Goal: Task Accomplishment & Management: Complete application form

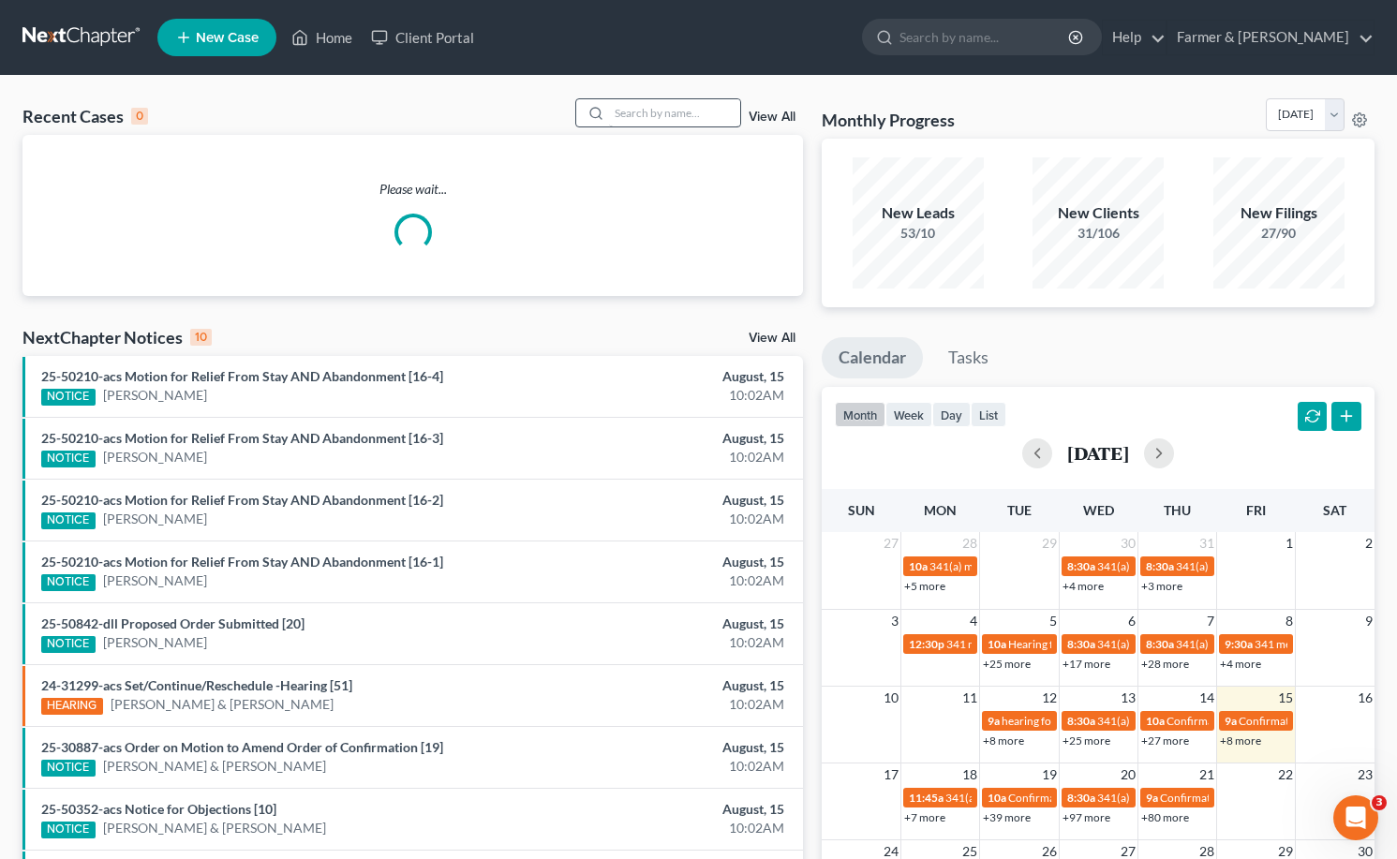
drag, startPoint x: 706, startPoint y: 94, endPoint x: 705, endPoint y: 104, distance: 10.5
click at [705, 95] on div "Recent Cases 0 View All Please wait... NextChapter Notices 10 View All 25-50210…" at bounding box center [698, 562] width 1397 height 972
click at [702, 110] on input "search" at bounding box center [674, 112] width 131 height 27
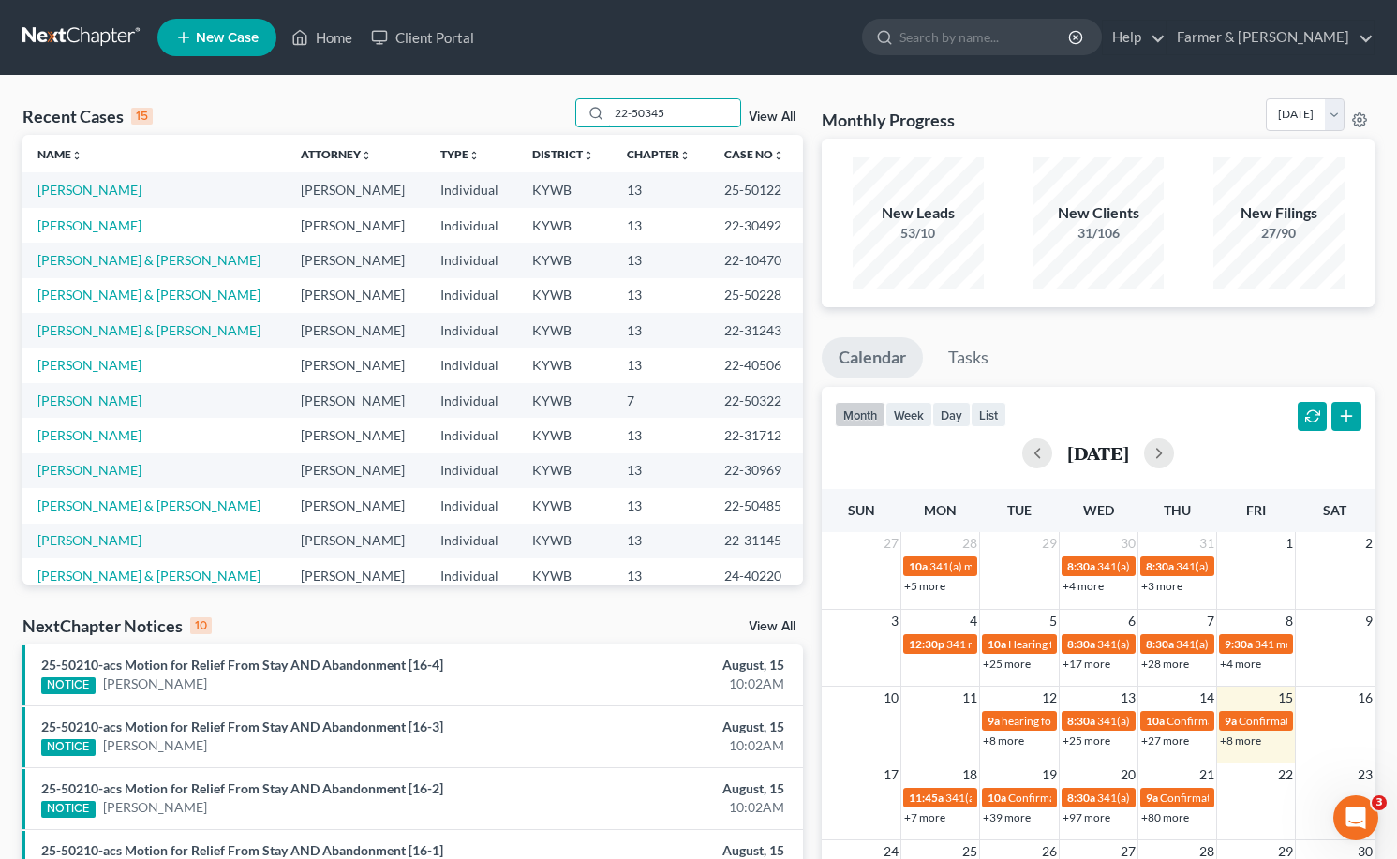
type input "22-50345"
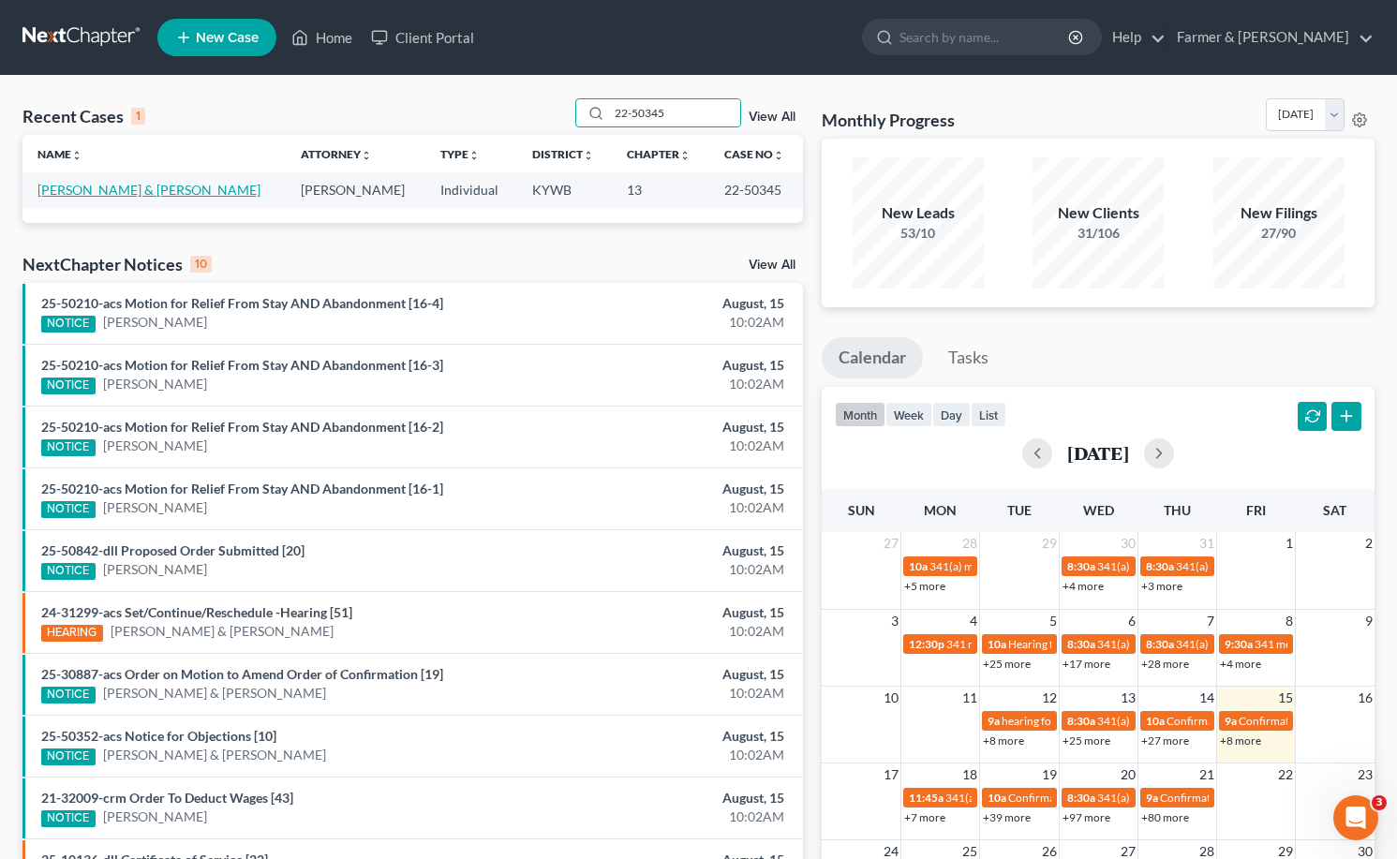
click at [117, 185] on link "[PERSON_NAME] & [PERSON_NAME]" at bounding box center [148, 190] width 223 height 16
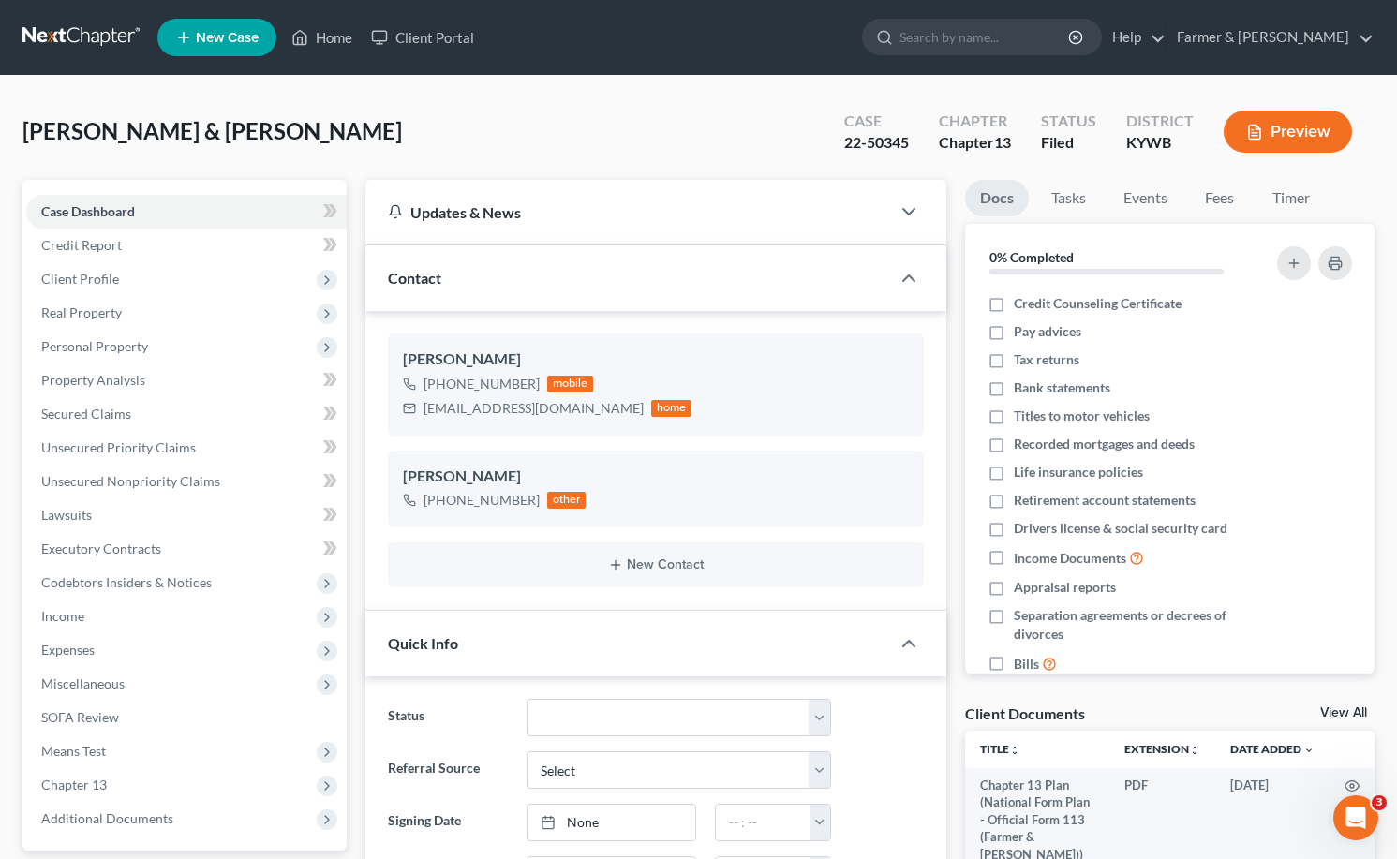
click at [96, 29] on link at bounding box center [82, 38] width 120 height 34
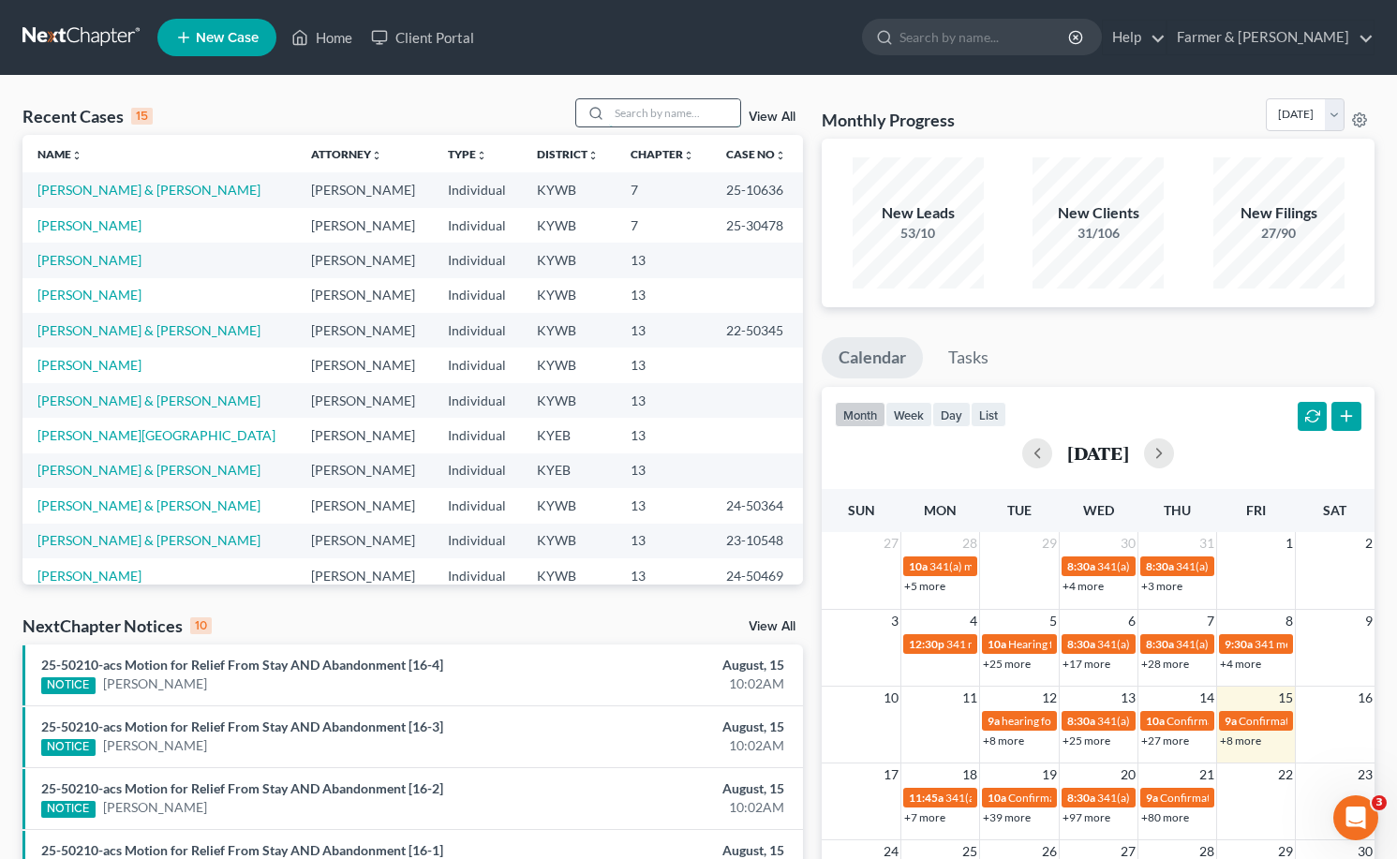
click at [678, 120] on input "search" at bounding box center [674, 112] width 131 height 27
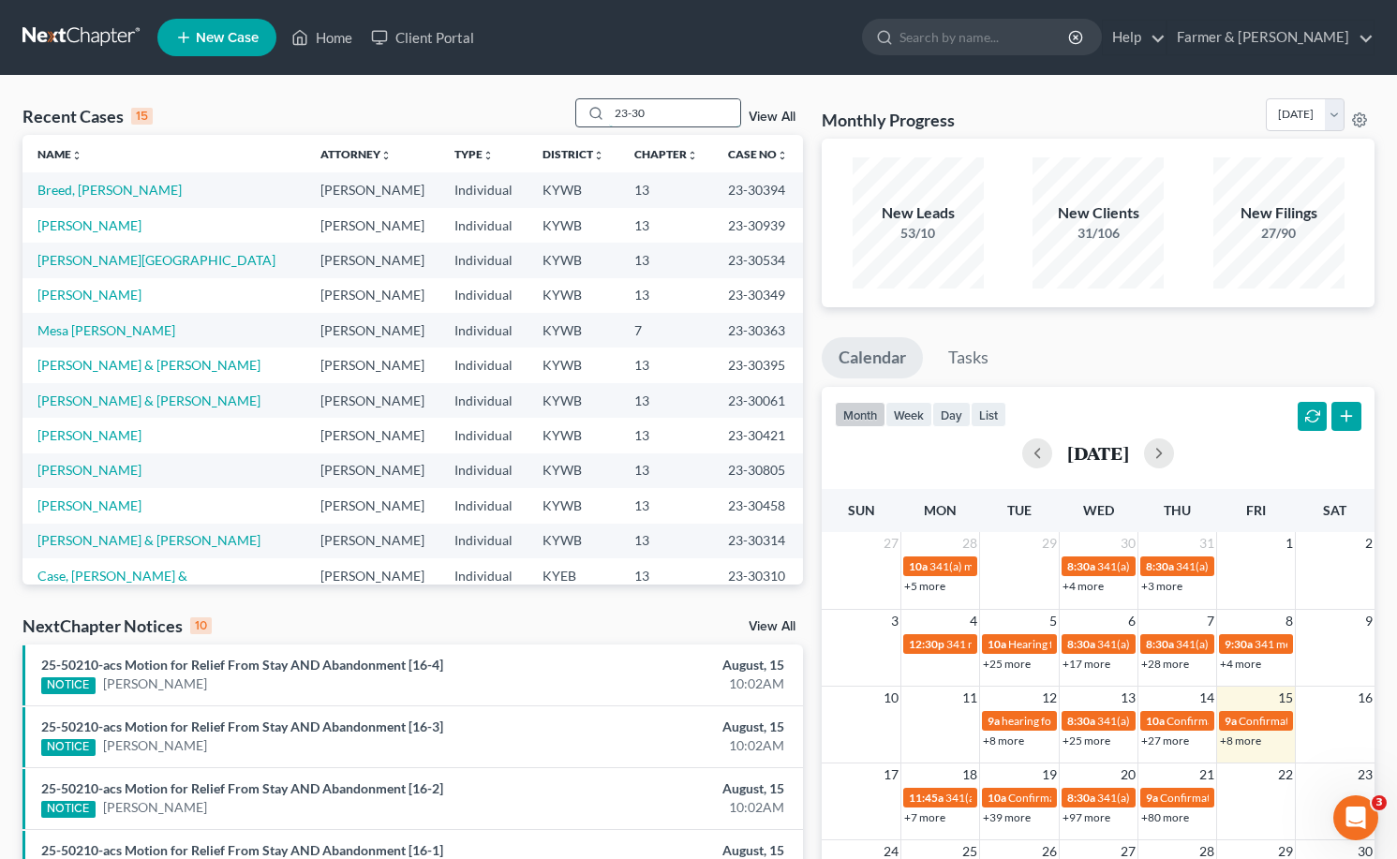
click at [684, 104] on input "23-30" at bounding box center [674, 112] width 131 height 27
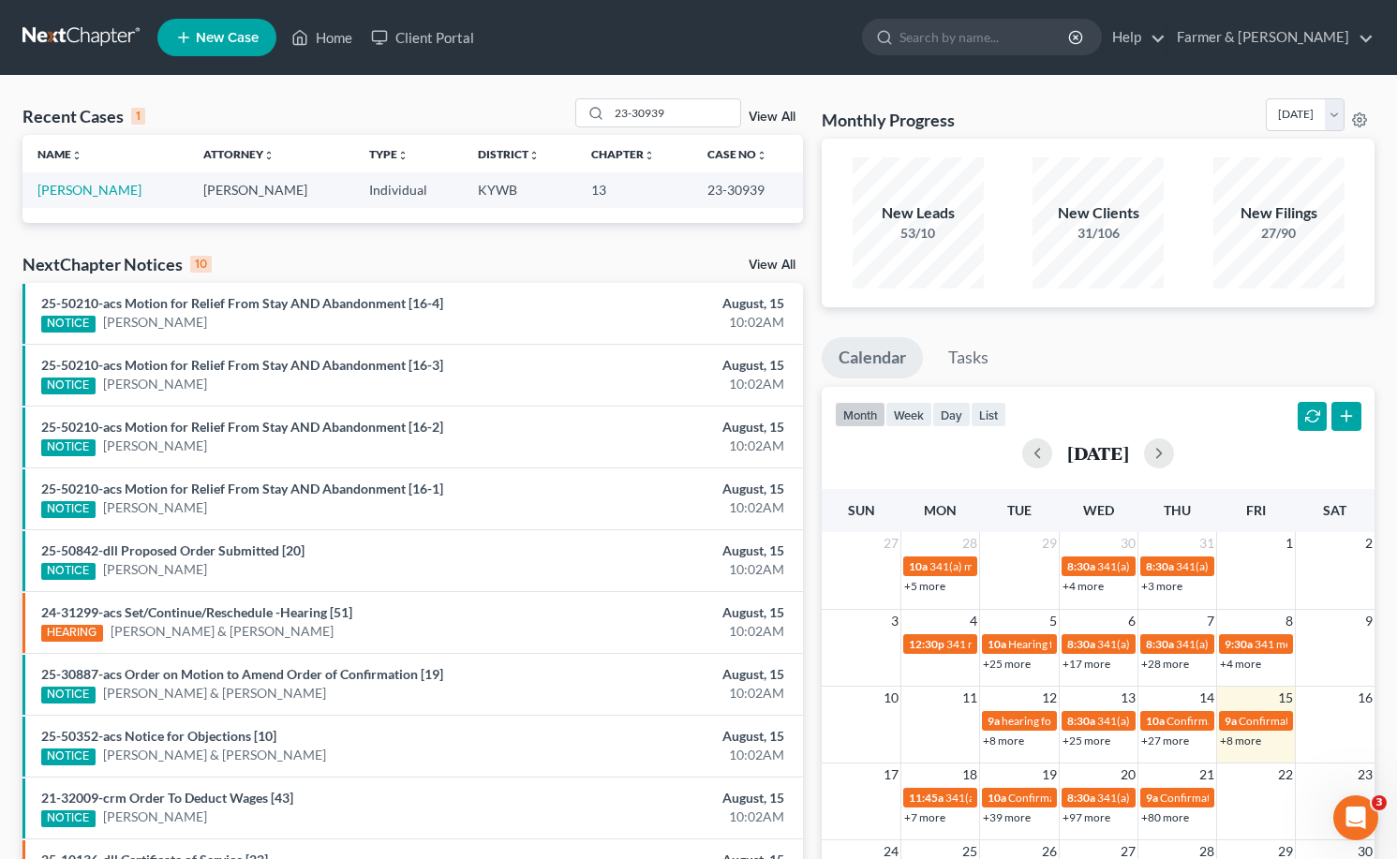
click at [181, 107] on div "Recent Cases 1 23-30939 View All" at bounding box center [412, 116] width 780 height 37
drag, startPoint x: 693, startPoint y: 110, endPoint x: 573, endPoint y: 110, distance: 119.9
click at [564, 113] on div "Recent Cases 1 23-30939 View All" at bounding box center [412, 116] width 780 height 37
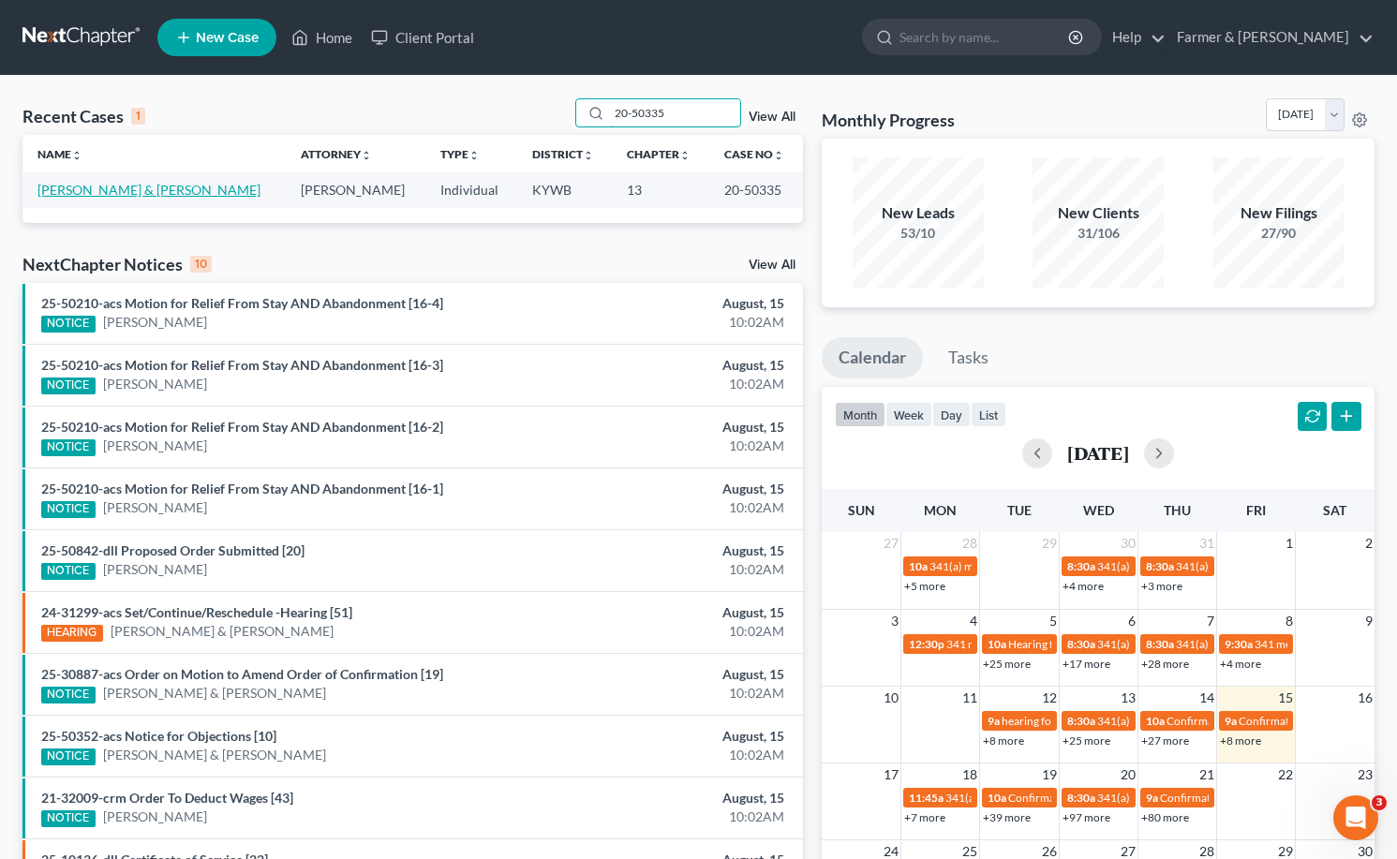
type input "20-50335"
click at [136, 193] on link "Cooper, David & Daphne" at bounding box center [148, 190] width 223 height 16
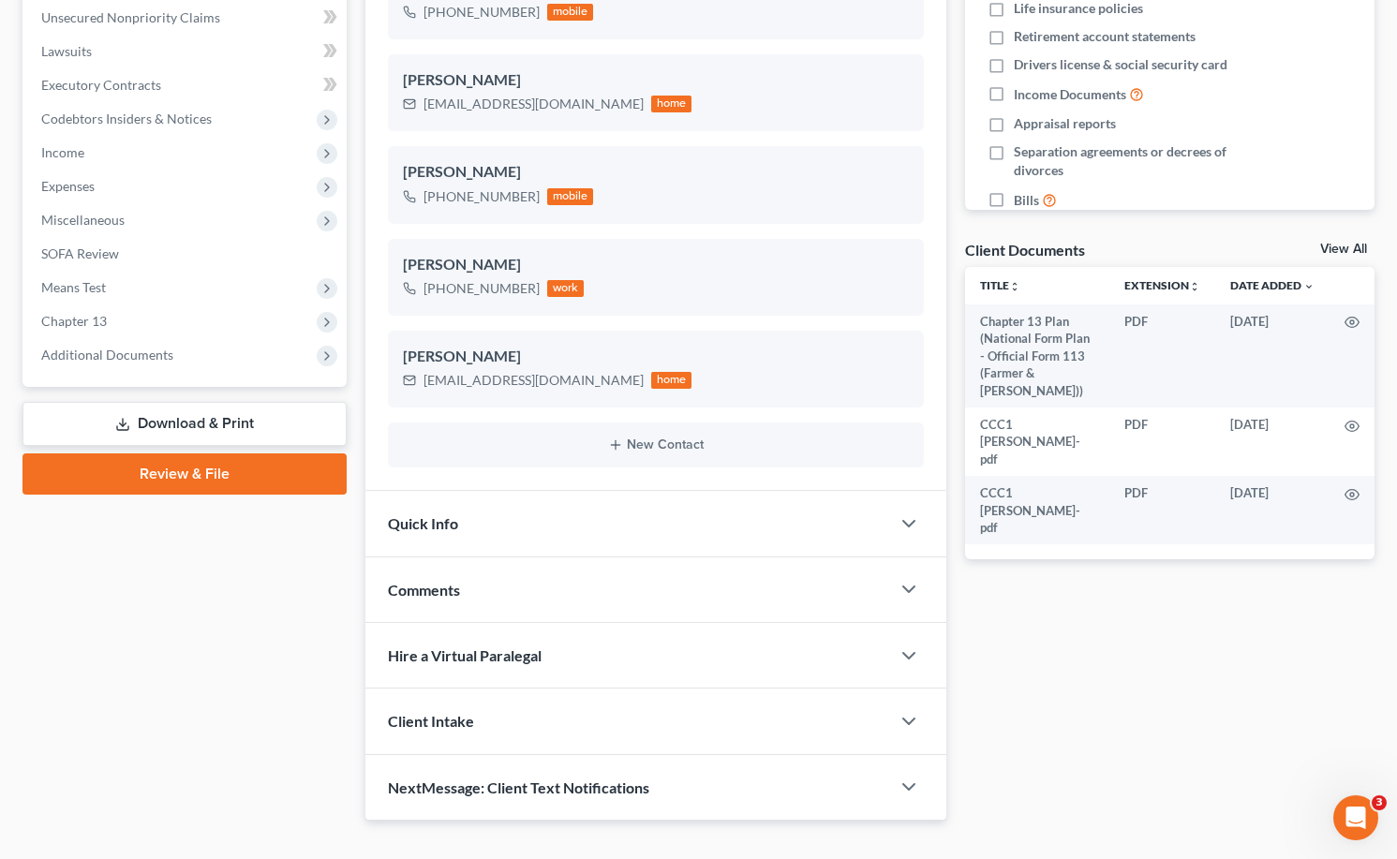
scroll to position [468, 0]
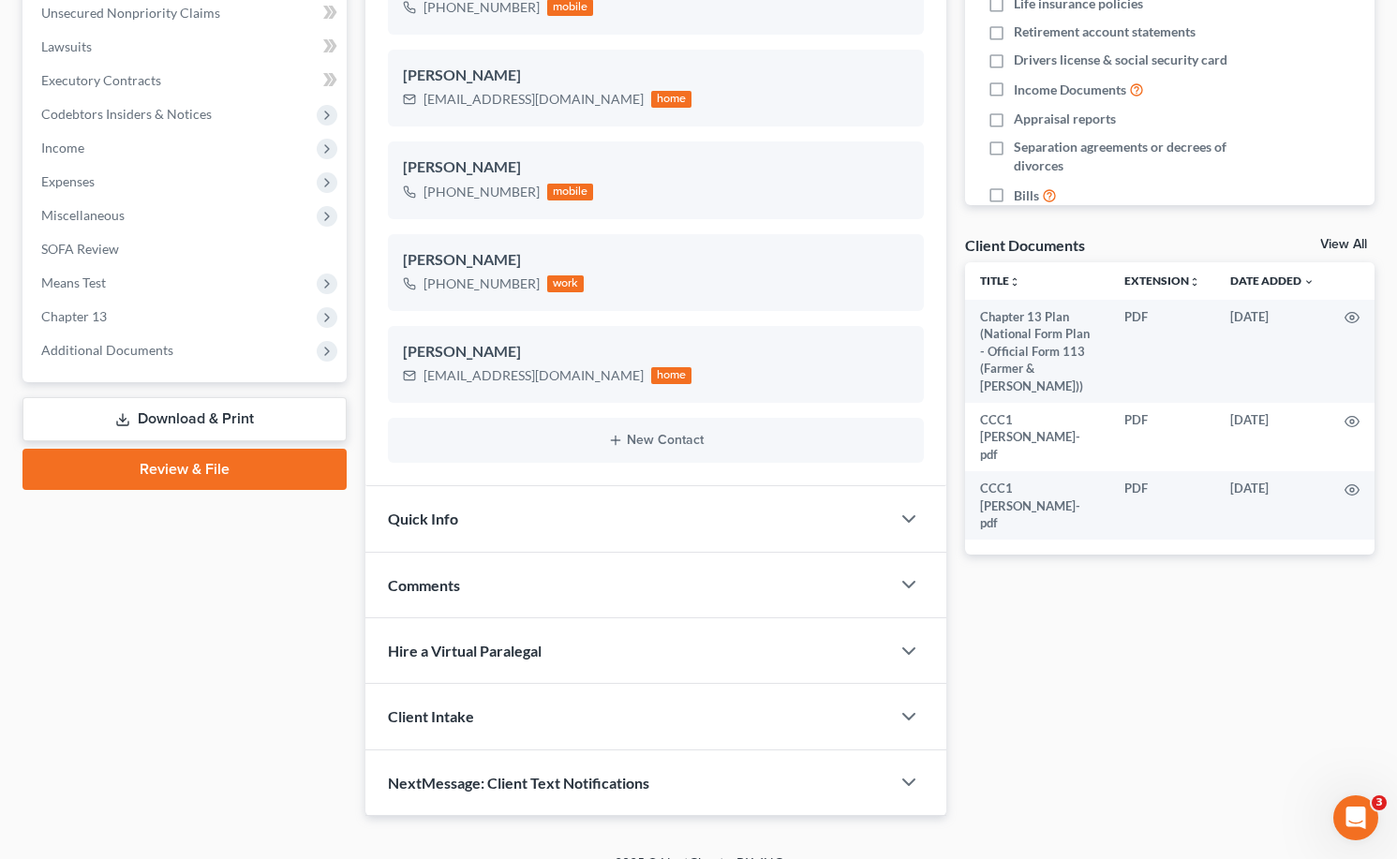
drag, startPoint x: 115, startPoint y: 360, endPoint x: 130, endPoint y: 374, distance: 20.5
click at [115, 360] on span "Additional Documents" at bounding box center [186, 351] width 320 height 34
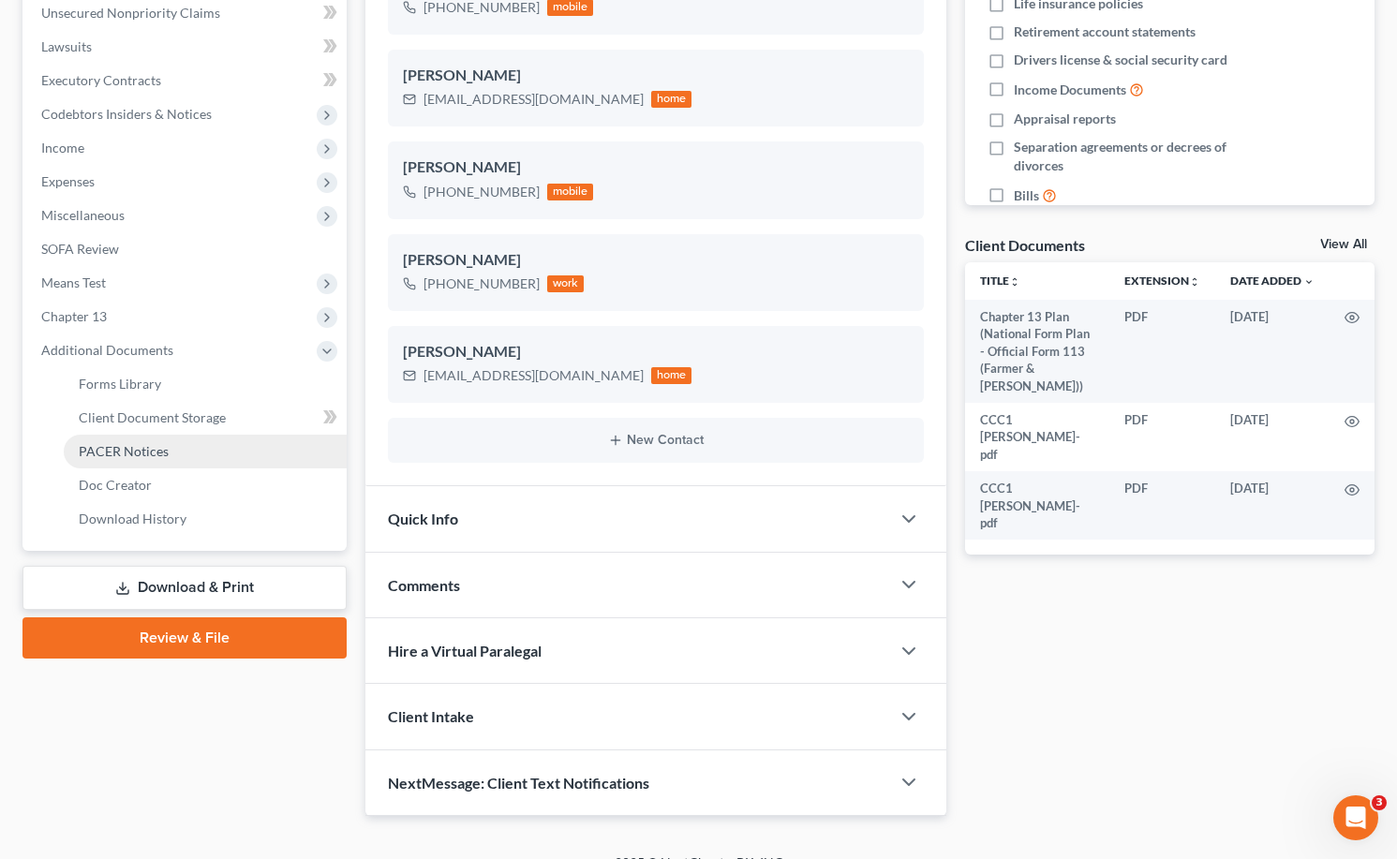
click at [144, 457] on span "PACER Notices" at bounding box center [124, 451] width 90 height 16
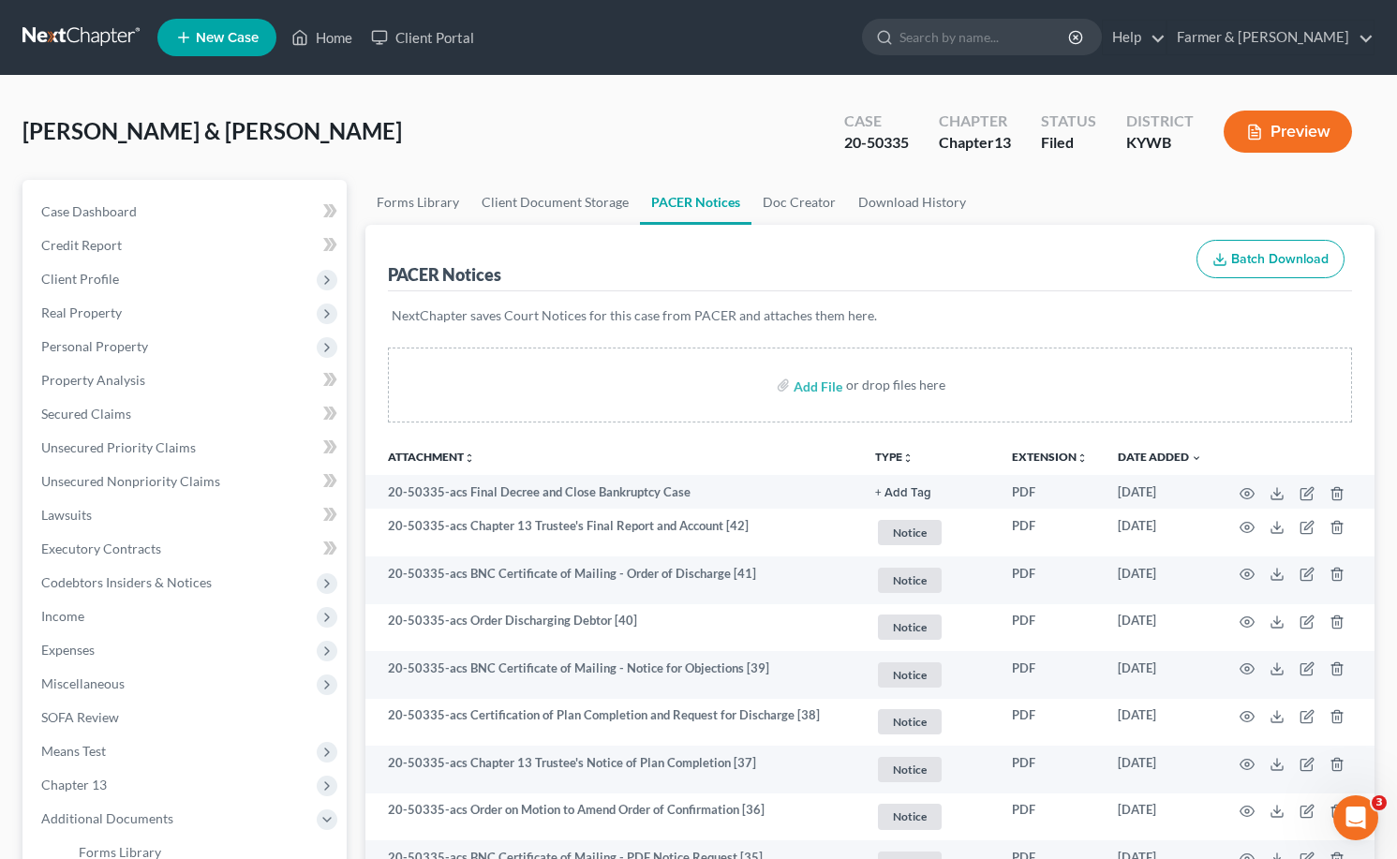
click at [58, 32] on link at bounding box center [82, 38] width 120 height 34
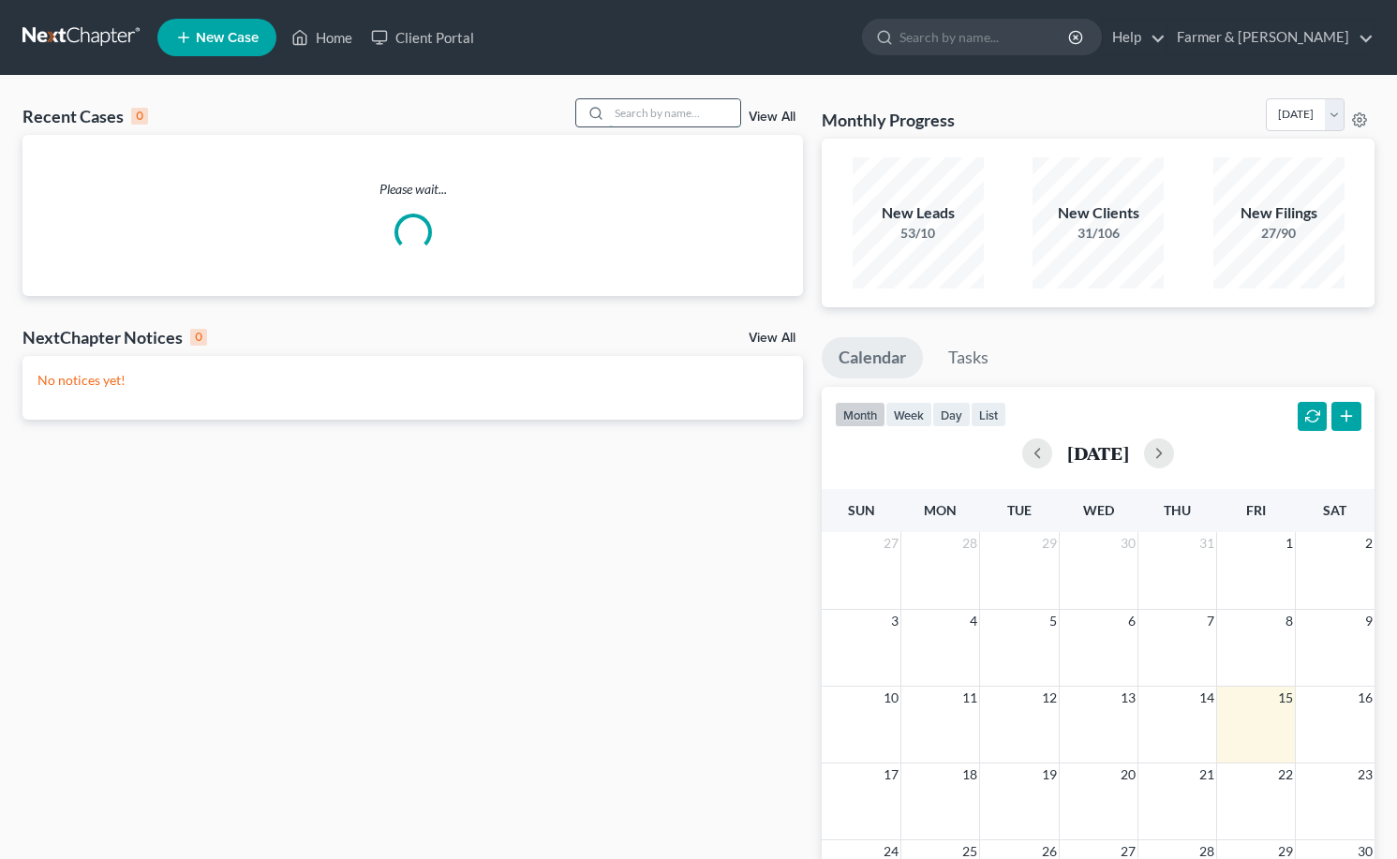
drag, startPoint x: 668, startPoint y: 100, endPoint x: 742, endPoint y: 104, distance: 74.1
click at [675, 102] on input "search" at bounding box center [674, 112] width 131 height 27
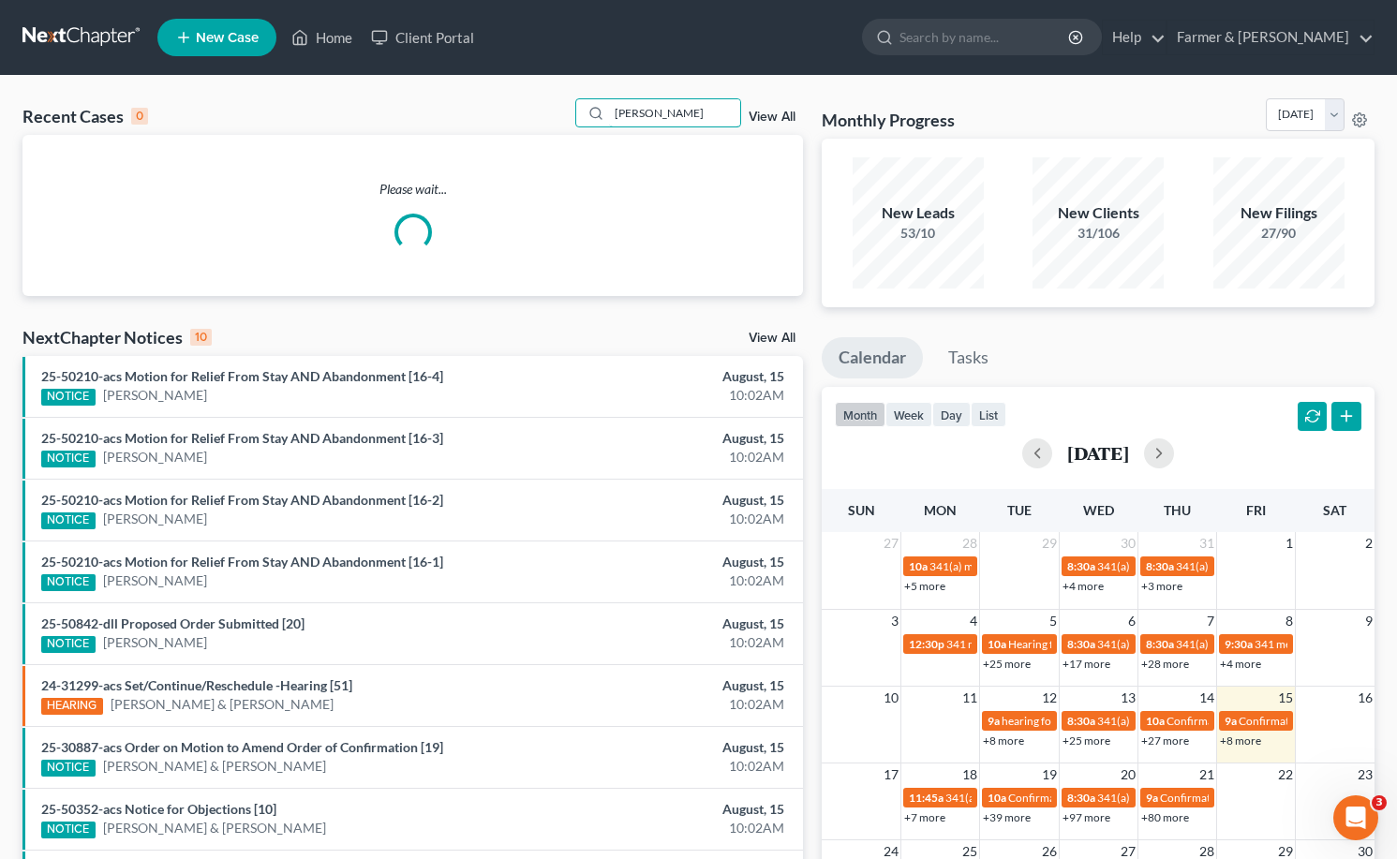
type input "tommy dorman"
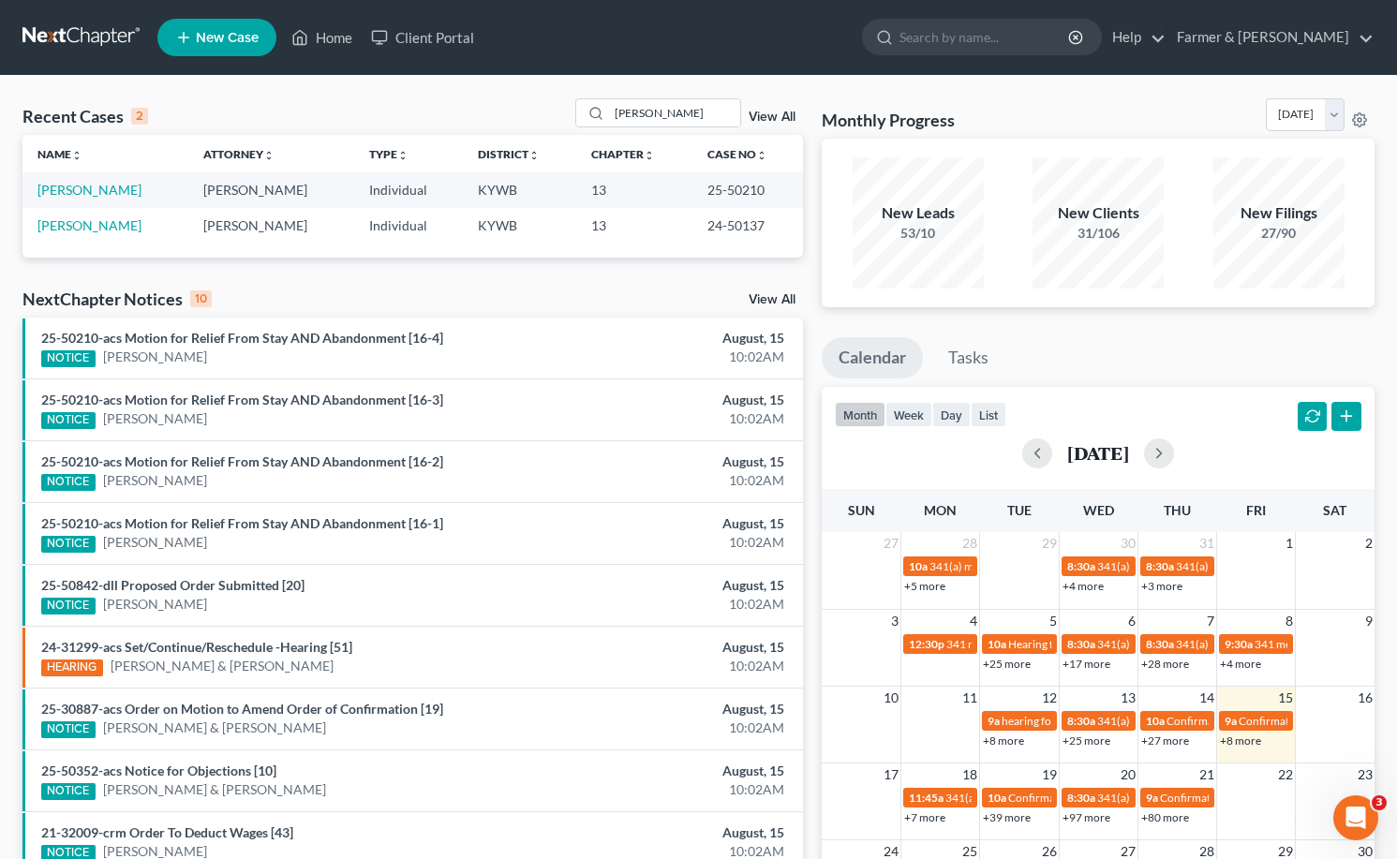
click at [90, 181] on td "Dorman, Tommy" at bounding box center [105, 189] width 166 height 35
click at [82, 184] on link "Dorman, Tommy" at bounding box center [89, 190] width 104 height 16
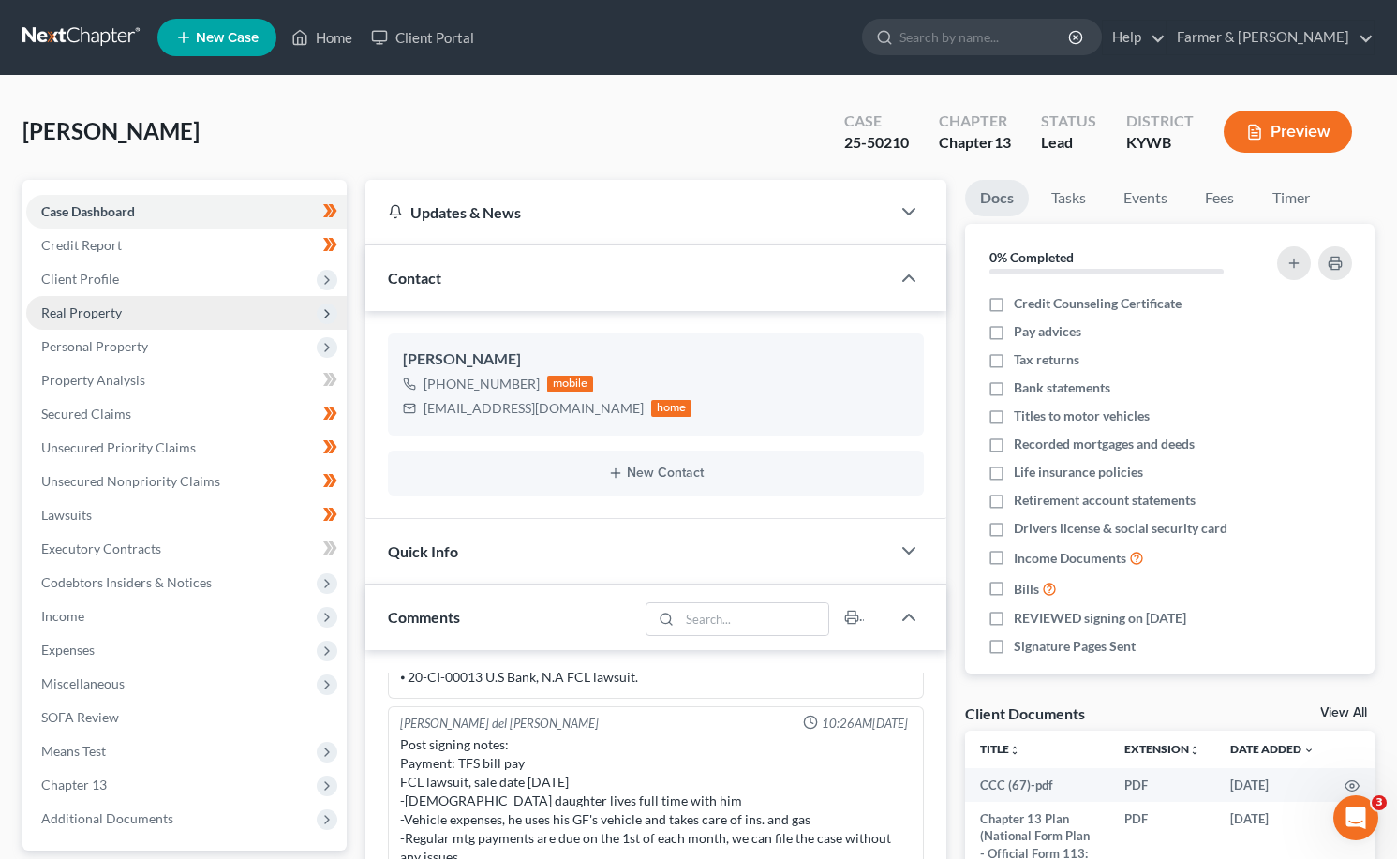
drag, startPoint x: 92, startPoint y: 285, endPoint x: 96, endPoint y: 298, distance: 13.9
click at [92, 285] on span "Client Profile" at bounding box center [80, 279] width 78 height 16
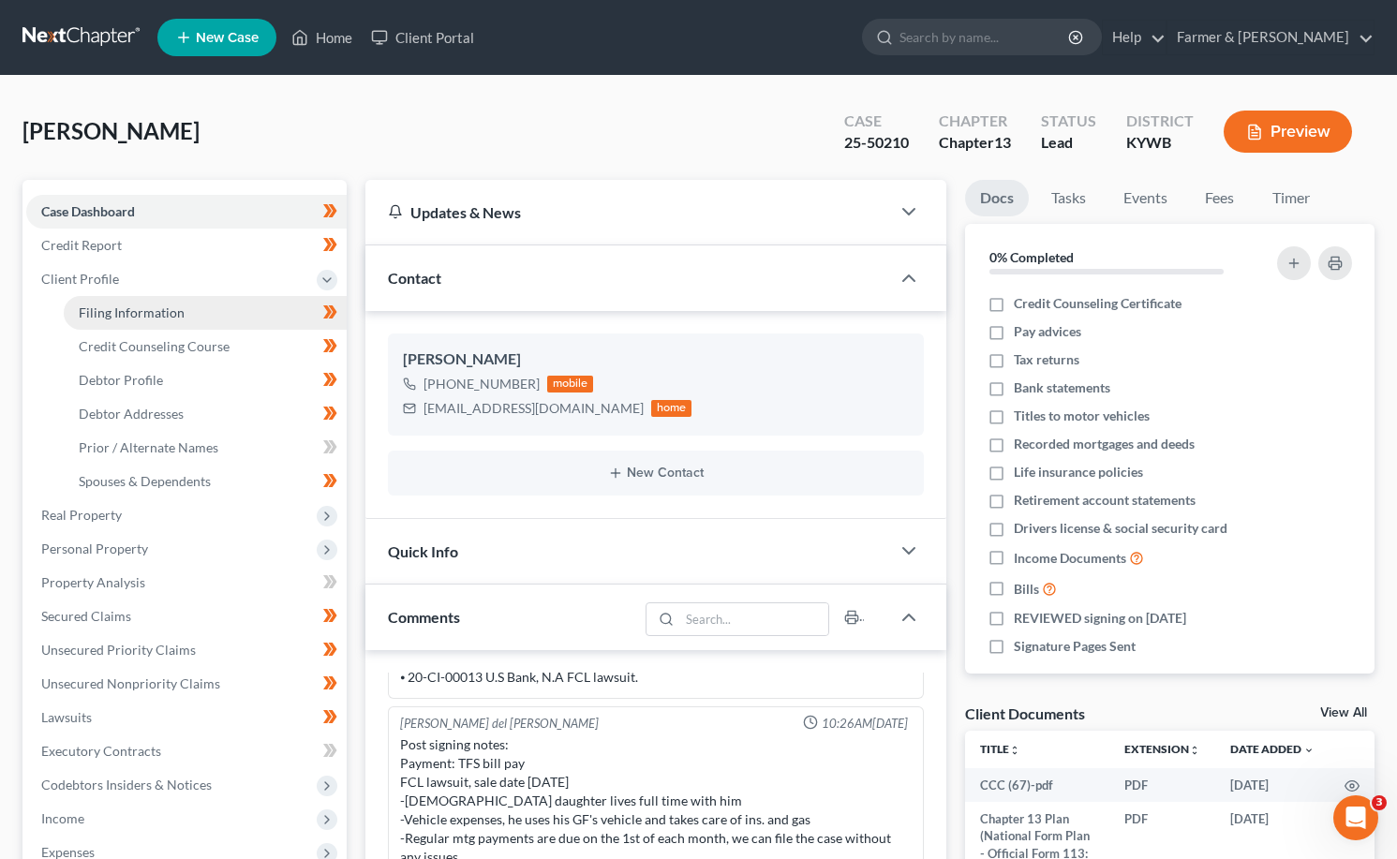
click at [124, 318] on span "Filing Information" at bounding box center [132, 312] width 106 height 16
select select "1"
select select "0"
select select "3"
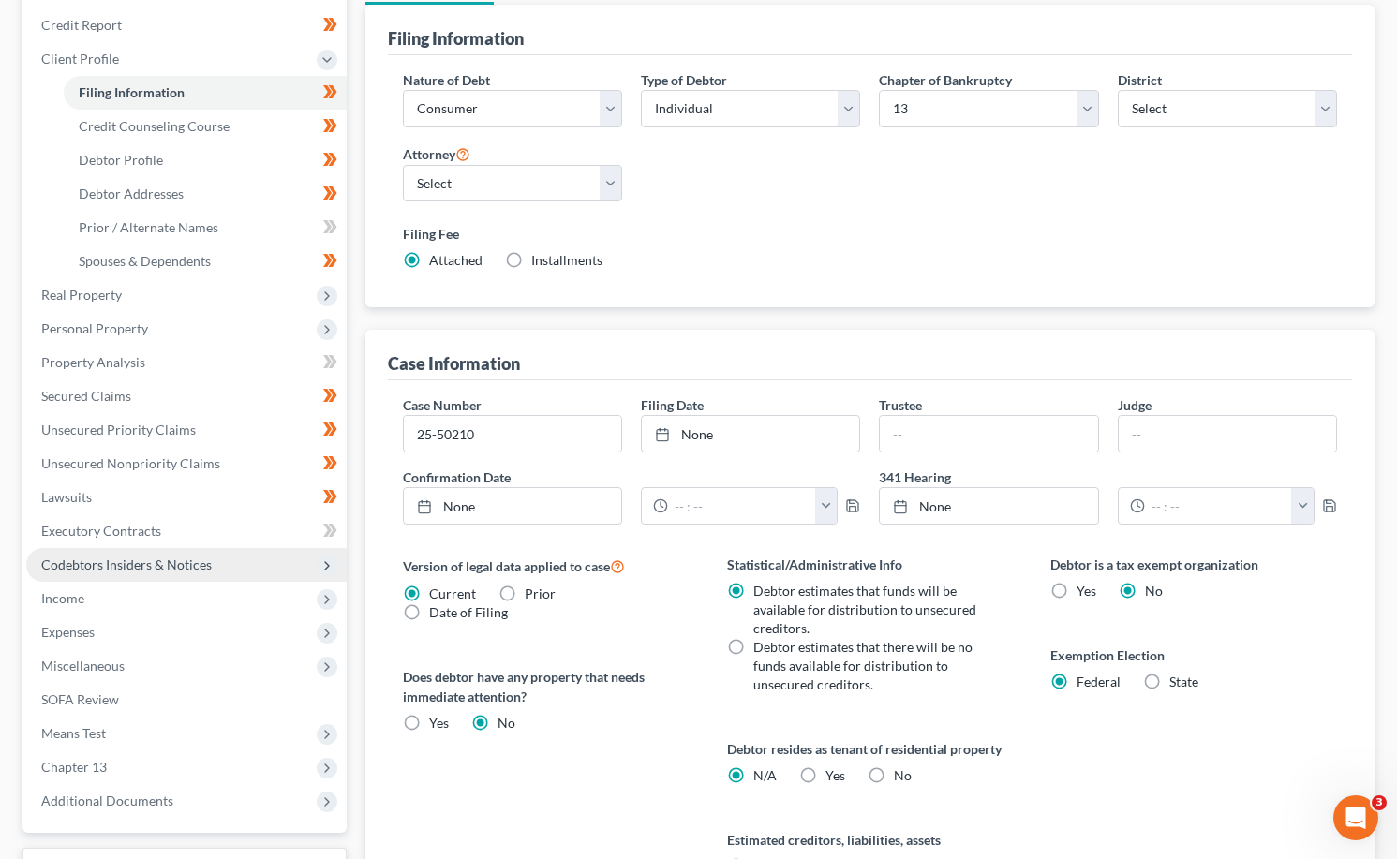
scroll to position [432, 0]
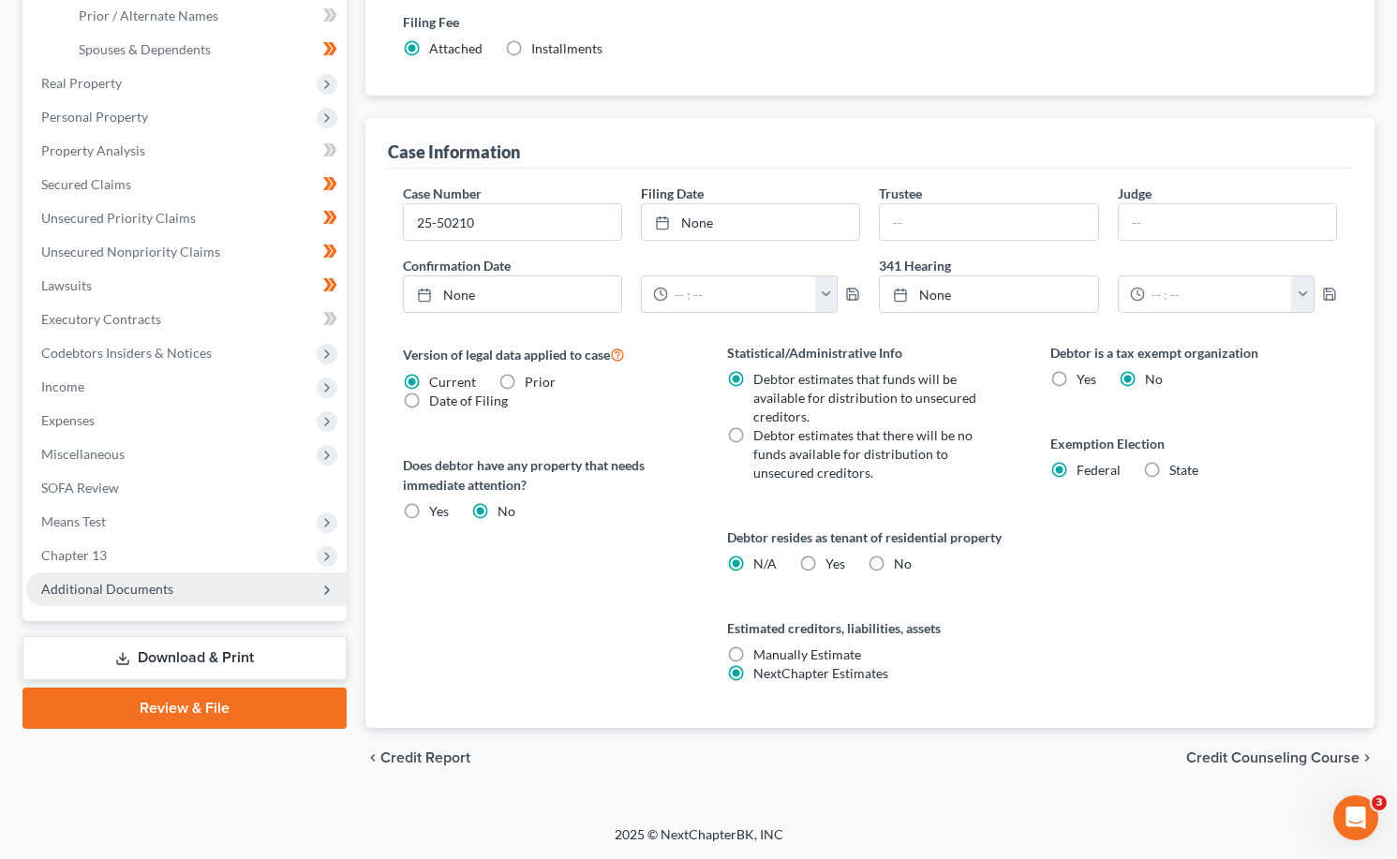
click at [91, 575] on span "Additional Documents" at bounding box center [186, 589] width 320 height 34
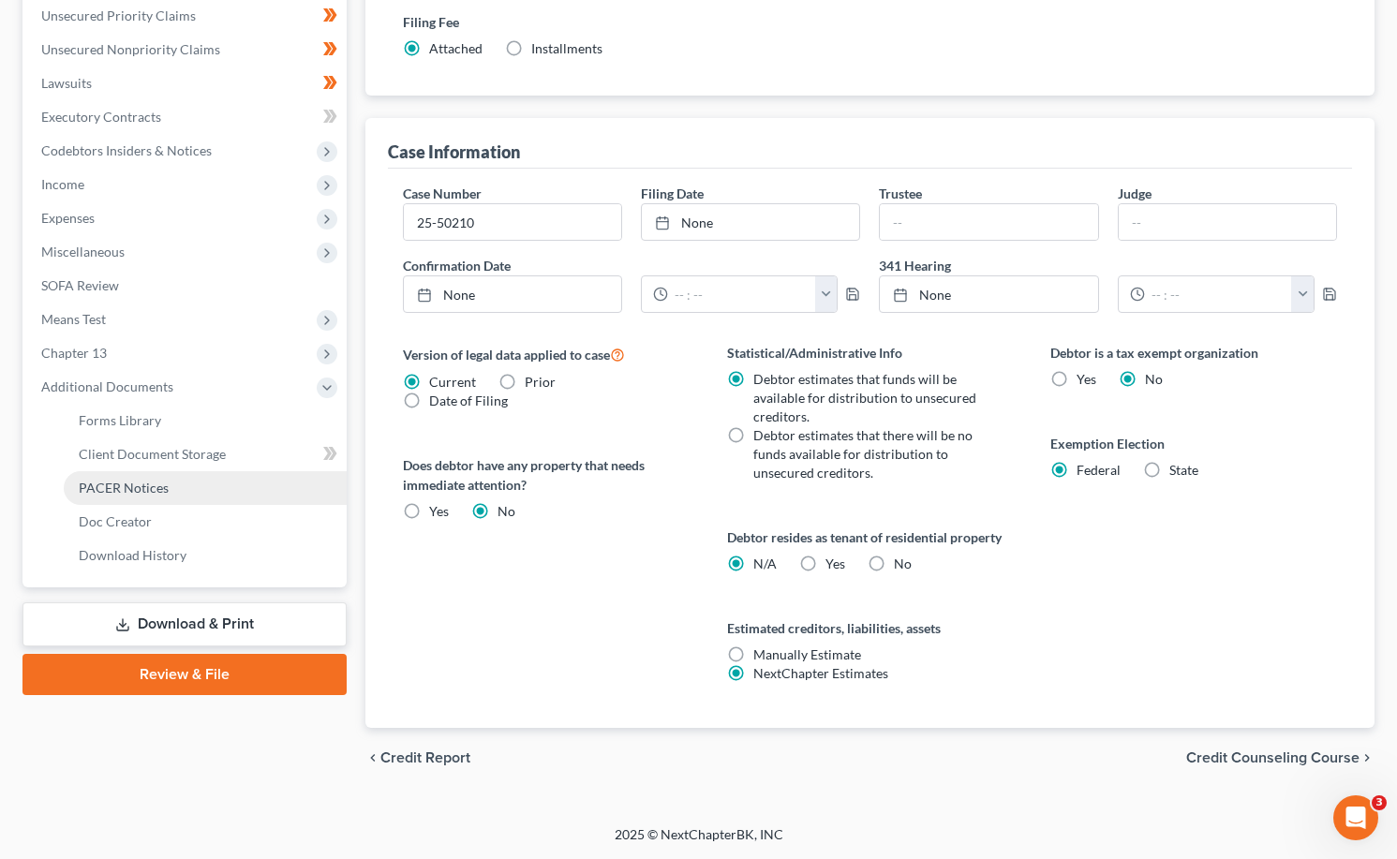
click at [137, 486] on span "PACER Notices" at bounding box center [124, 488] width 90 height 16
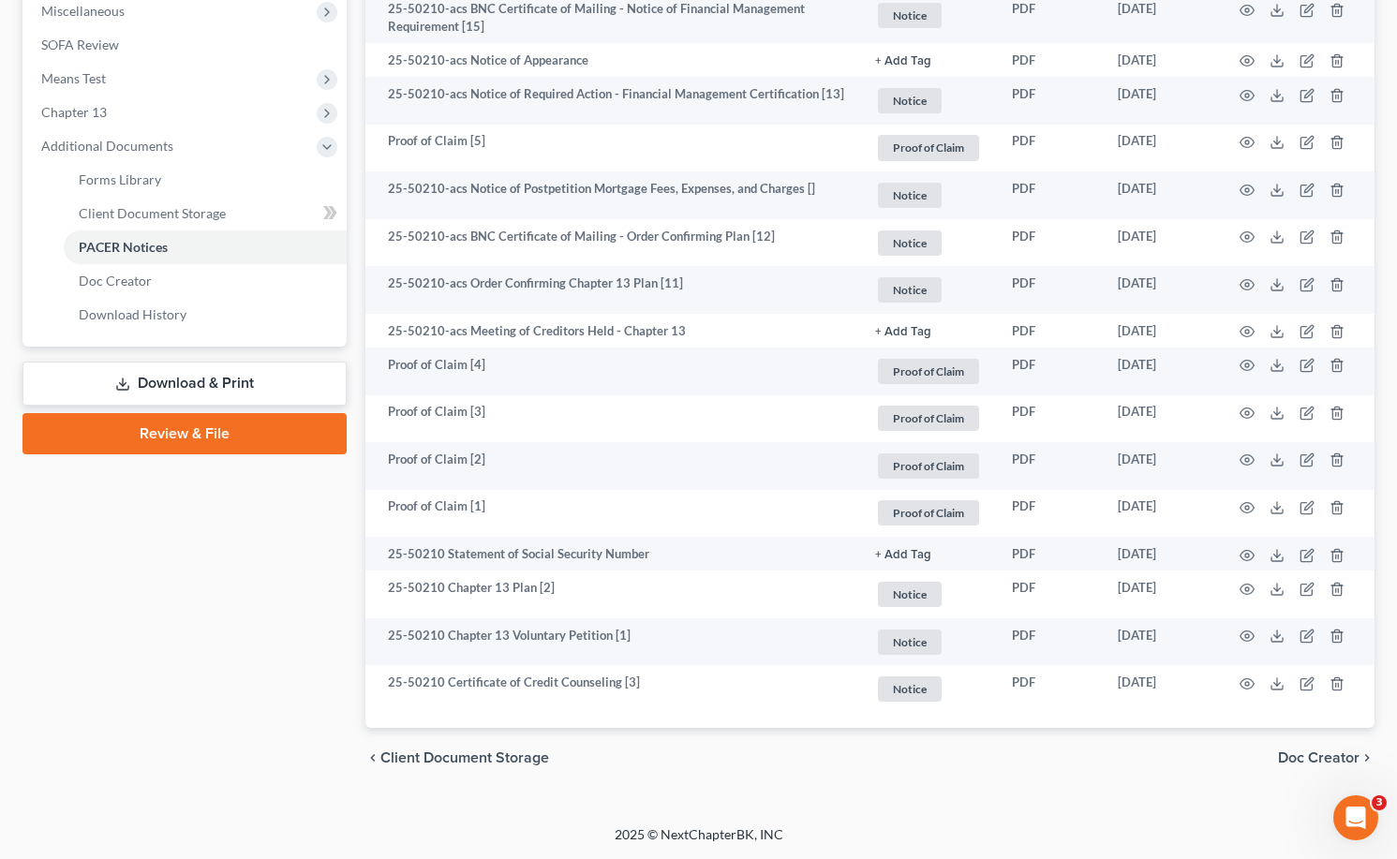
scroll to position [111, 0]
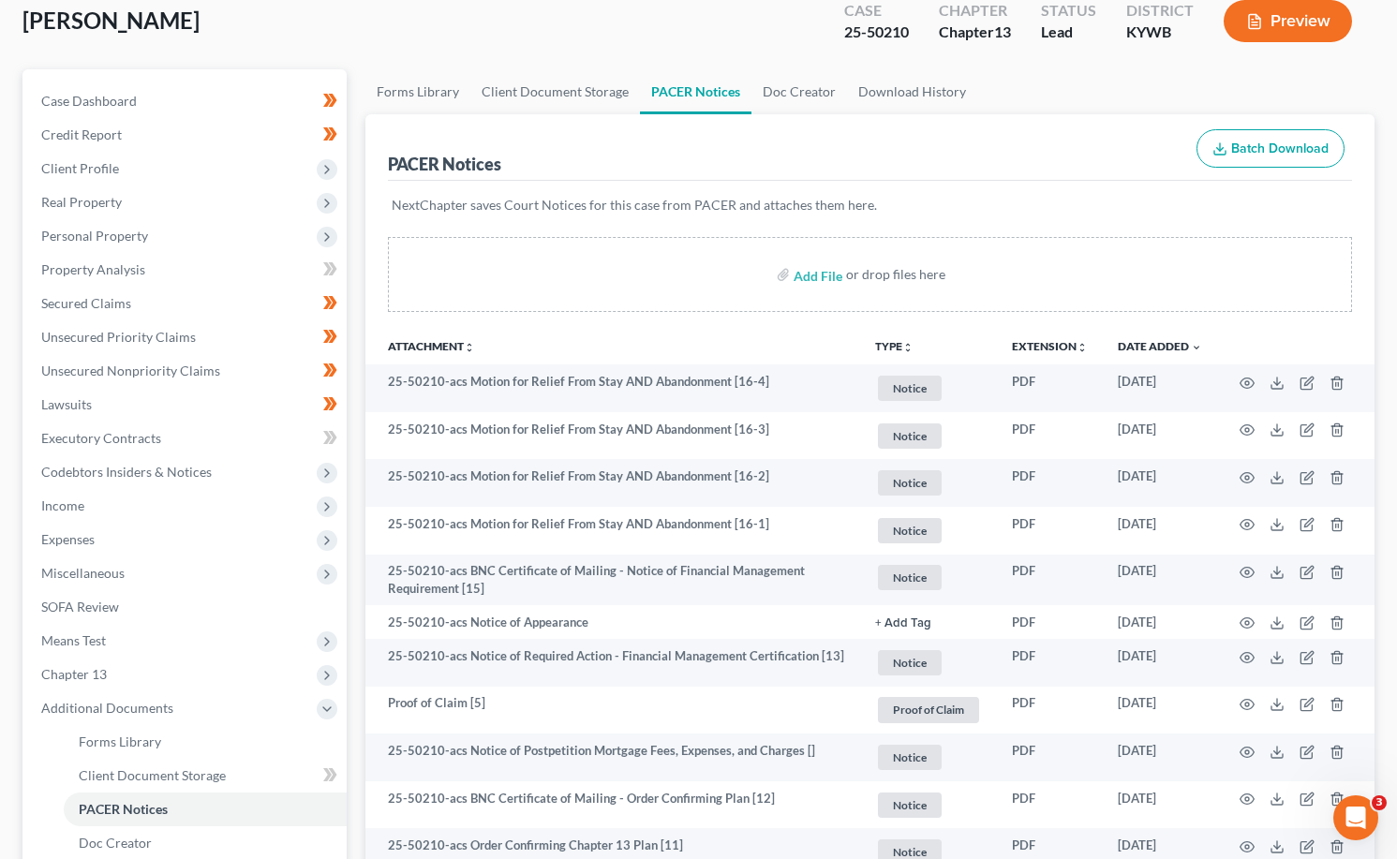
drag, startPoint x: 84, startPoint y: 171, endPoint x: 95, endPoint y: 191, distance: 22.2
click at [84, 171] on span "Client Profile" at bounding box center [80, 168] width 78 height 16
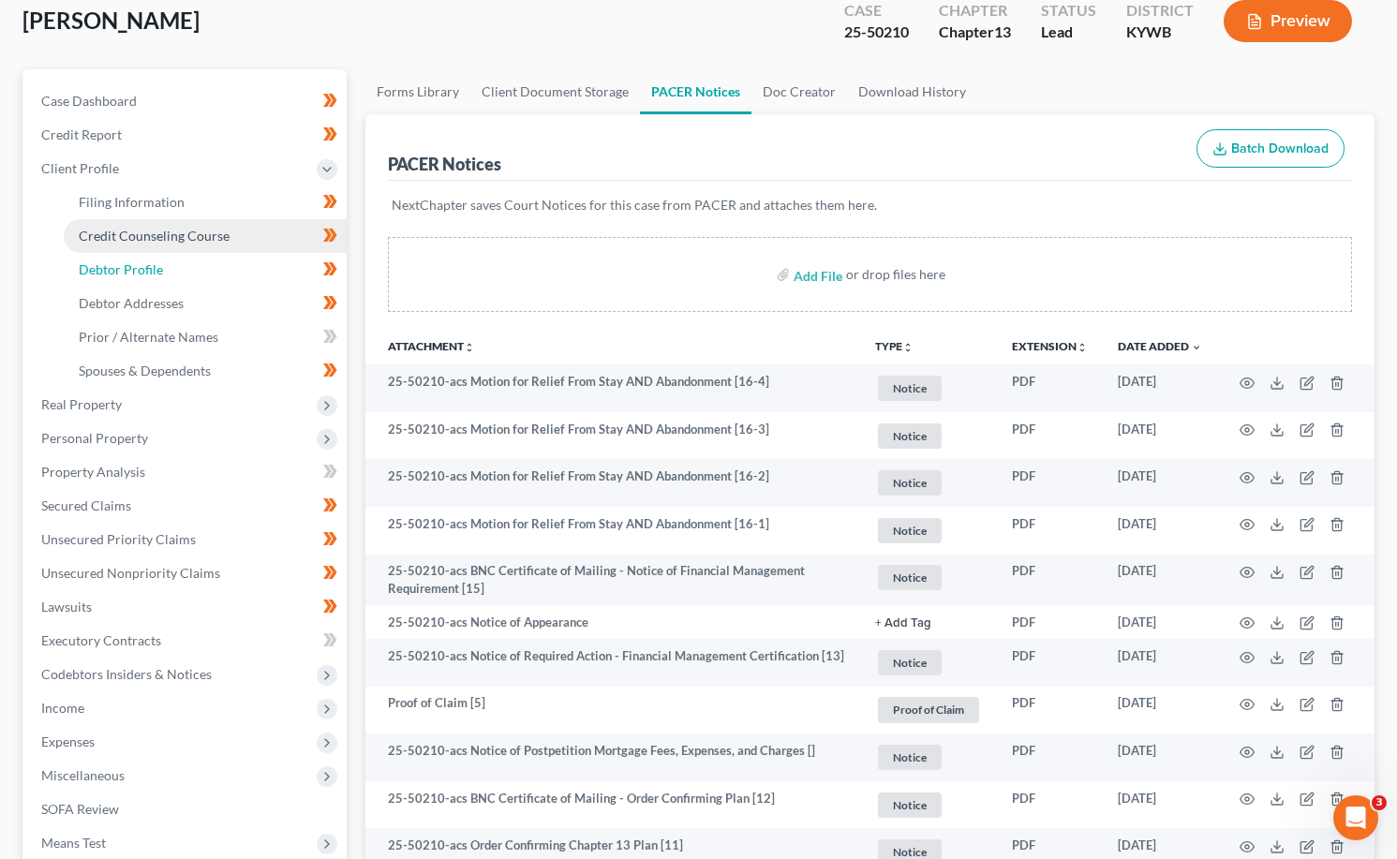
click at [104, 266] on span "Debtor Profile" at bounding box center [121, 269] width 84 height 16
select select "0"
select select "1"
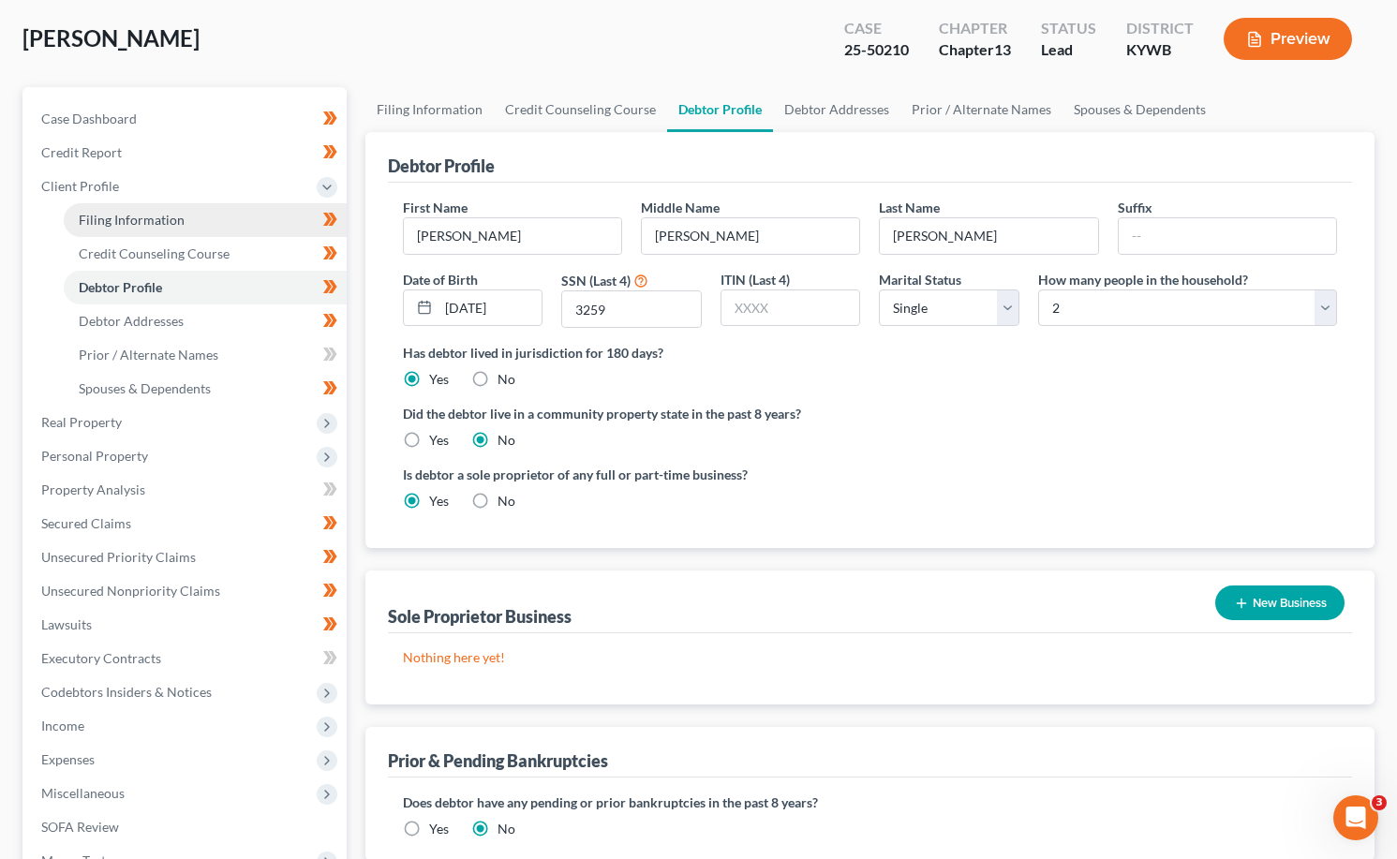
scroll to position [16, 0]
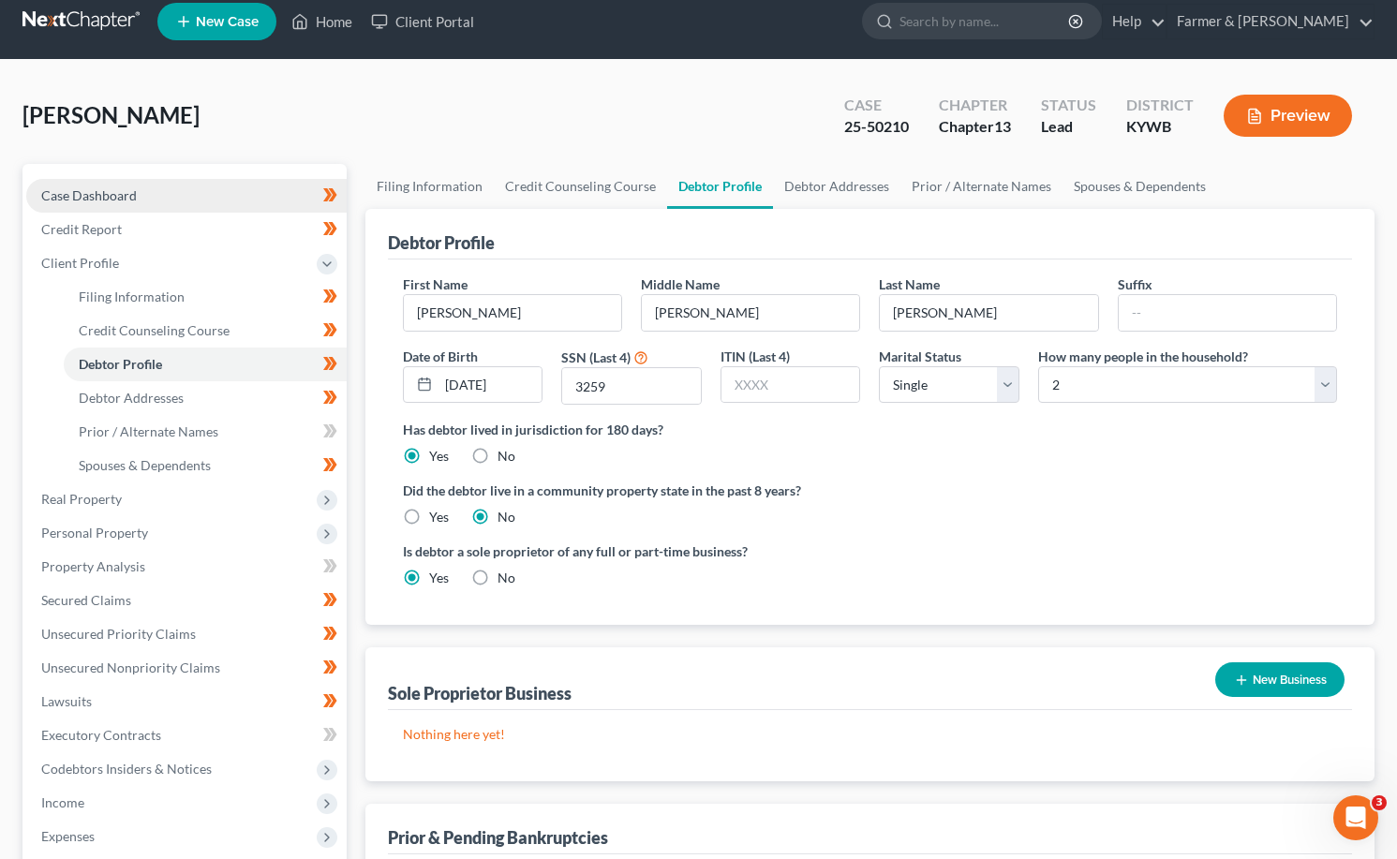
radio input "true"
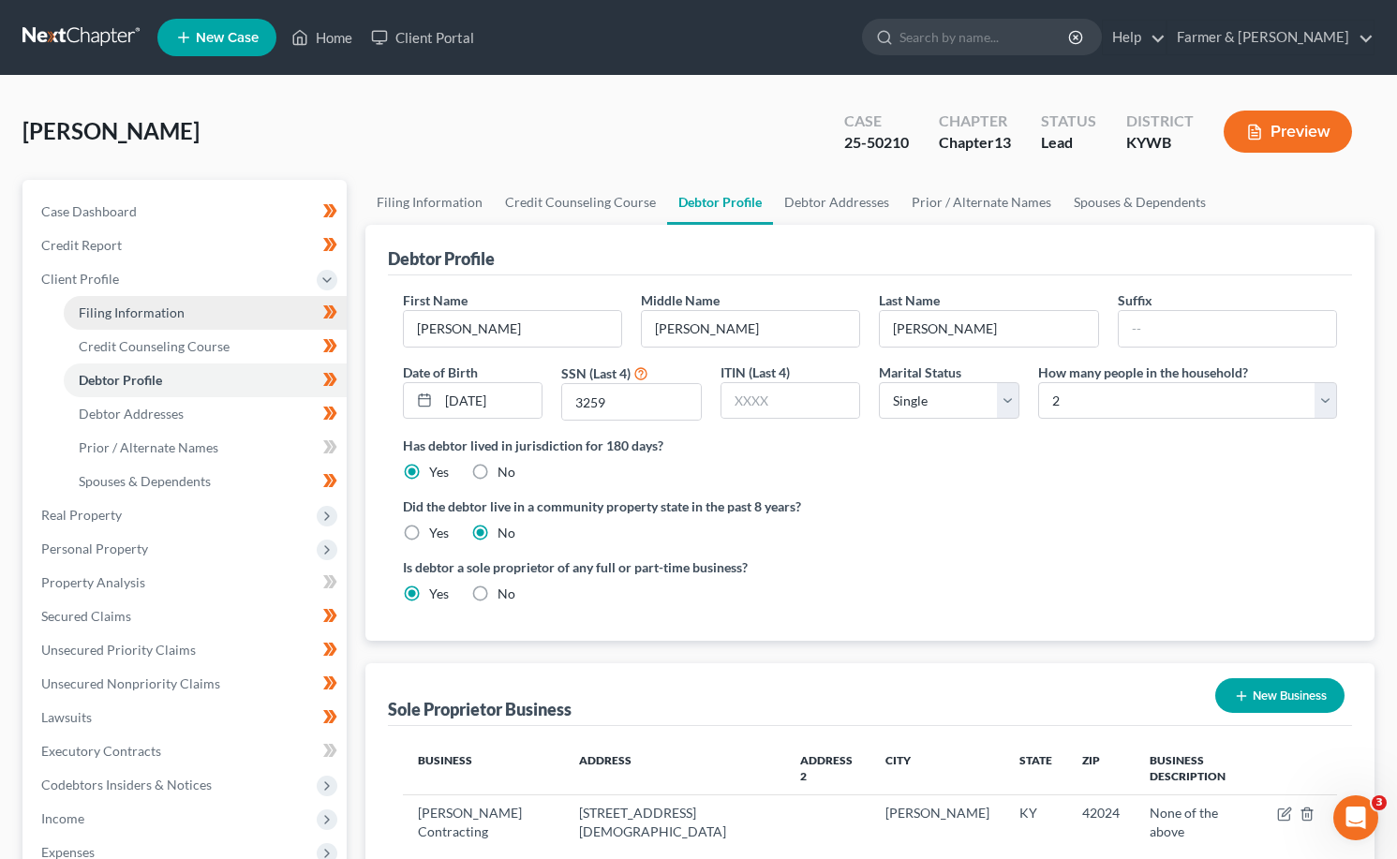
click at [126, 300] on link "Filing Information" at bounding box center [205, 313] width 283 height 34
select select "1"
select select "0"
select select "3"
select select "33"
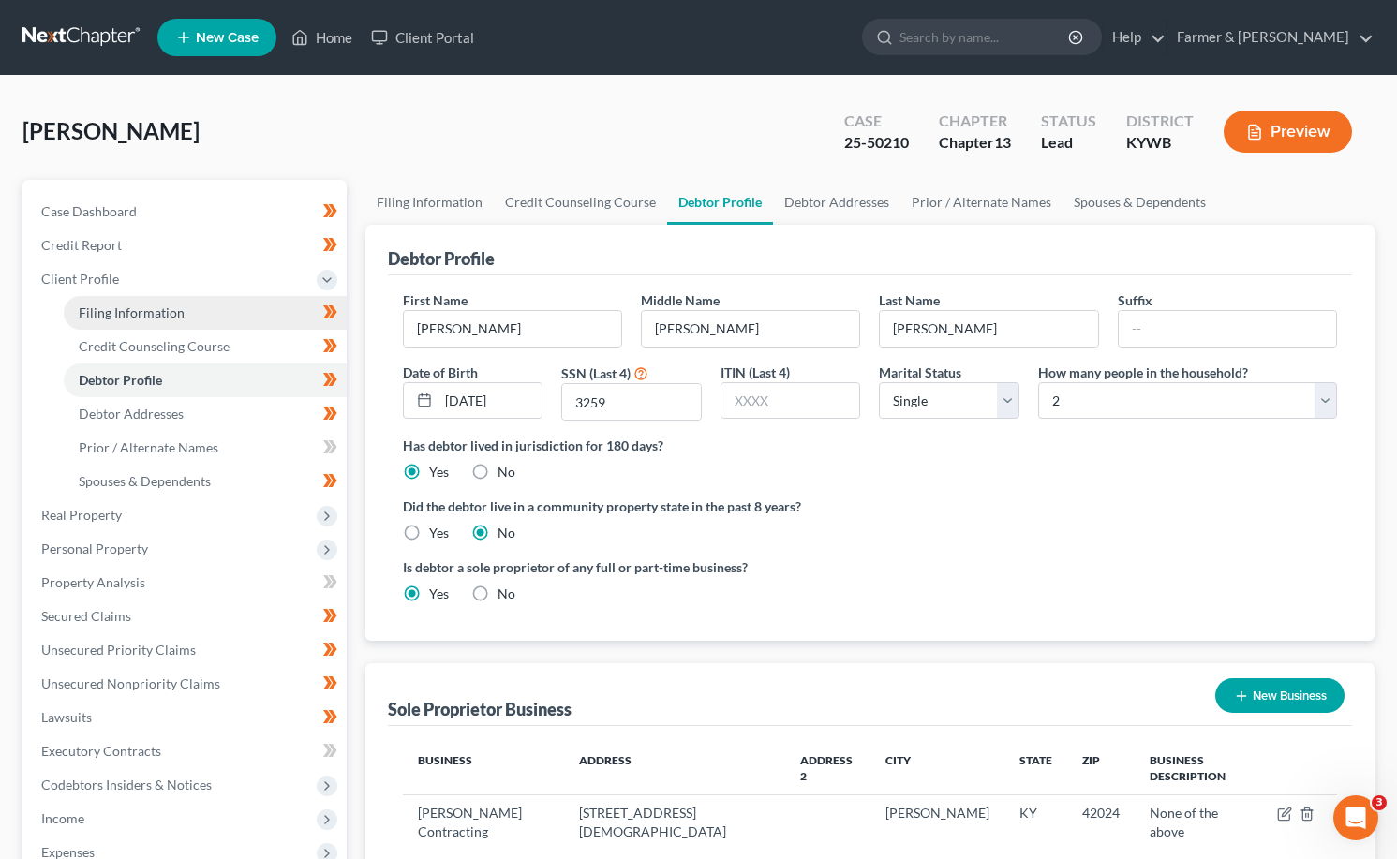
select select "0"
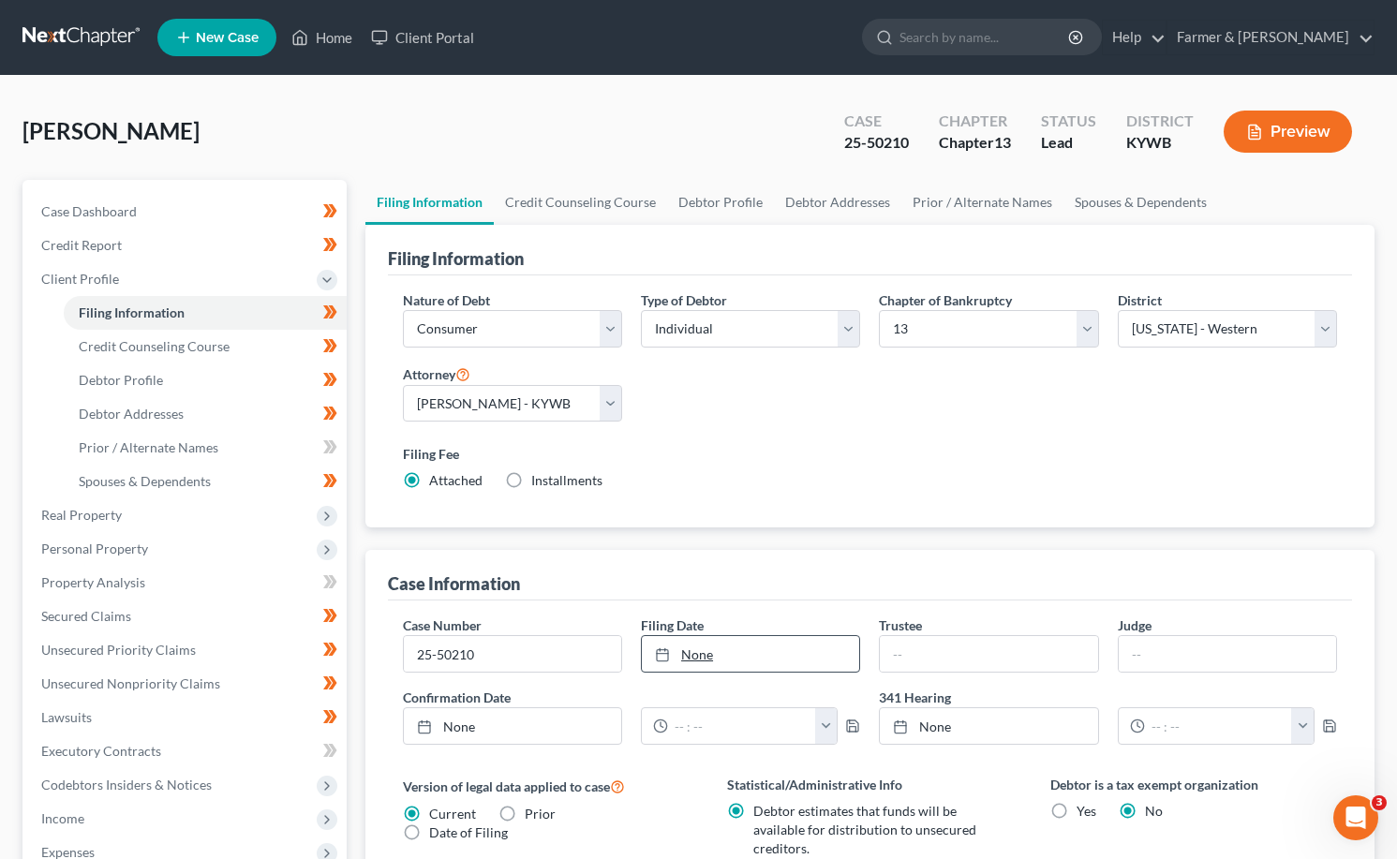
click at [775, 638] on link "None" at bounding box center [750, 654] width 217 height 36
type input "8/15/2025"
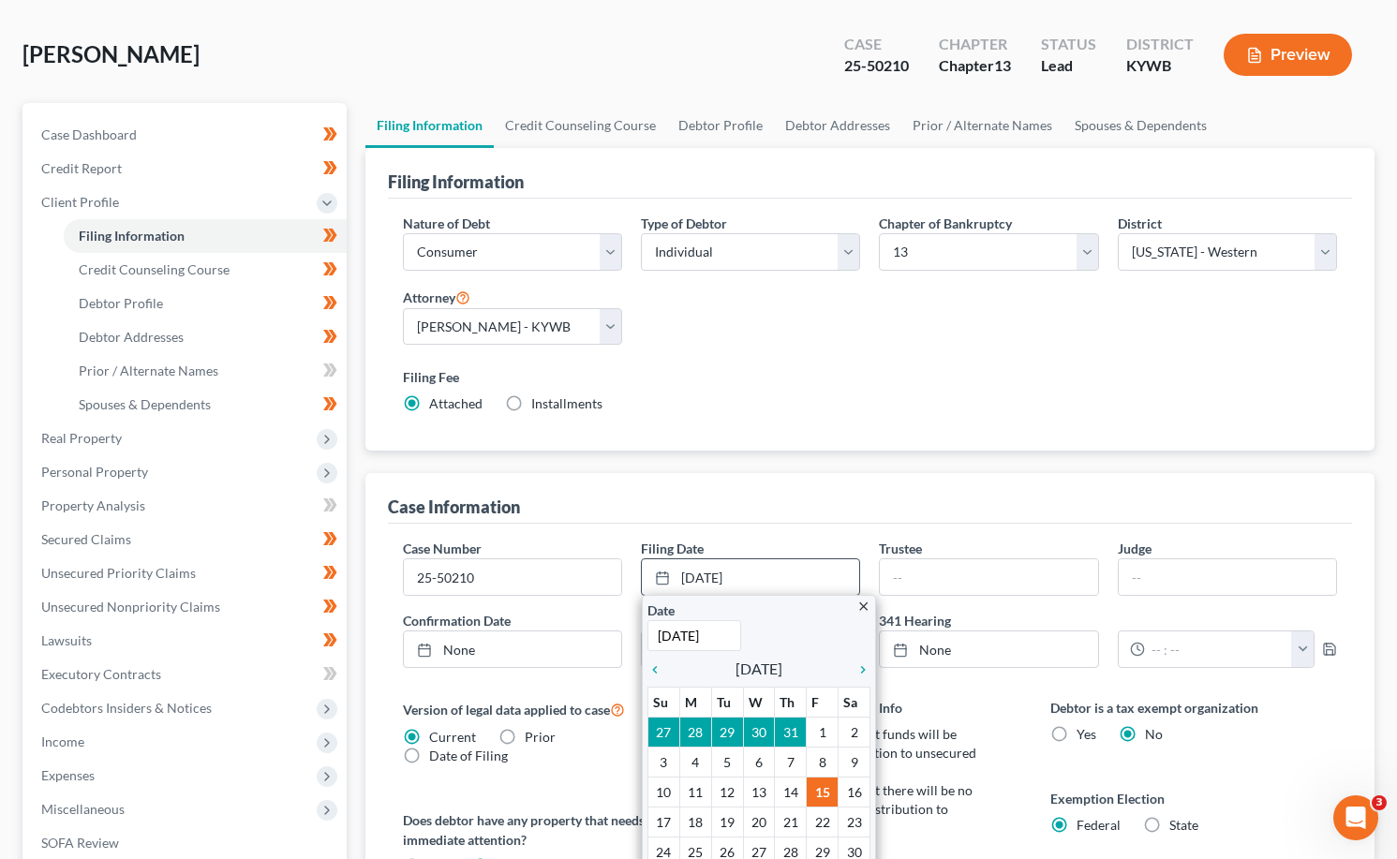
scroll to position [187, 0]
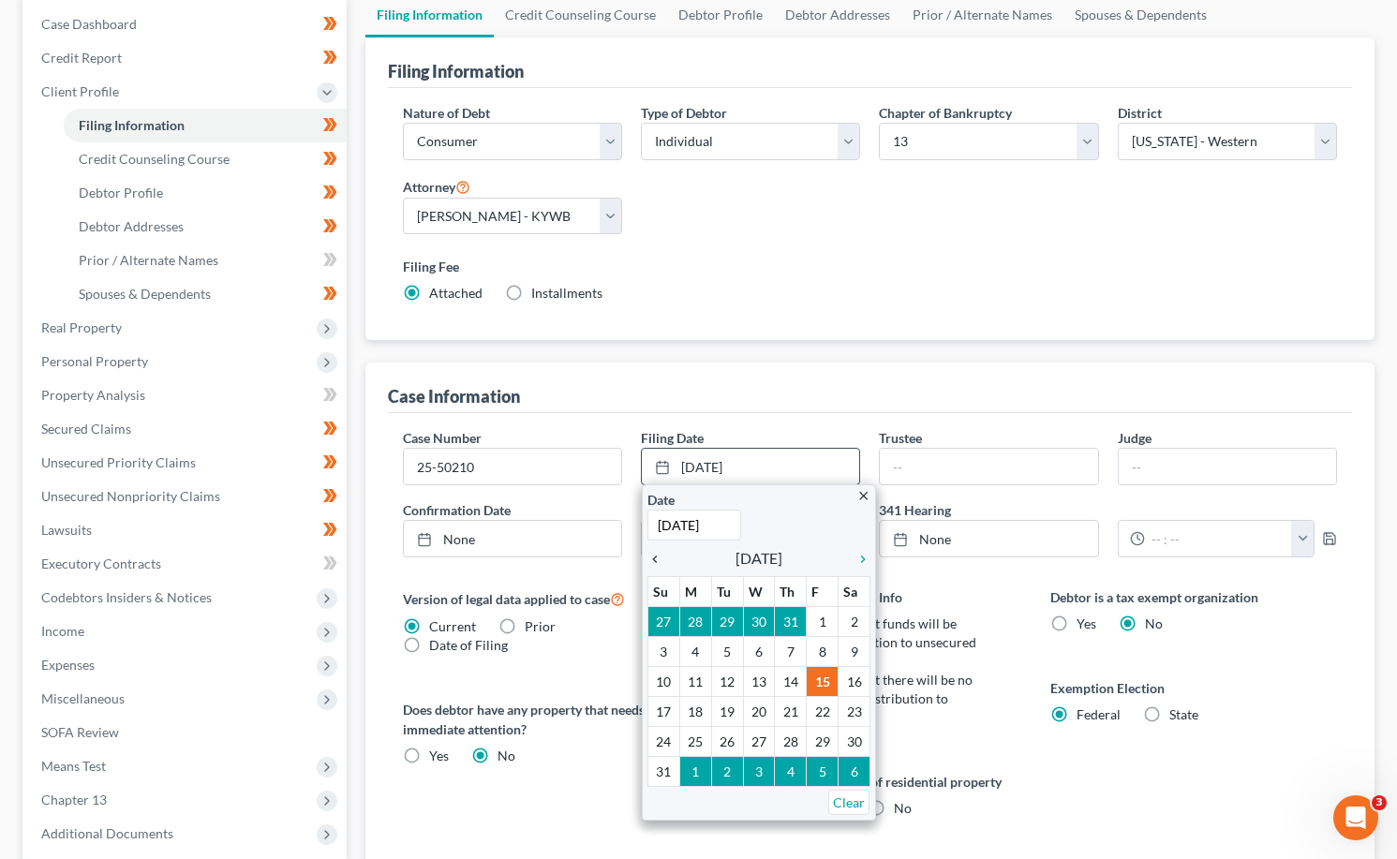
click at [657, 560] on icon "chevron_left" at bounding box center [659, 559] width 24 height 15
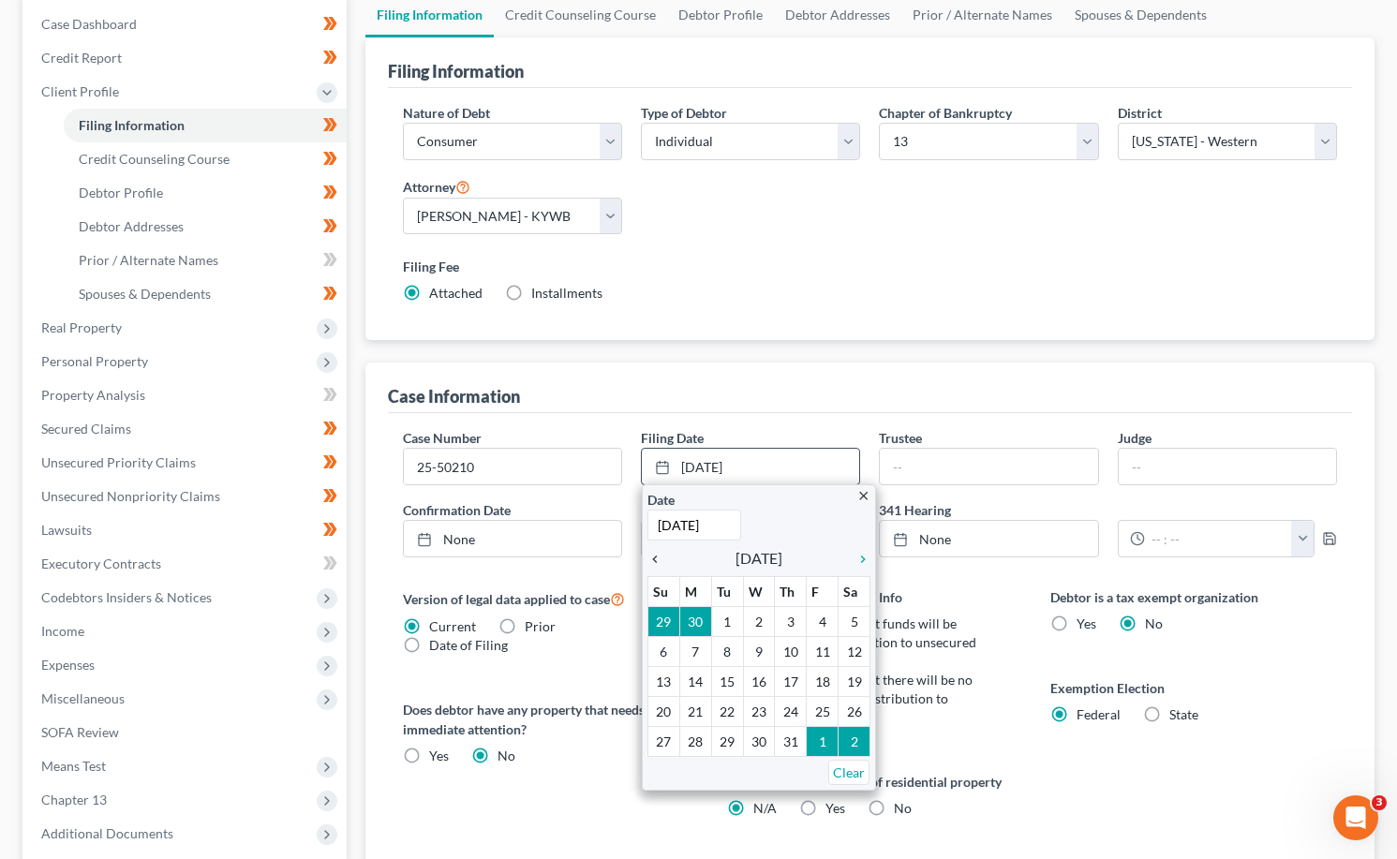
click at [657, 561] on icon "chevron_left" at bounding box center [659, 559] width 24 height 15
click at [657, 562] on icon "chevron_left" at bounding box center [659, 559] width 24 height 15
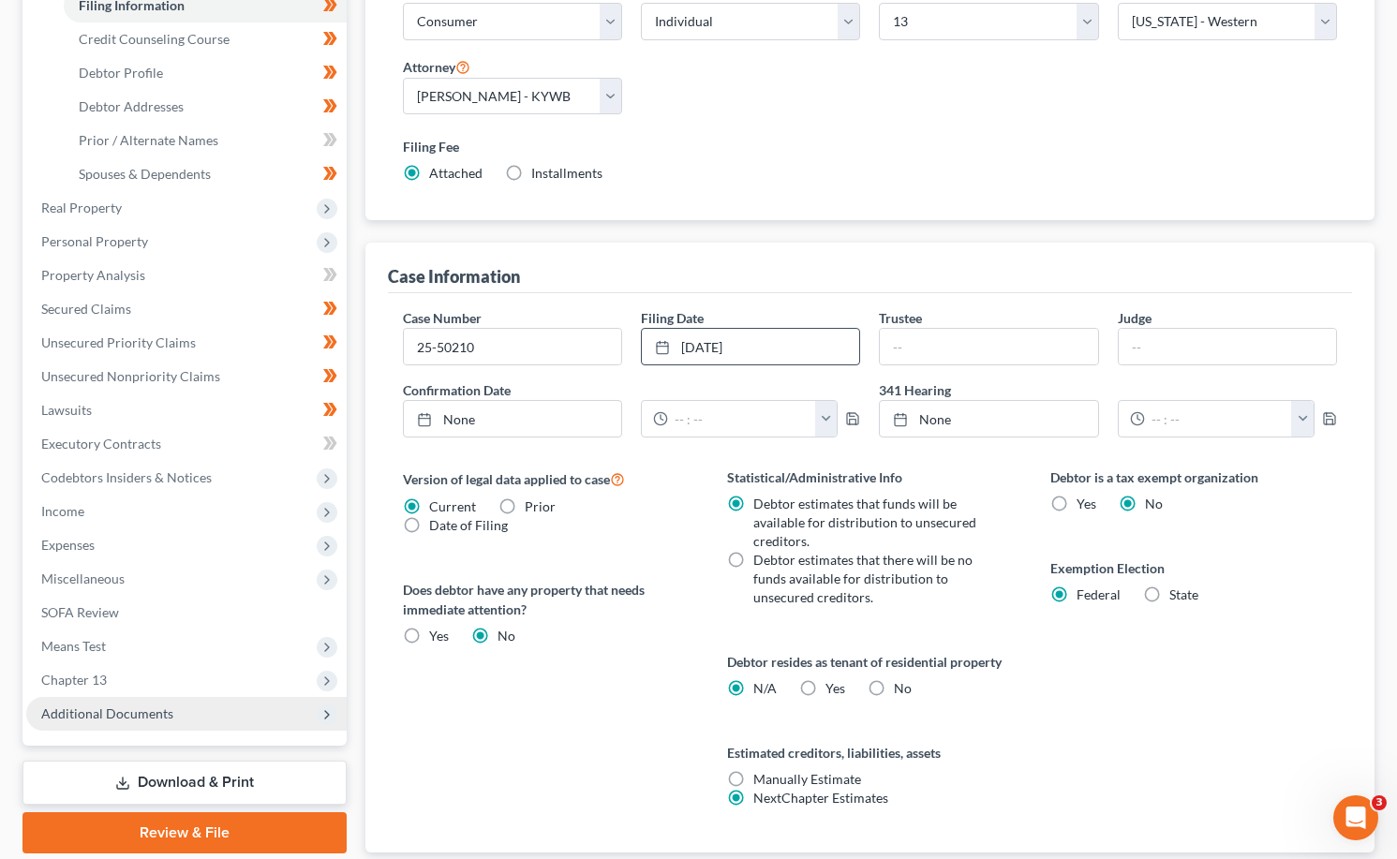
scroll to position [432, 0]
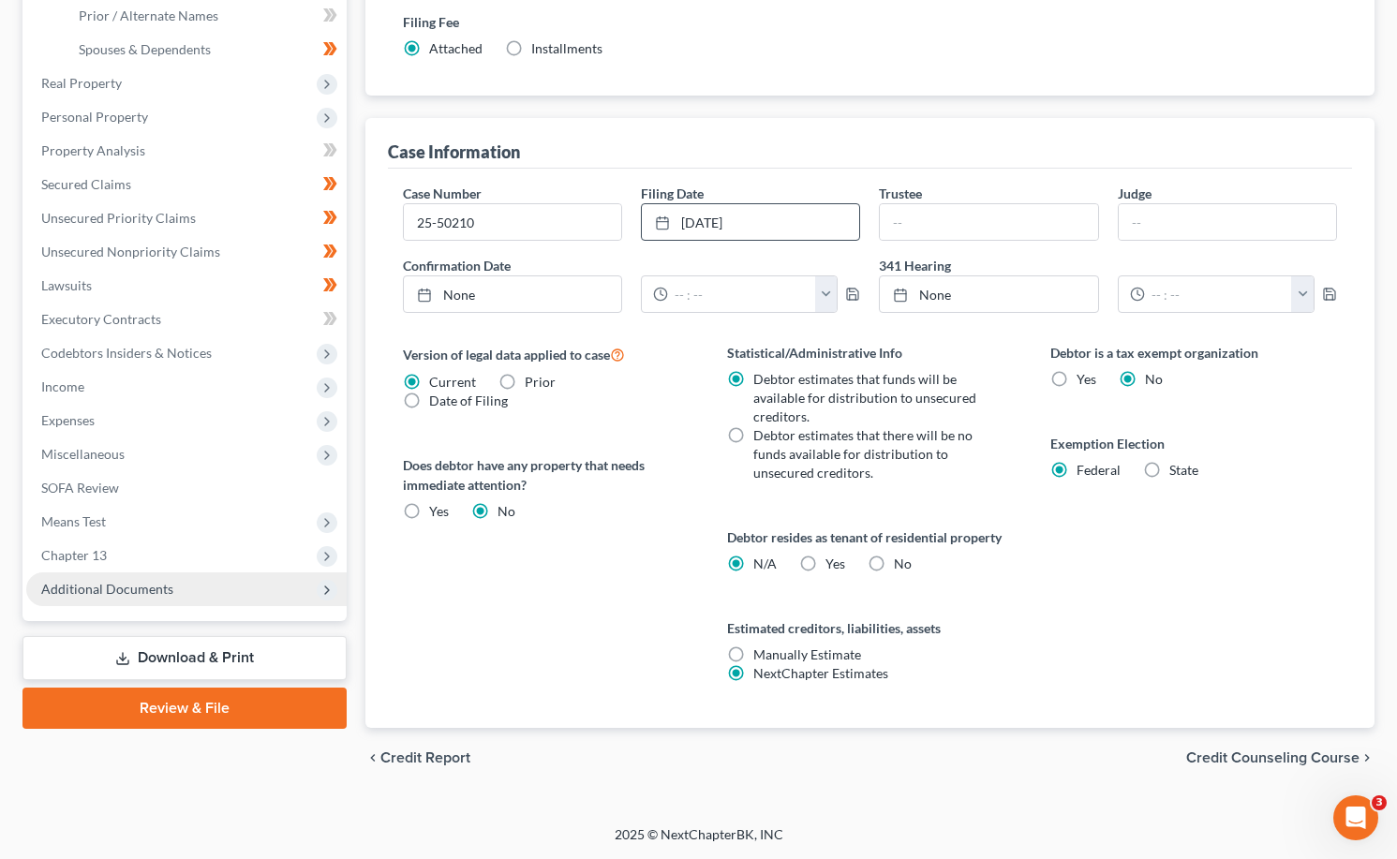
click at [70, 595] on span "Additional Documents" at bounding box center [107, 589] width 132 height 16
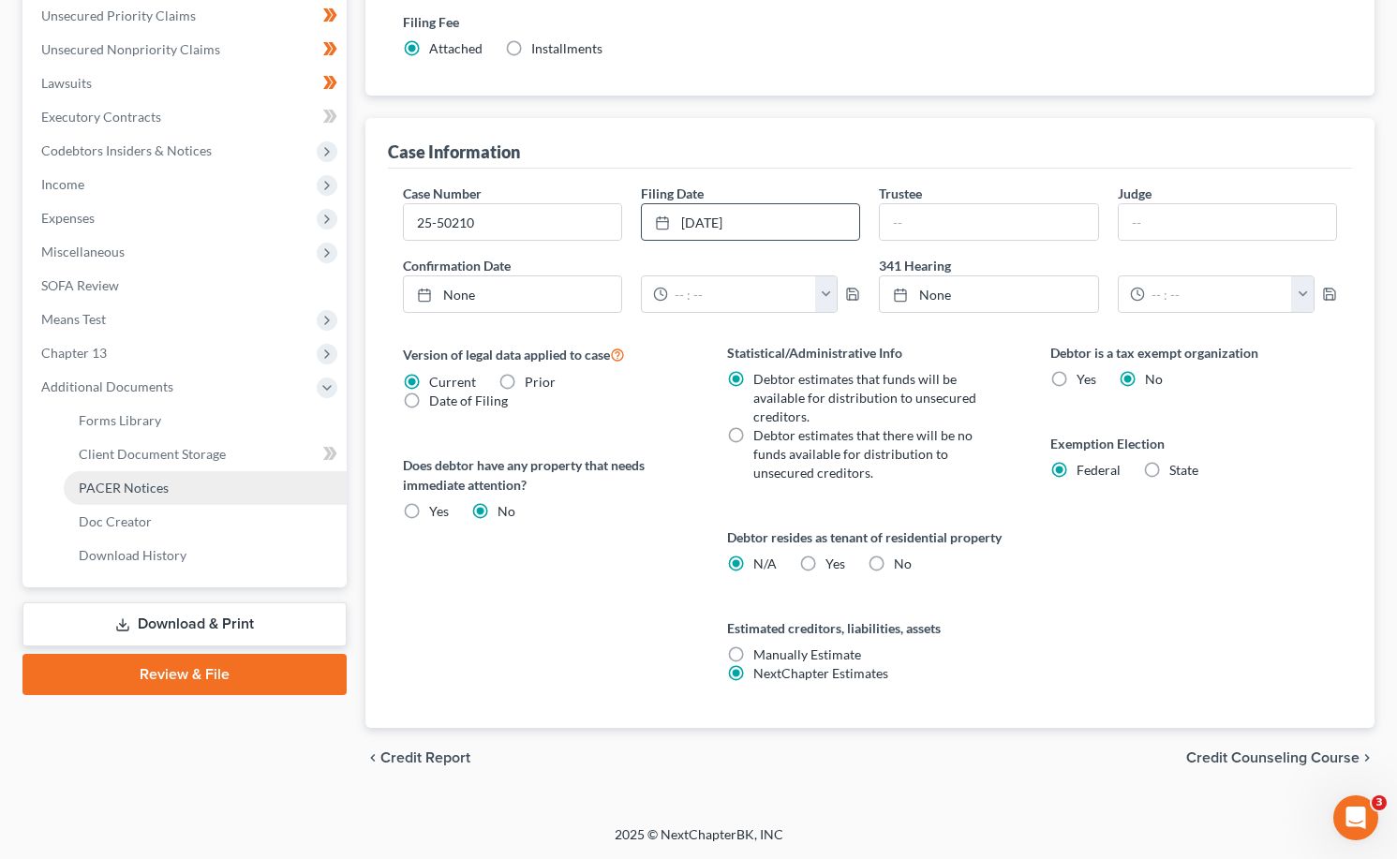
click at [130, 488] on span "PACER Notices" at bounding box center [124, 488] width 90 height 16
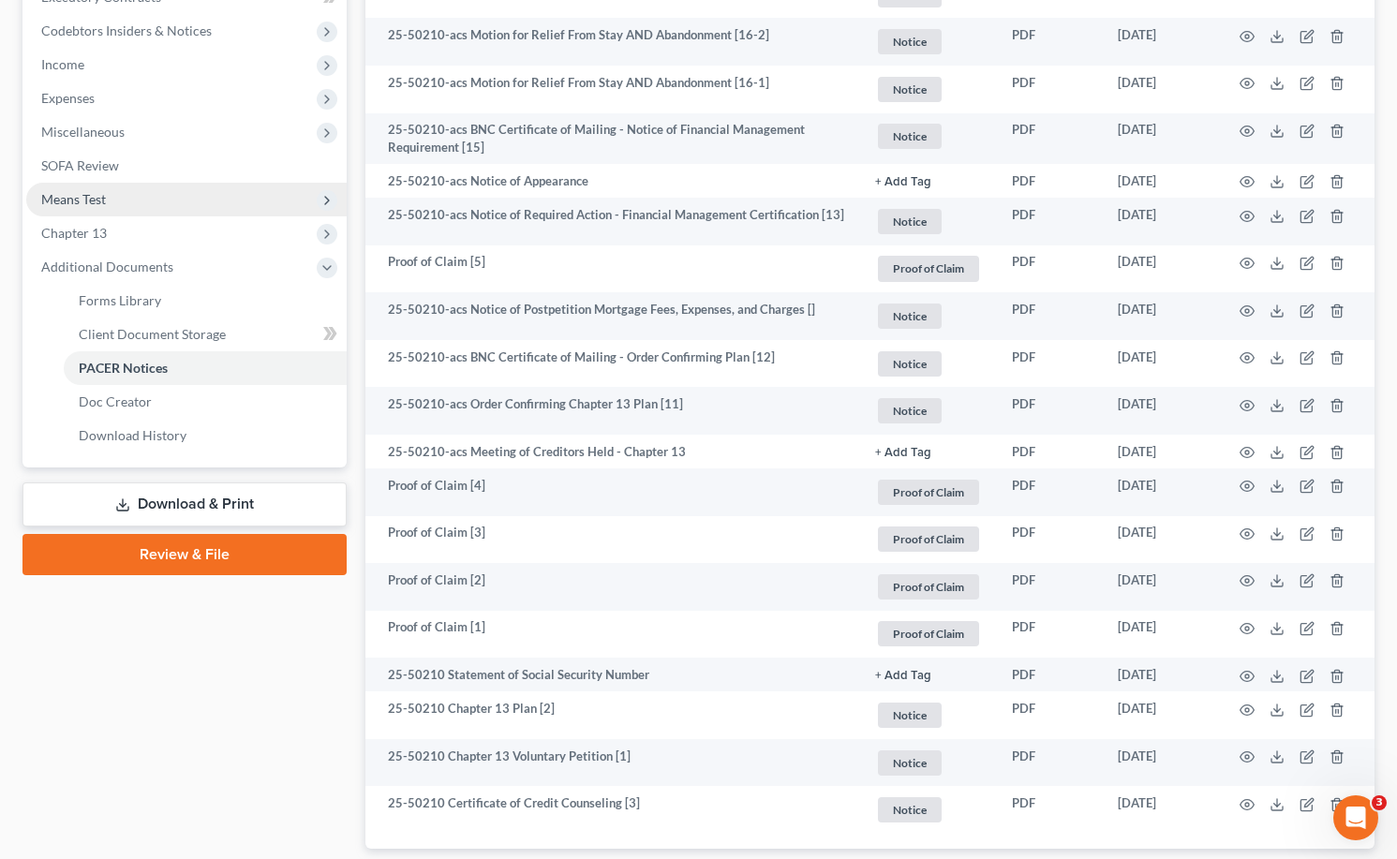
scroll to position [468, 0]
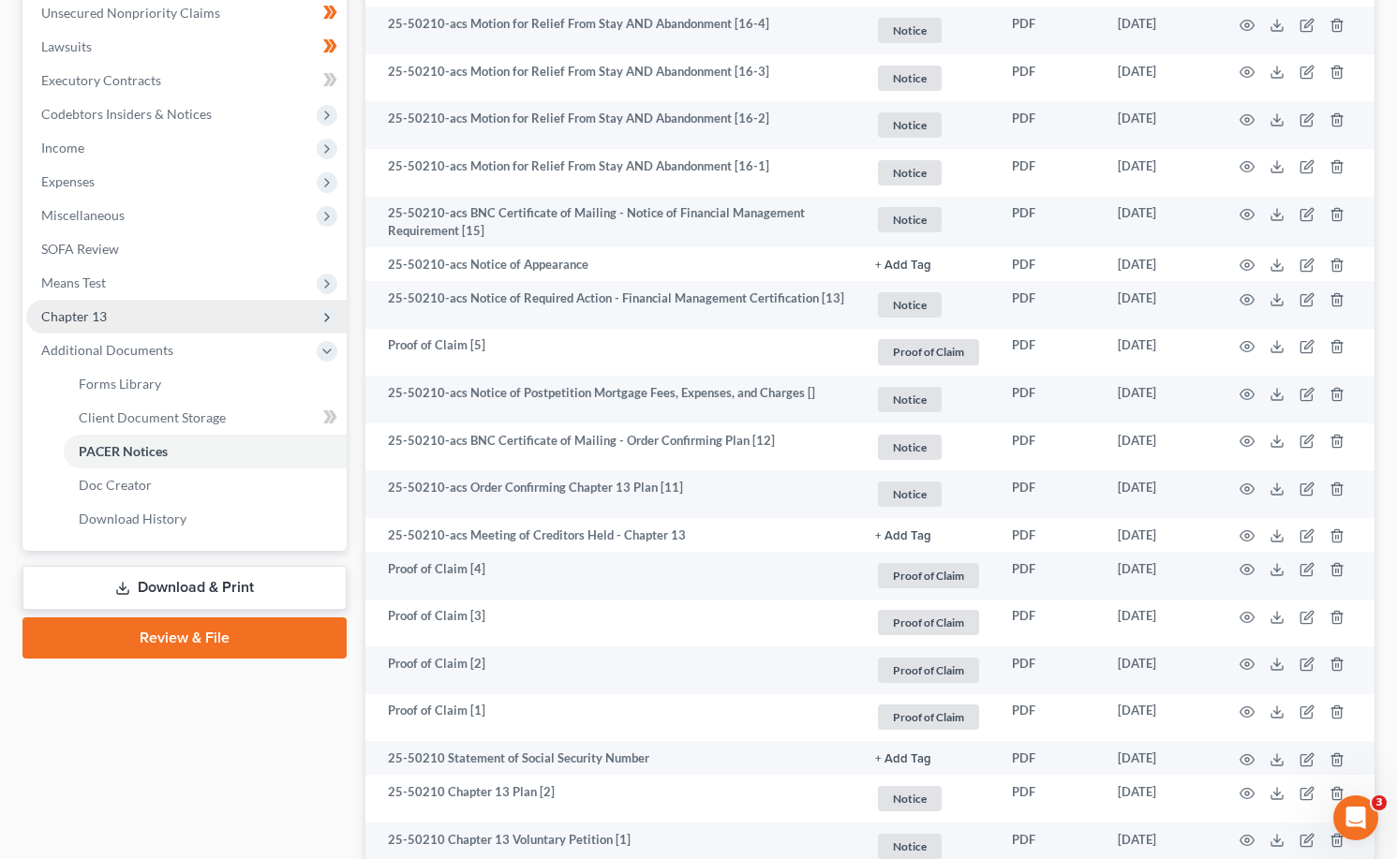
click at [74, 320] on span "Chapter 13" at bounding box center [74, 316] width 66 height 16
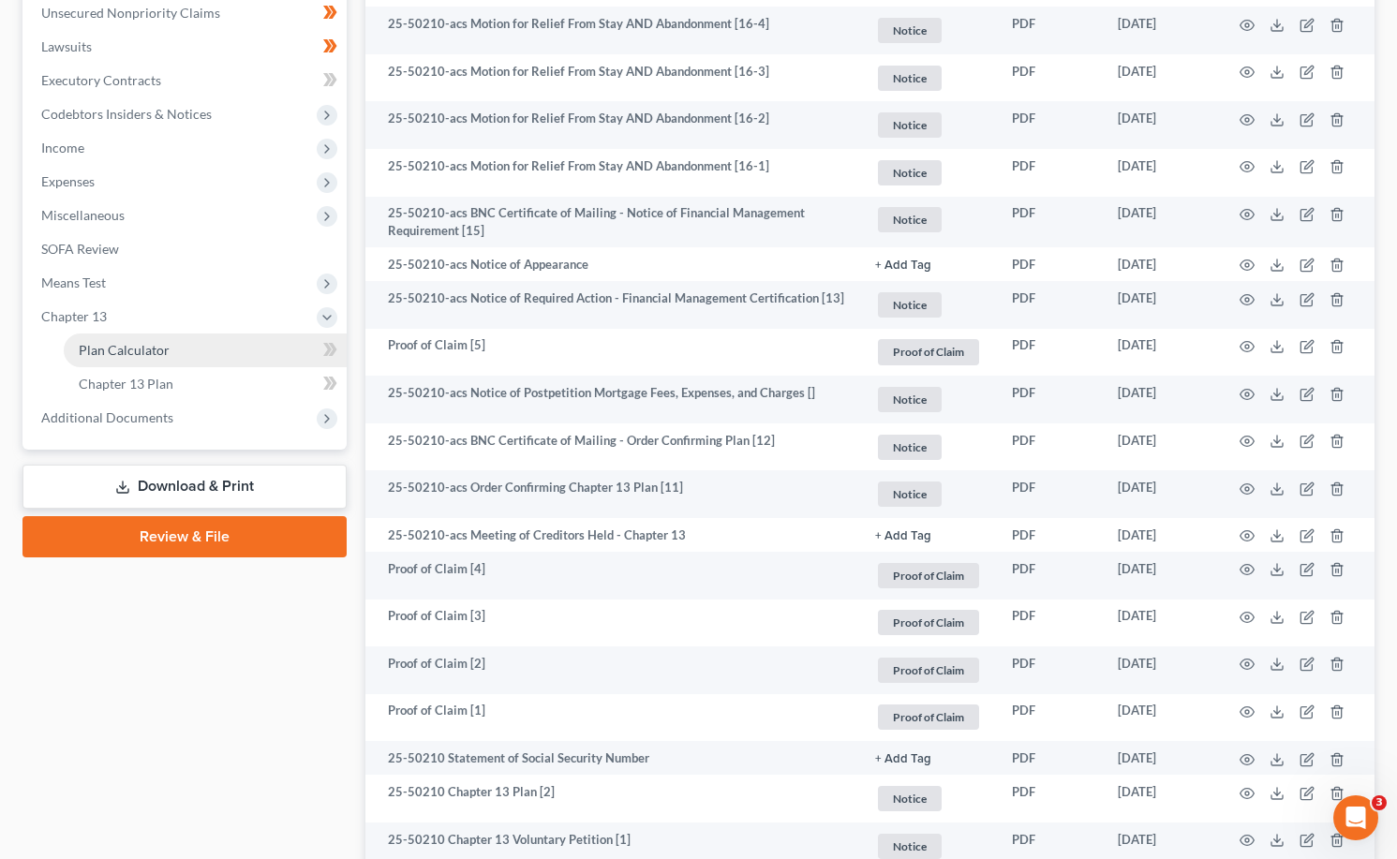
click at [124, 357] on span "Plan Calculator" at bounding box center [124, 350] width 91 height 16
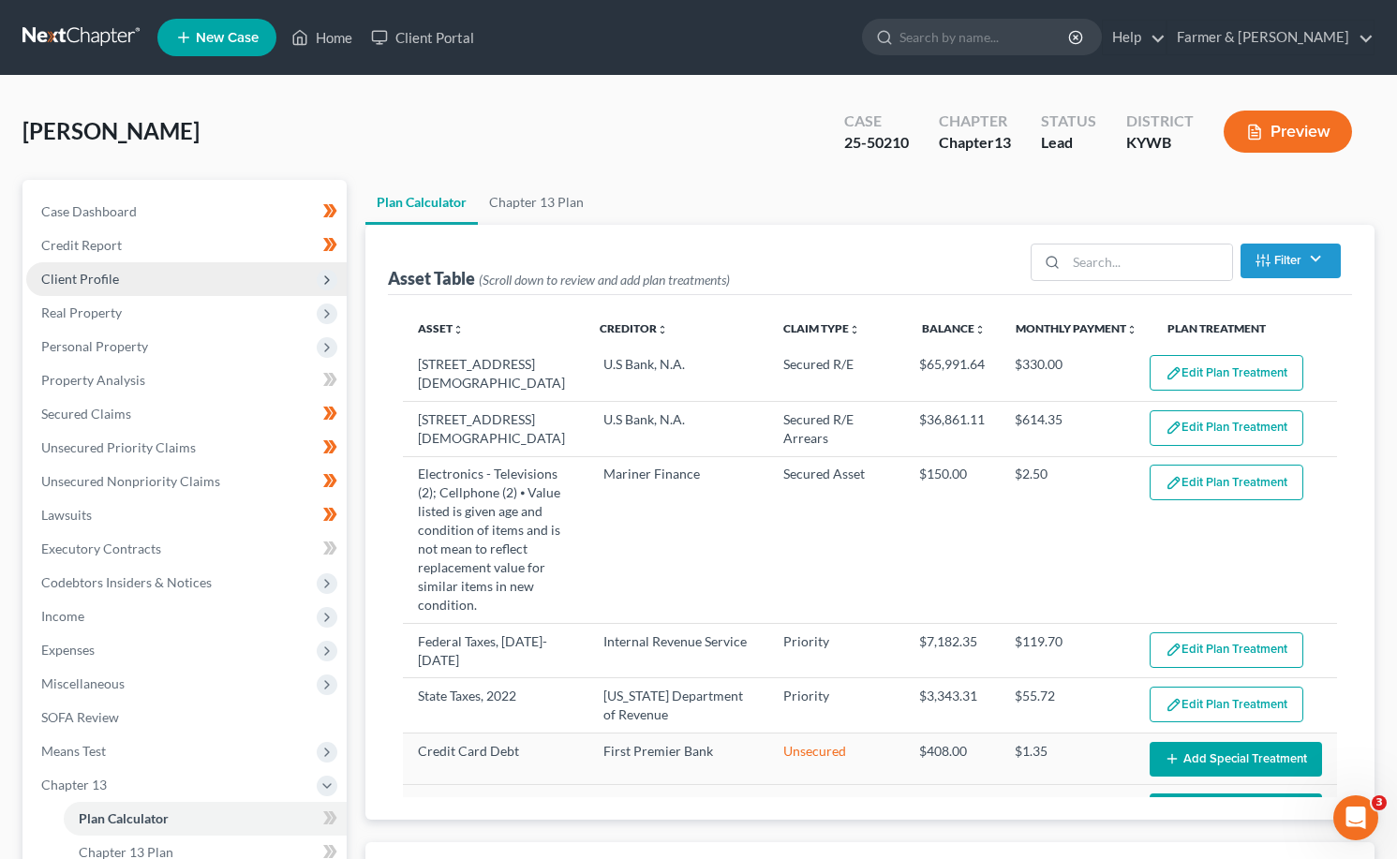
click at [96, 269] on span "Client Profile" at bounding box center [186, 279] width 320 height 34
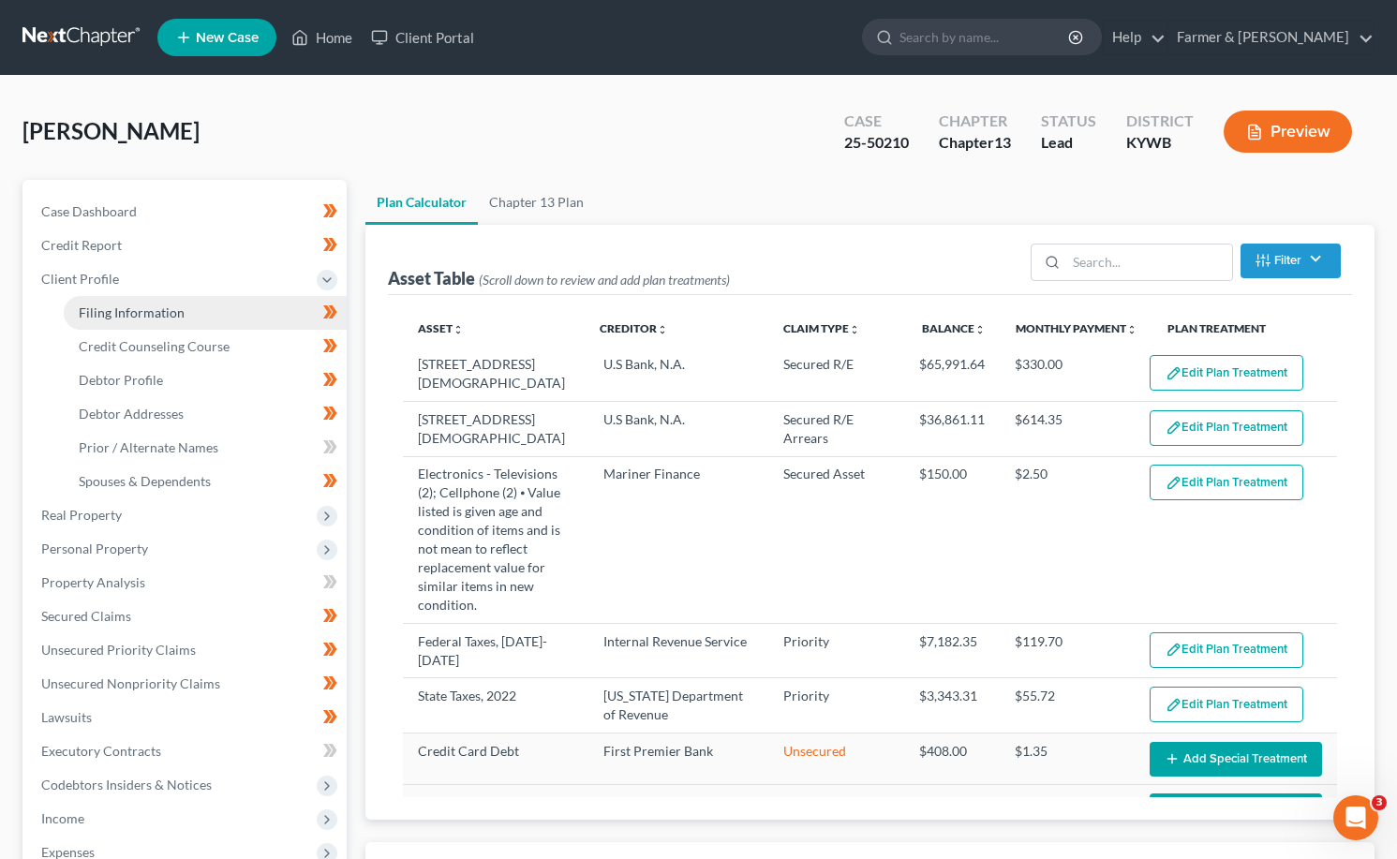
click at [169, 317] on span "Filing Information" at bounding box center [132, 312] width 106 height 16
select select "1"
select select "0"
select select "3"
select select "33"
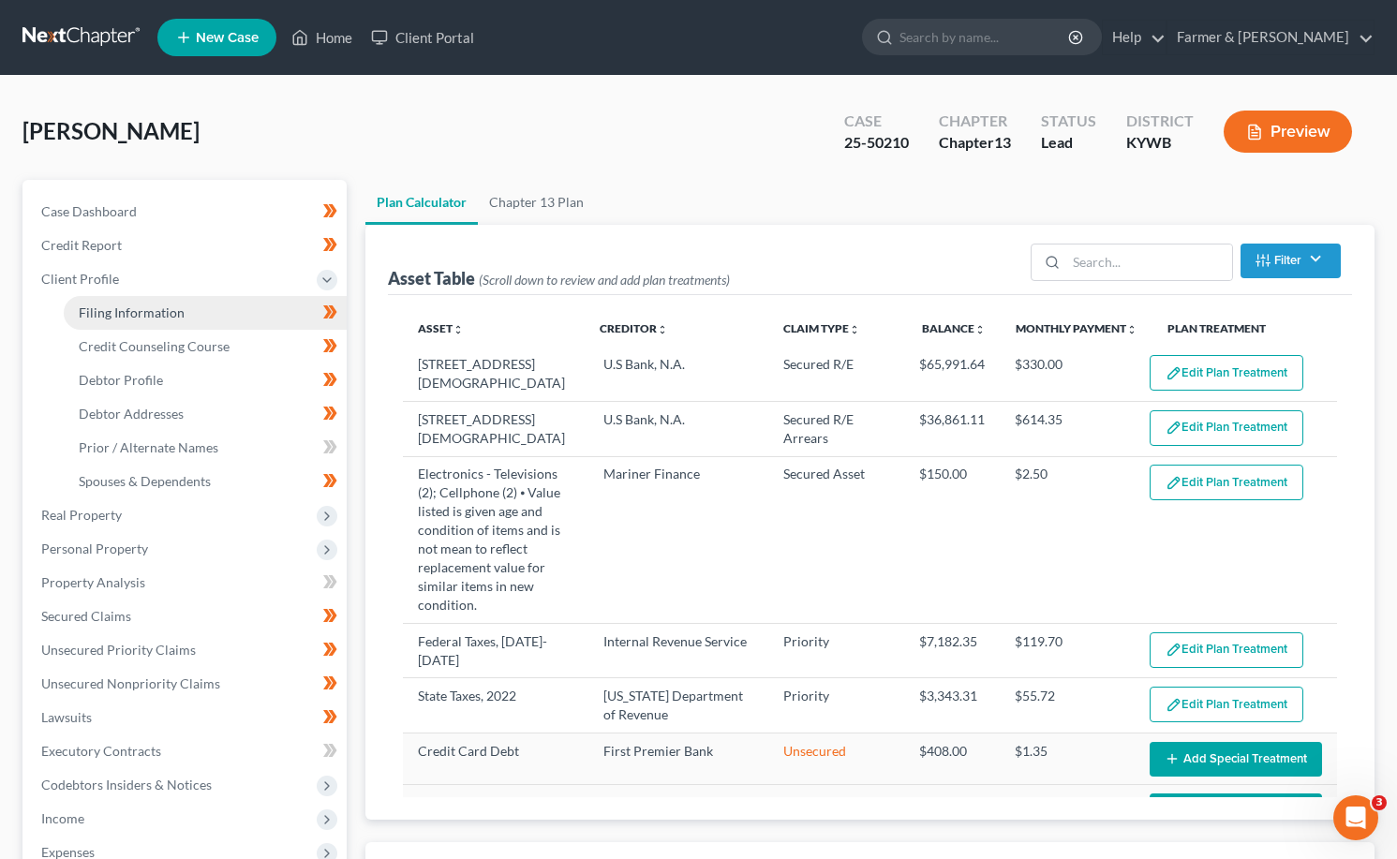
select select "0"
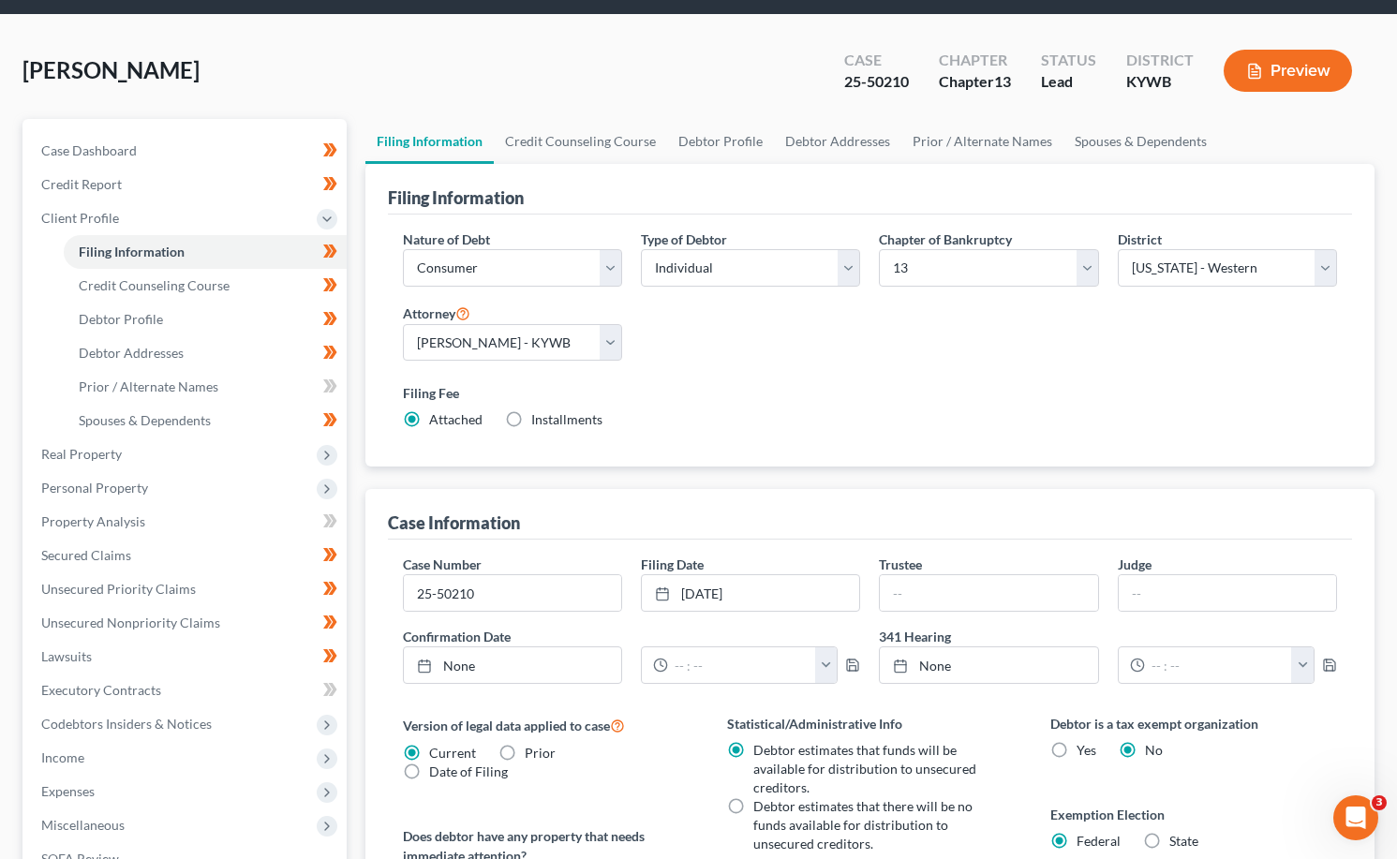
scroll to position [432, 0]
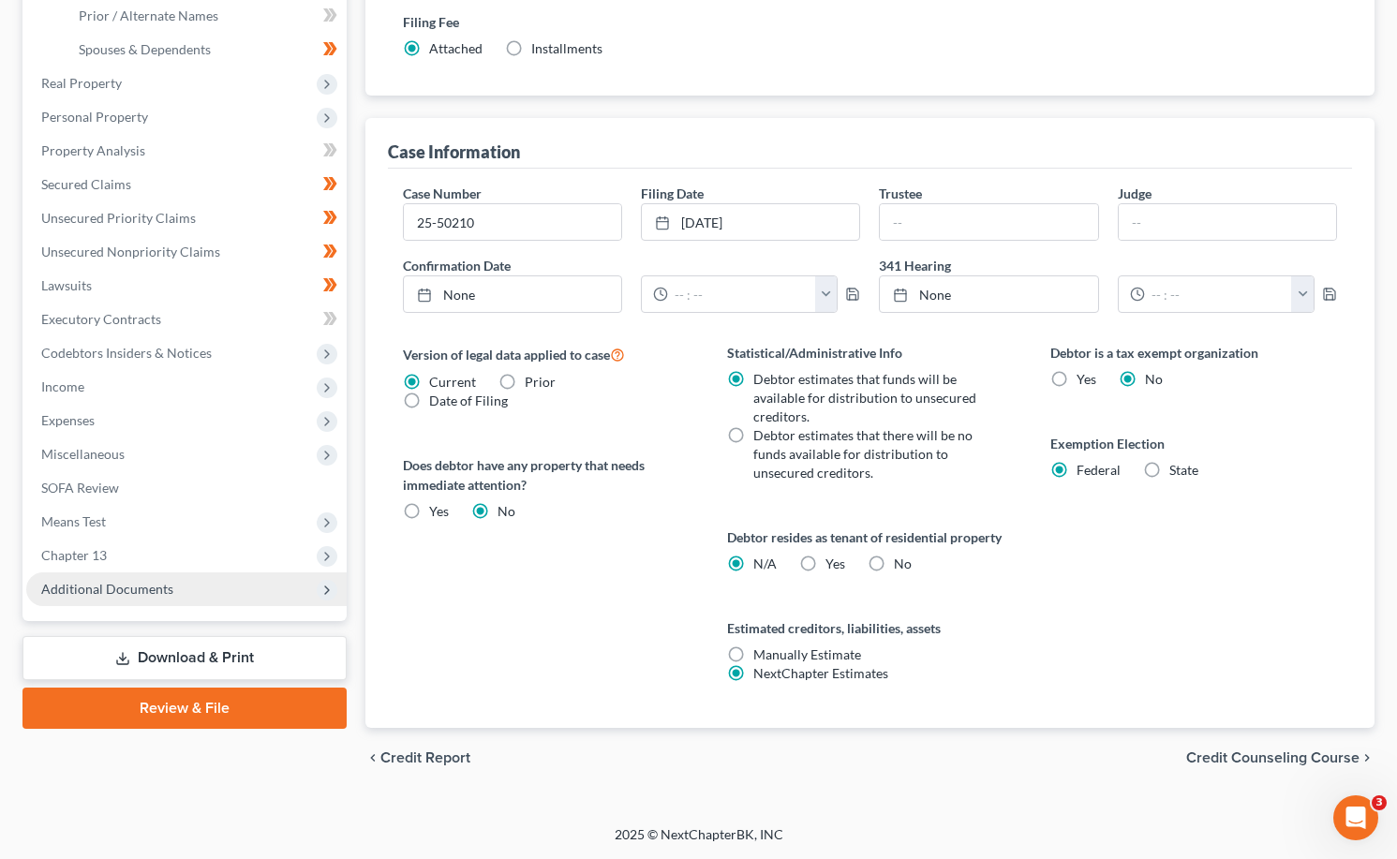
click at [81, 585] on span "Additional Documents" at bounding box center [107, 589] width 132 height 16
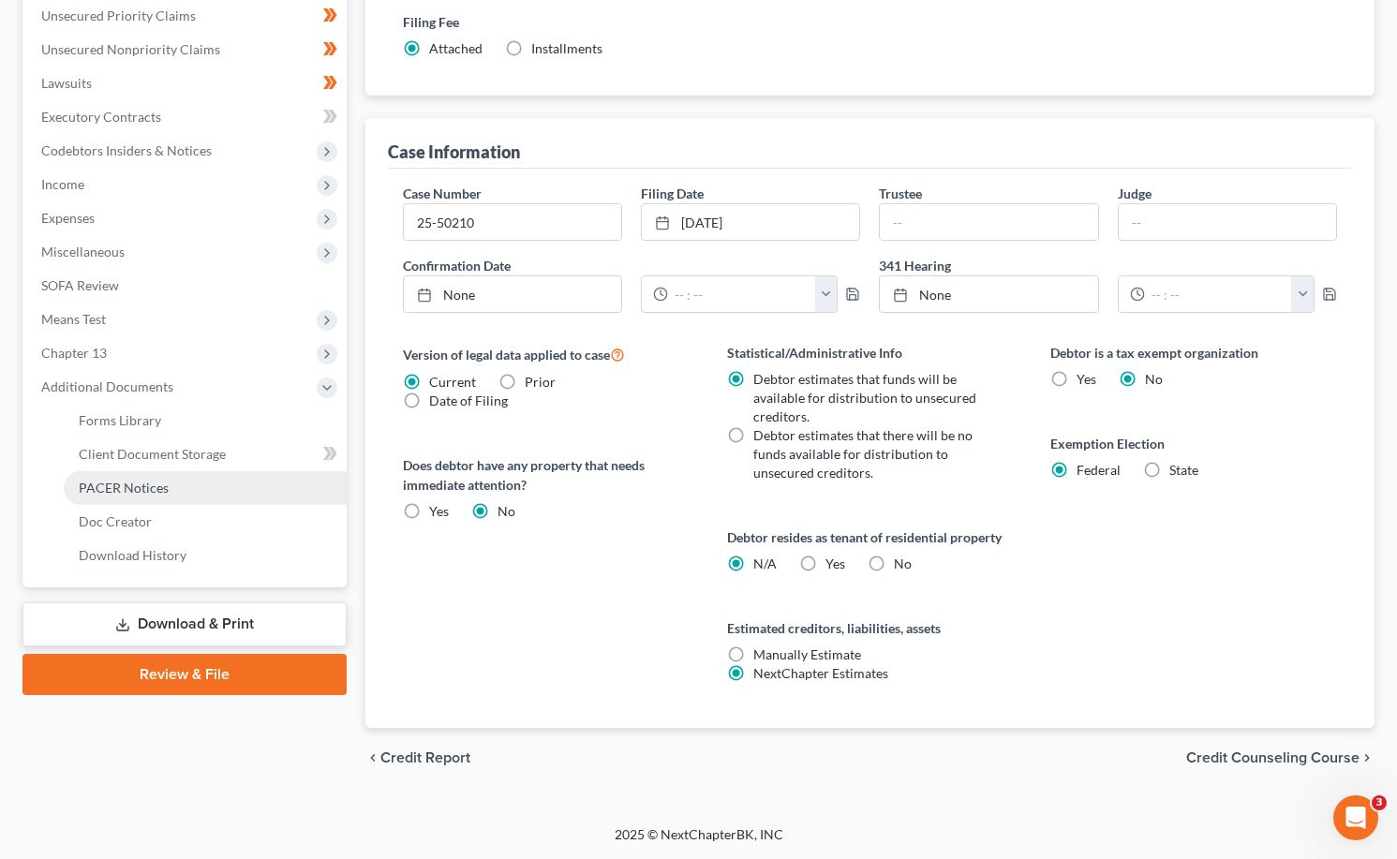
click at [139, 480] on span "PACER Notices" at bounding box center [124, 488] width 90 height 16
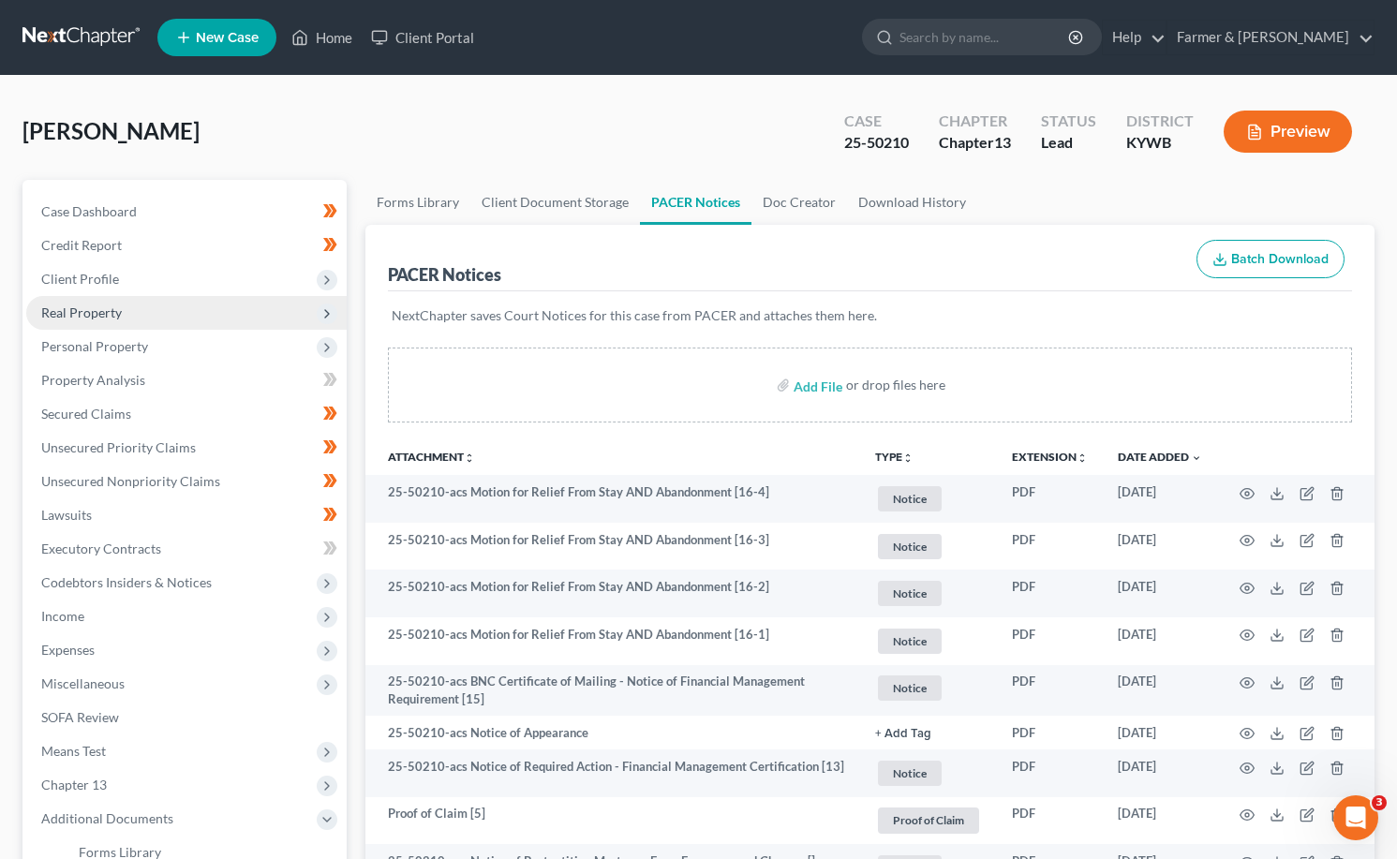
drag, startPoint x: 97, startPoint y: 281, endPoint x: 130, endPoint y: 326, distance: 55.7
click at [97, 280] on span "Client Profile" at bounding box center [80, 279] width 78 height 16
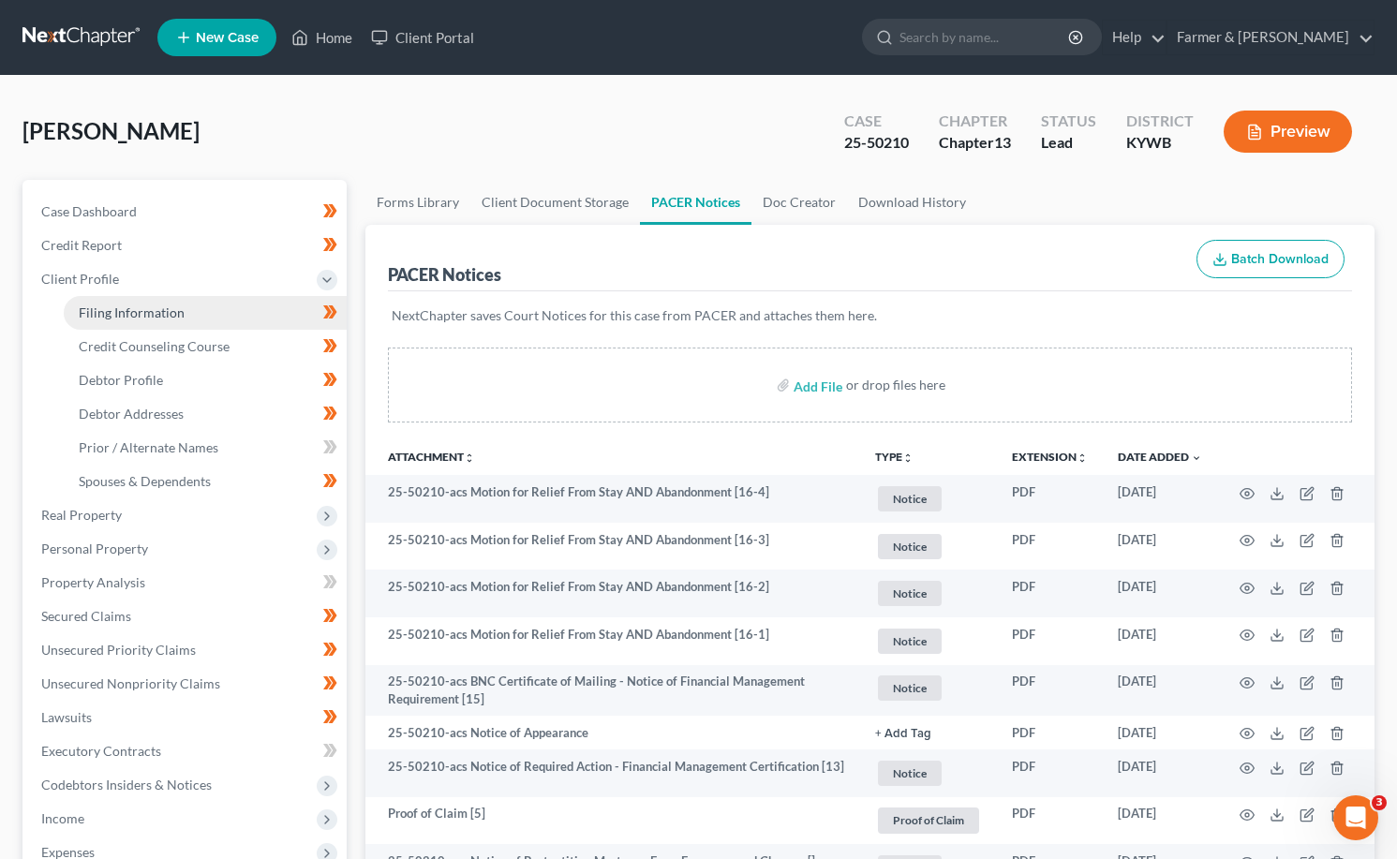
click at [156, 316] on span "Filing Information" at bounding box center [132, 312] width 106 height 16
select select "1"
select select "0"
select select "3"
select select "33"
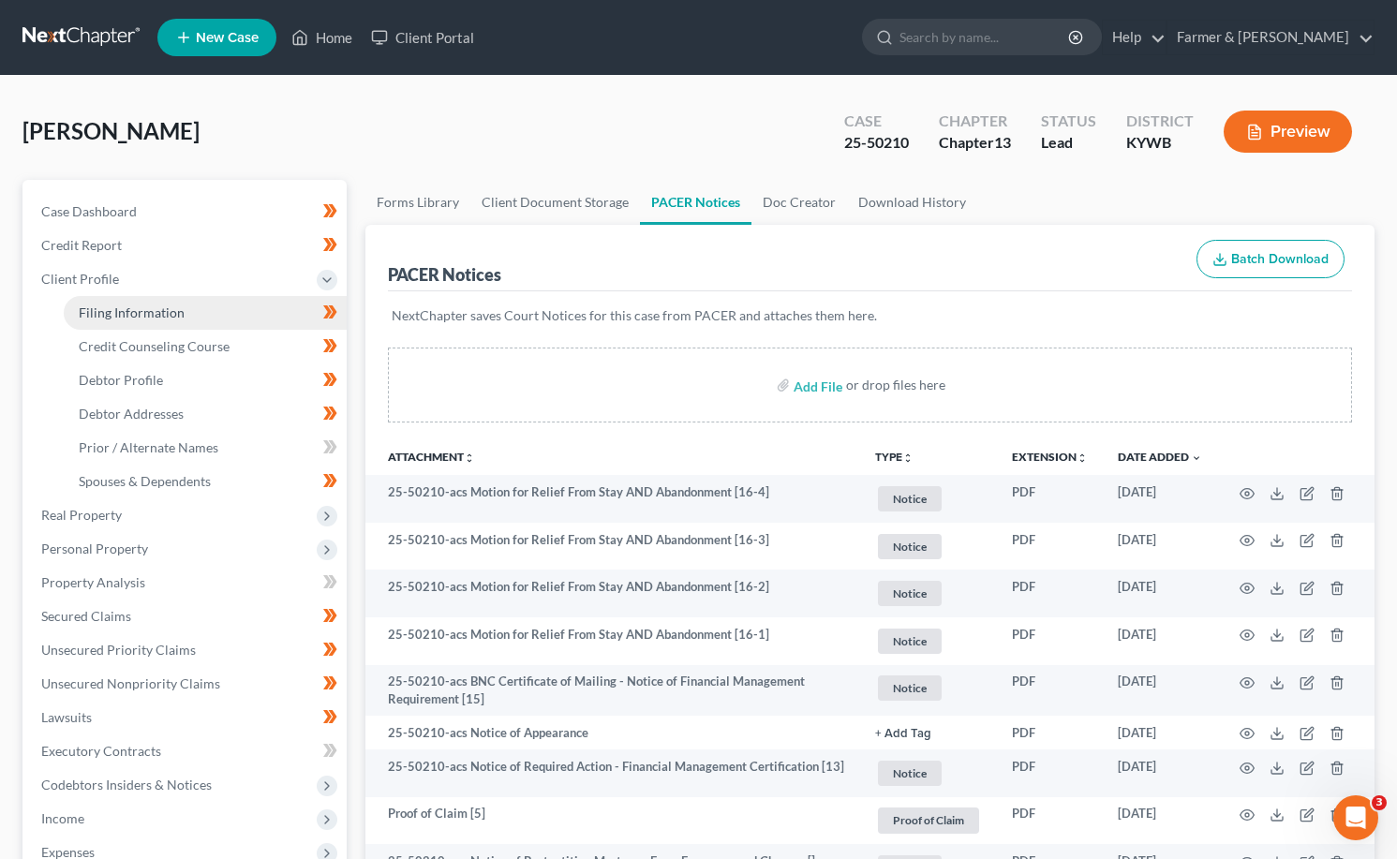
select select "0"
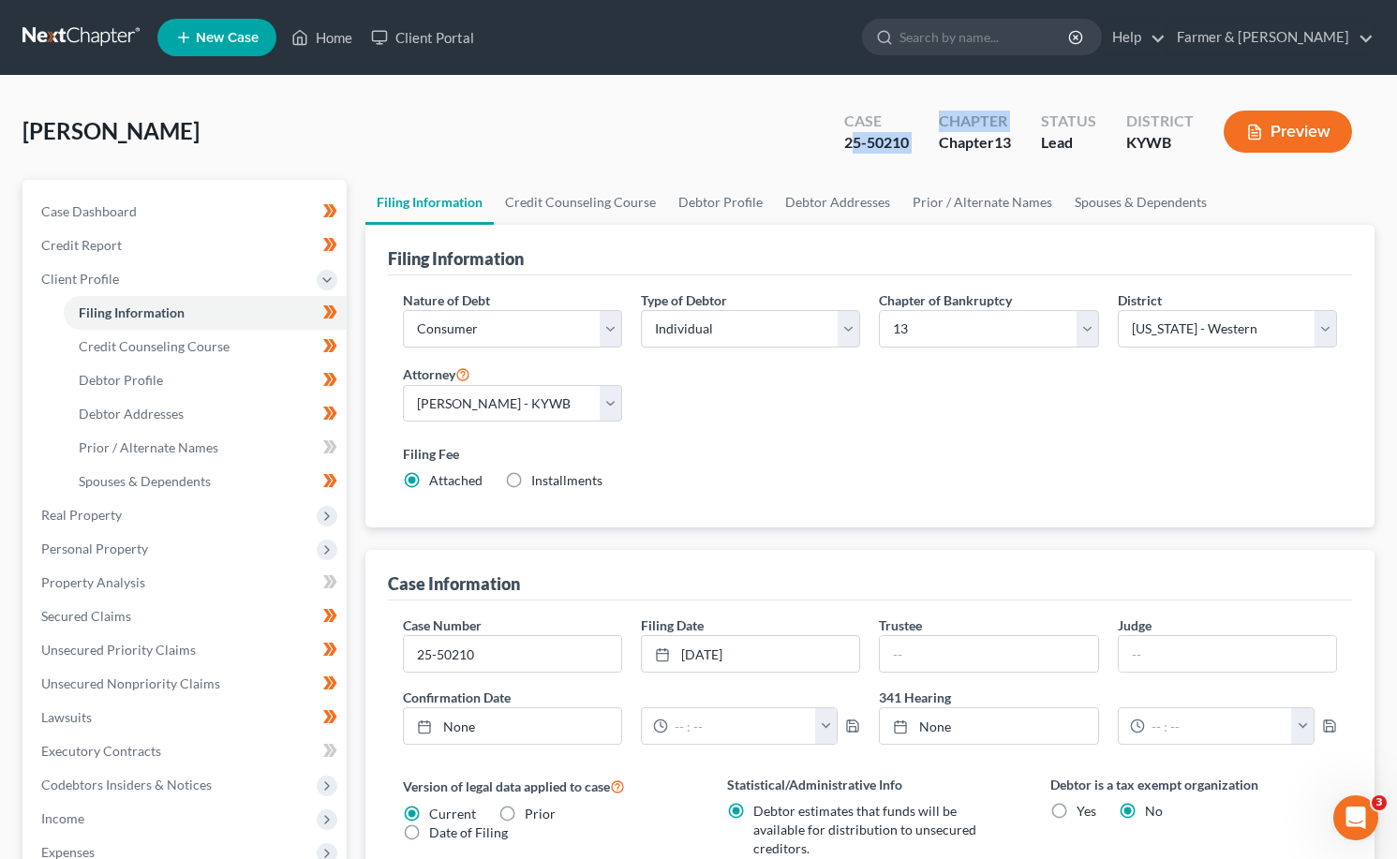
drag, startPoint x: 916, startPoint y: 146, endPoint x: 855, endPoint y: 147, distance: 60.9
click at [855, 147] on div "Case 25-50210 Chapter Chapter 13 Status Lead District KYWB Preview" at bounding box center [1101, 133] width 545 height 55
click at [857, 147] on div "25-50210" at bounding box center [876, 143] width 65 height 22
click at [858, 146] on div "25-50210" at bounding box center [876, 143] width 65 height 22
click at [859, 146] on div "25-50210" at bounding box center [876, 143] width 65 height 22
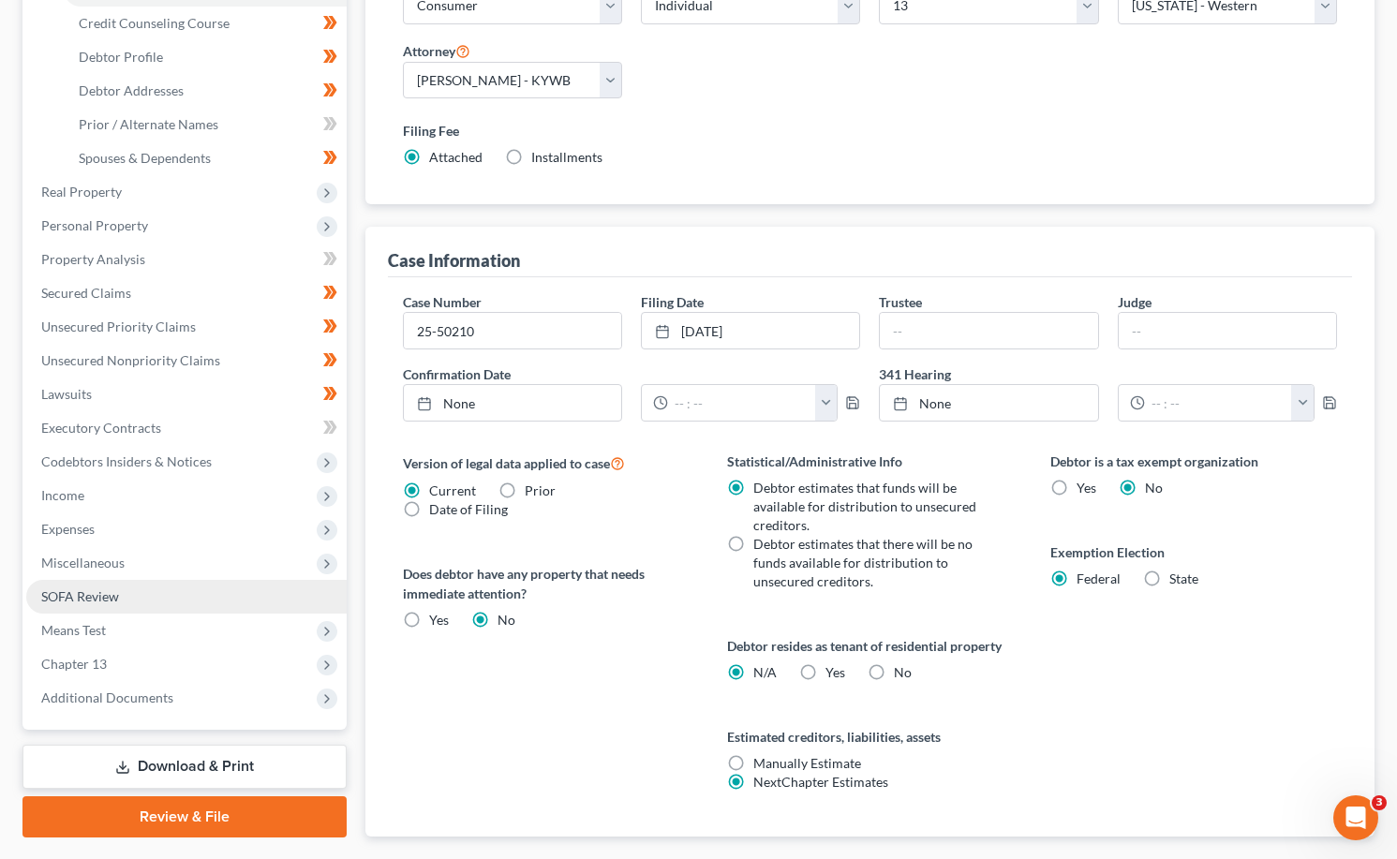
scroll to position [432, 0]
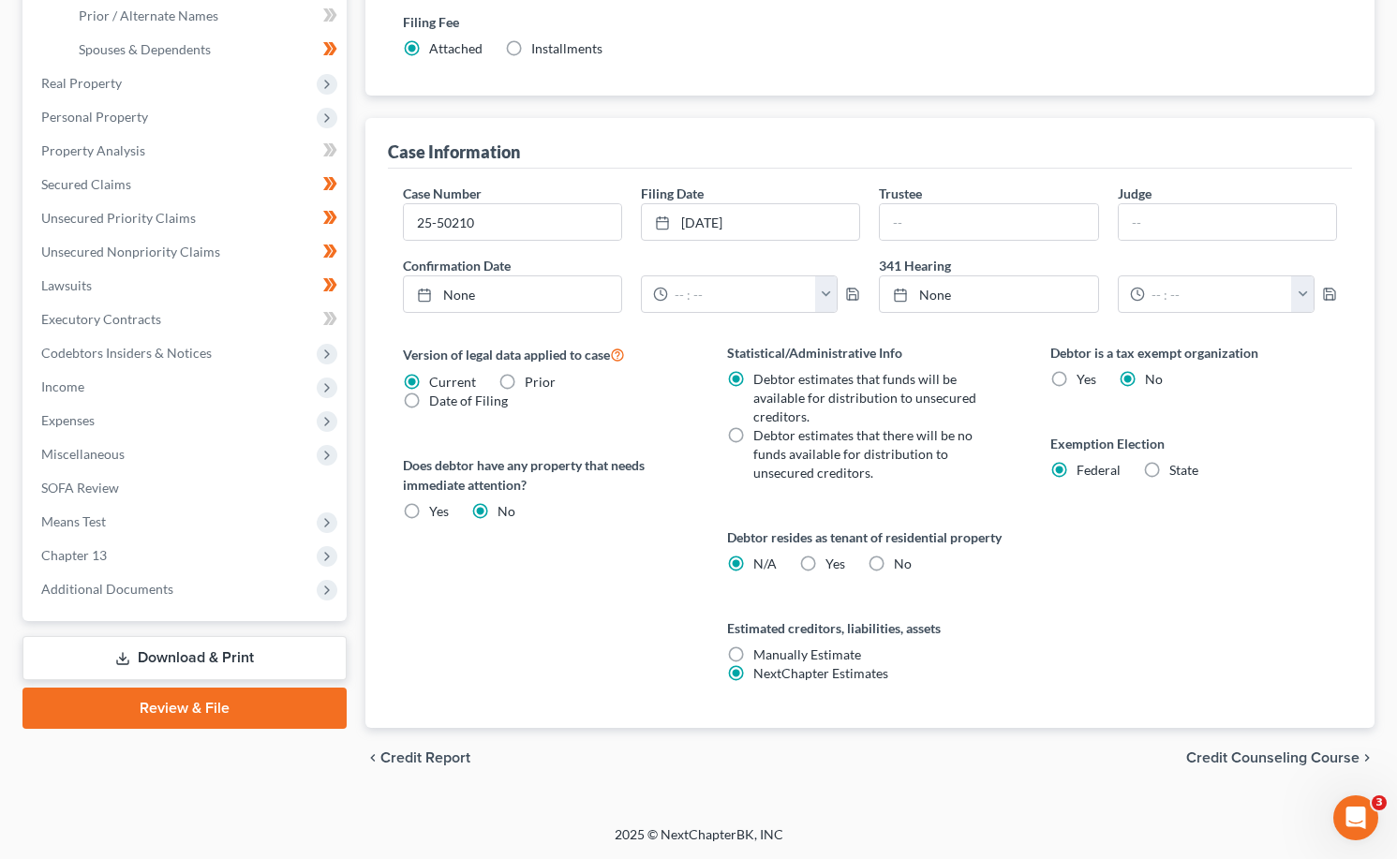
drag, startPoint x: 90, startPoint y: 598, endPoint x: 96, endPoint y: 606, distance: 10.7
click at [90, 598] on span "Additional Documents" at bounding box center [186, 589] width 320 height 34
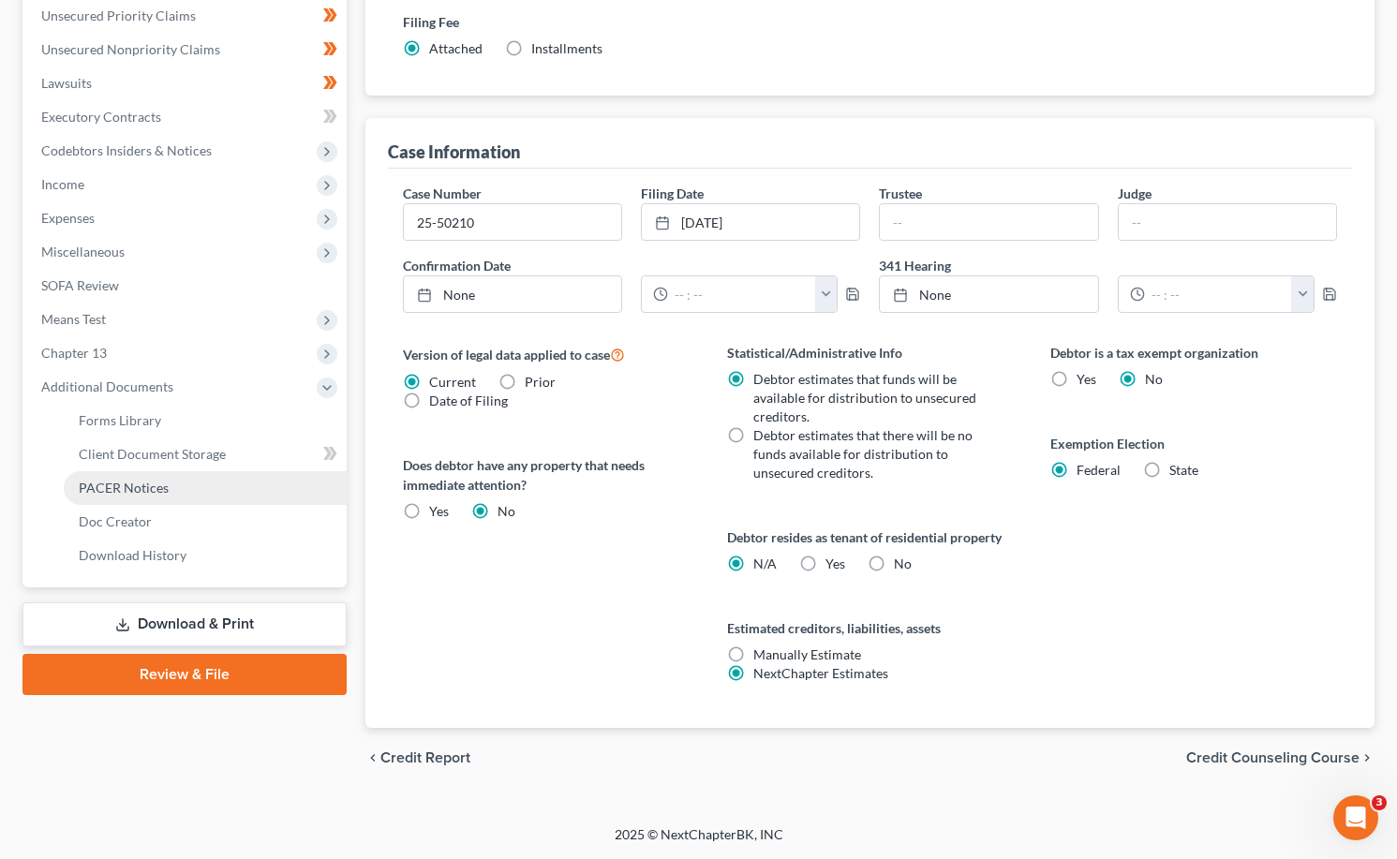
click at [126, 497] on link "PACER Notices" at bounding box center [205, 488] width 283 height 34
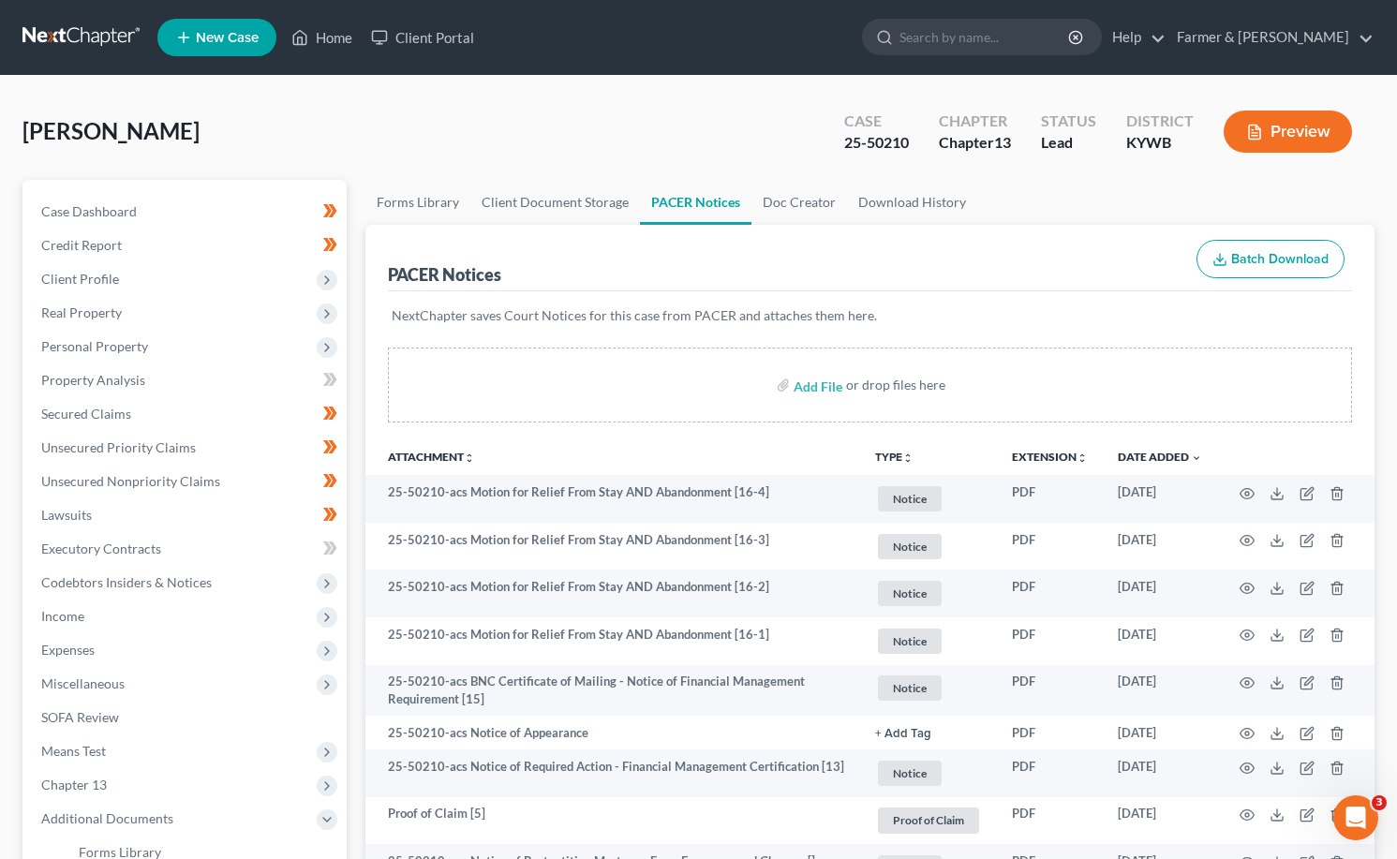
click at [77, 30] on link at bounding box center [82, 38] width 120 height 34
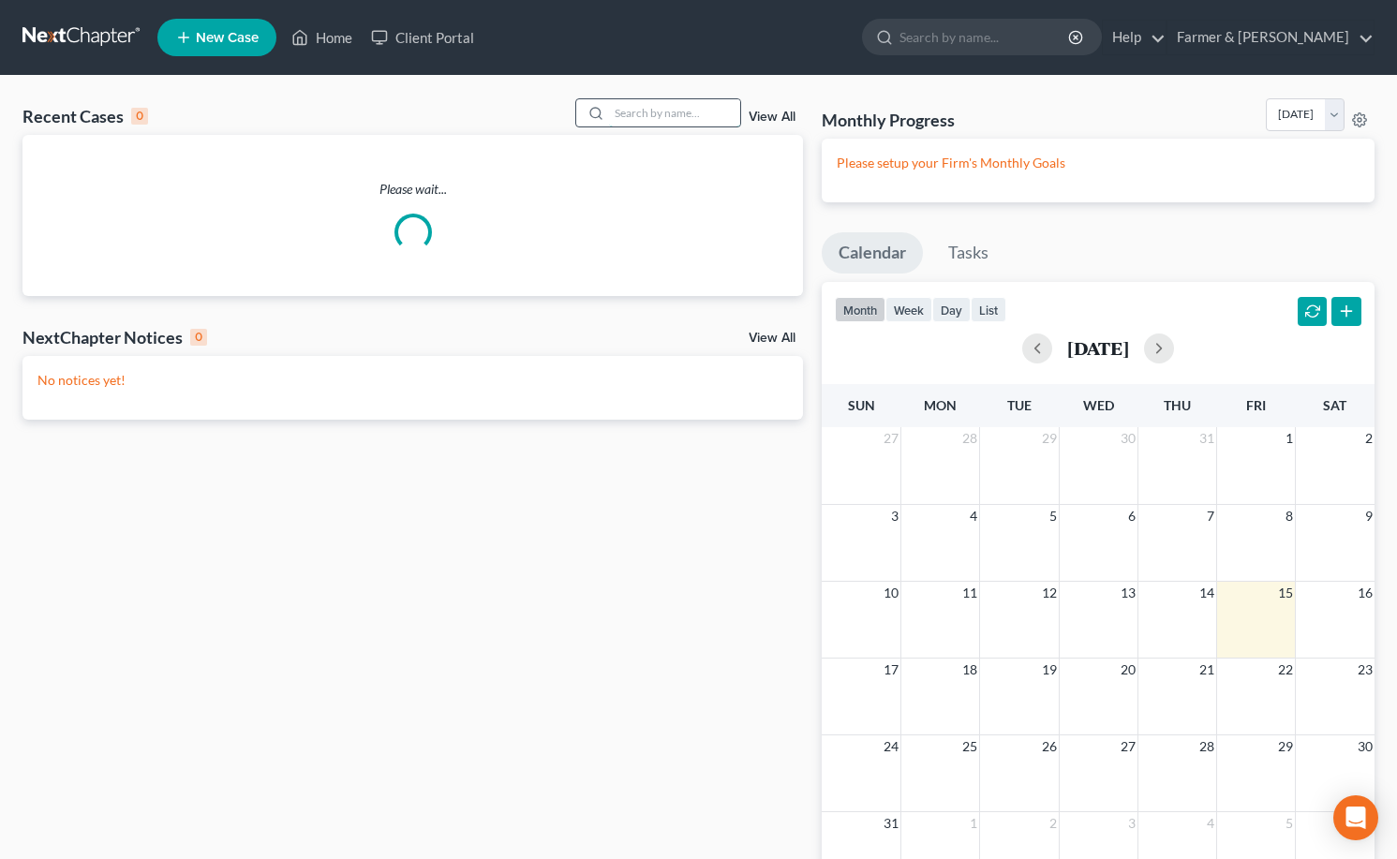
click at [641, 124] on input "search" at bounding box center [674, 112] width 131 height 27
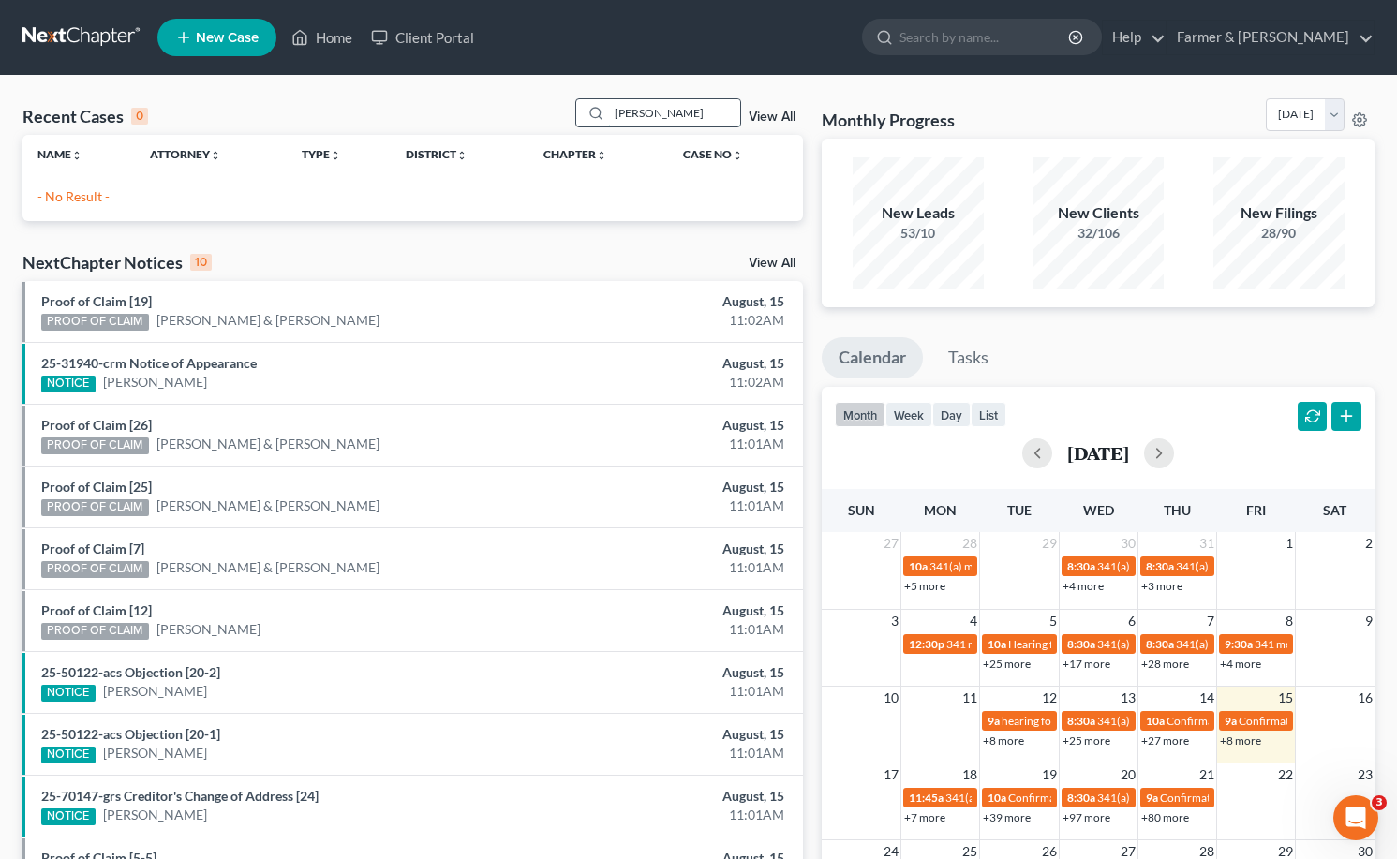
type input "keith gorman"
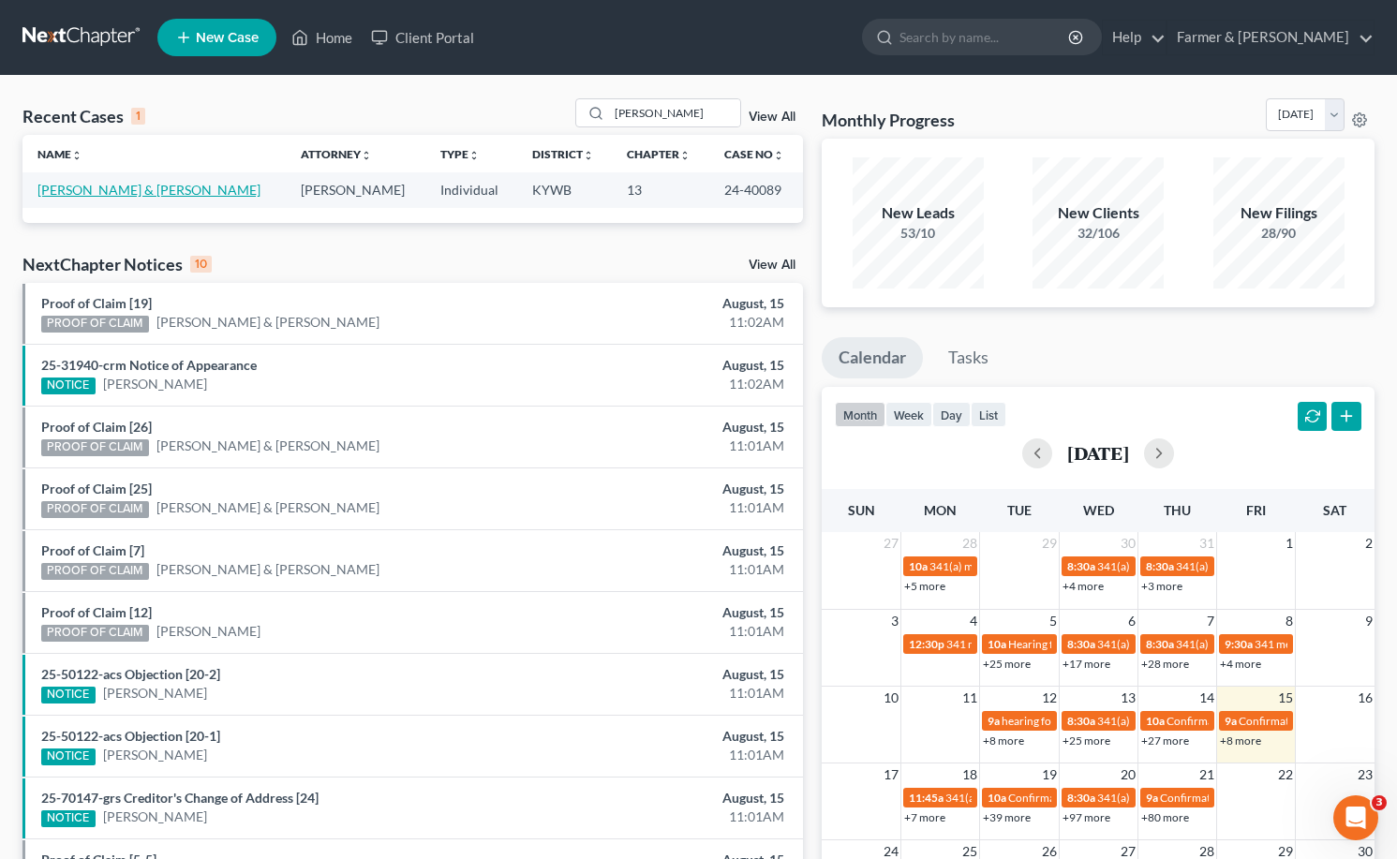
click at [141, 186] on link "Gorman, Keith & Hanaway, Kimberly" at bounding box center [148, 190] width 223 height 16
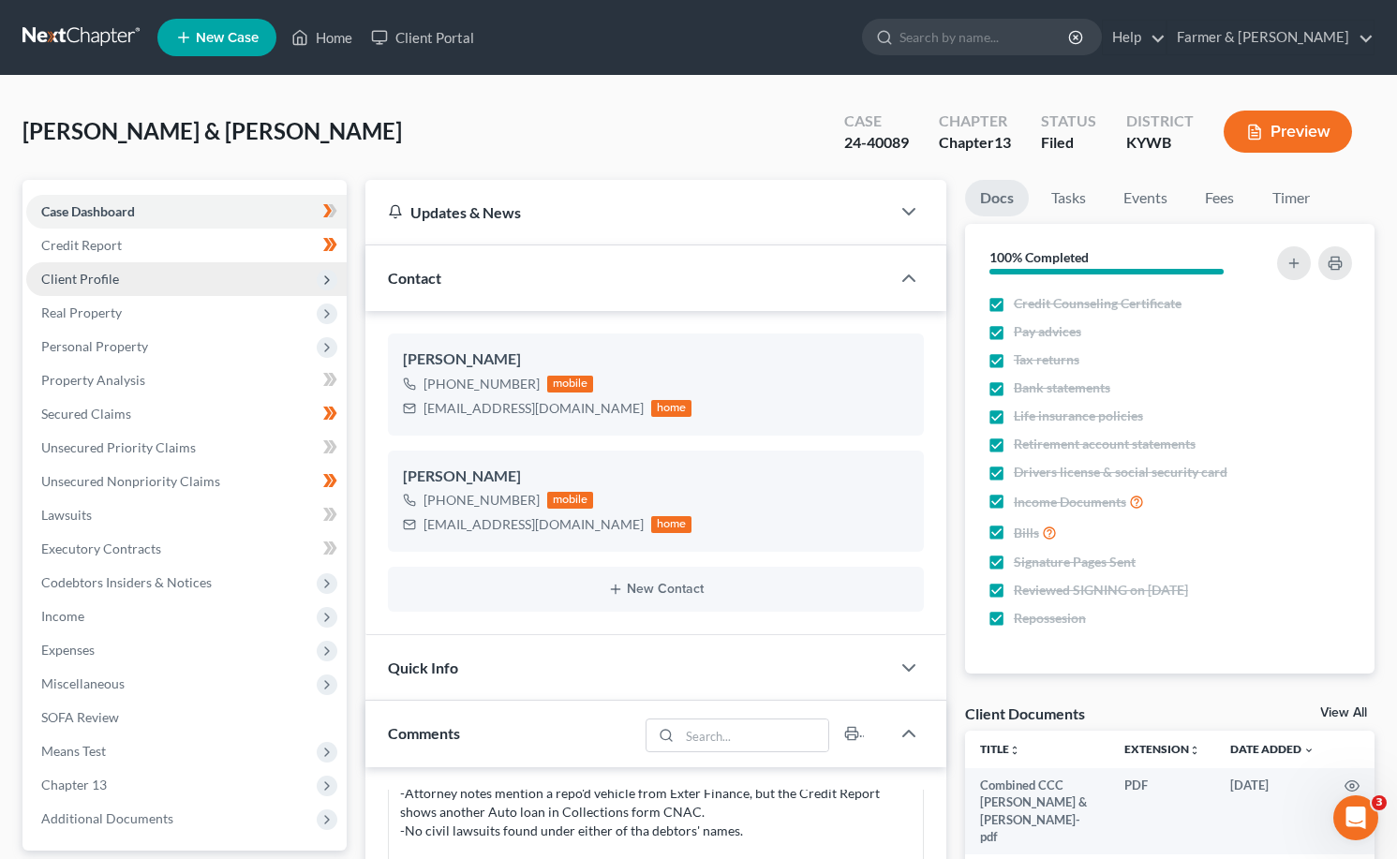
click at [126, 266] on span "Client Profile" at bounding box center [186, 279] width 320 height 34
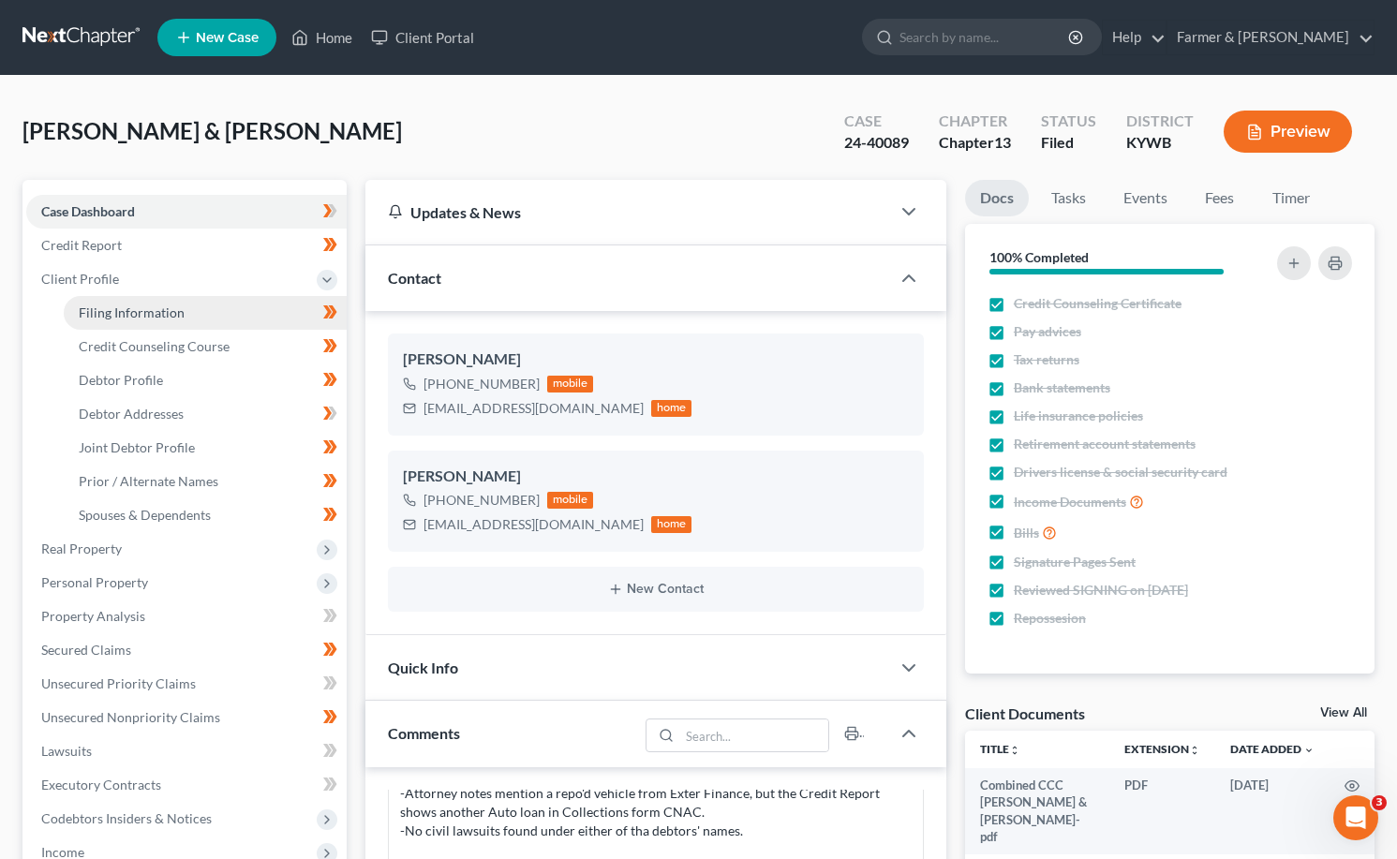
click at [126, 306] on span "Filing Information" at bounding box center [132, 312] width 106 height 16
select select "1"
select select "3"
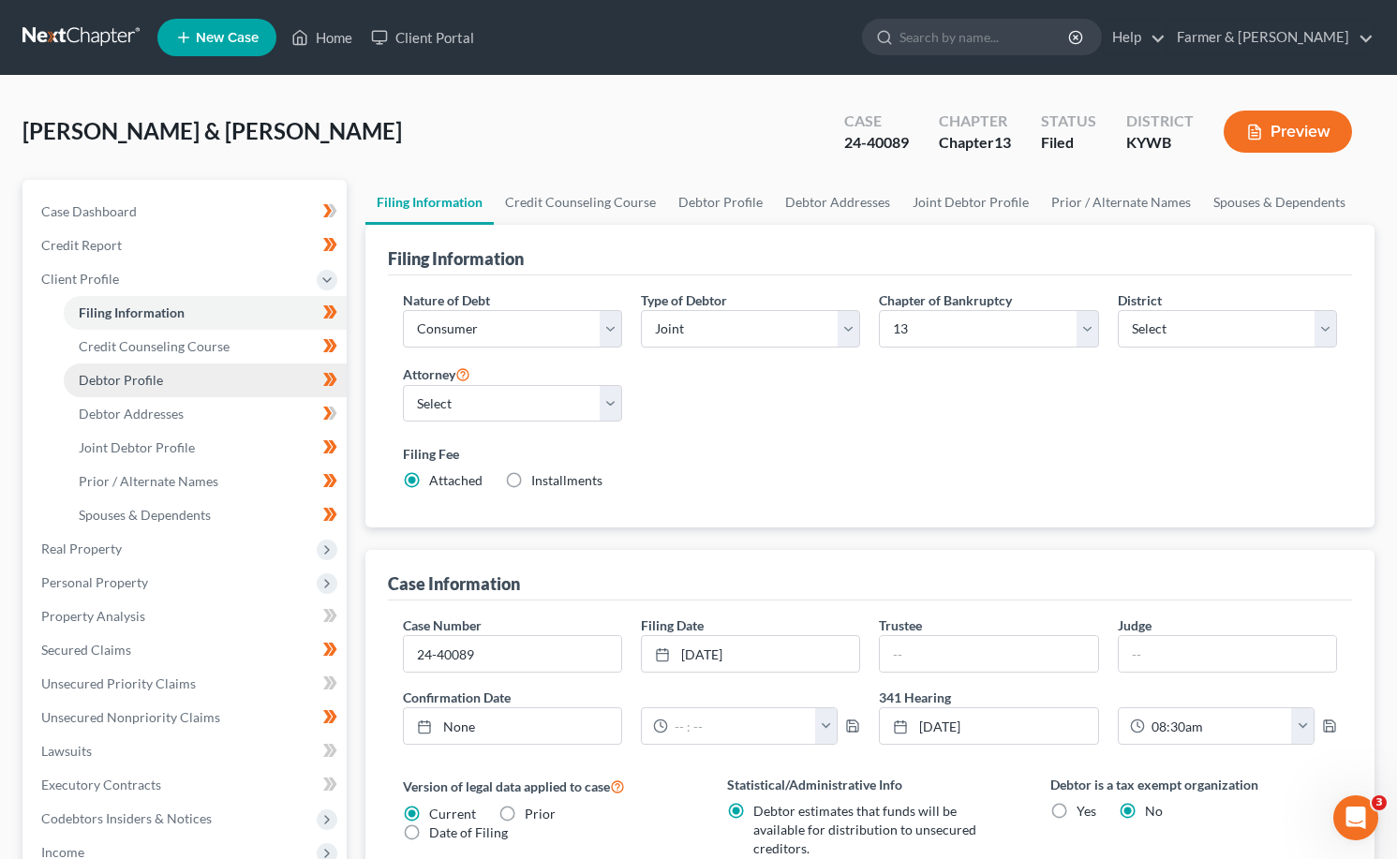
click at [153, 384] on span "Debtor Profile" at bounding box center [121, 380] width 84 height 16
select select "1"
select select "4"
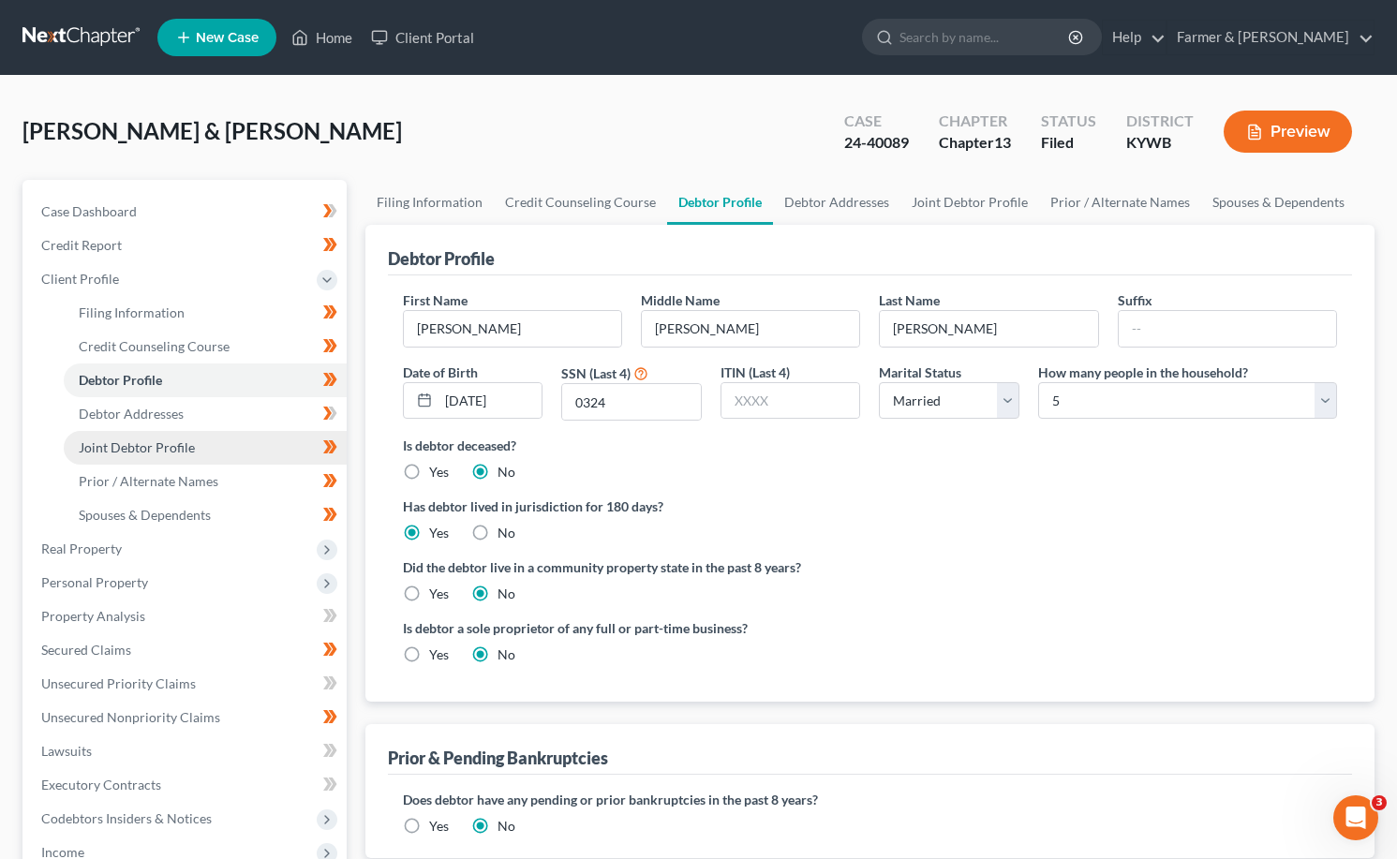
click at [116, 449] on span "Joint Debtor Profile" at bounding box center [137, 447] width 116 height 16
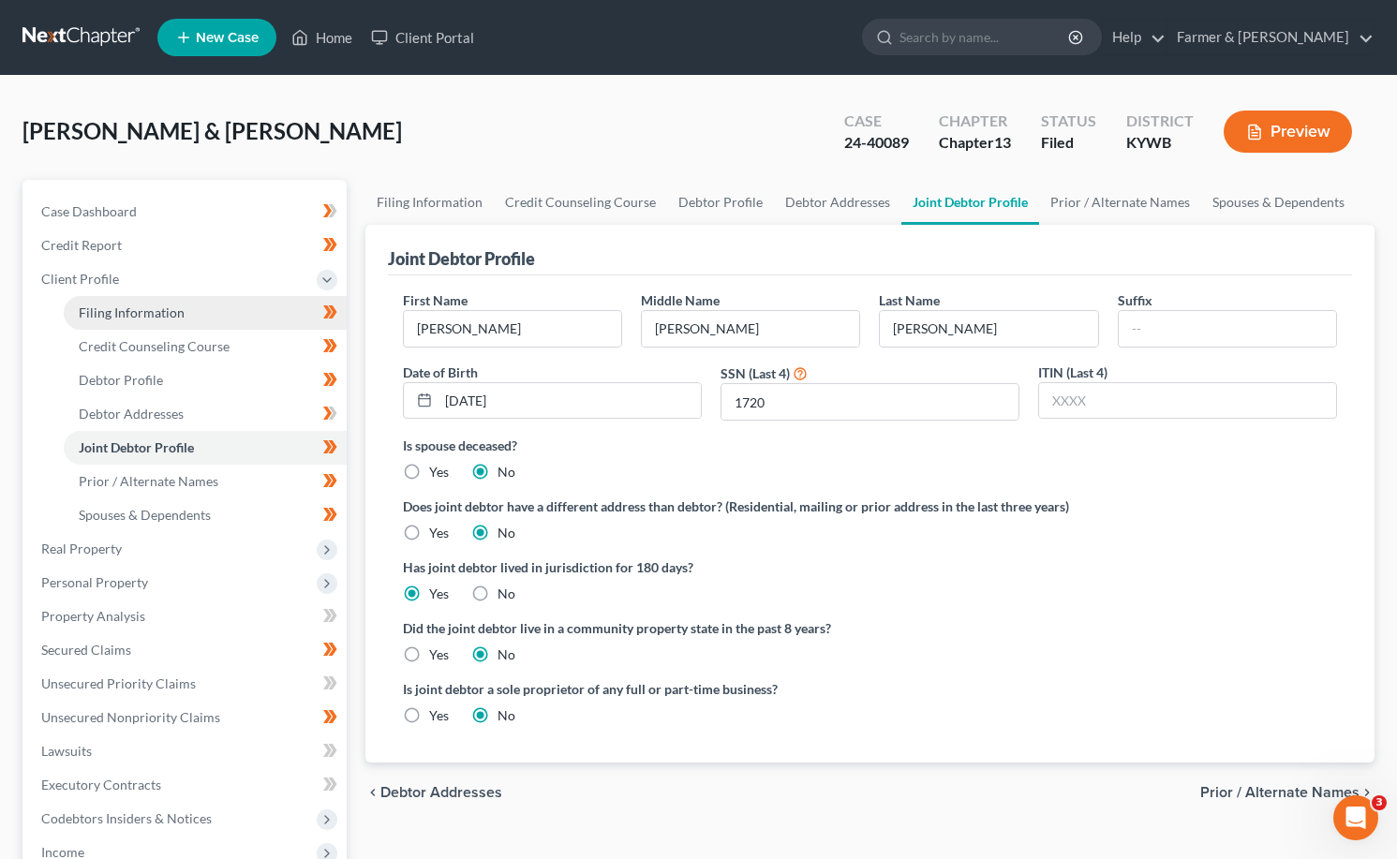
click at [150, 310] on span "Filing Information" at bounding box center [132, 312] width 106 height 16
select select "1"
select select "3"
select select "33"
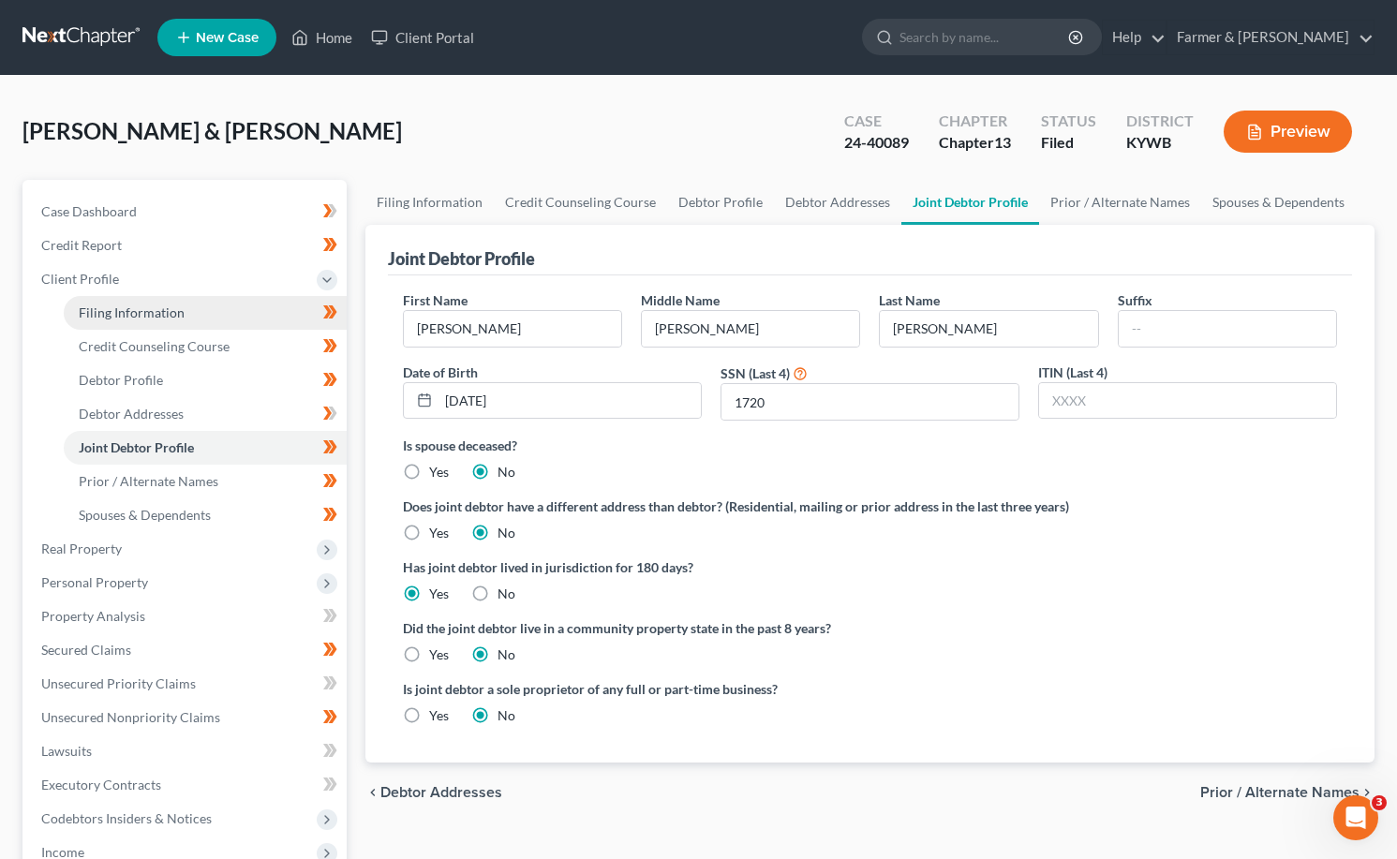
select select "2"
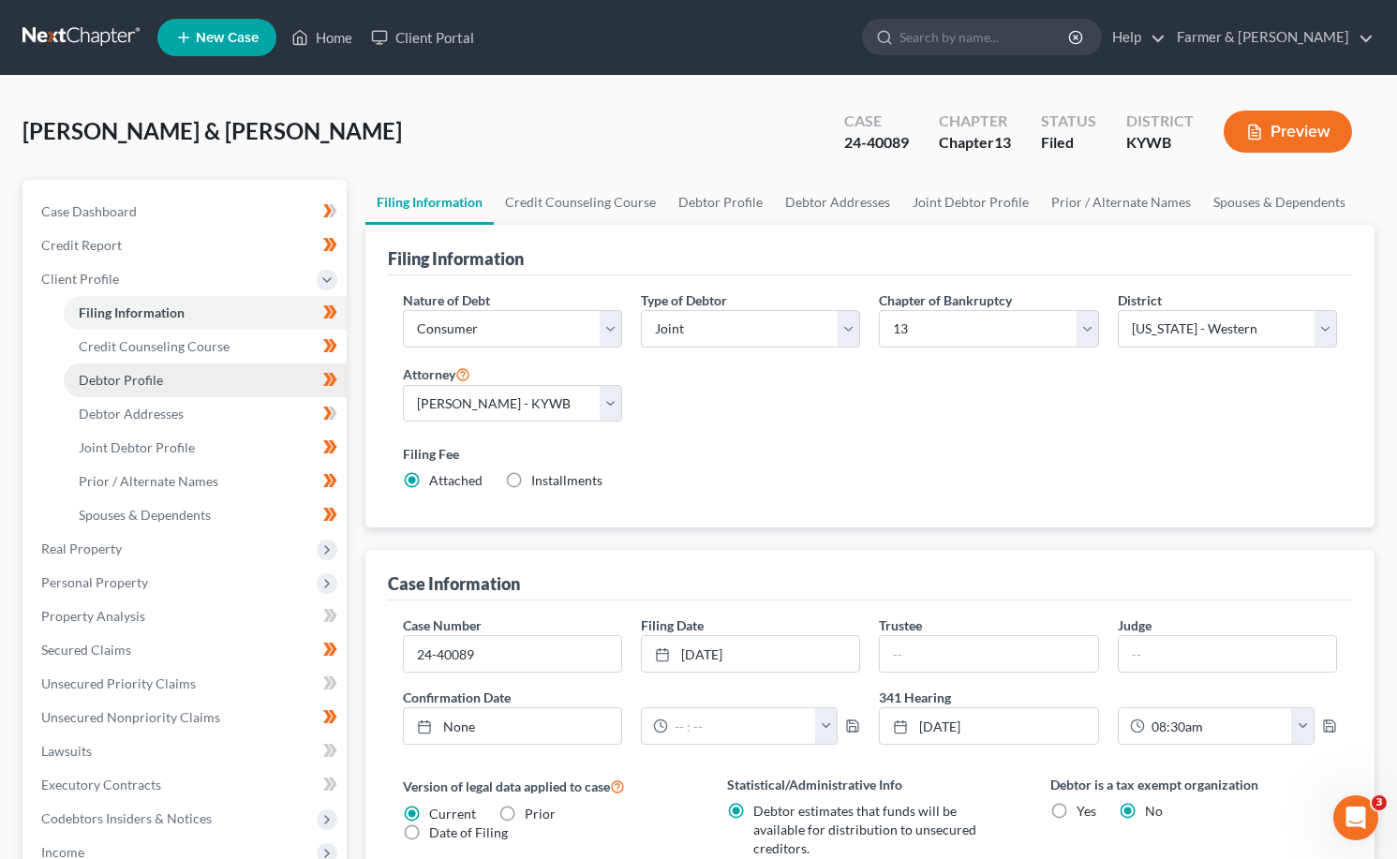
click at [110, 379] on span "Debtor Profile" at bounding box center [121, 380] width 84 height 16
select select "1"
select select "4"
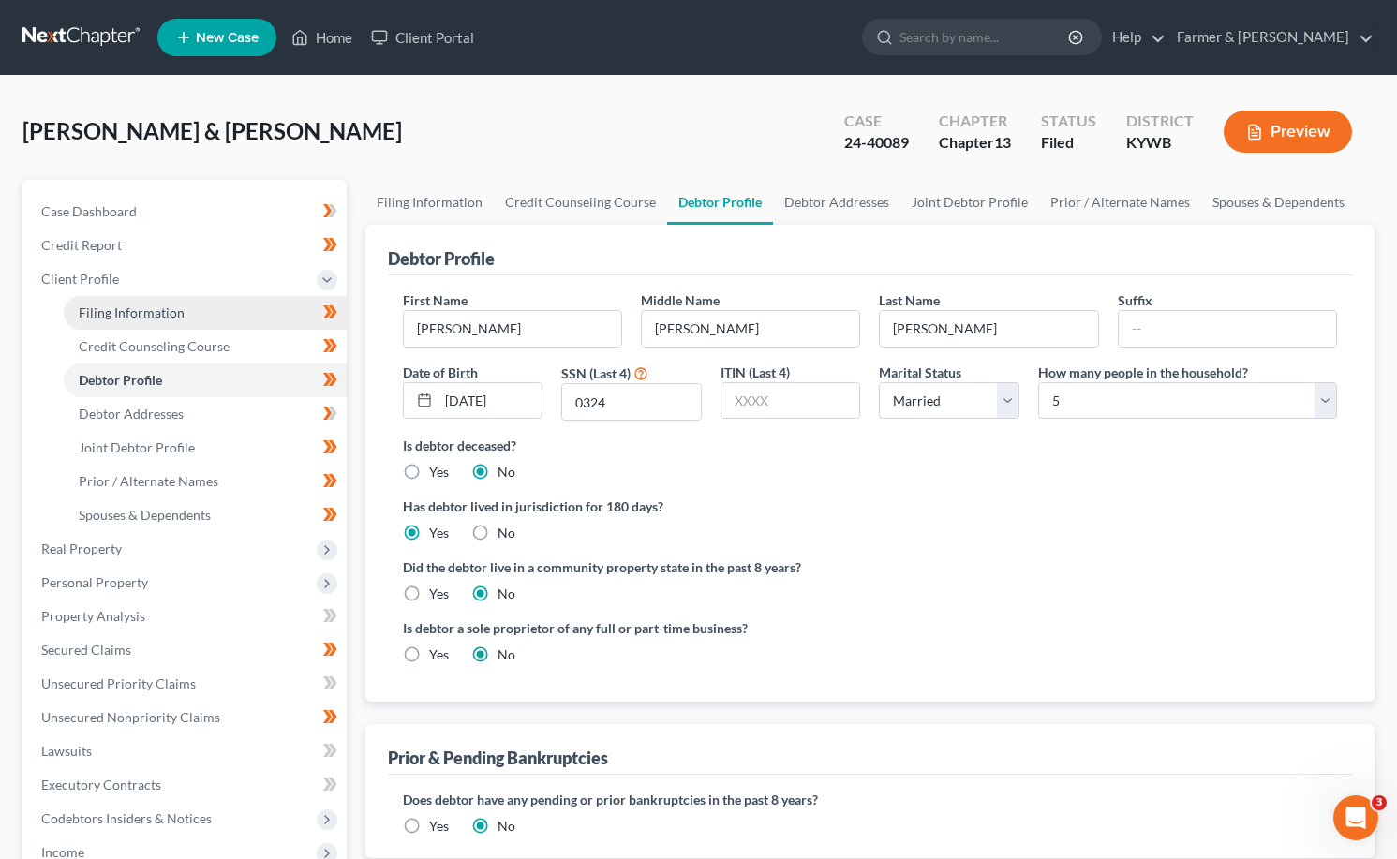
click at [135, 308] on span "Filing Information" at bounding box center [132, 312] width 106 height 16
select select "1"
select select "3"
select select "33"
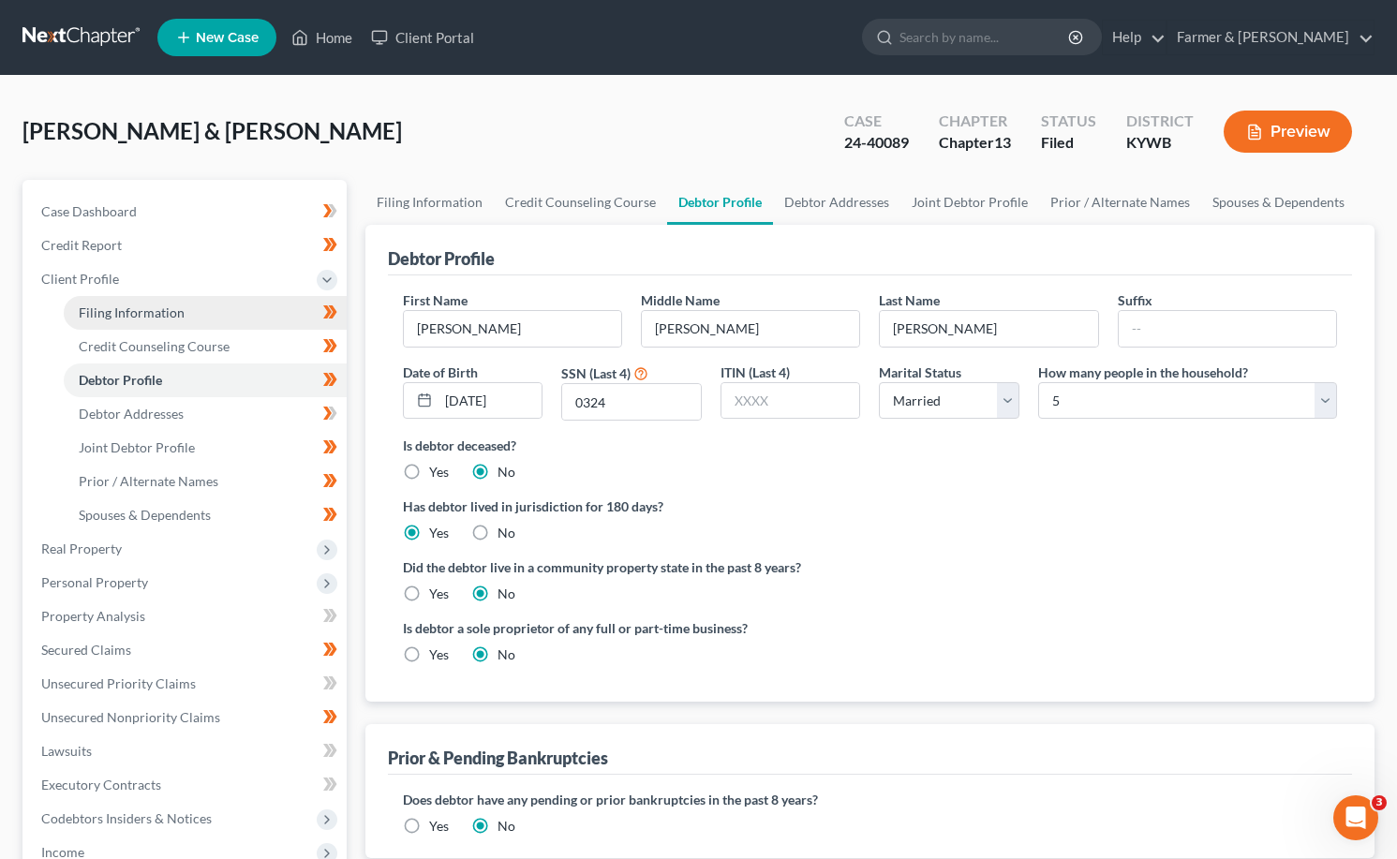
select select "2"
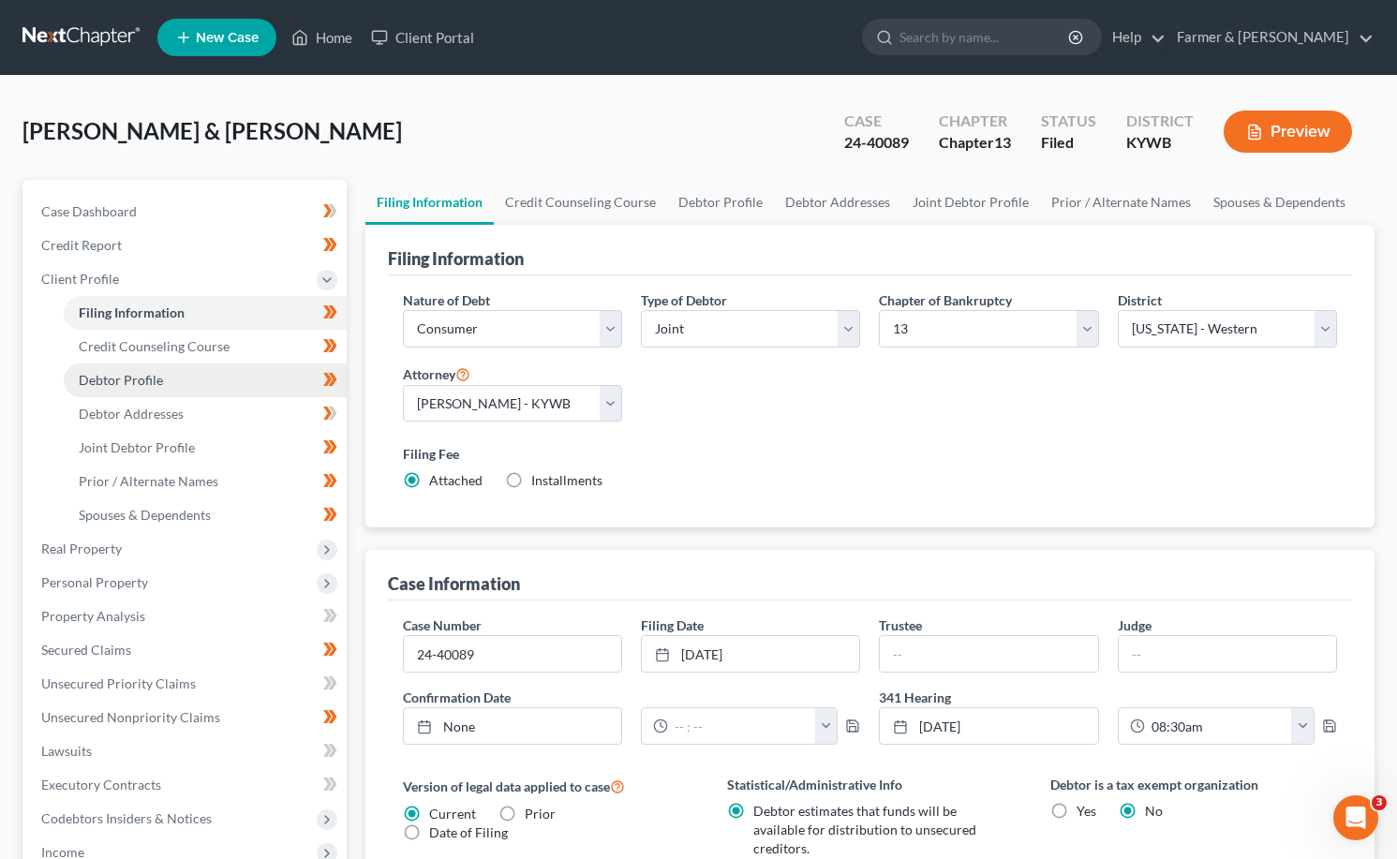
click at [123, 388] on link "Debtor Profile" at bounding box center [205, 381] width 283 height 34
select select "1"
select select "4"
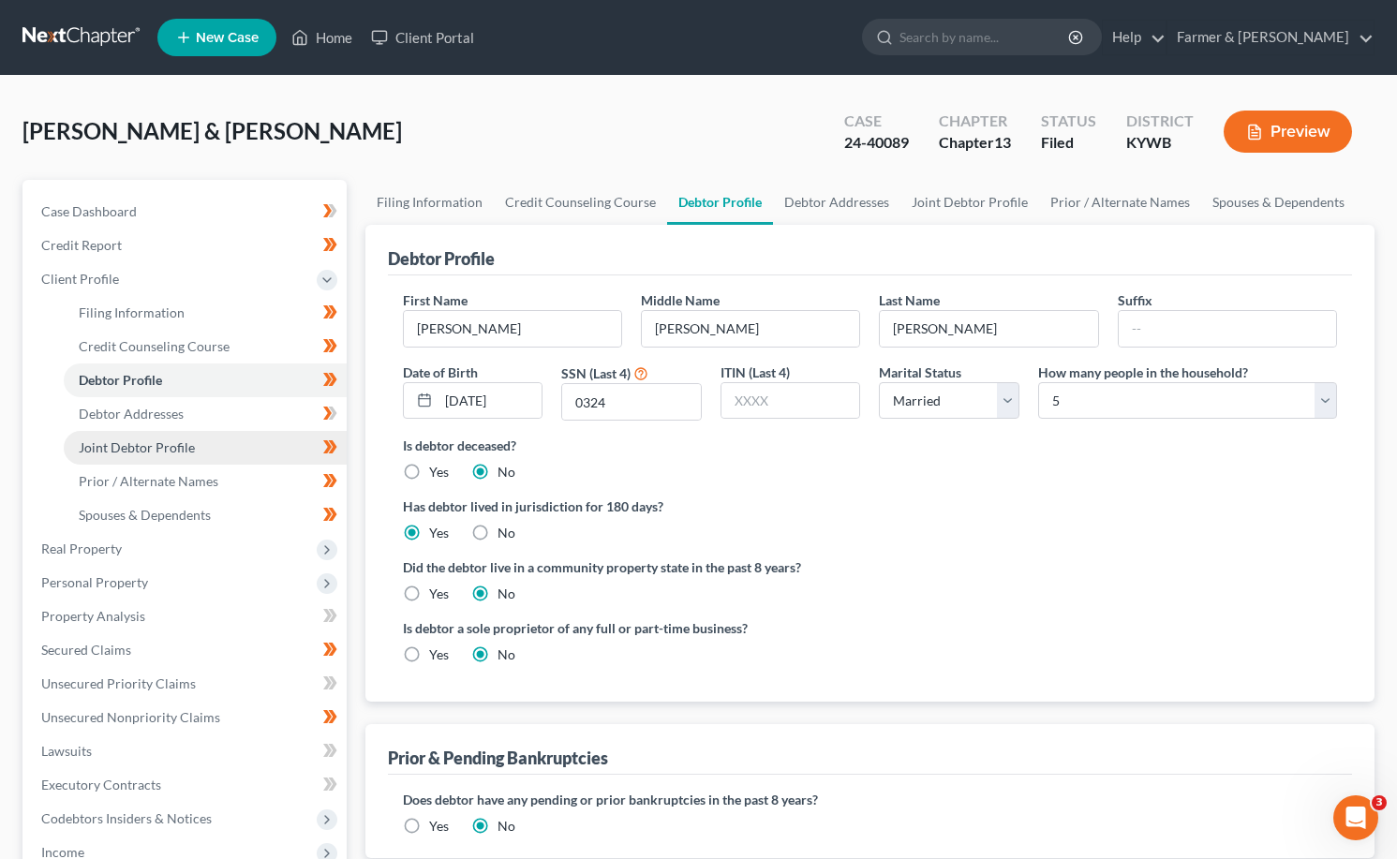
click at [133, 456] on link "Joint Debtor Profile" at bounding box center [205, 448] width 283 height 34
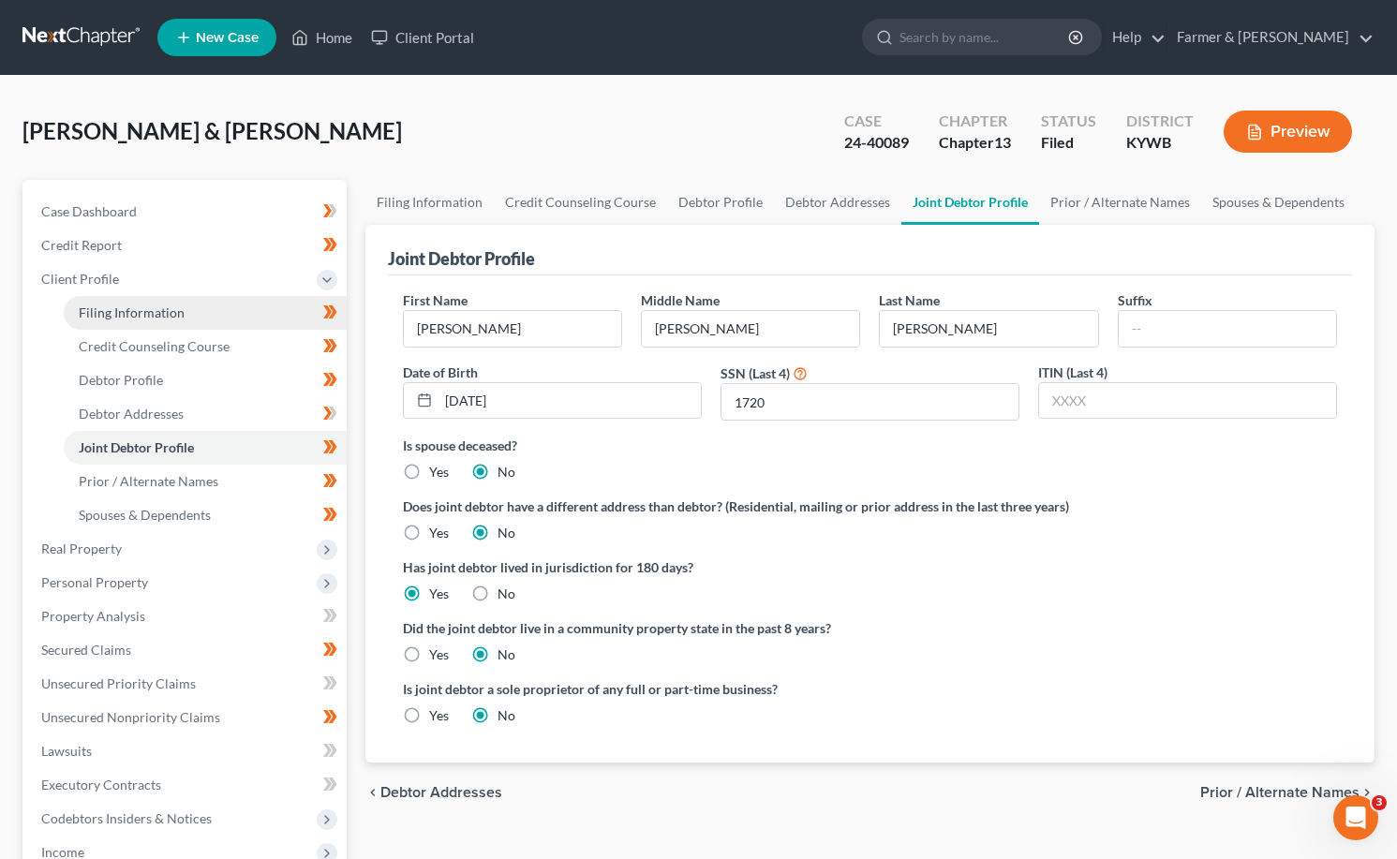
click at [141, 306] on span "Filing Information" at bounding box center [132, 312] width 106 height 16
select select "1"
select select "3"
select select "33"
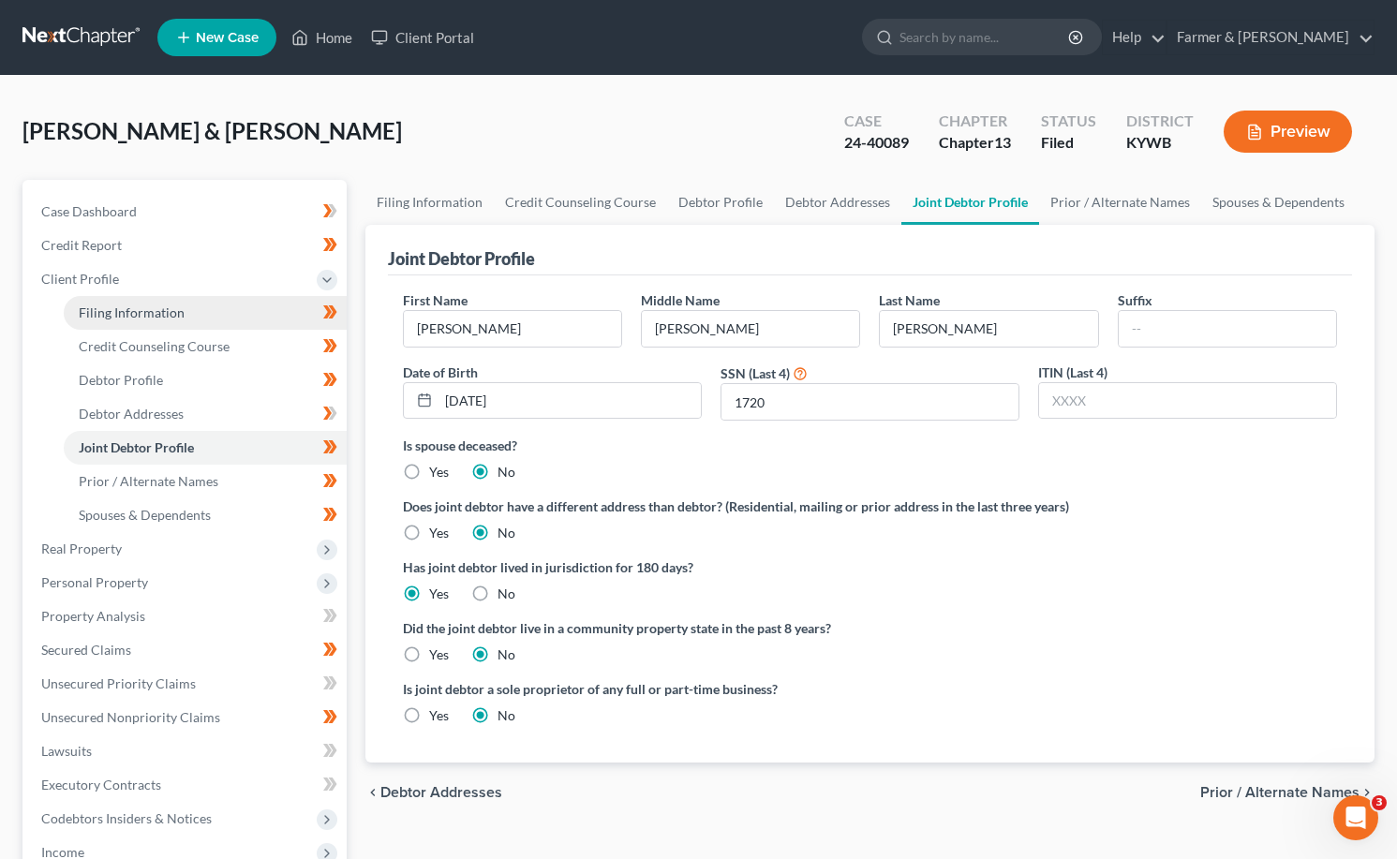
select select "2"
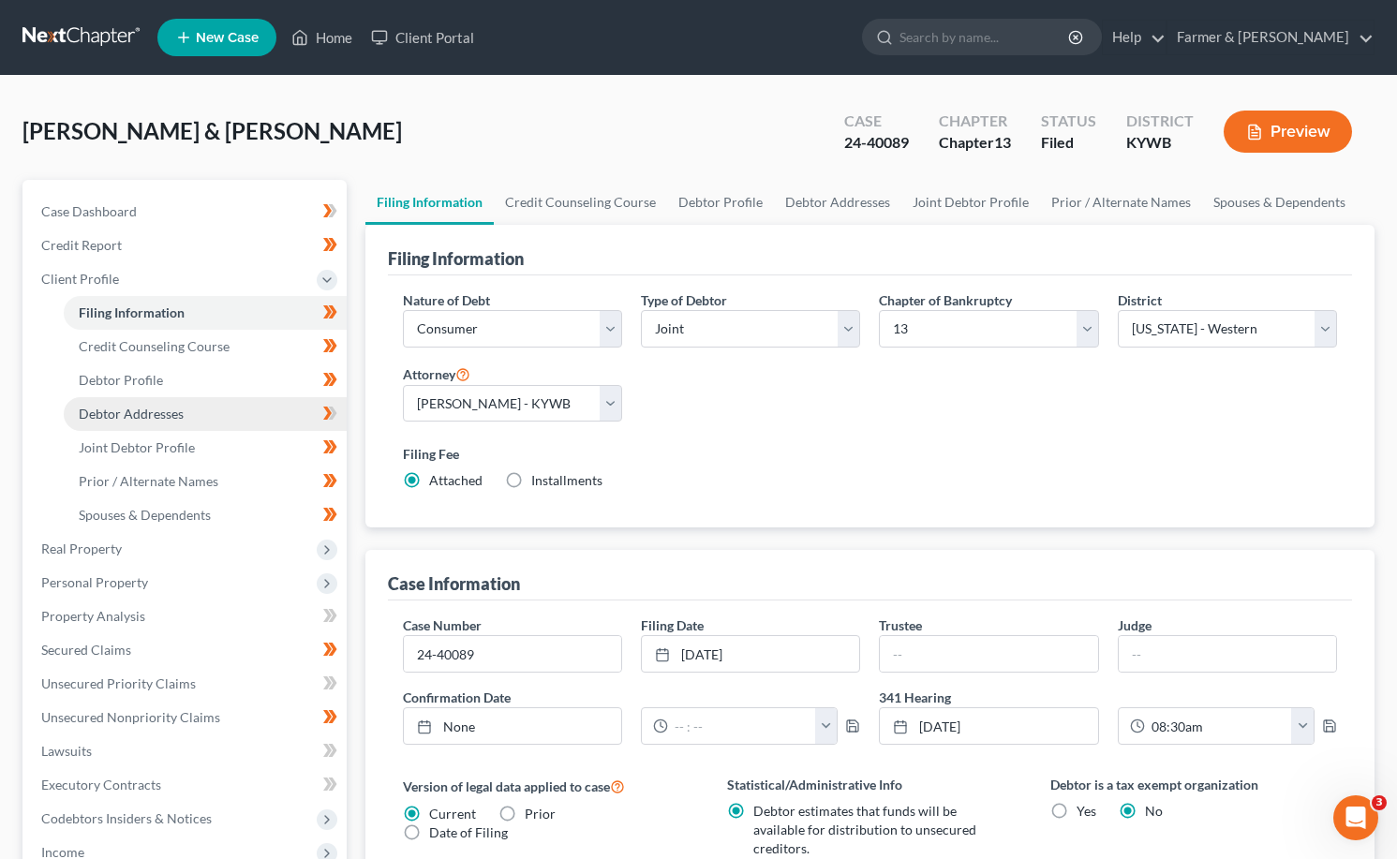
click at [141, 418] on span "Debtor Addresses" at bounding box center [131, 414] width 105 height 16
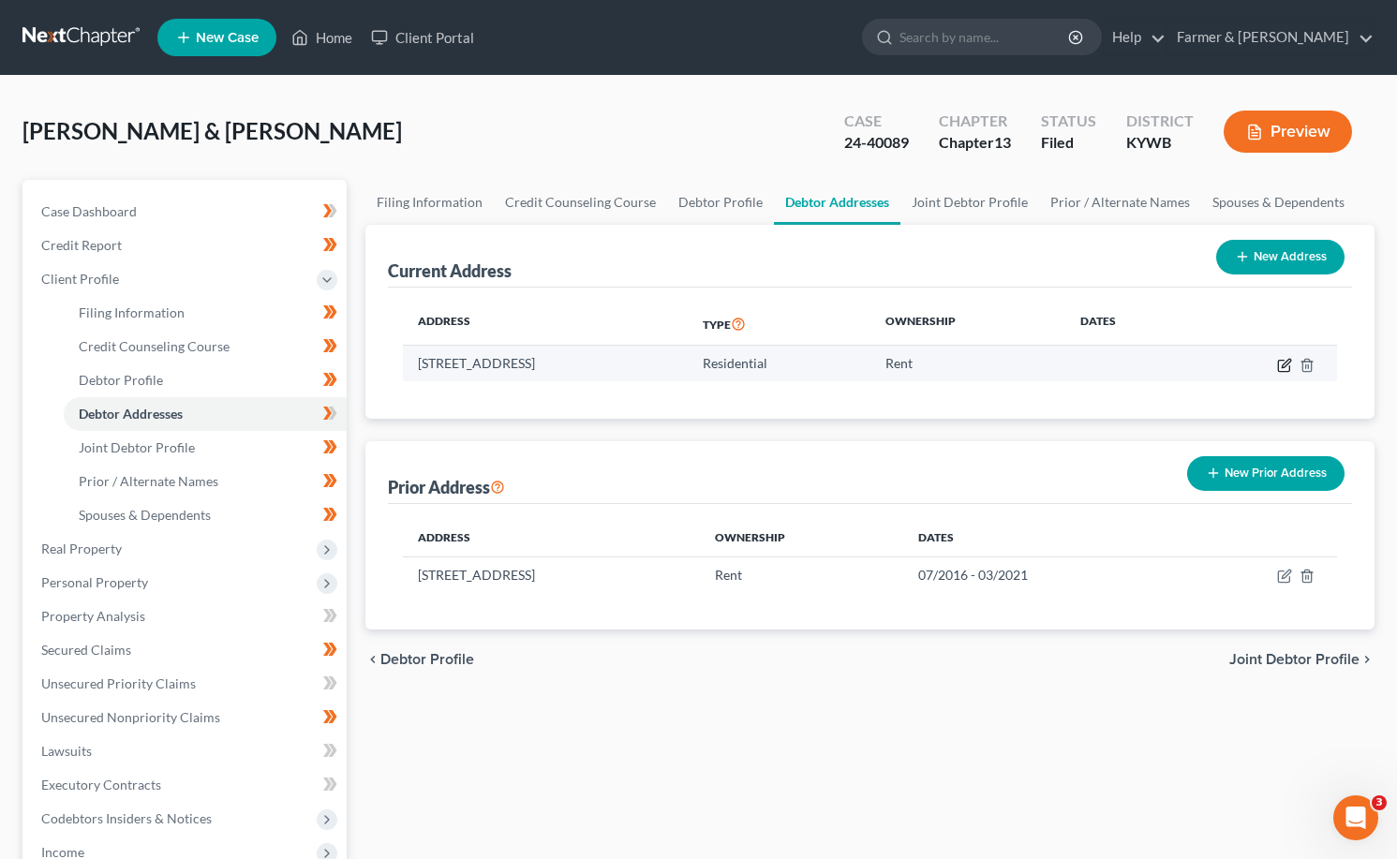
click at [1285, 369] on icon "button" at bounding box center [1284, 365] width 15 height 15
select select "18"
select select "0"
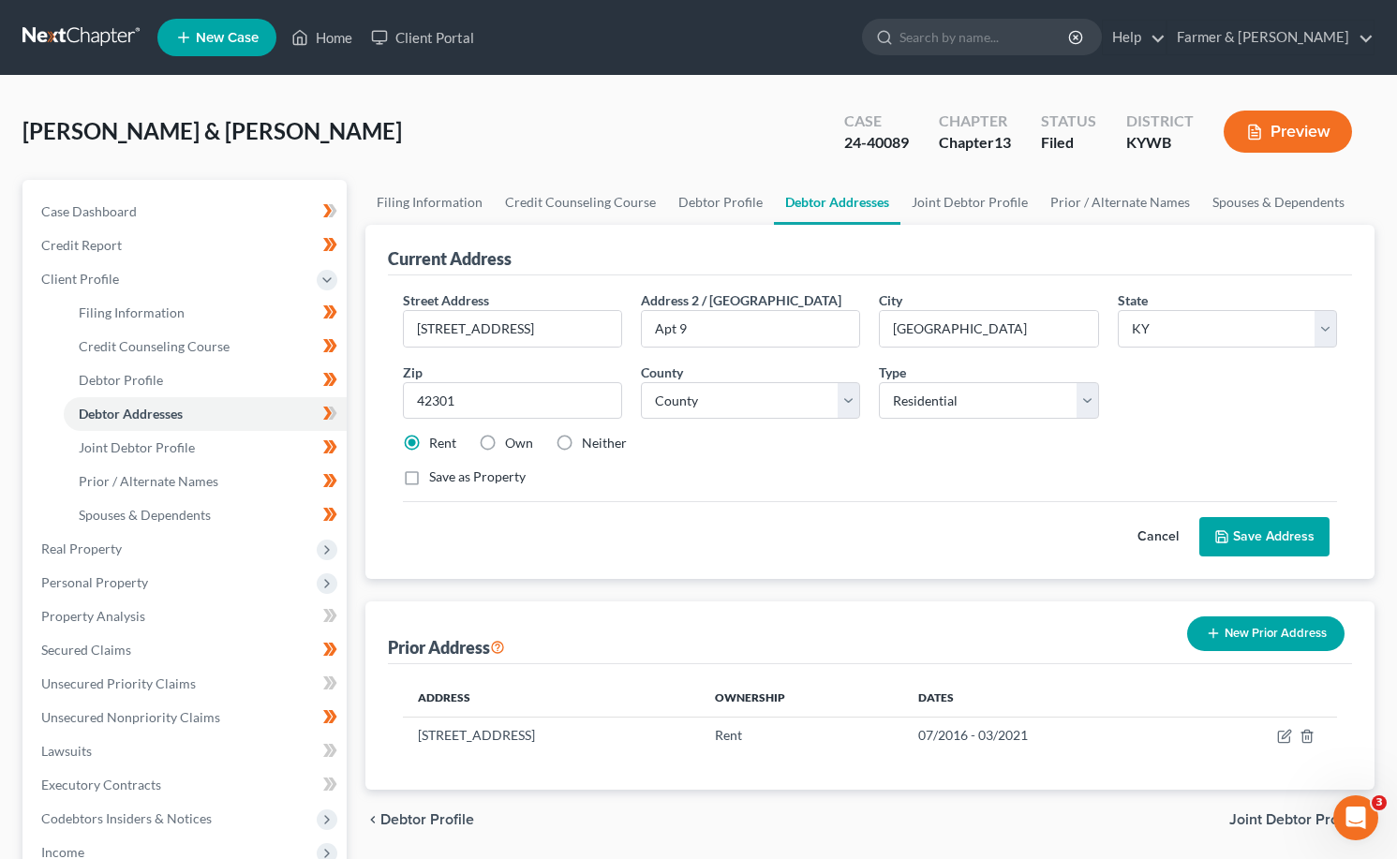
click at [1167, 533] on button "Cancel" at bounding box center [1158, 536] width 82 height 37
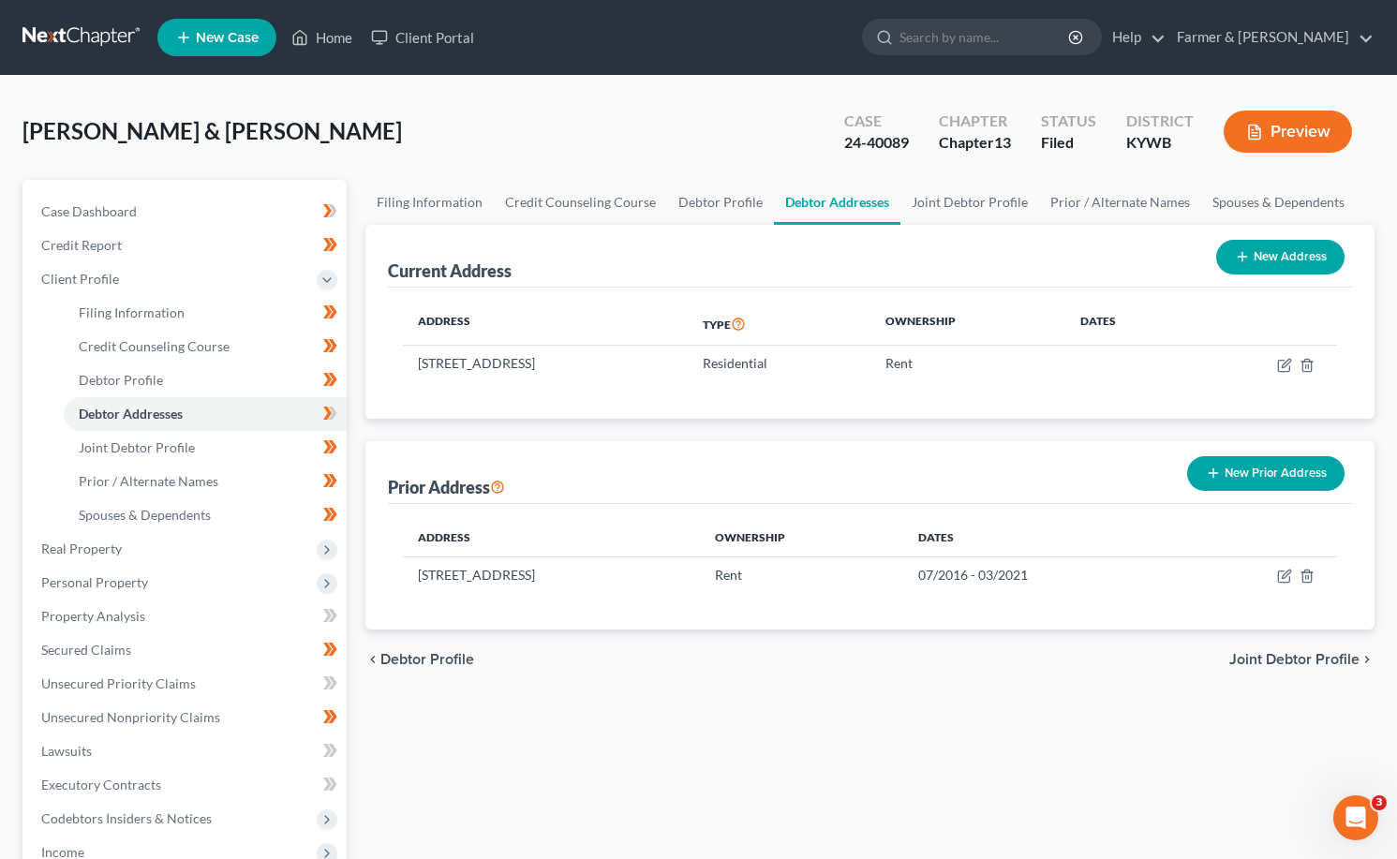
click at [1241, 470] on button "New Prior Address" at bounding box center [1265, 473] width 157 height 35
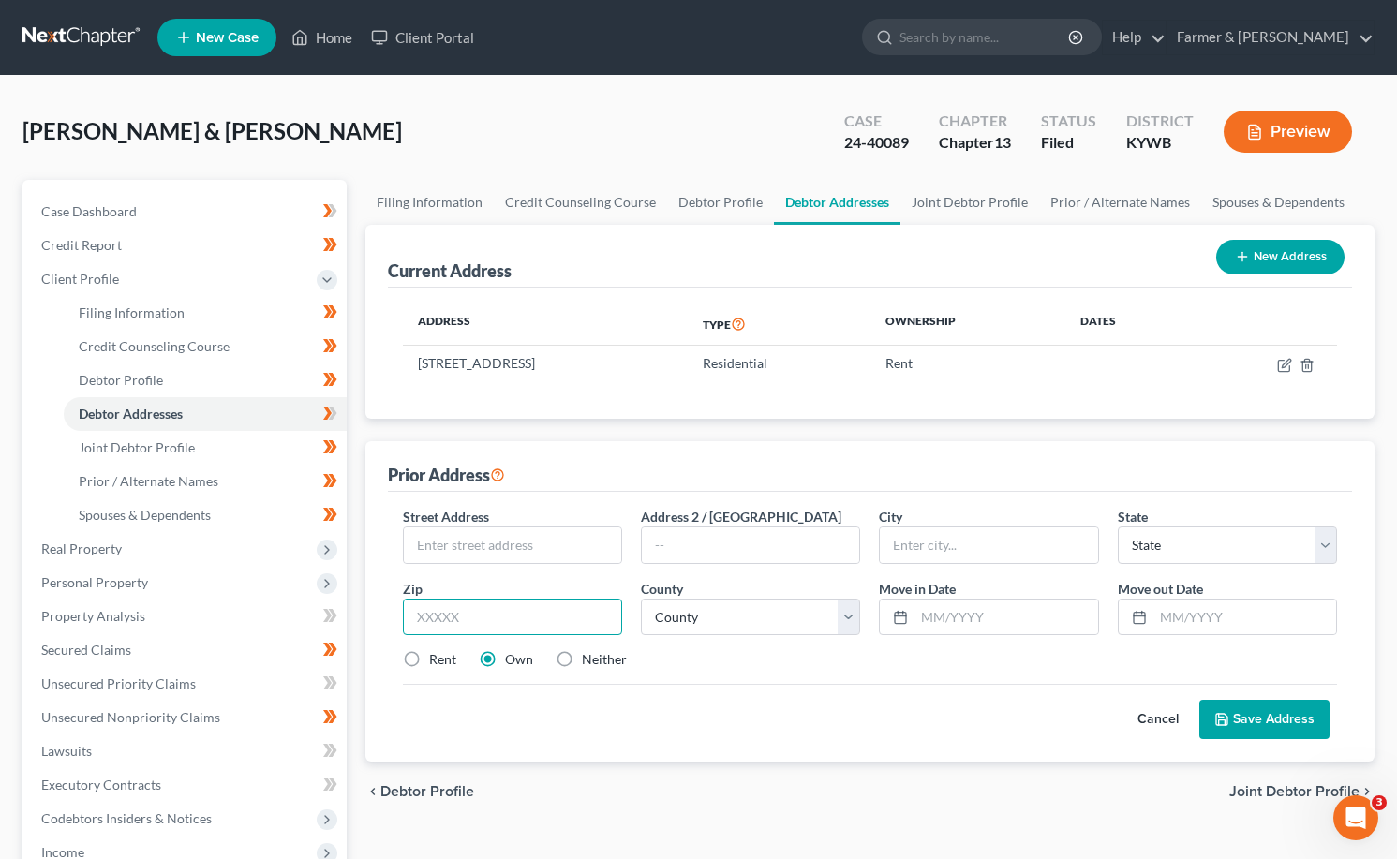
click at [465, 616] on input "text" at bounding box center [512, 617] width 219 height 37
click at [429, 654] on label "Rent" at bounding box center [442, 659] width 27 height 19
click at [437, 654] on input "Rent" at bounding box center [443, 656] width 12 height 12
radio input "true"
click at [468, 624] on input "text" at bounding box center [512, 617] width 219 height 37
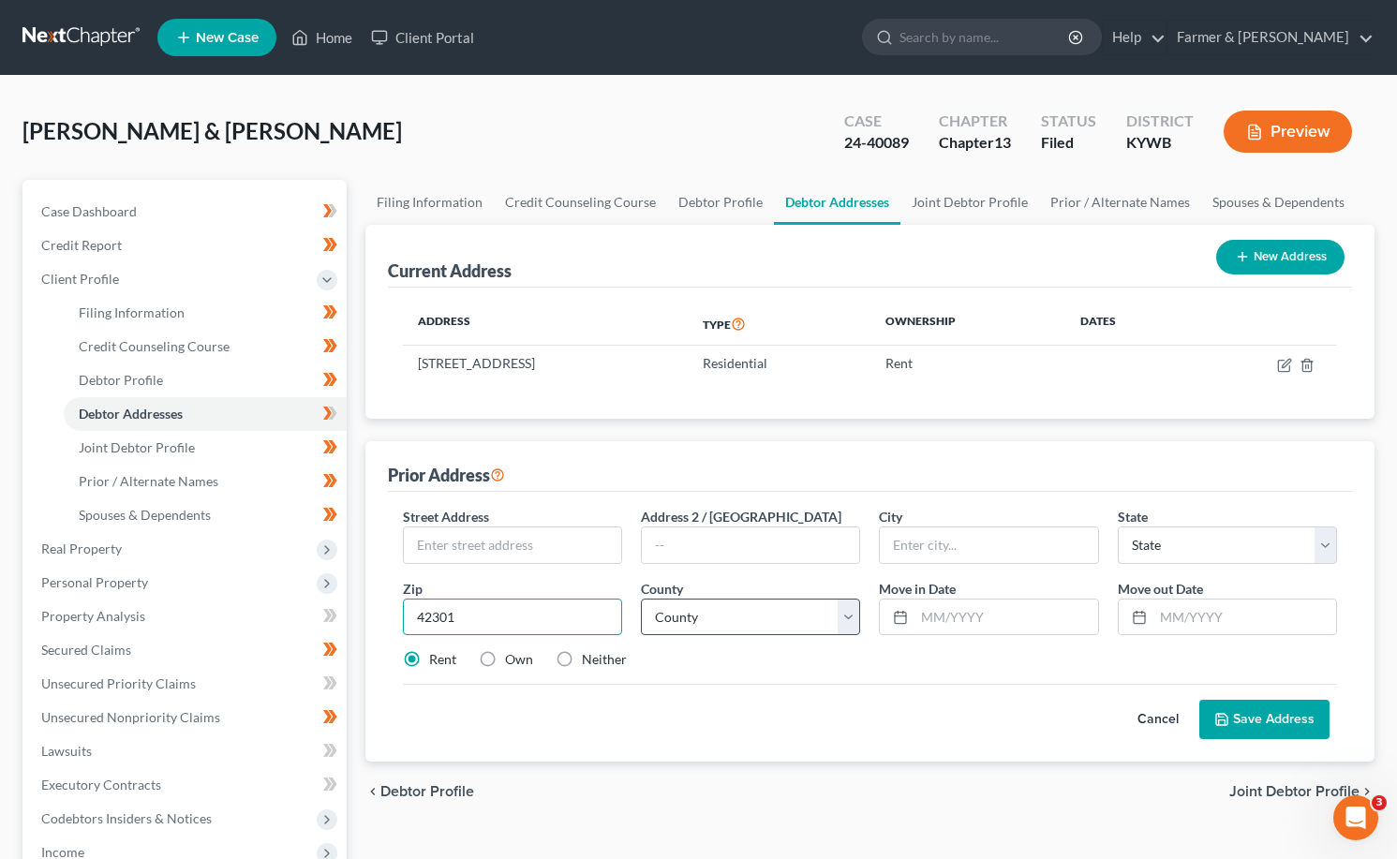
type input "42301"
click at [808, 623] on select "County" at bounding box center [750, 617] width 219 height 37
type input "Owensboro"
select select "18"
select select "29"
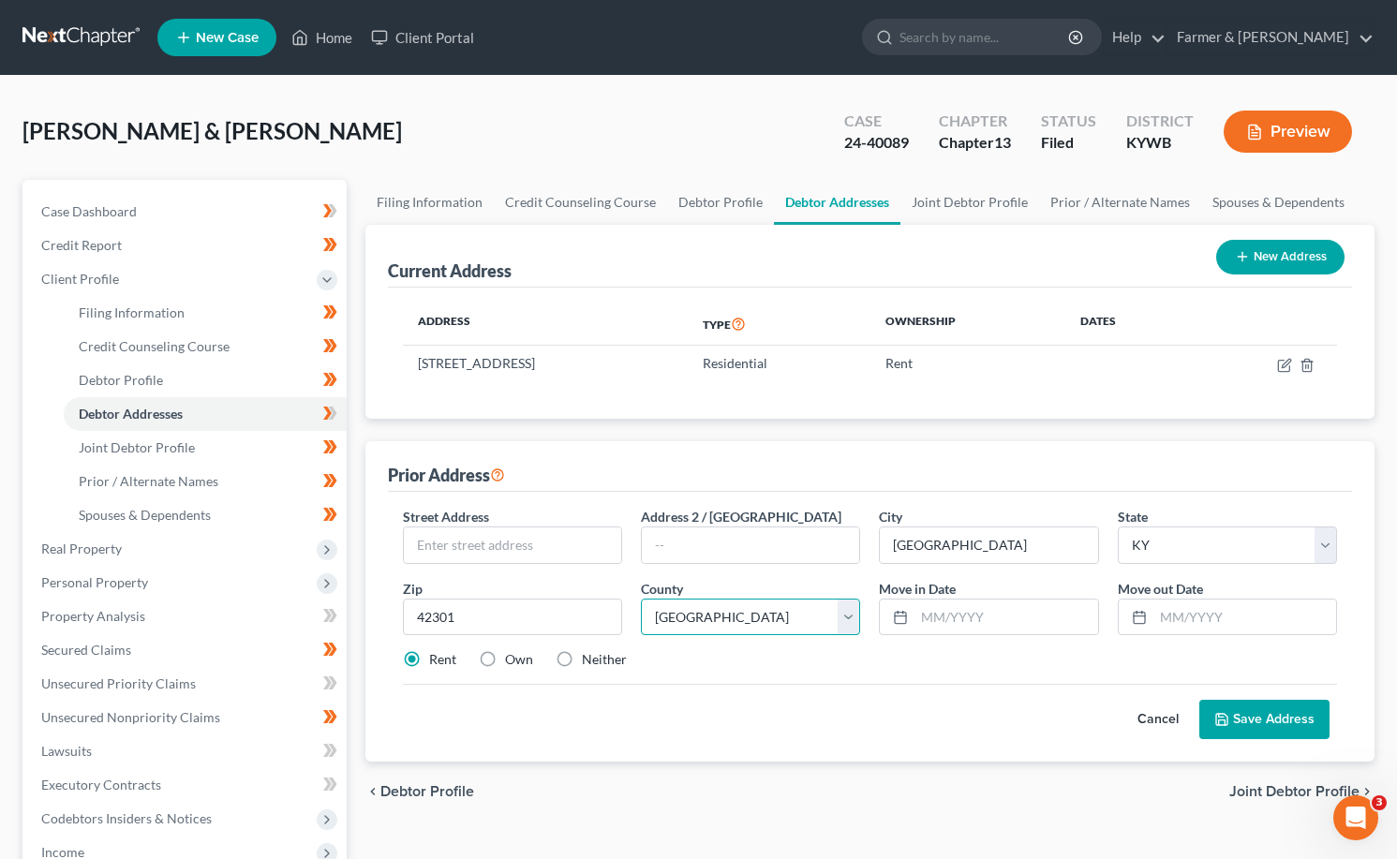
click at [641, 599] on select "County Adair County Allen County Anderson County Ballard County Barren County B…" at bounding box center [750, 617] width 219 height 37
click at [986, 610] on input "text" at bounding box center [1005, 618] width 183 height 36
type input "08/2025"
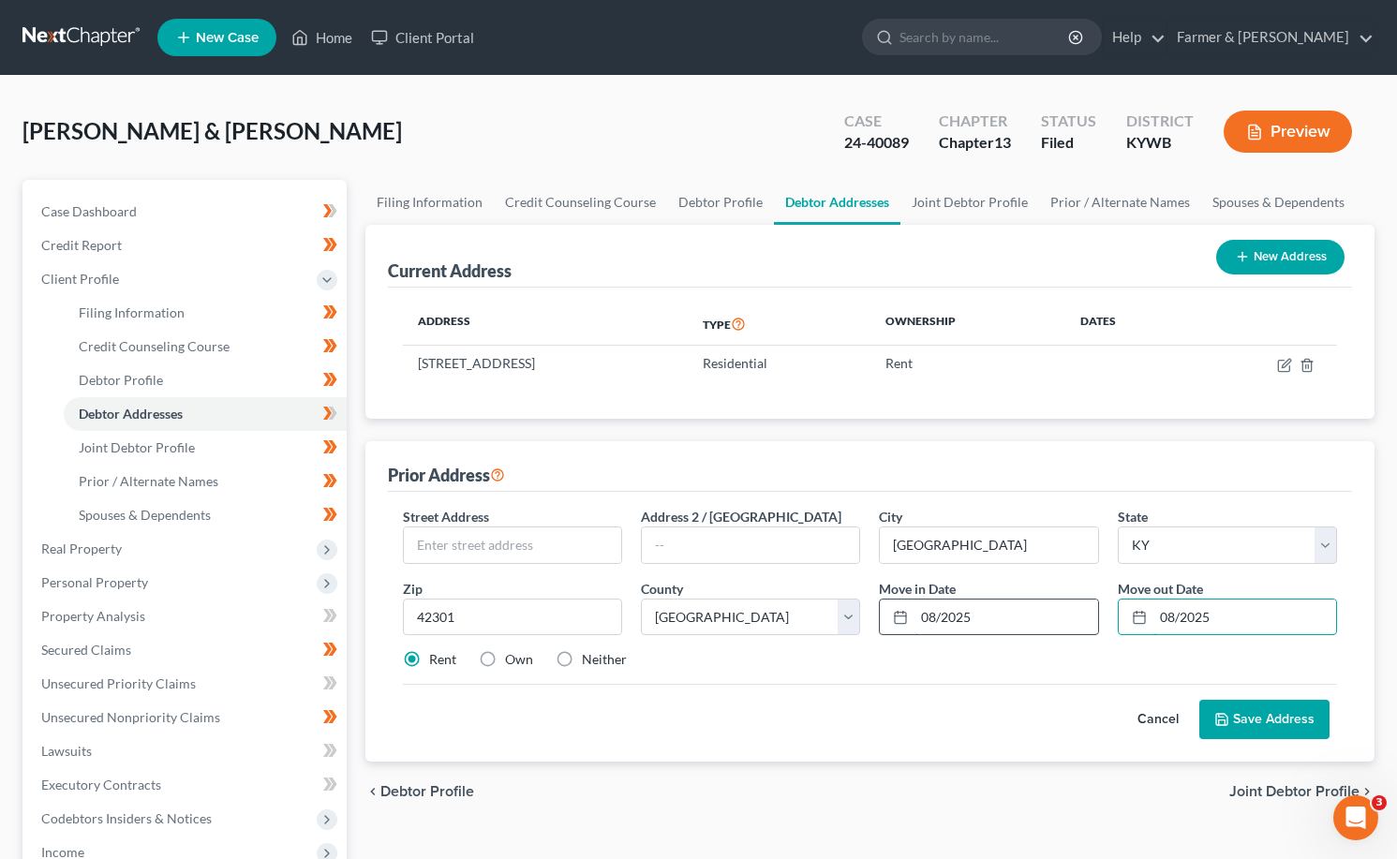
type input "08/2025"
click at [541, 528] on input "text" at bounding box center [512, 545] width 217 height 36
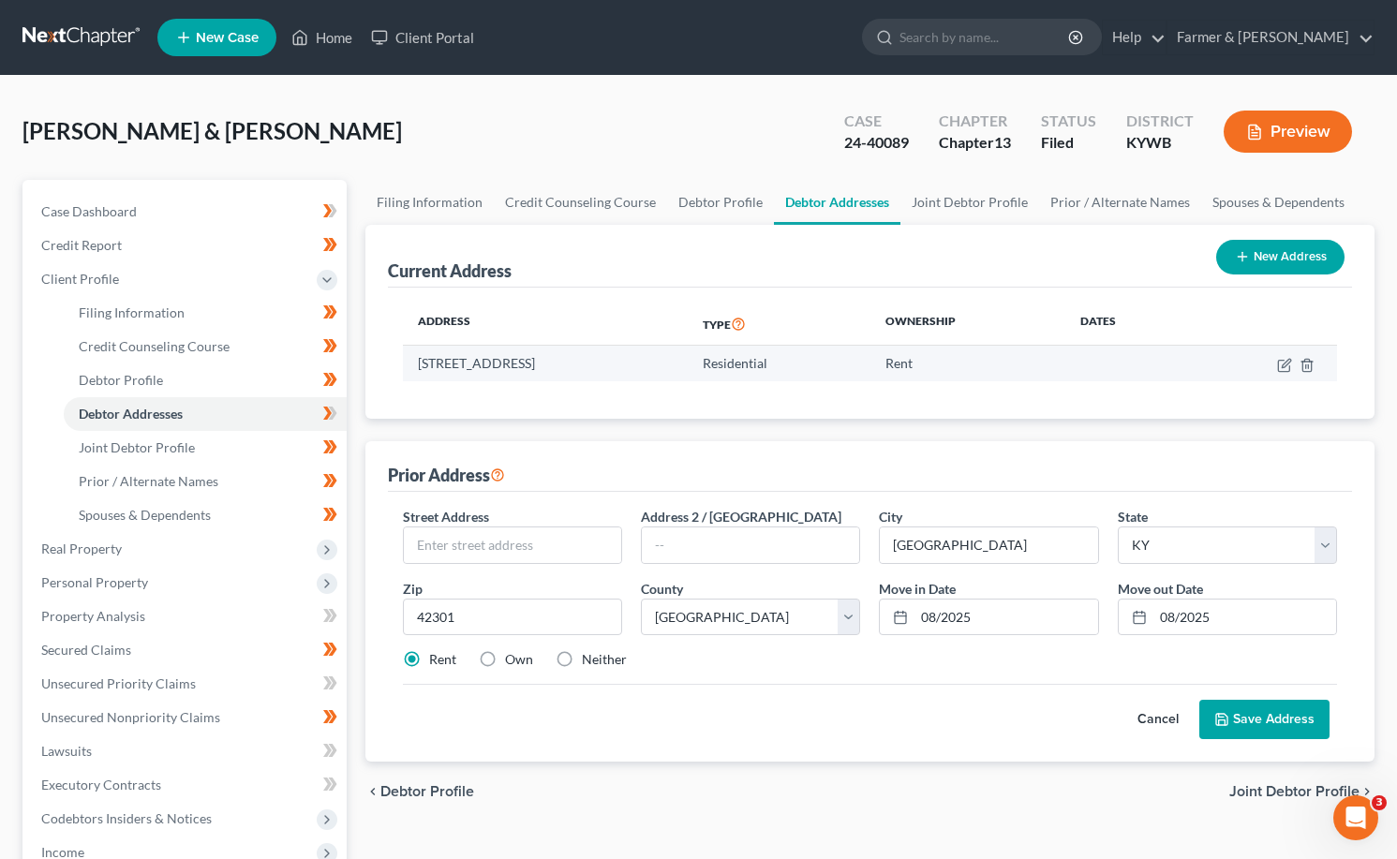
drag, startPoint x: 418, startPoint y: 358, endPoint x: 581, endPoint y: 364, distance: 163.1
click at [581, 364] on td "250 Heartwood Court, Apt 9, Owensboro, KY 42301" at bounding box center [545, 364] width 285 height 36
copy td "250 Heartwood Court, Apt 9"
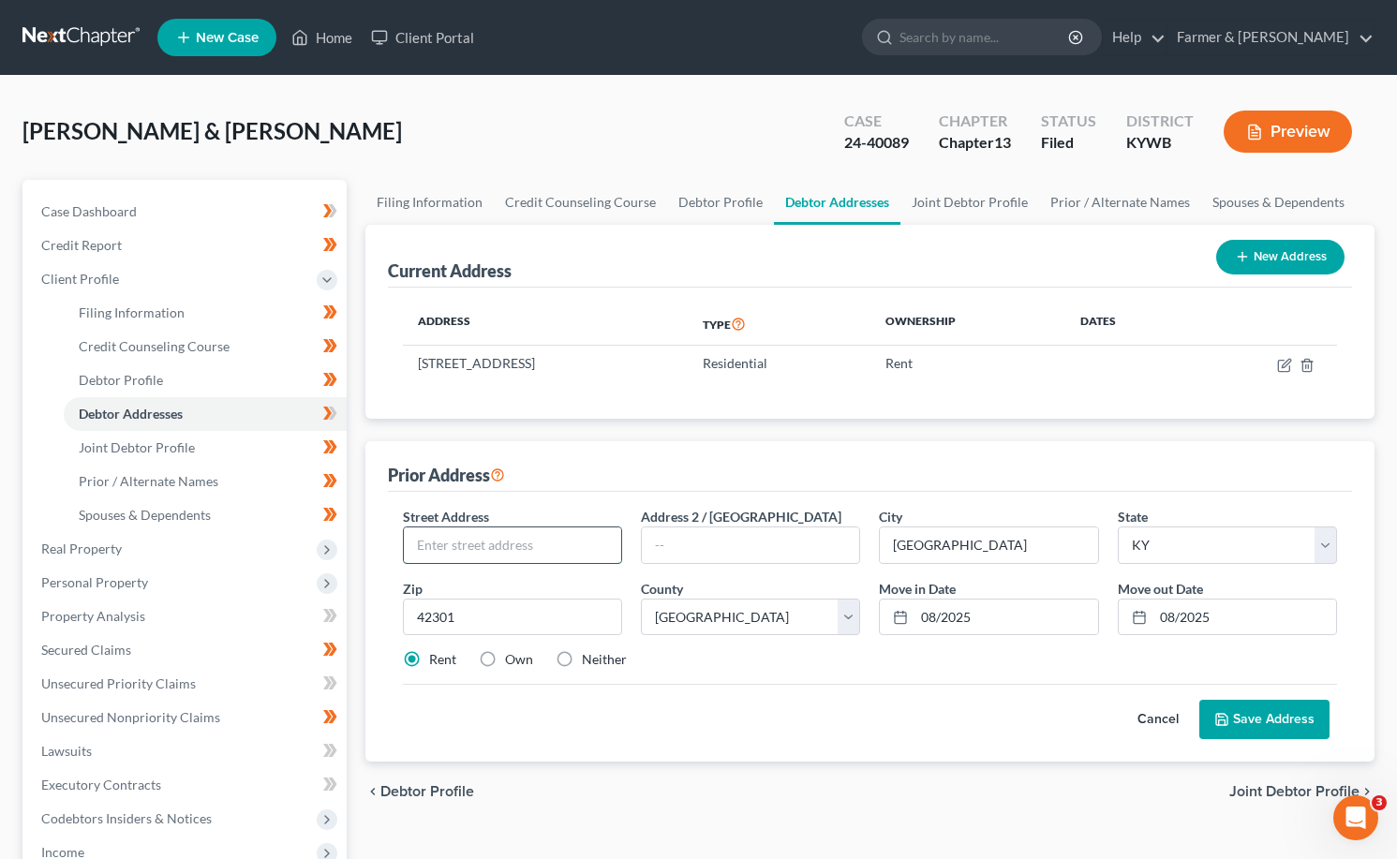
click at [459, 551] on input "text" at bounding box center [512, 545] width 217 height 36
paste input "250 Heartwood Court, Apt 9"
type input "250 Heartwood Court, Apt 9"
click at [1310, 726] on button "Save Address" at bounding box center [1264, 719] width 130 height 39
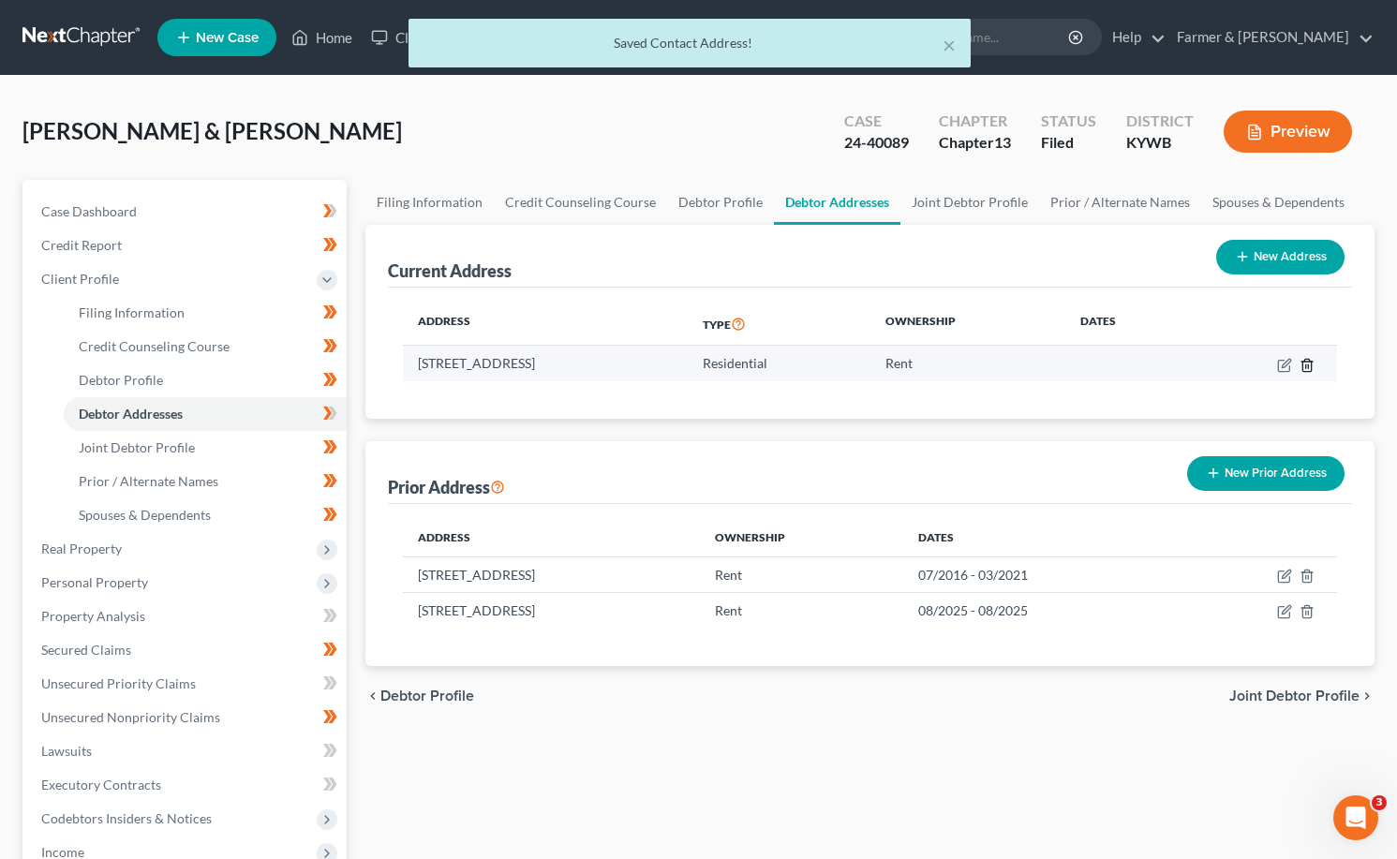
click at [1303, 364] on icon "button" at bounding box center [1306, 365] width 8 height 12
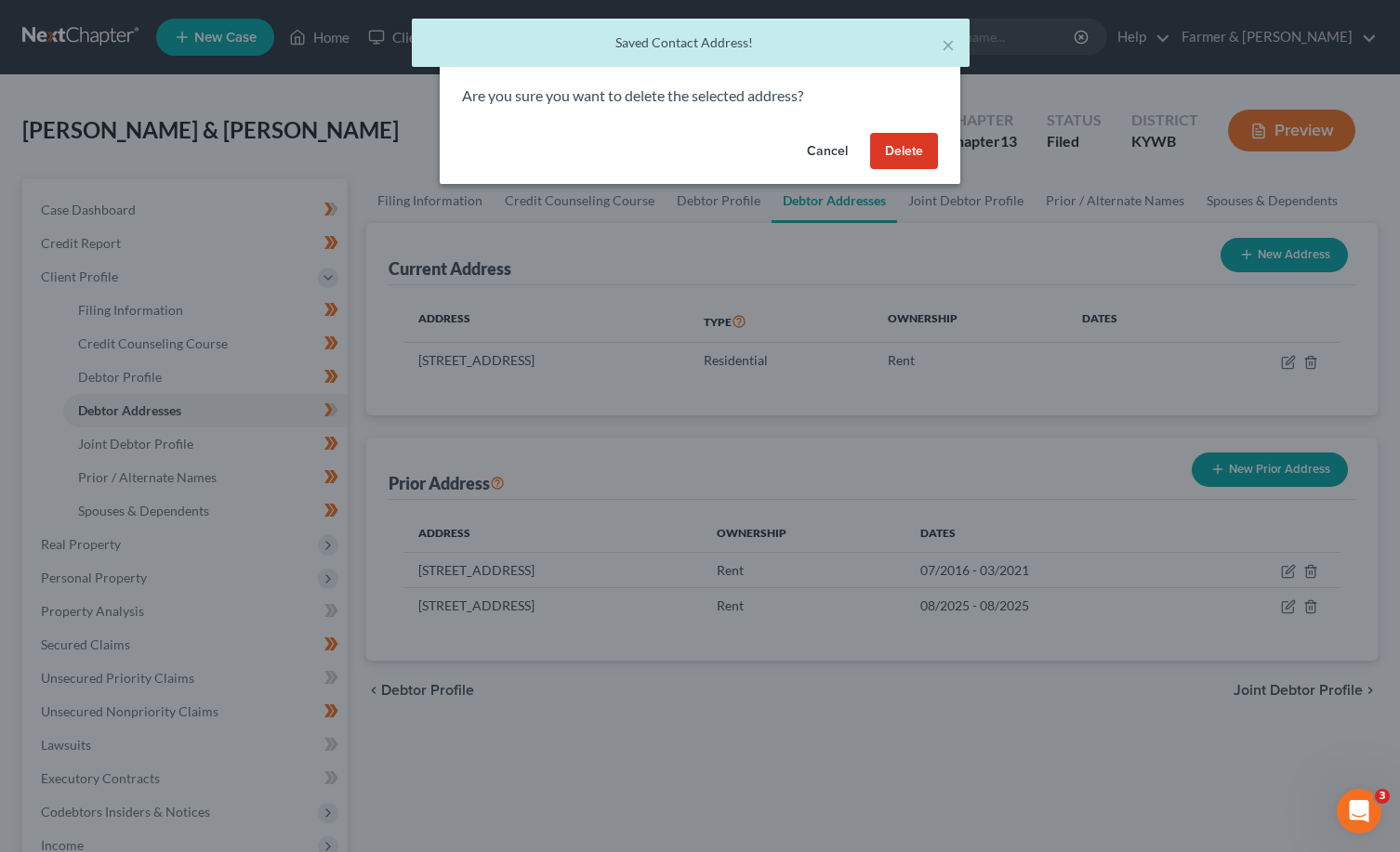
click at [889, 154] on button "Delete" at bounding box center [904, 151] width 67 height 37
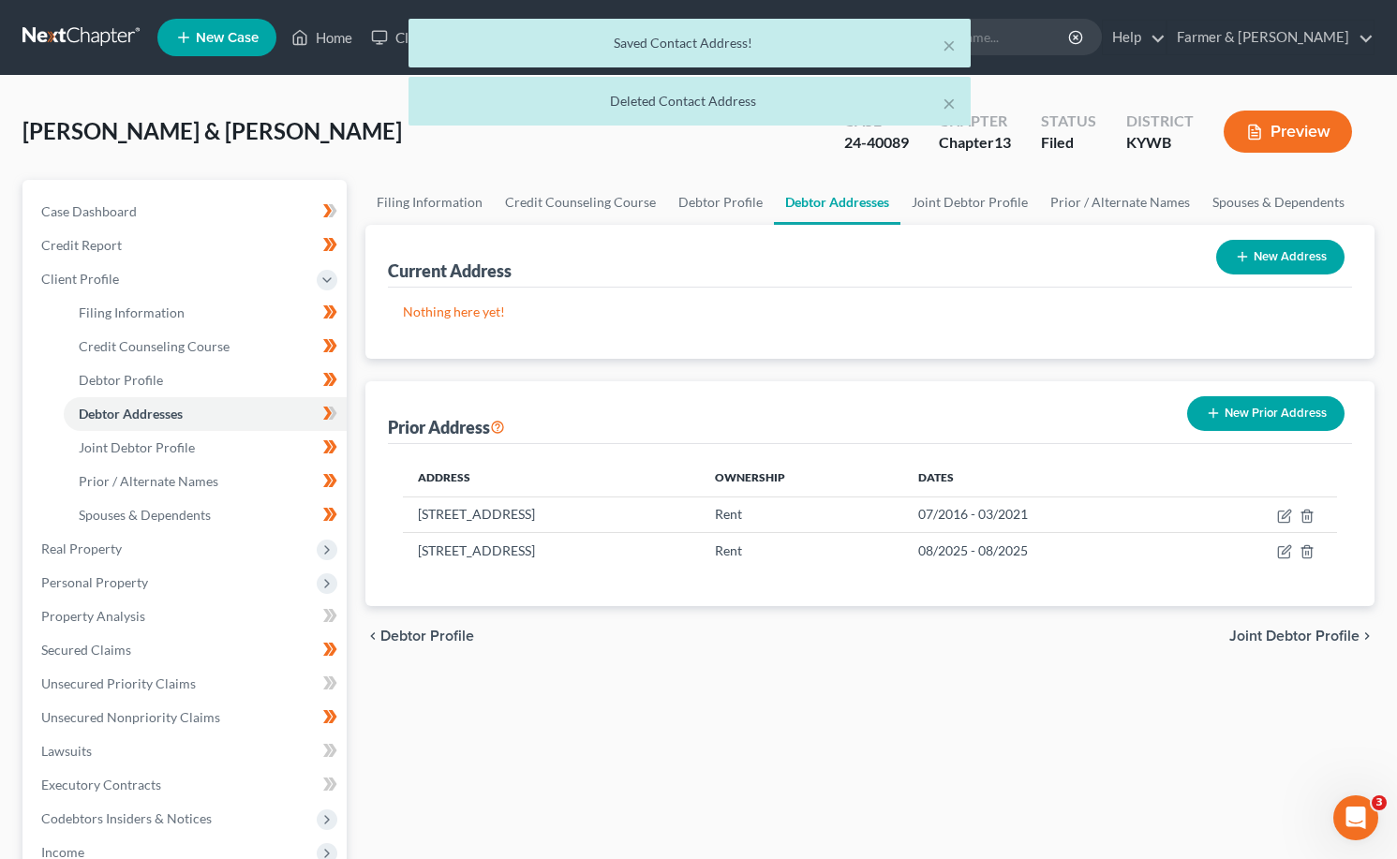
click at [1268, 261] on button "New Address" at bounding box center [1280, 257] width 128 height 35
select select "0"
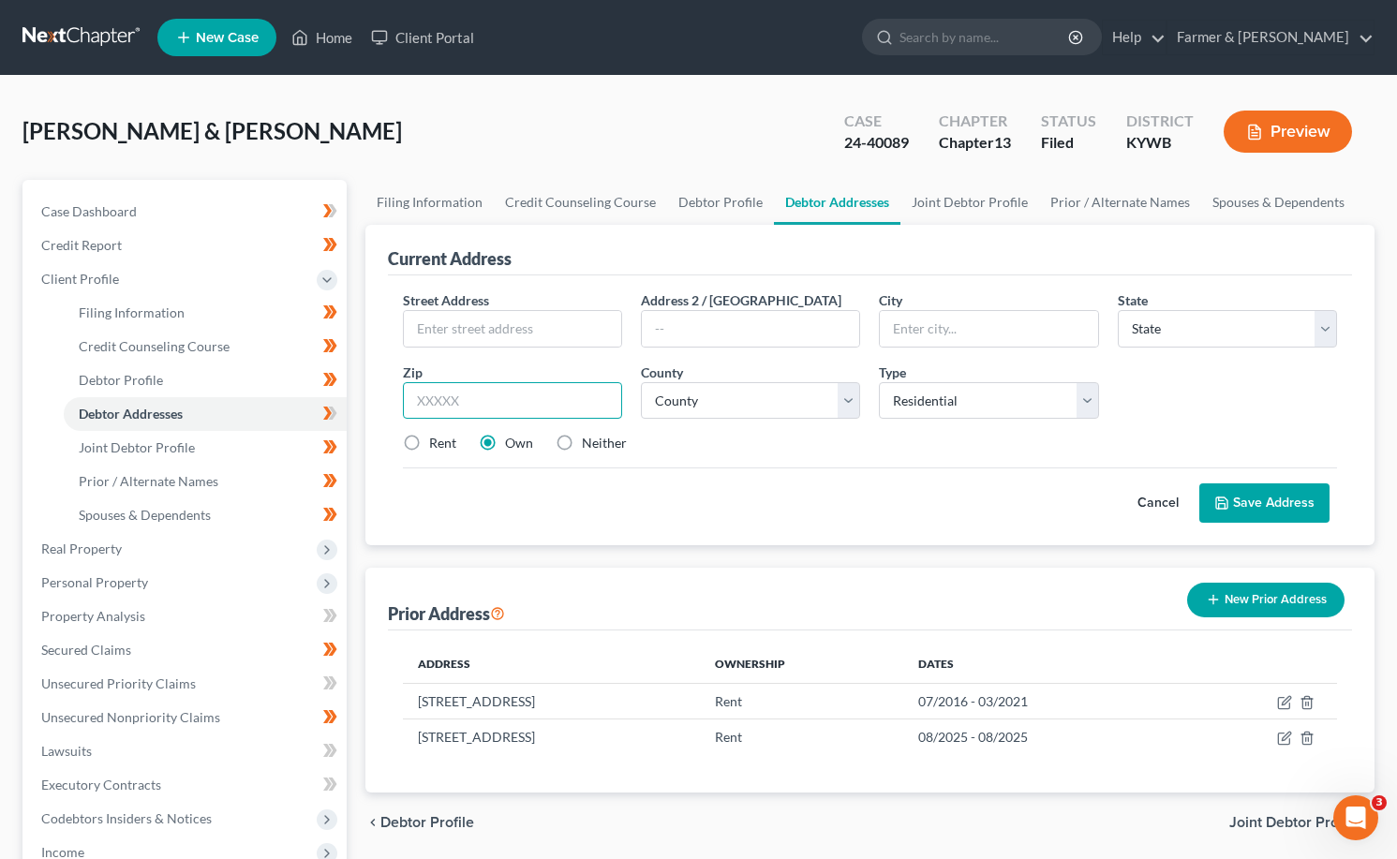
drag, startPoint x: 568, startPoint y: 413, endPoint x: 597, endPoint y: 398, distance: 32.7
click at [569, 412] on input "text" at bounding box center [512, 400] width 219 height 37
paste input "42301"
type input "42301"
click at [429, 444] on label "Rent" at bounding box center [442, 443] width 27 height 19
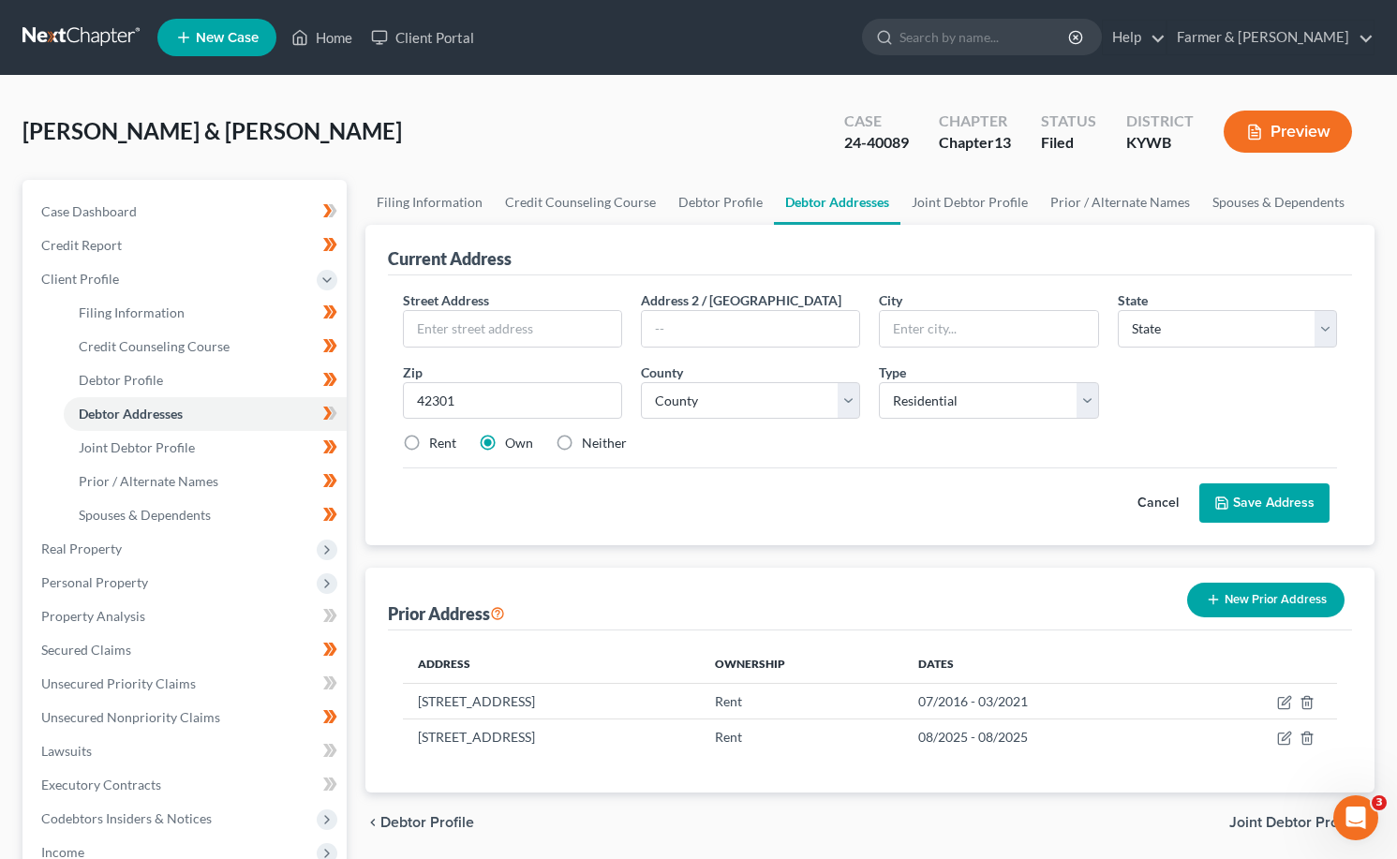
click at [437, 444] on input "Rent" at bounding box center [443, 440] width 12 height 12
radio input "true"
type input "Owensboro"
select select "18"
click at [701, 404] on select "County" at bounding box center [750, 400] width 219 height 37
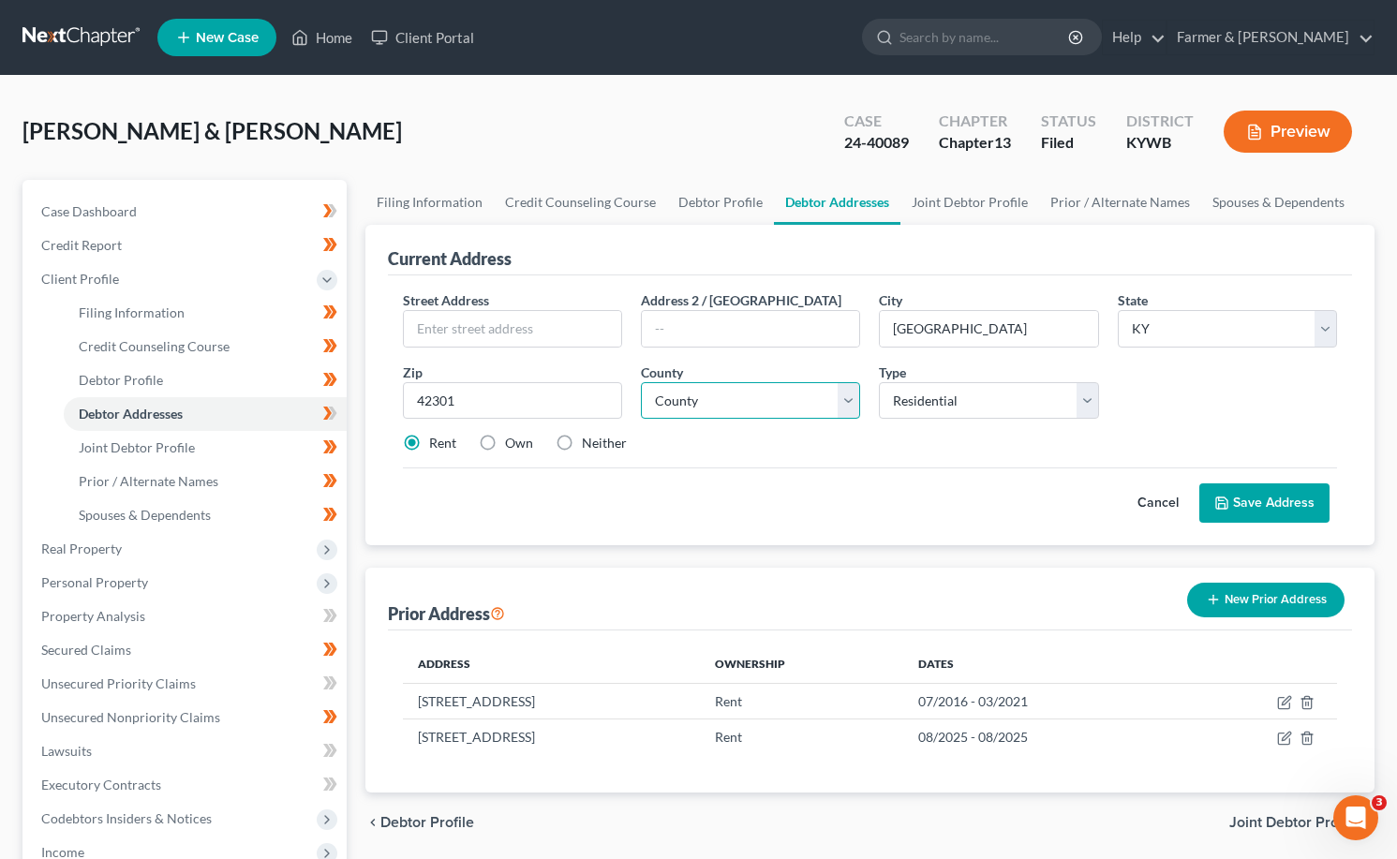
select select "29"
click at [641, 382] on select "County Adair County Allen County Anderson County Ballard County Barren County B…" at bounding box center [750, 400] width 219 height 37
click at [479, 332] on input "text" at bounding box center [512, 329] width 217 height 36
type input "4129 Hoover Ct"
click at [1266, 506] on button "Save Address" at bounding box center [1264, 502] width 130 height 39
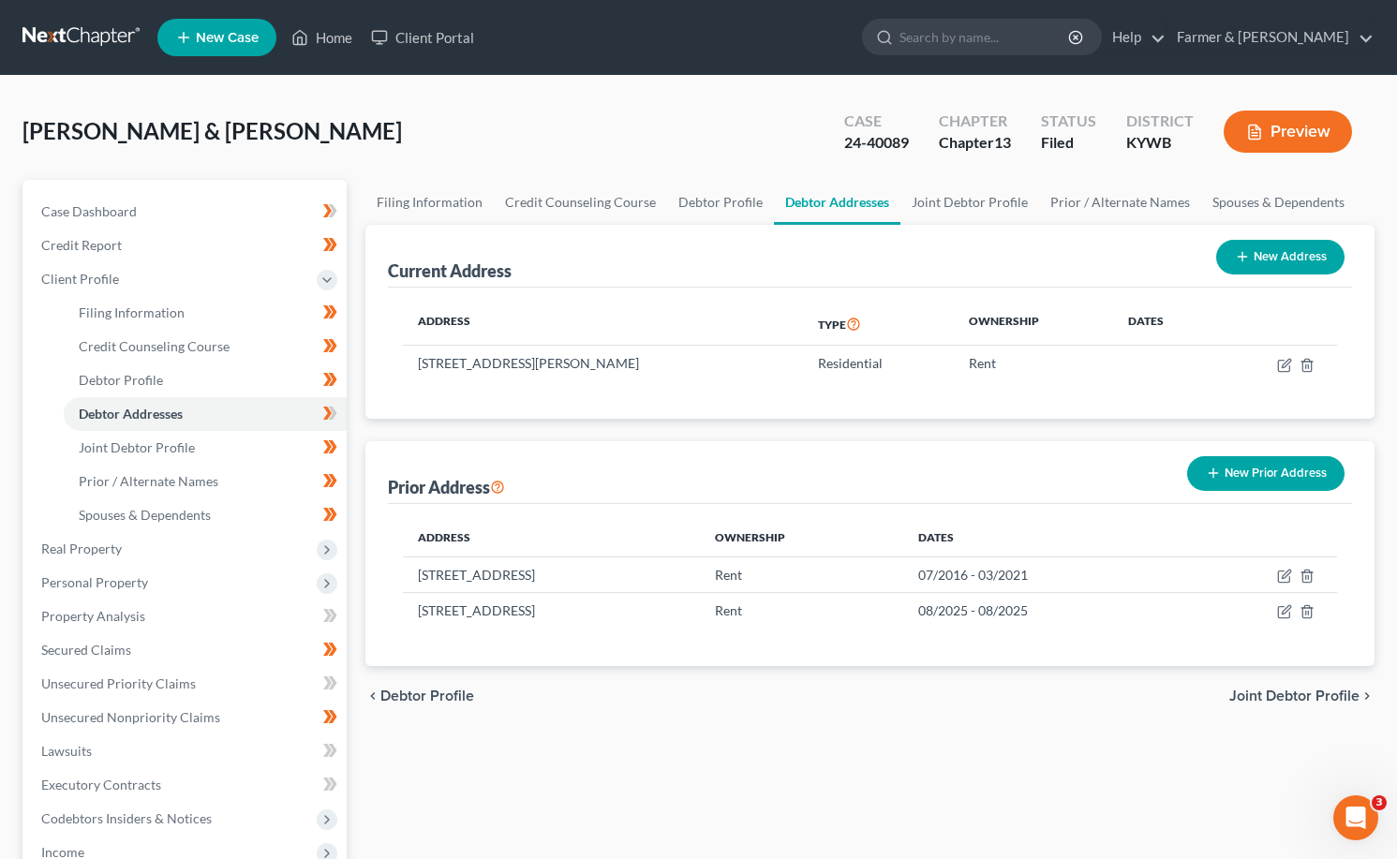
click at [82, 39] on link at bounding box center [82, 38] width 120 height 34
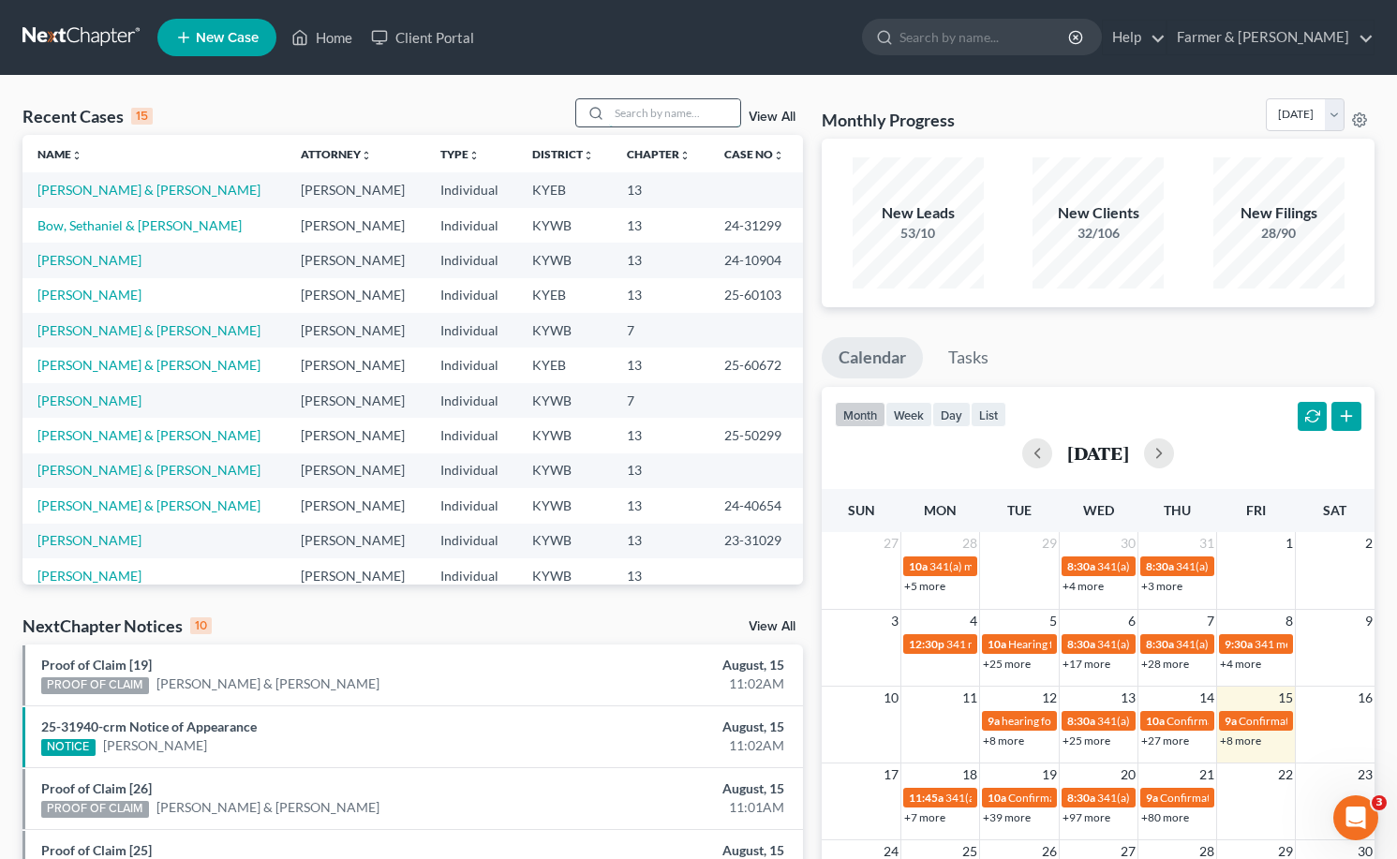
click at [639, 126] on input "search" at bounding box center [674, 112] width 131 height 27
type input "[PERSON_NAME]"
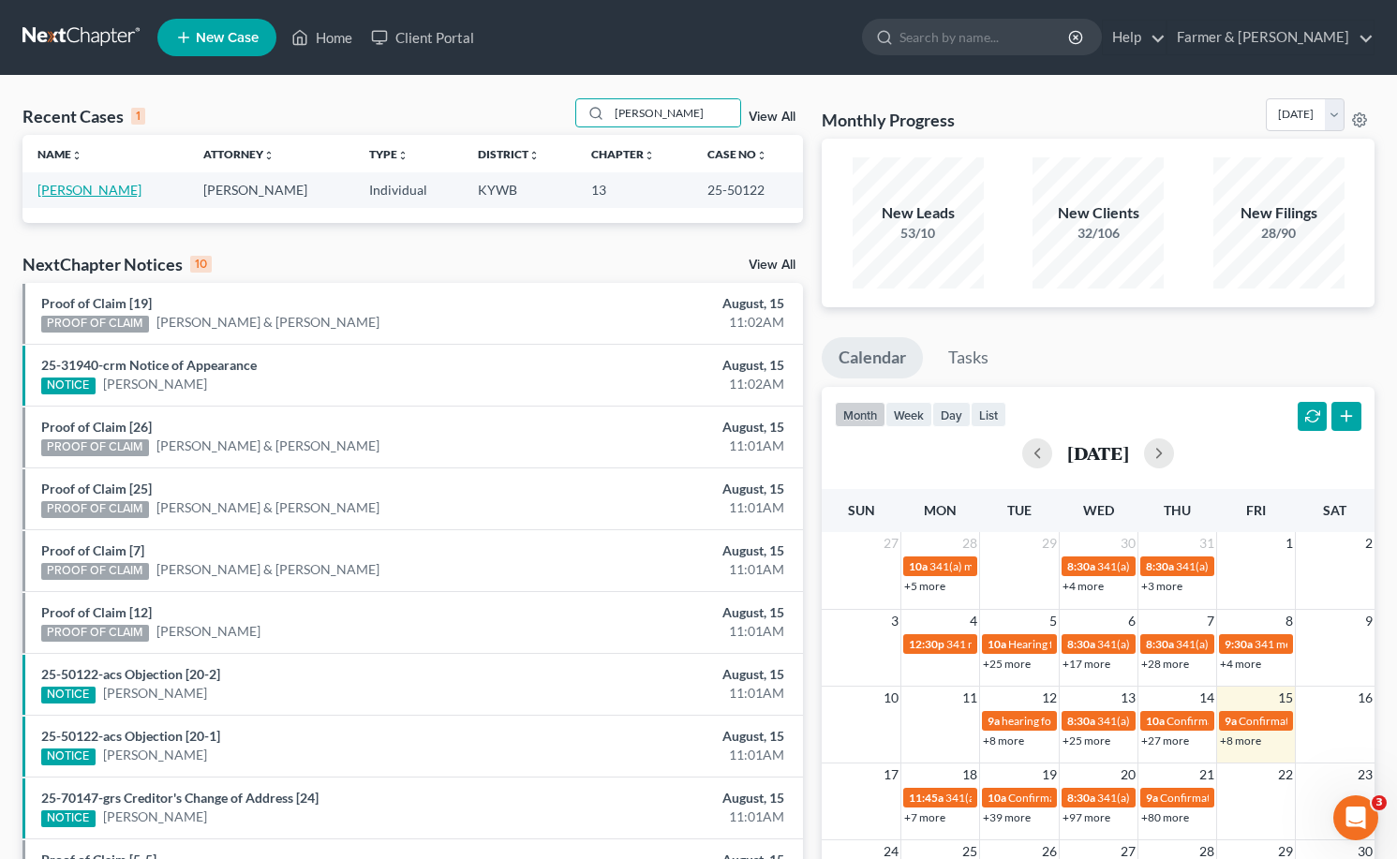
click at [87, 195] on link "[PERSON_NAME]" at bounding box center [89, 190] width 104 height 16
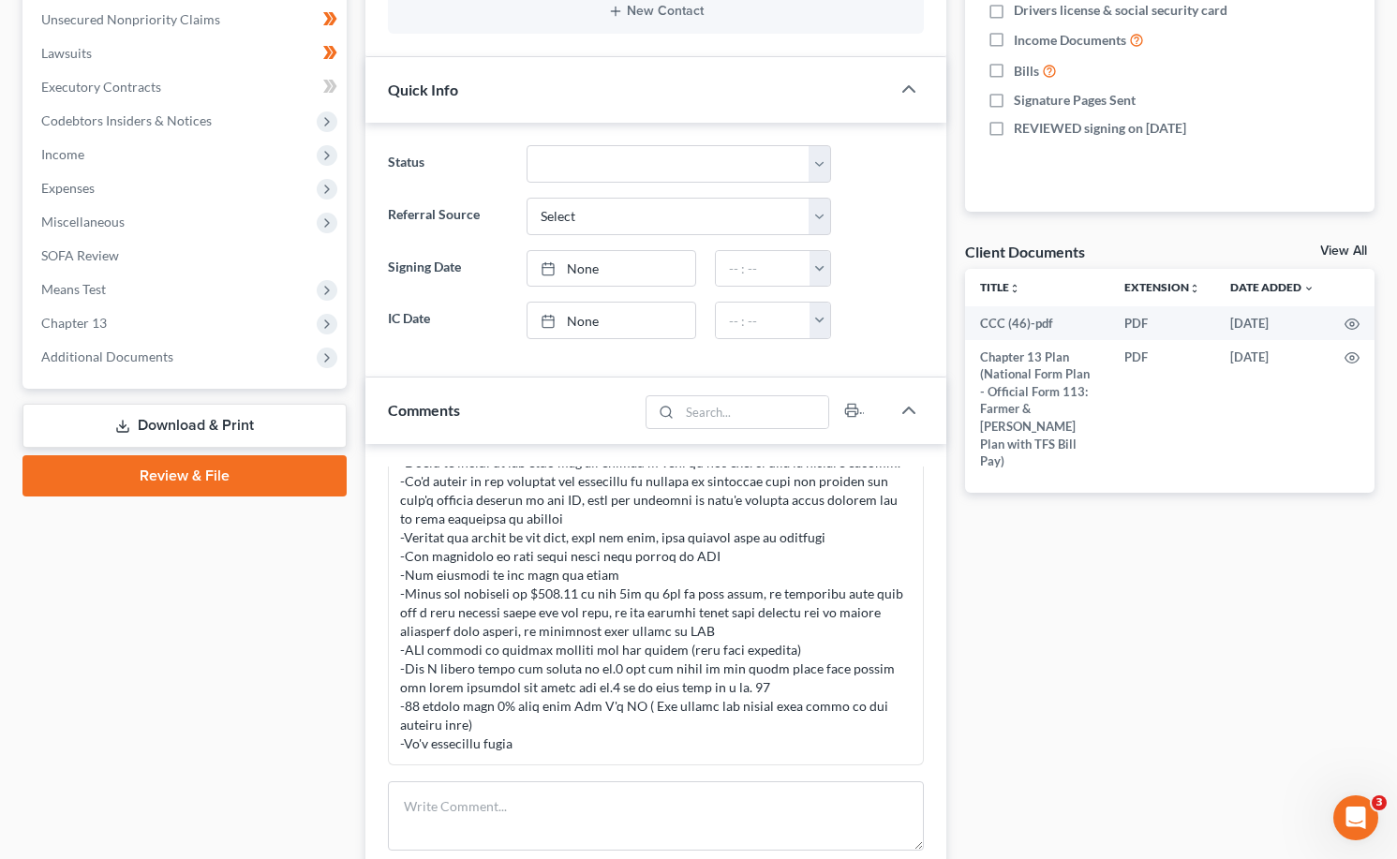
scroll to position [468, 0]
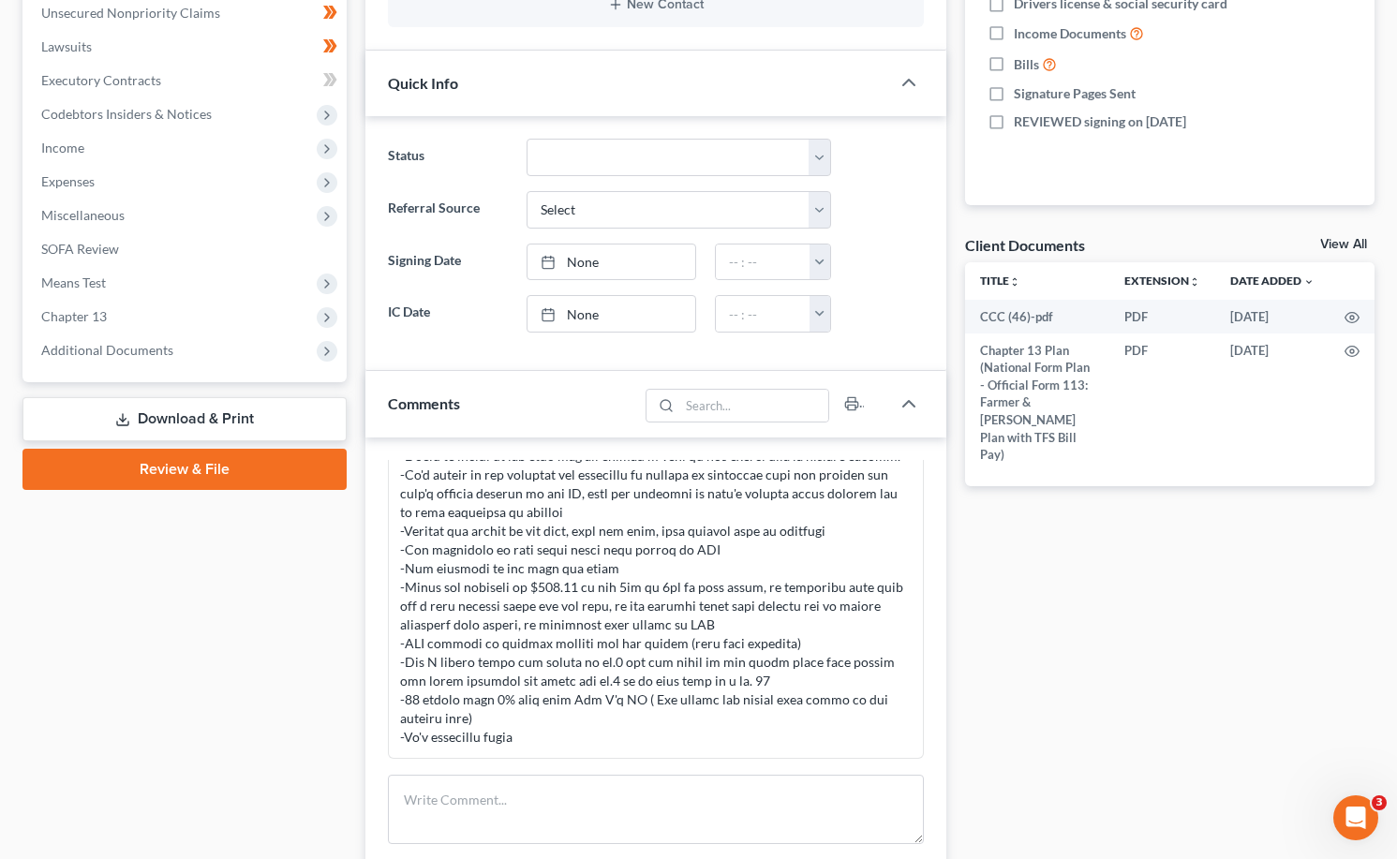
click at [99, 356] on span "Additional Documents" at bounding box center [107, 350] width 132 height 16
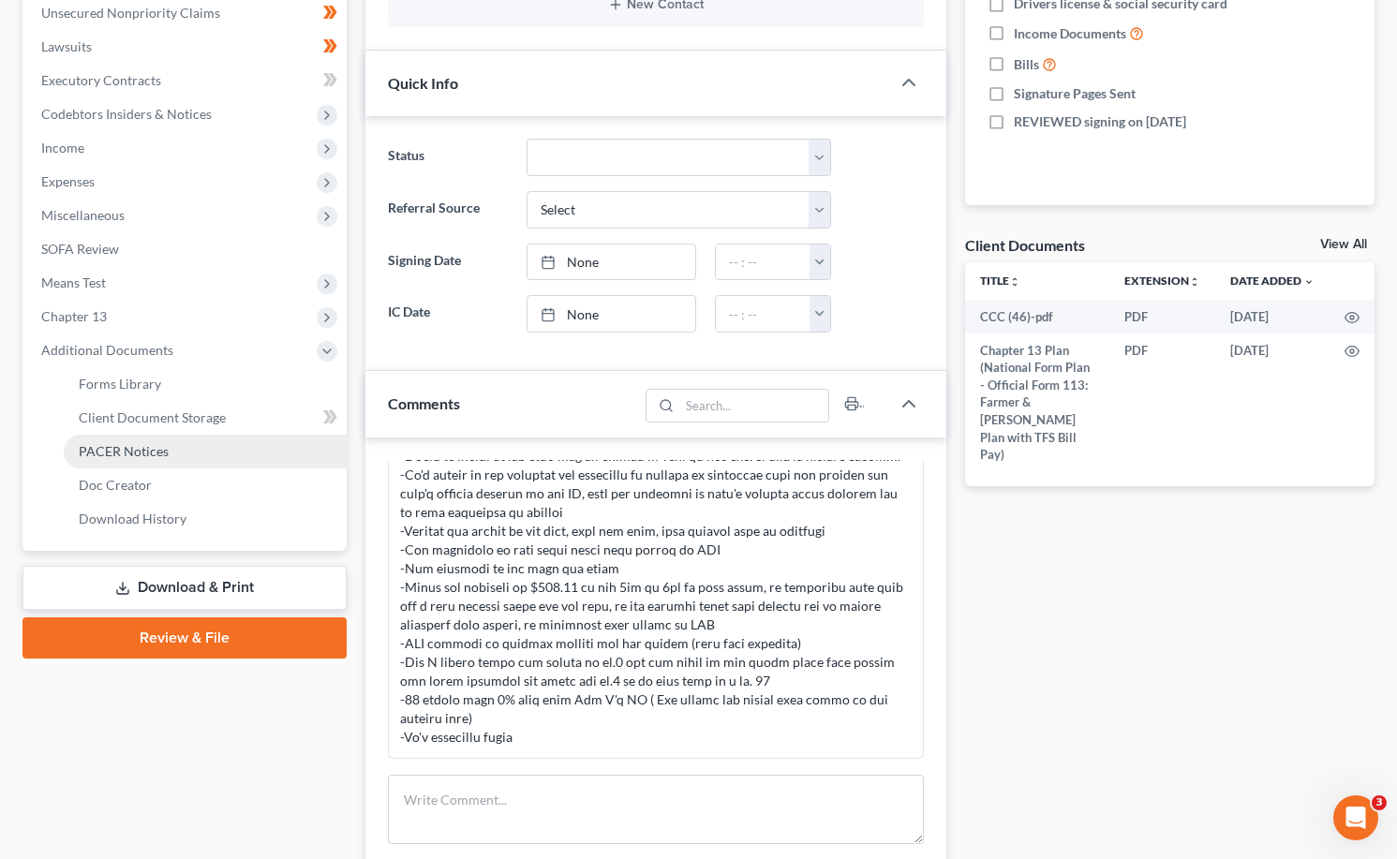
click at [93, 435] on link "PACER Notices" at bounding box center [205, 452] width 283 height 34
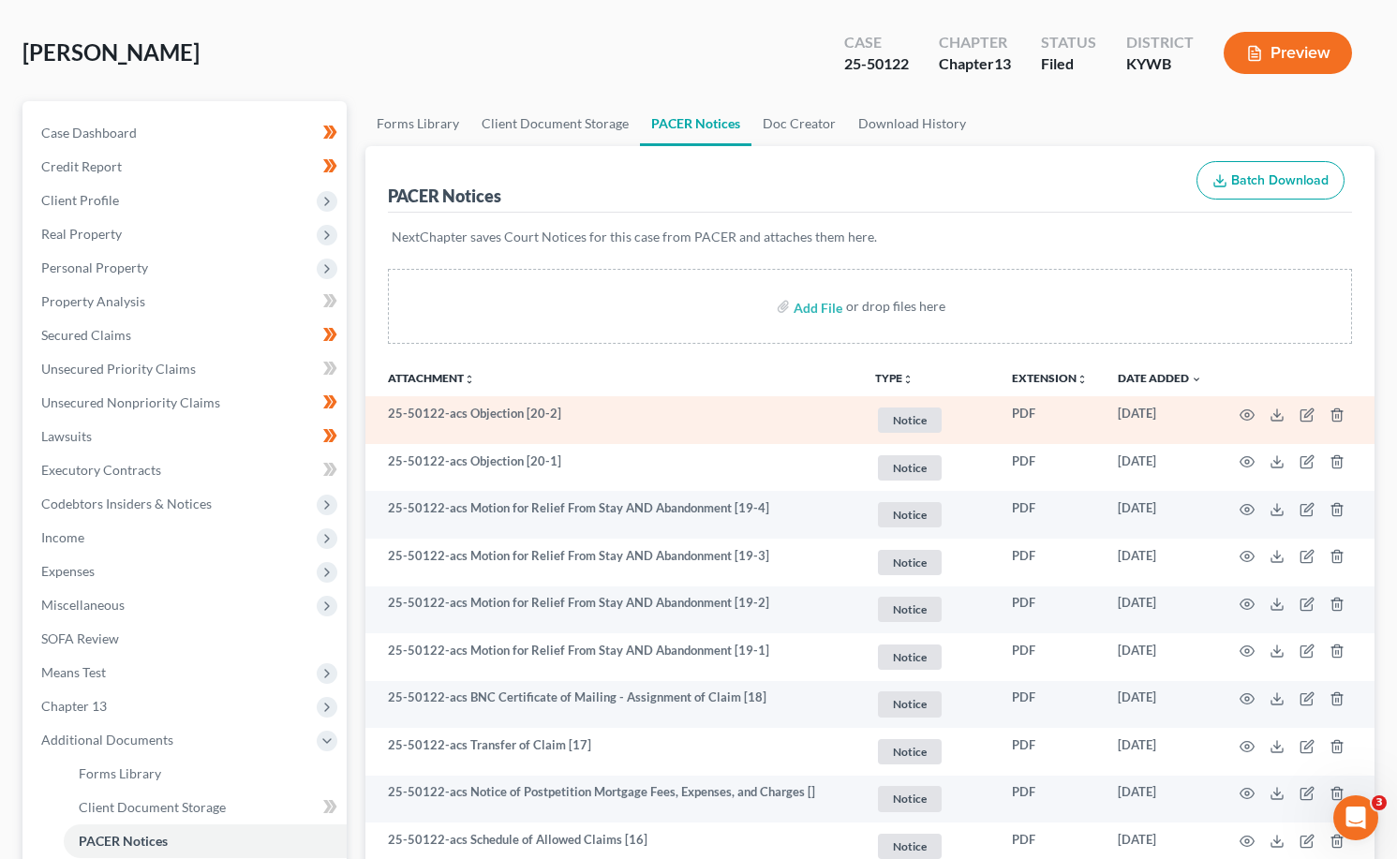
scroll to position [281, 0]
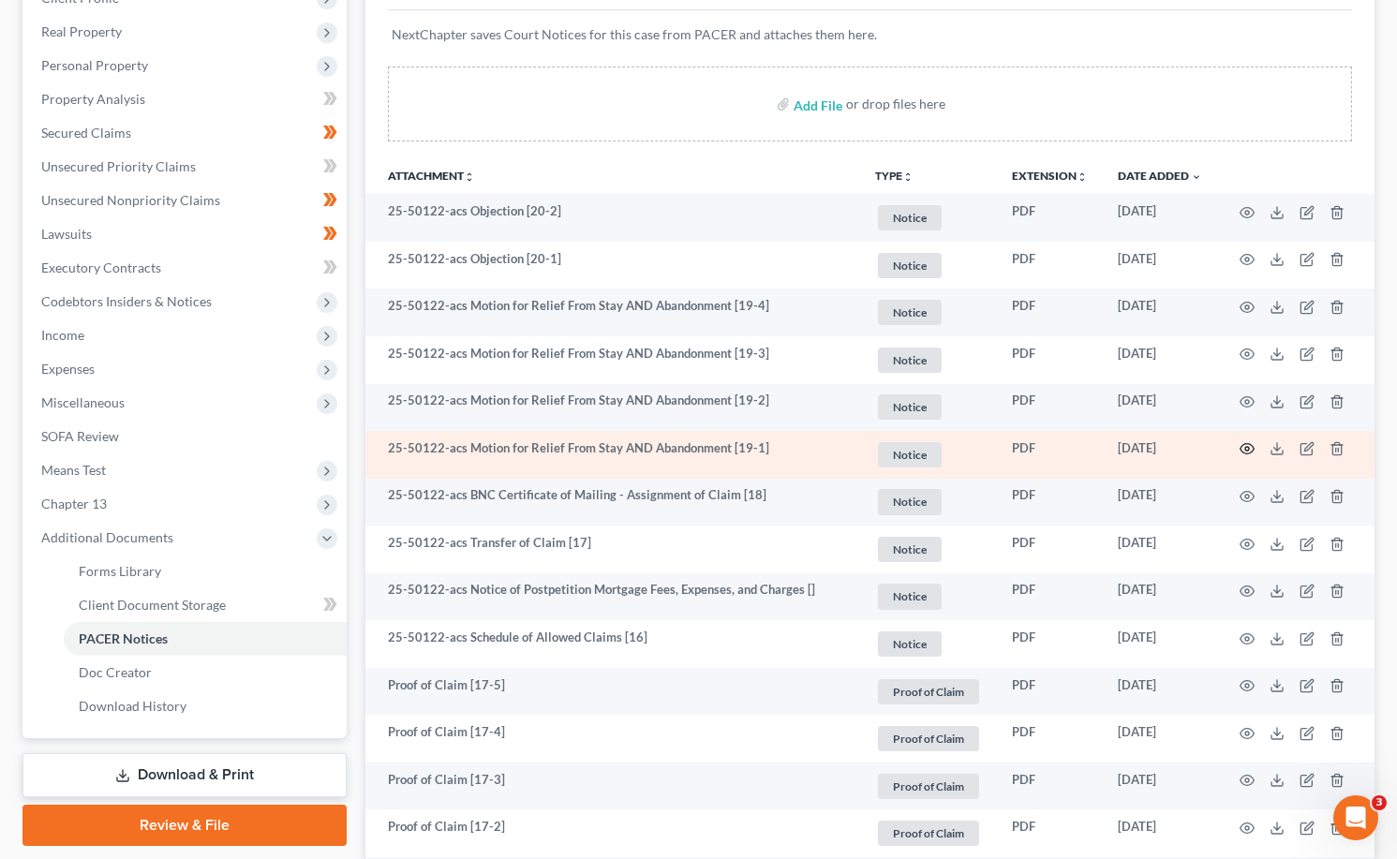
click at [1245, 451] on circle "button" at bounding box center [1247, 449] width 4 height 4
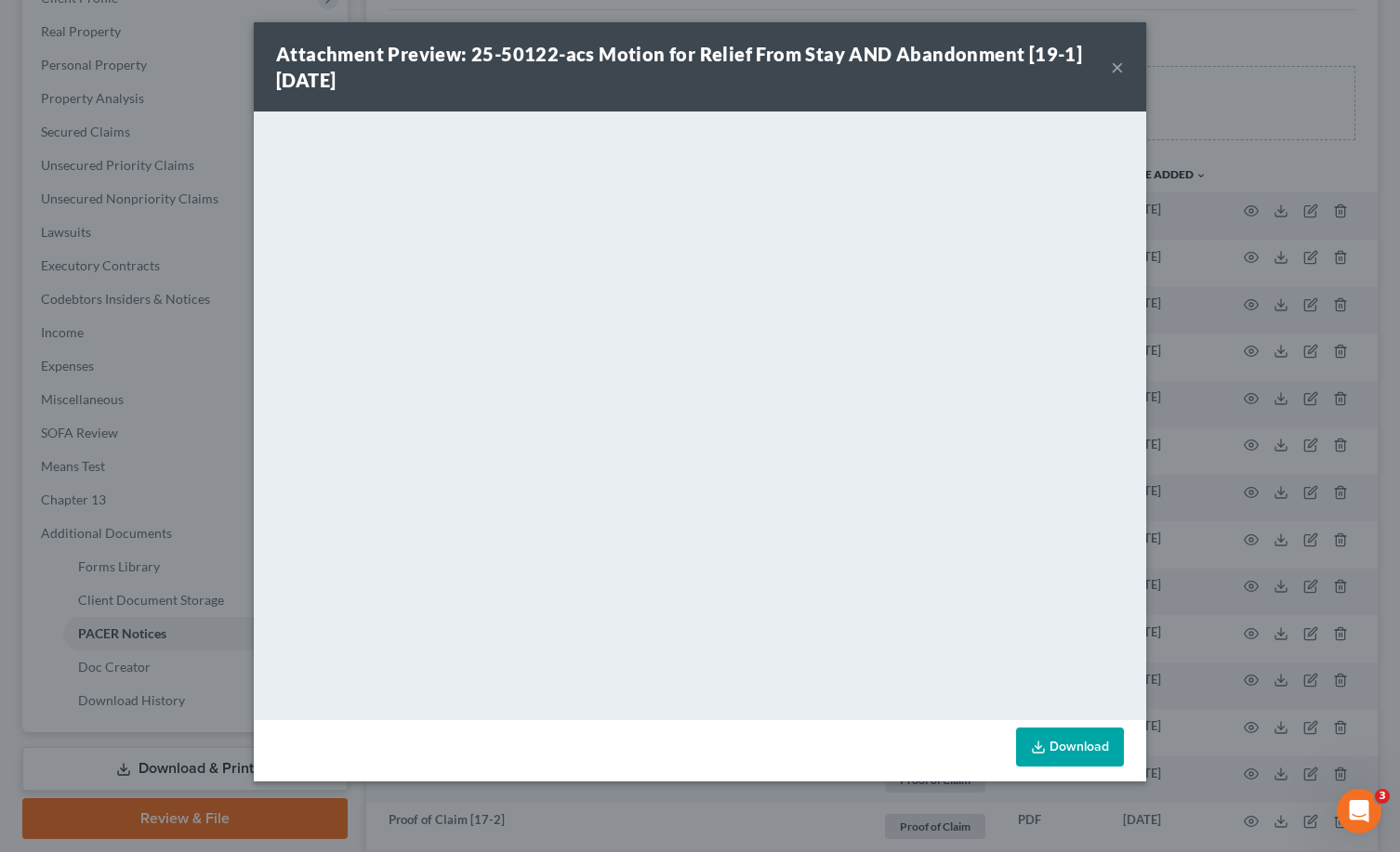
drag, startPoint x: 1115, startPoint y: 60, endPoint x: 1097, endPoint y: 122, distance: 64.6
click at [1115, 60] on button "×" at bounding box center [1117, 66] width 13 height 22
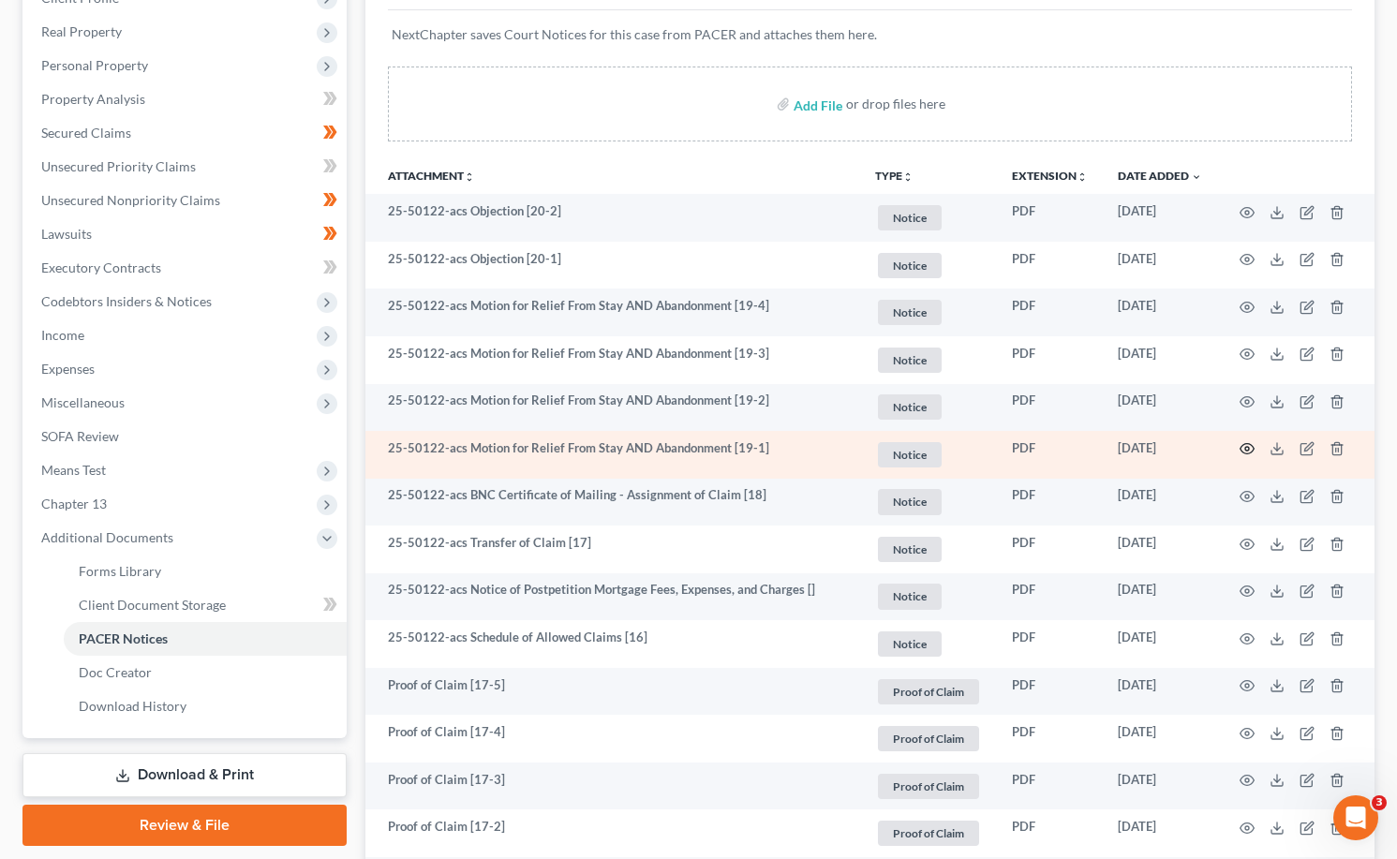
click at [1251, 442] on icon "button" at bounding box center [1246, 448] width 15 height 15
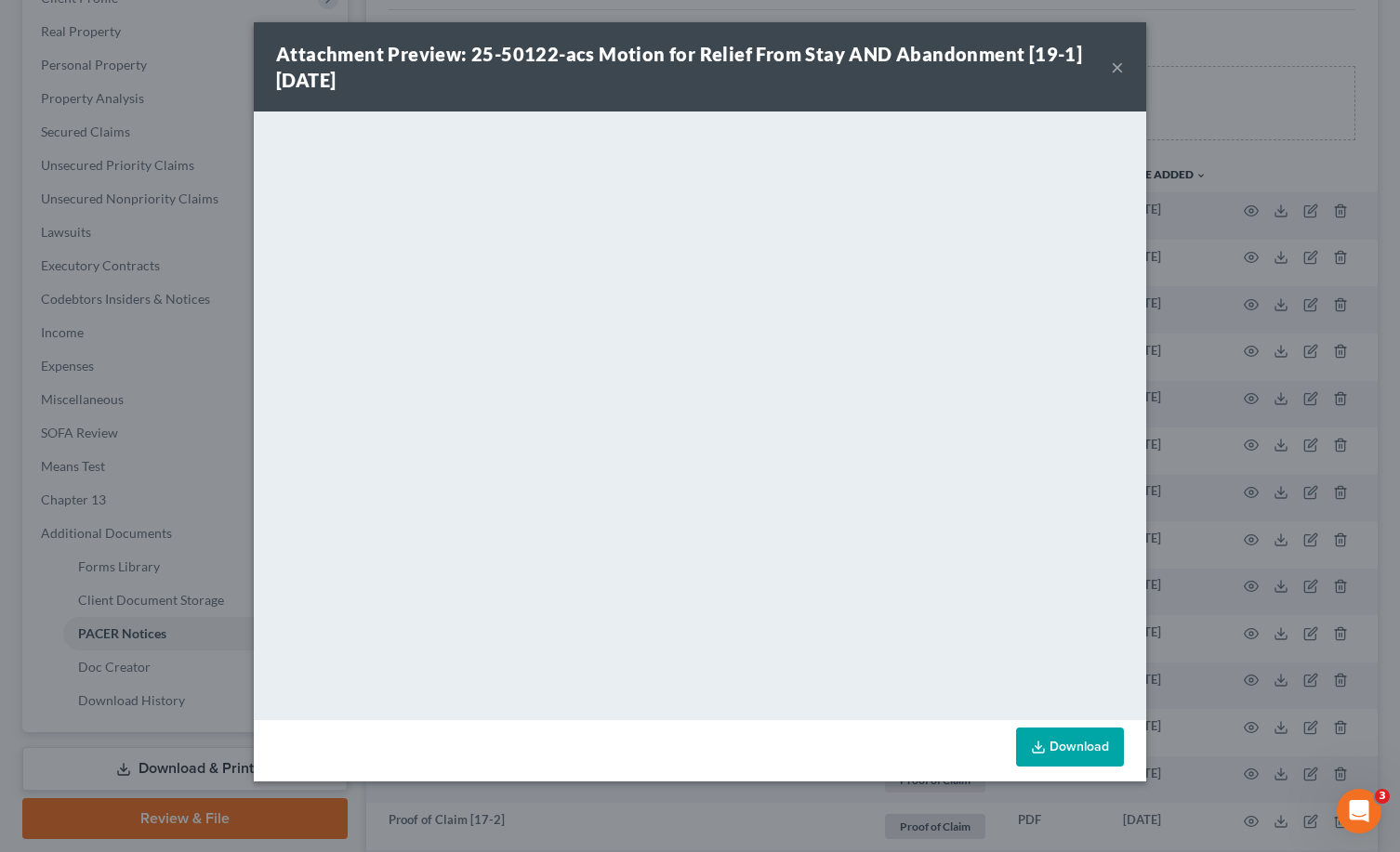
click at [1120, 66] on button "×" at bounding box center [1117, 66] width 13 height 22
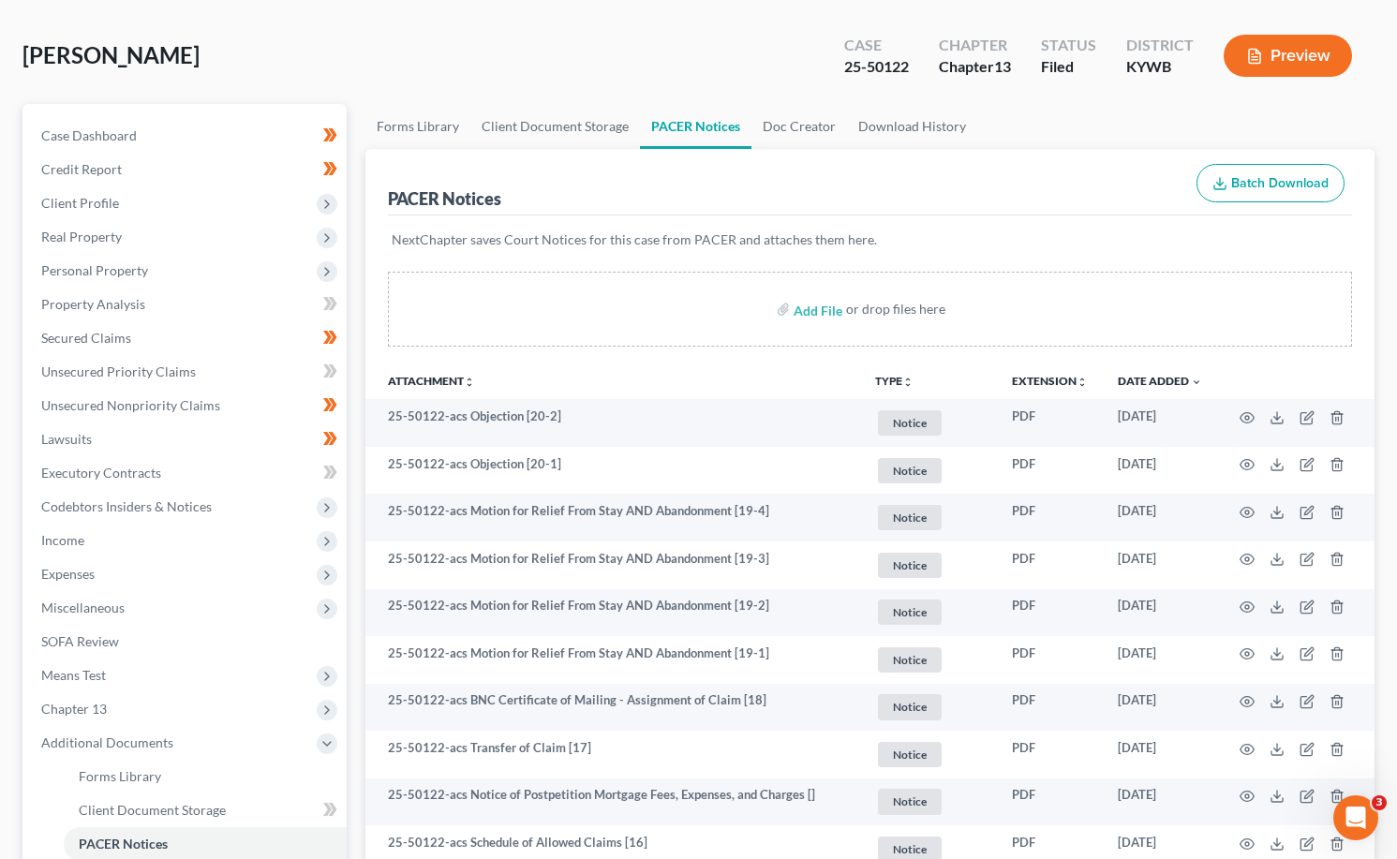
scroll to position [0, 0]
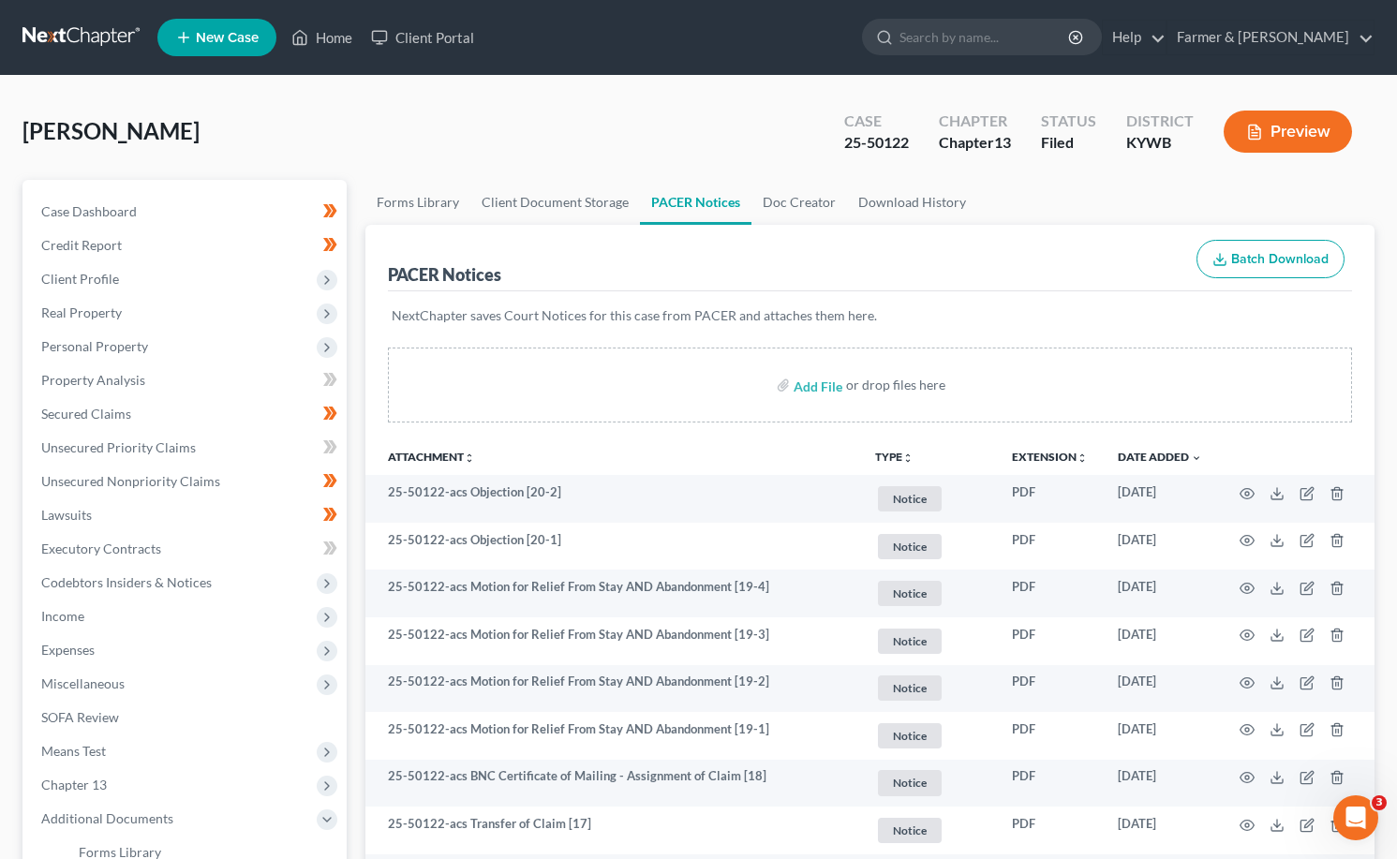
click at [106, 25] on link at bounding box center [82, 38] width 120 height 34
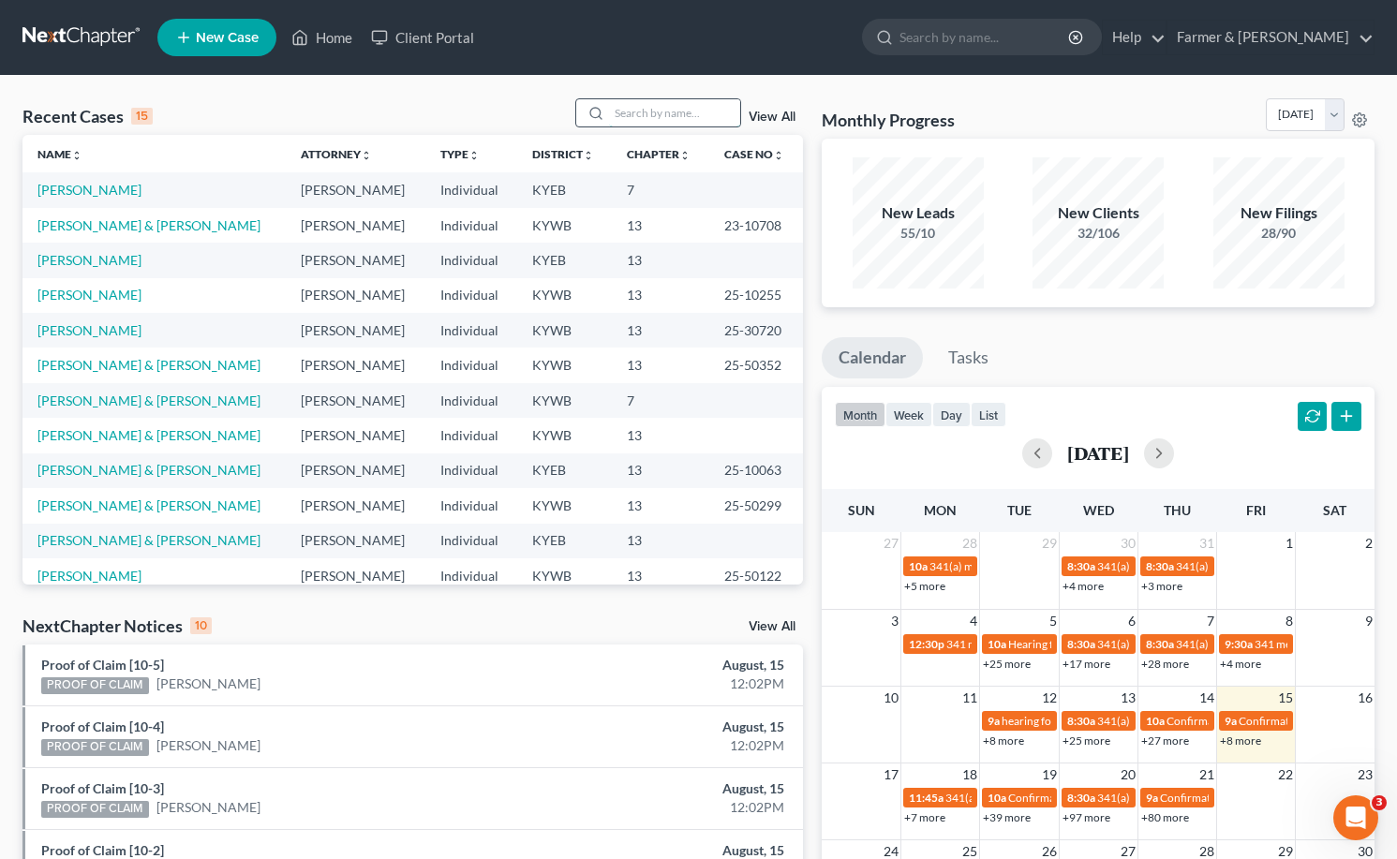
click at [699, 122] on input "search" at bounding box center [674, 112] width 131 height 27
type input "[PERSON_NAME]"
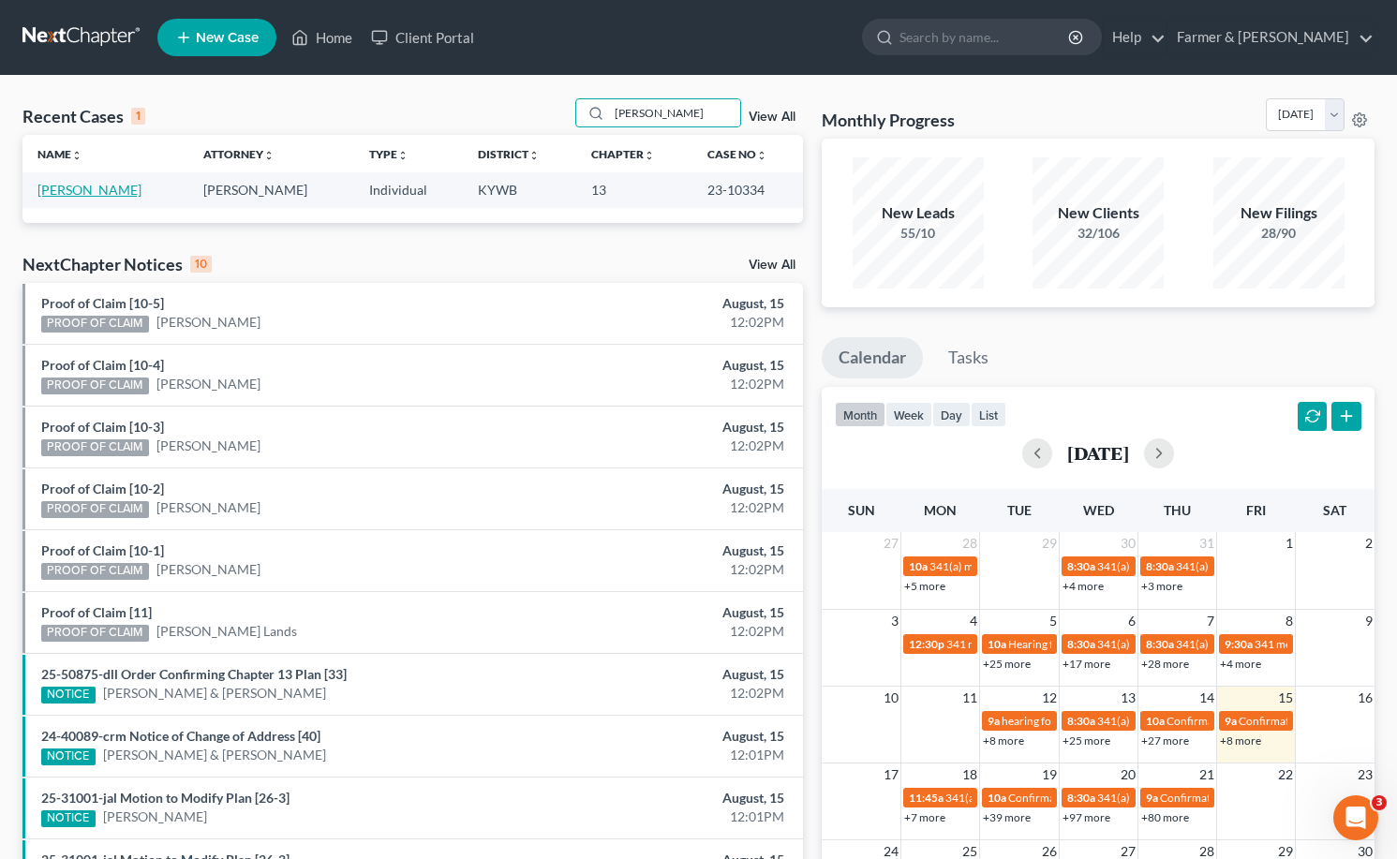
click at [99, 194] on link "[PERSON_NAME]" at bounding box center [89, 190] width 104 height 16
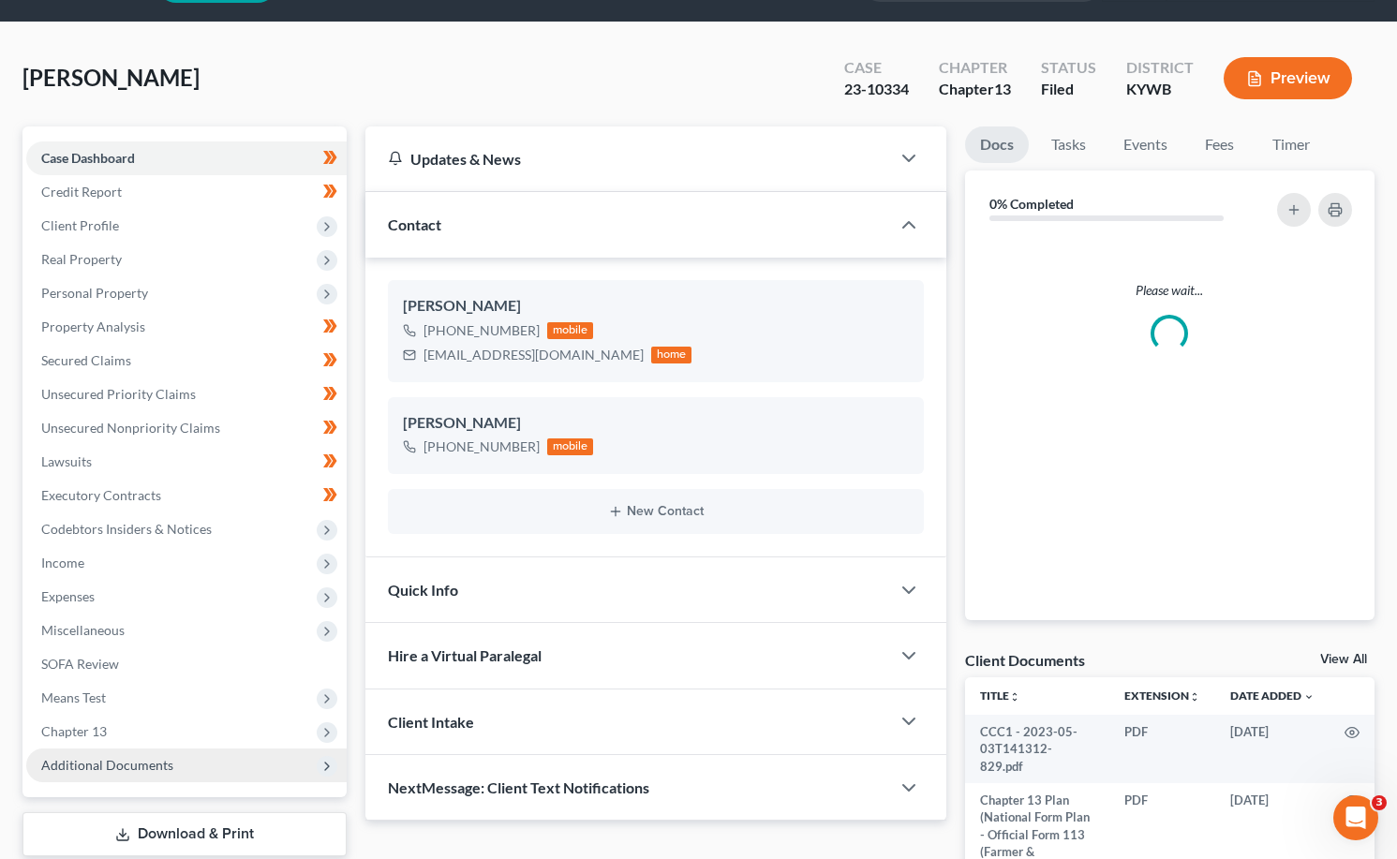
scroll to position [171, 0]
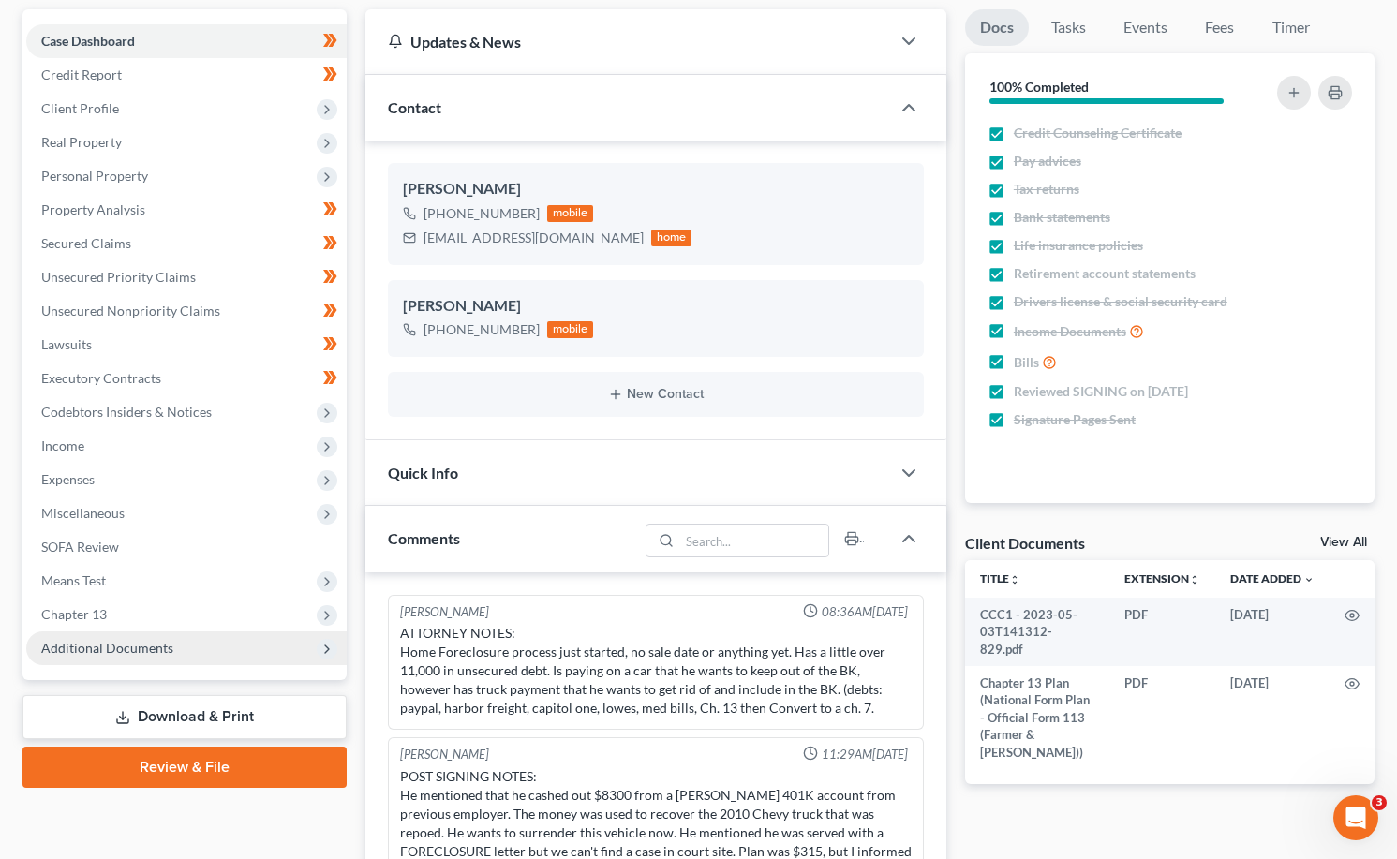
click at [76, 657] on span "Additional Documents" at bounding box center [186, 648] width 320 height 34
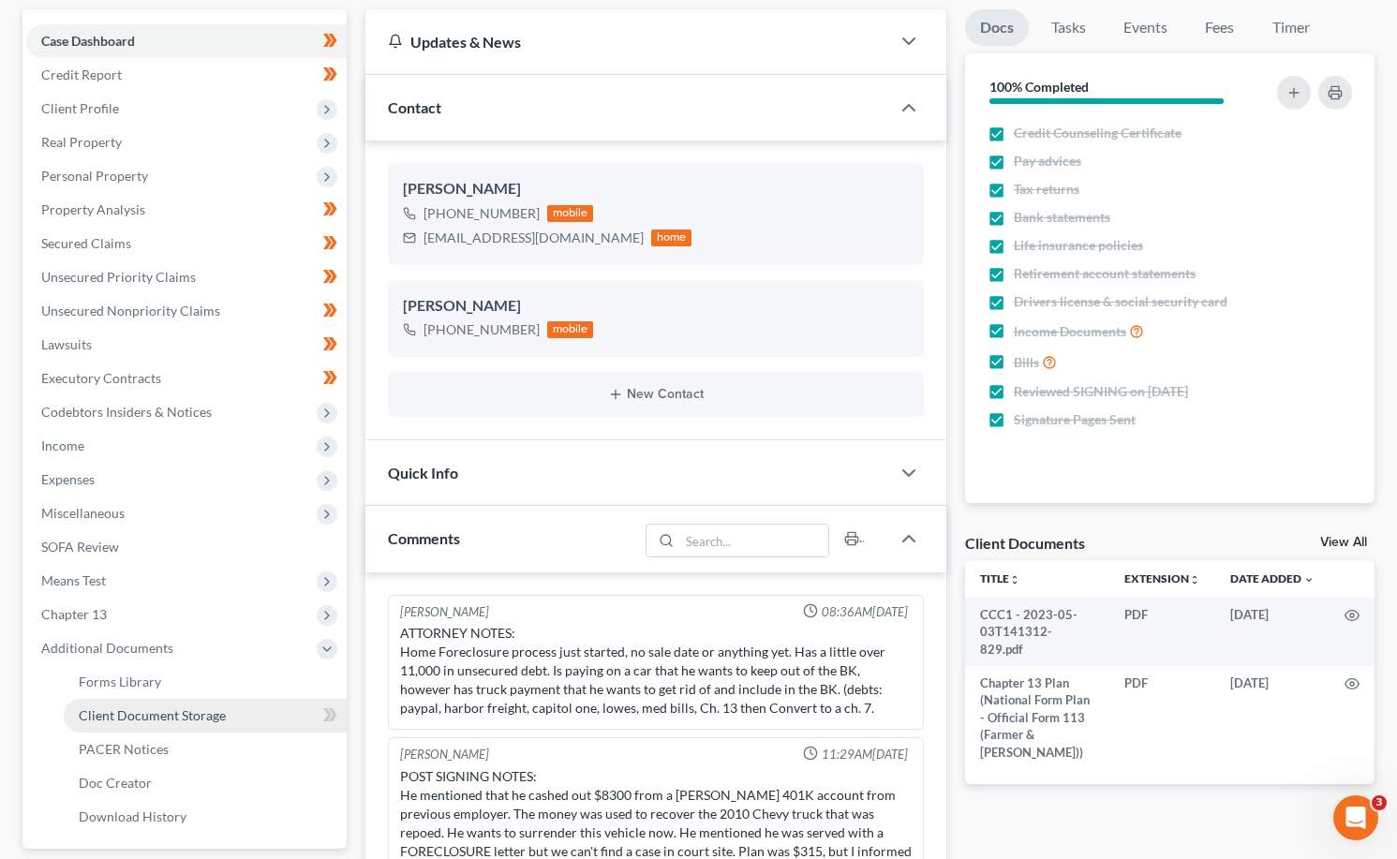
scroll to position [84, 0]
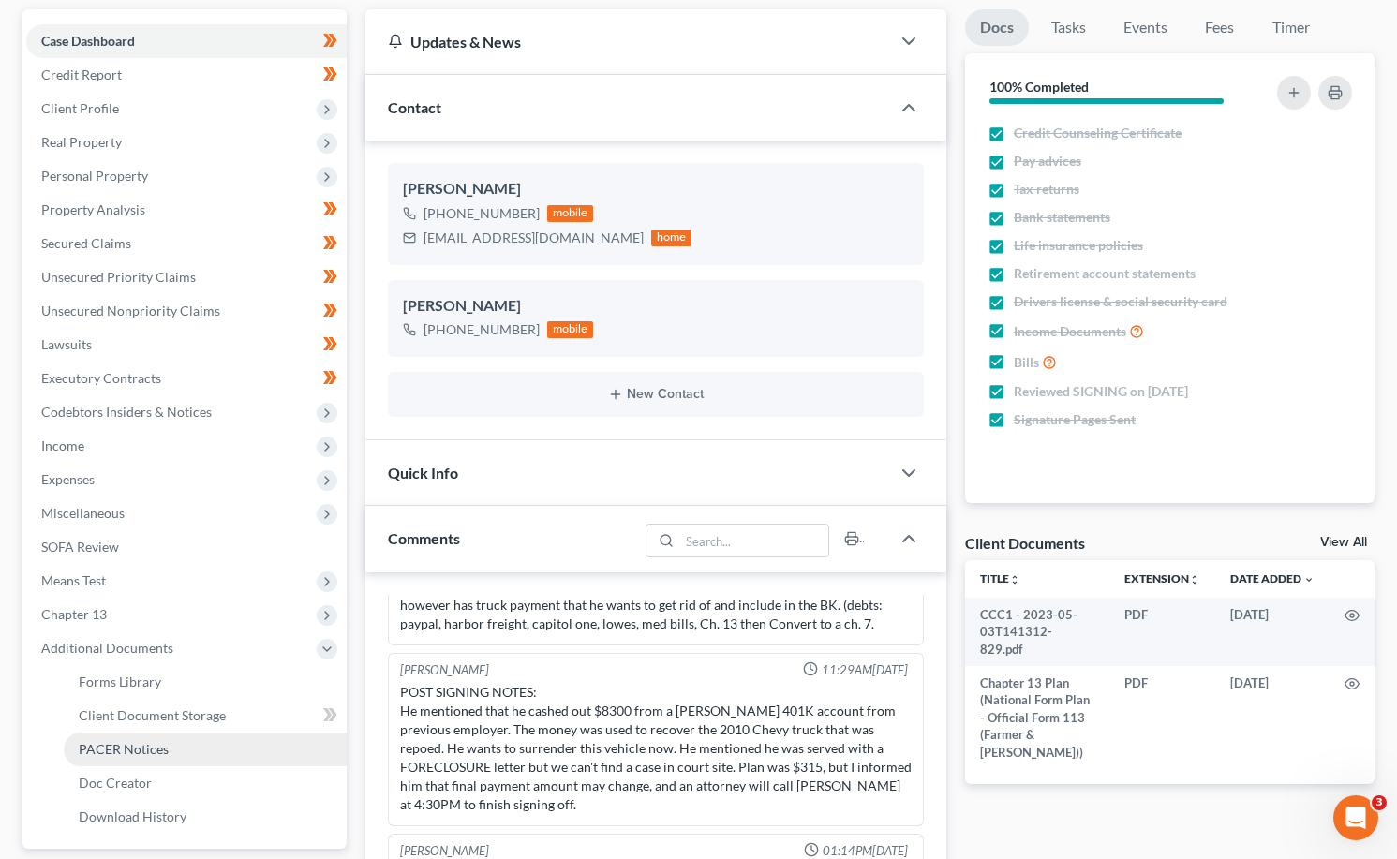
click at [124, 752] on span "PACER Notices" at bounding box center [124, 749] width 90 height 16
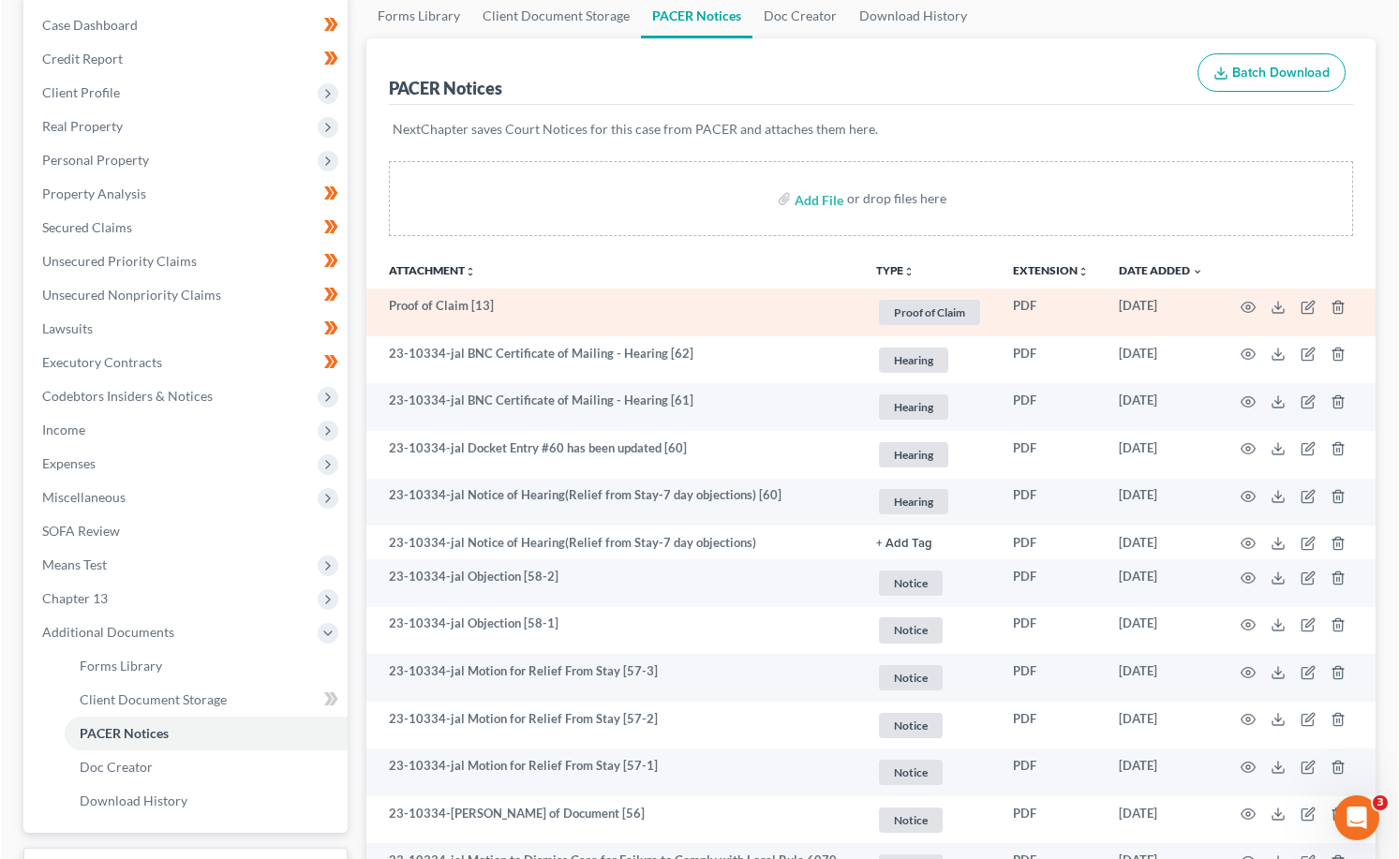
scroll to position [187, 0]
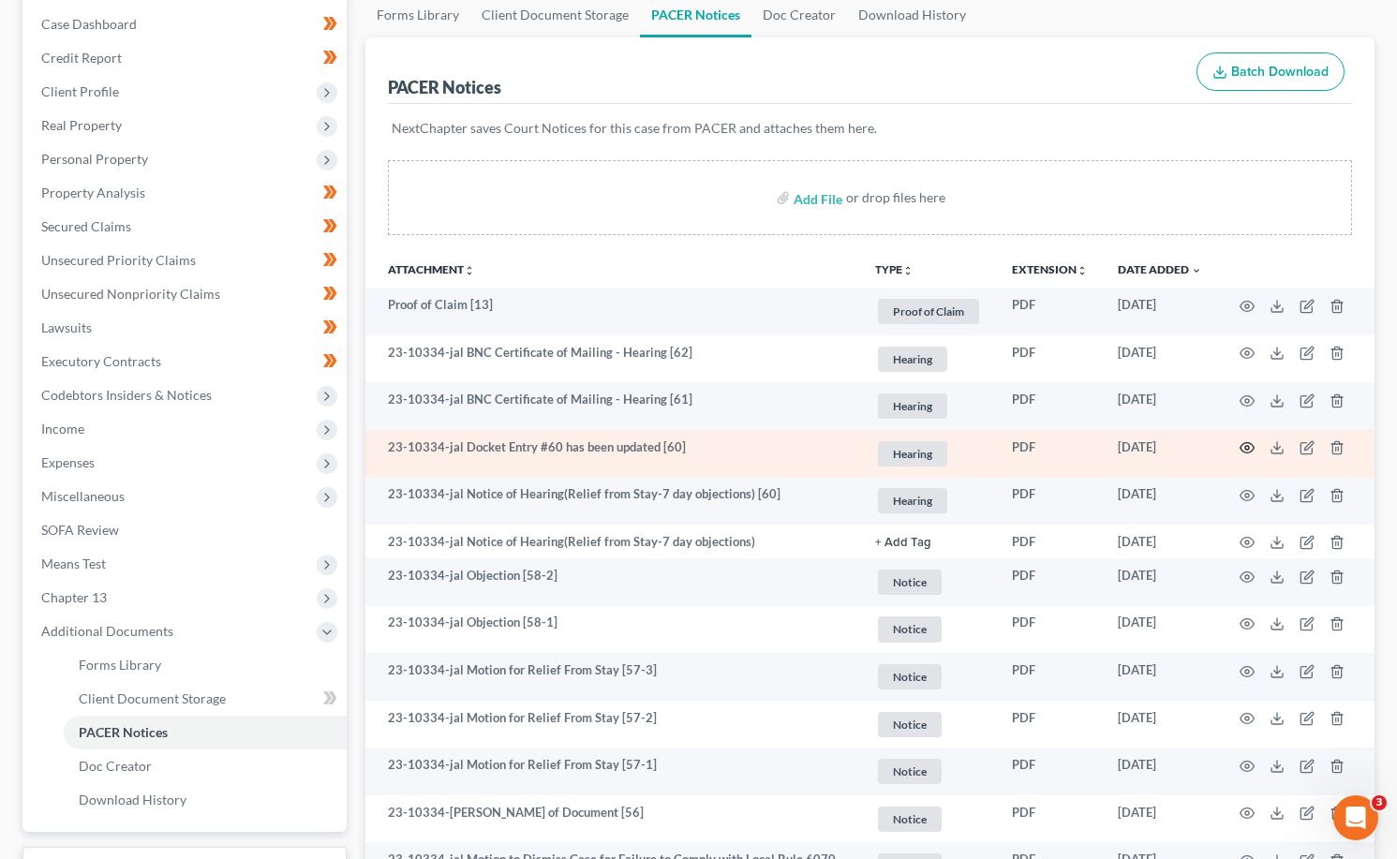
click at [1251, 452] on icon "button" at bounding box center [1247, 448] width 14 height 10
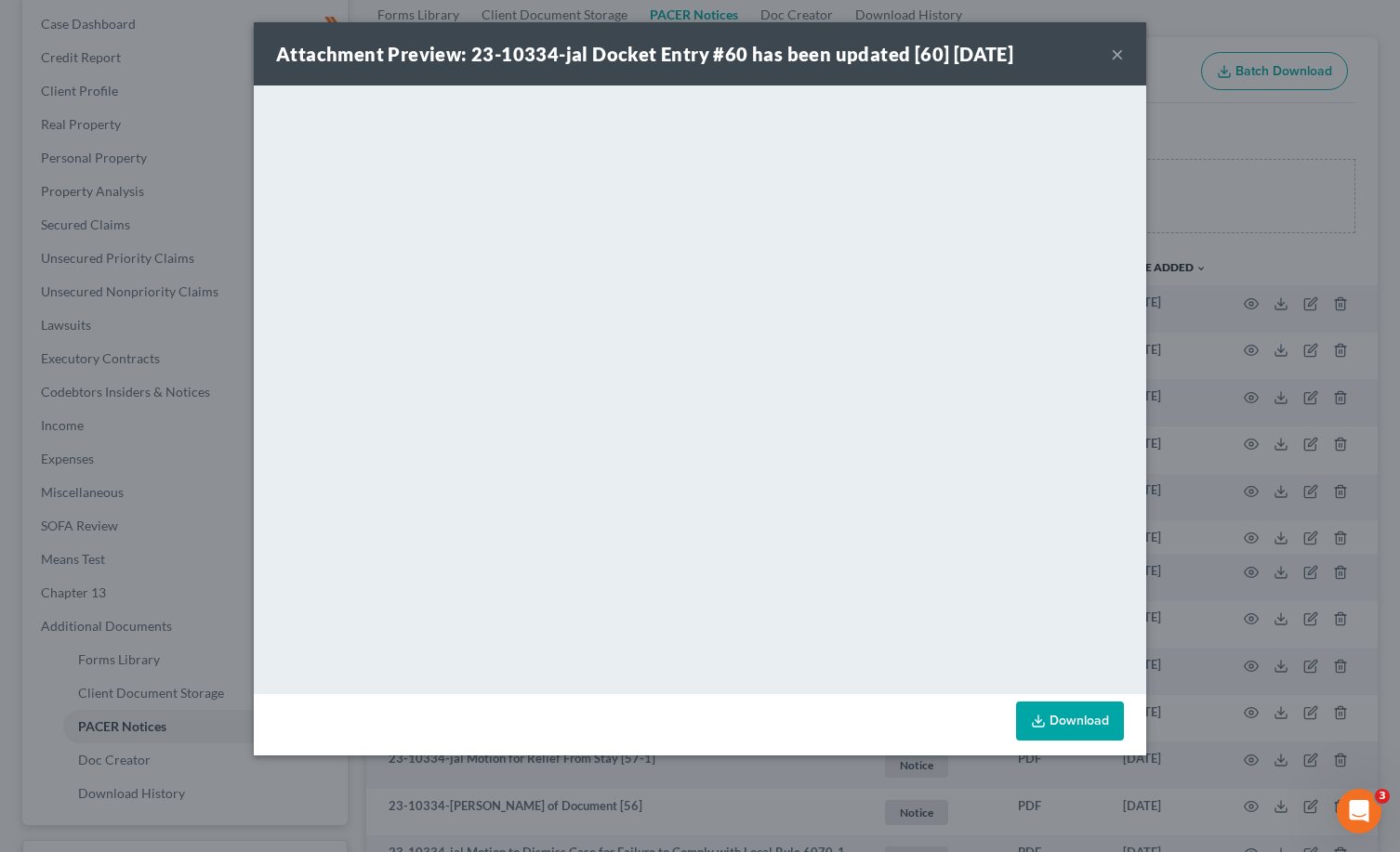
click at [1119, 52] on button "×" at bounding box center [1117, 54] width 13 height 22
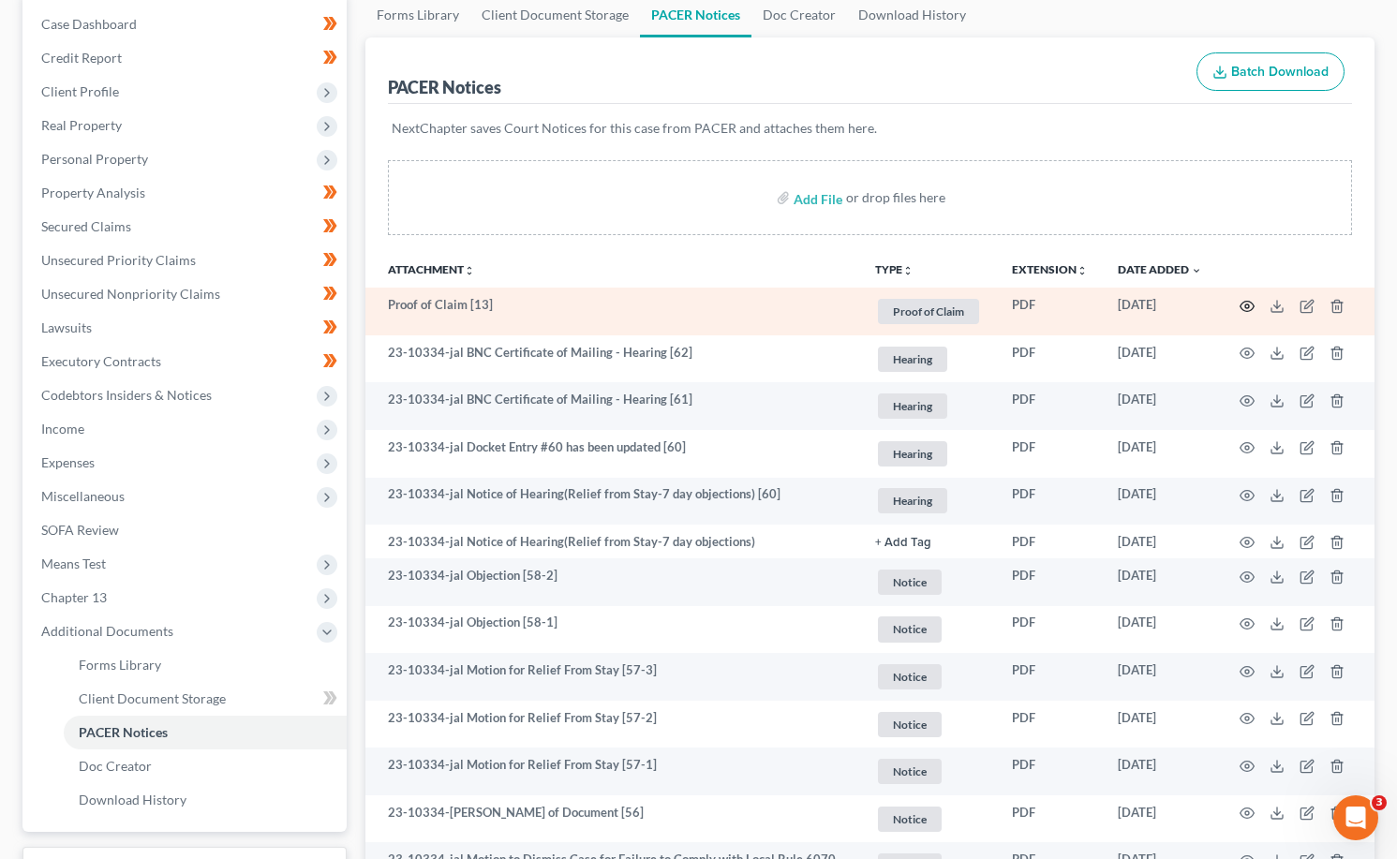
click at [1249, 301] on icon "button" at bounding box center [1247, 306] width 14 height 10
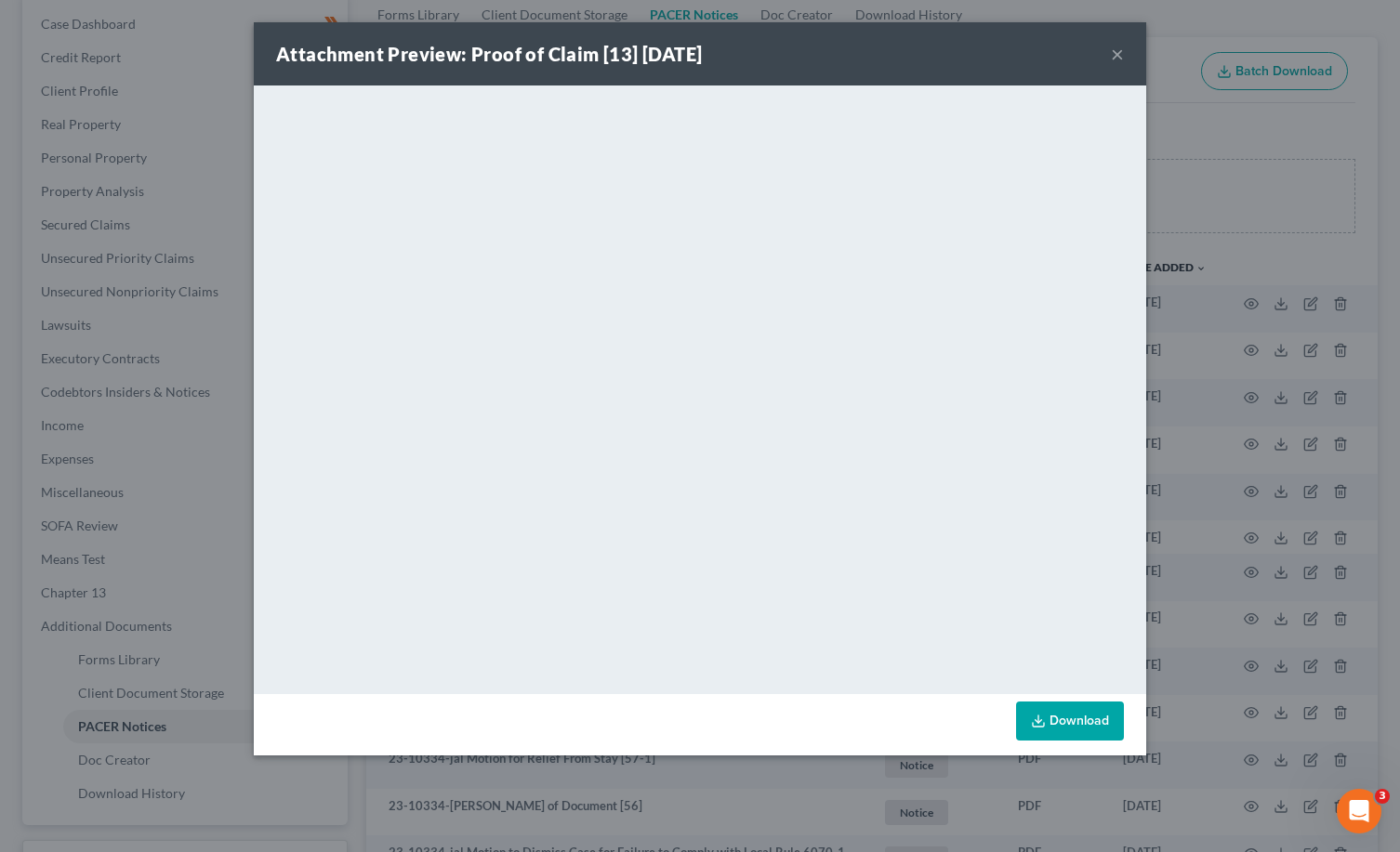
drag, startPoint x: 1118, startPoint y: 52, endPoint x: 1384, endPoint y: 127, distance: 276.4
click at [1118, 52] on button "×" at bounding box center [1117, 54] width 13 height 22
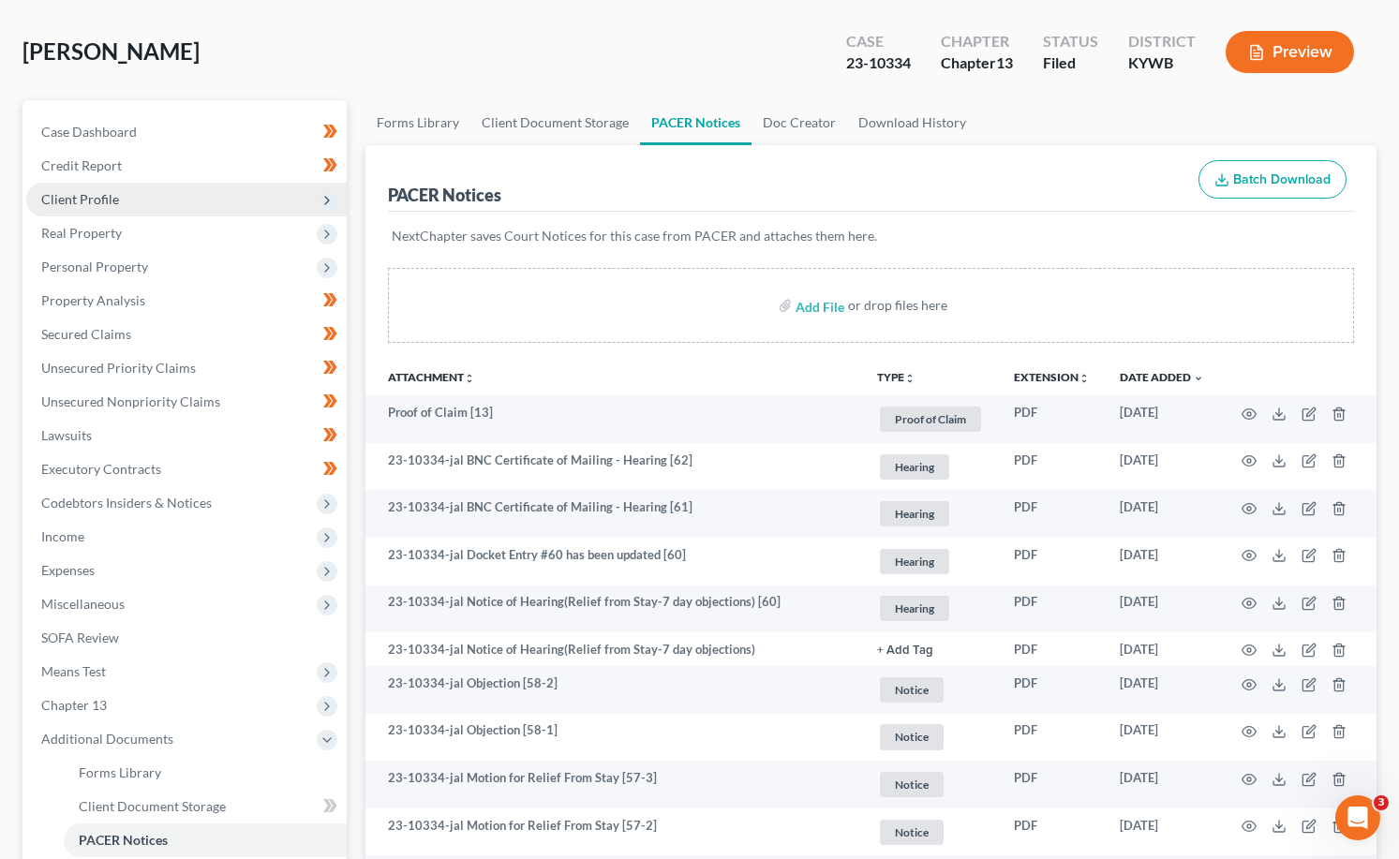
scroll to position [0, 0]
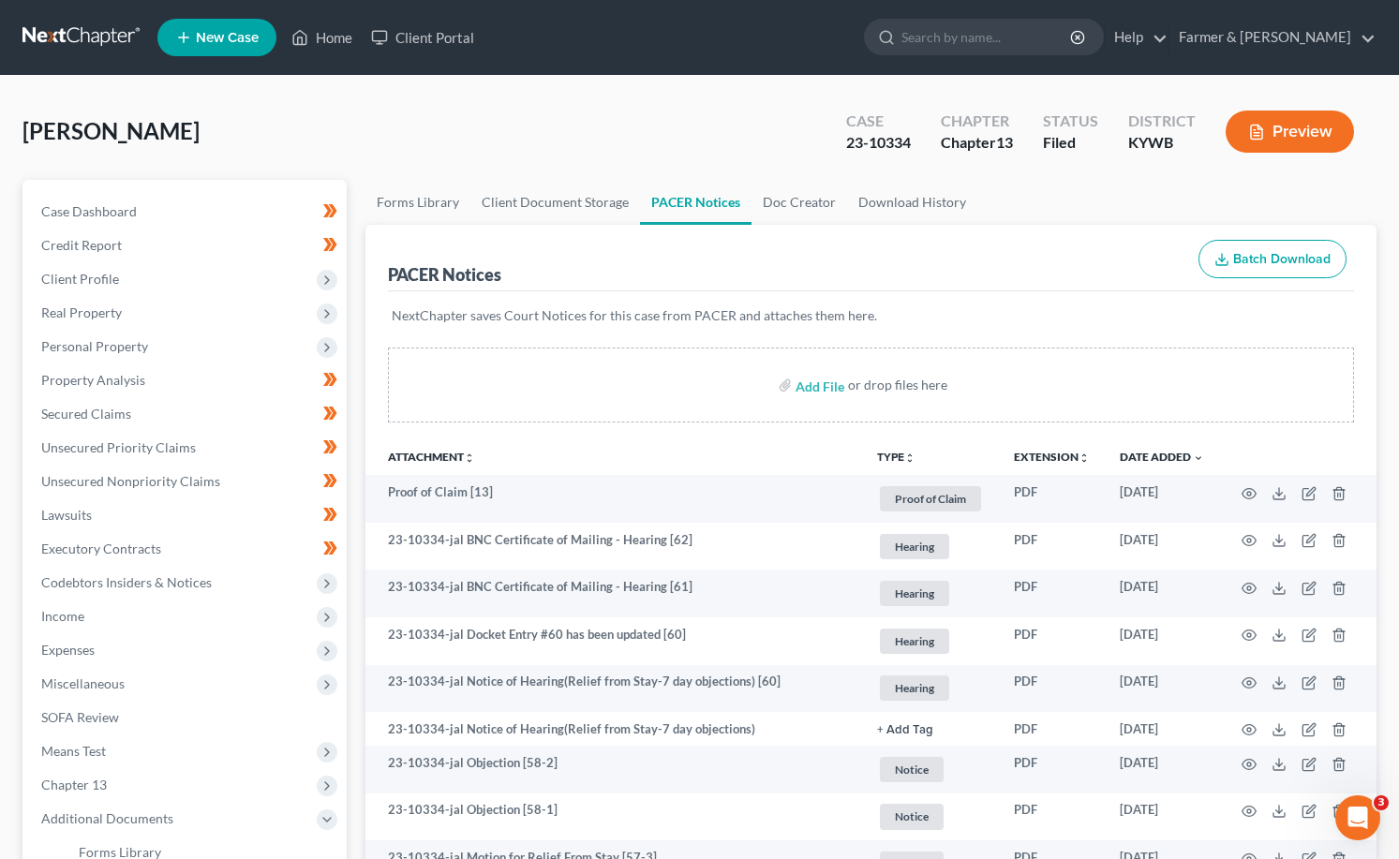
click at [109, 32] on link at bounding box center [82, 38] width 120 height 34
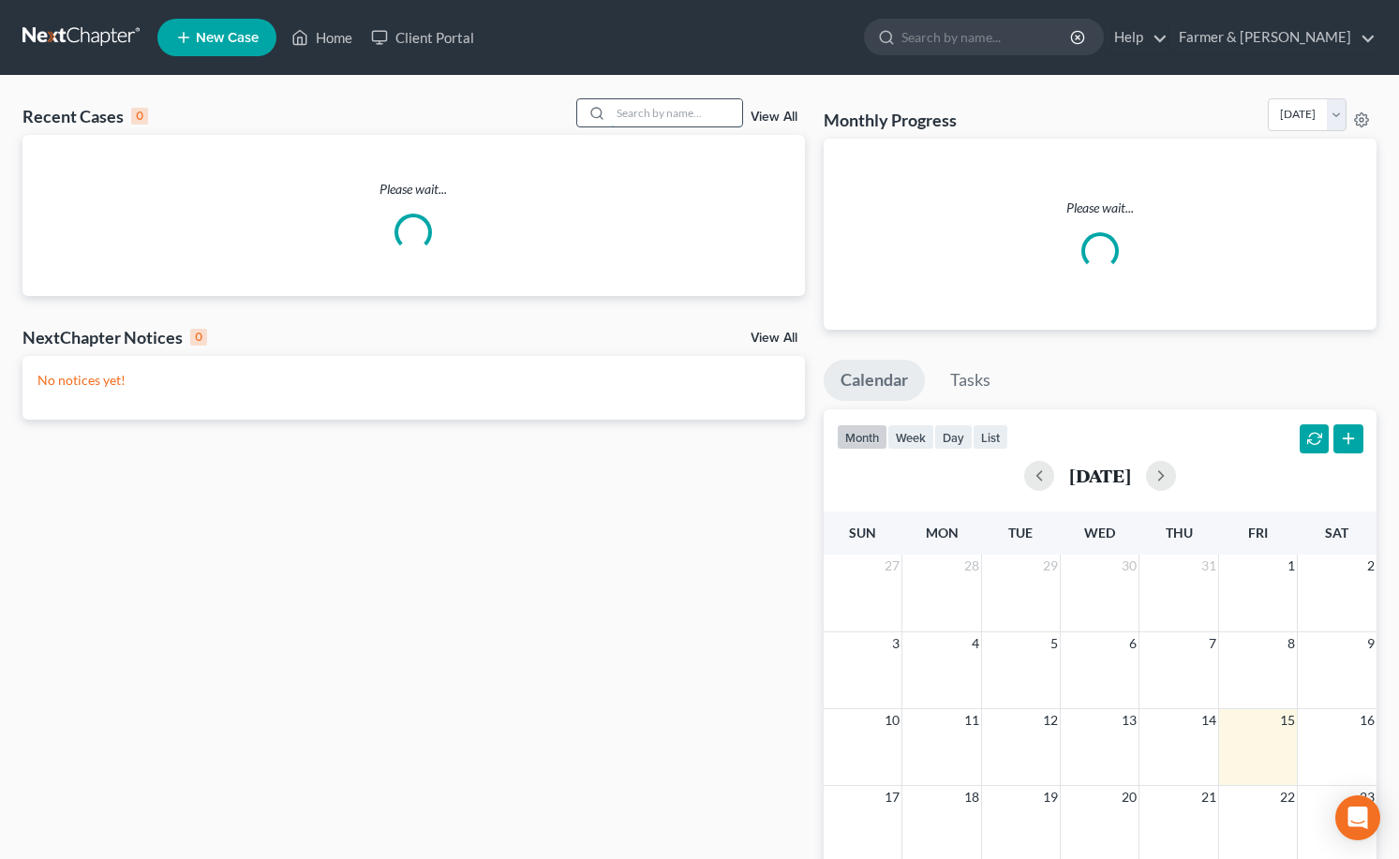
click at [684, 107] on input "search" at bounding box center [676, 112] width 131 height 27
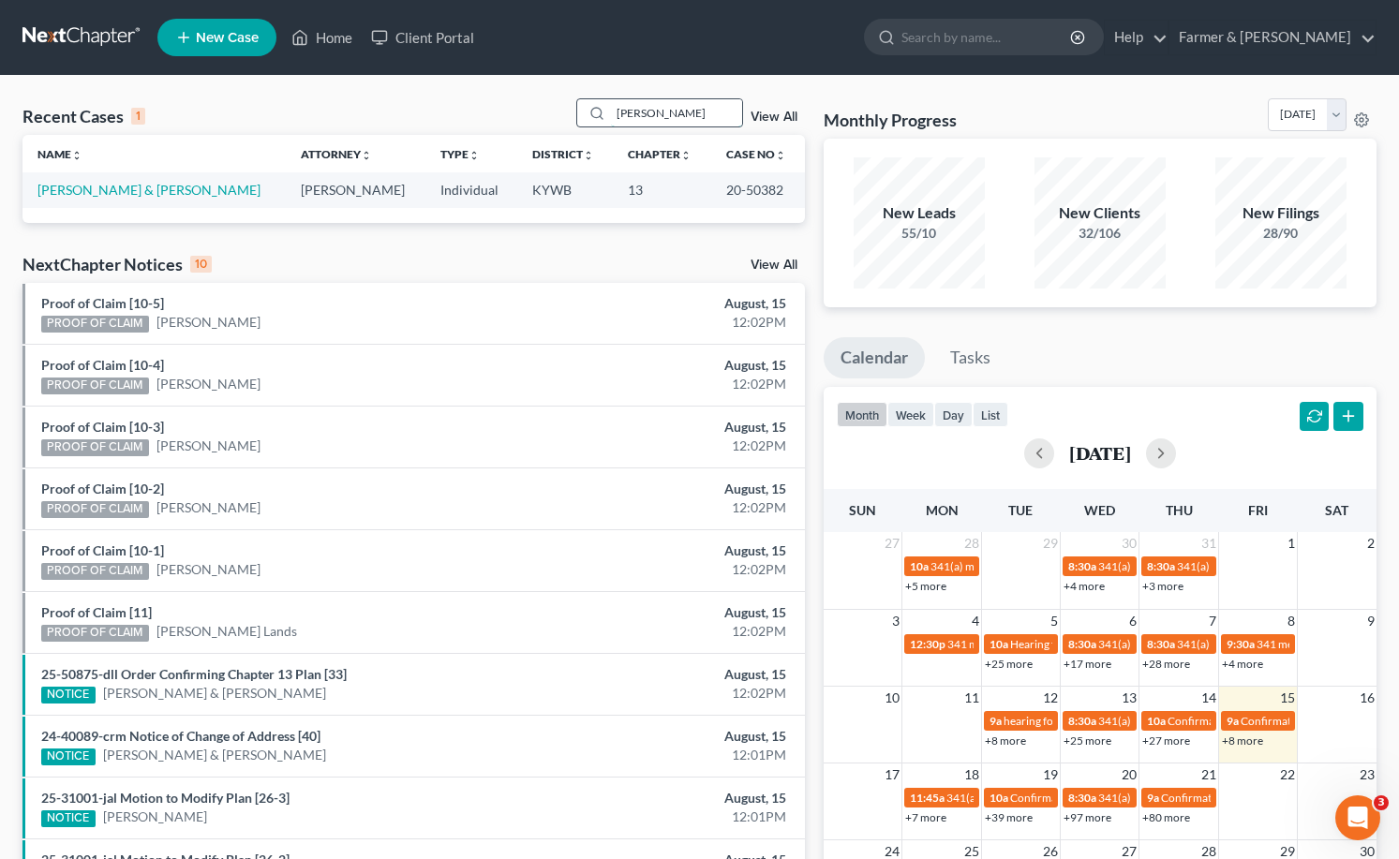
type input "carl lovett"
click at [117, 193] on link "[PERSON_NAME] & [PERSON_NAME]" at bounding box center [148, 190] width 223 height 16
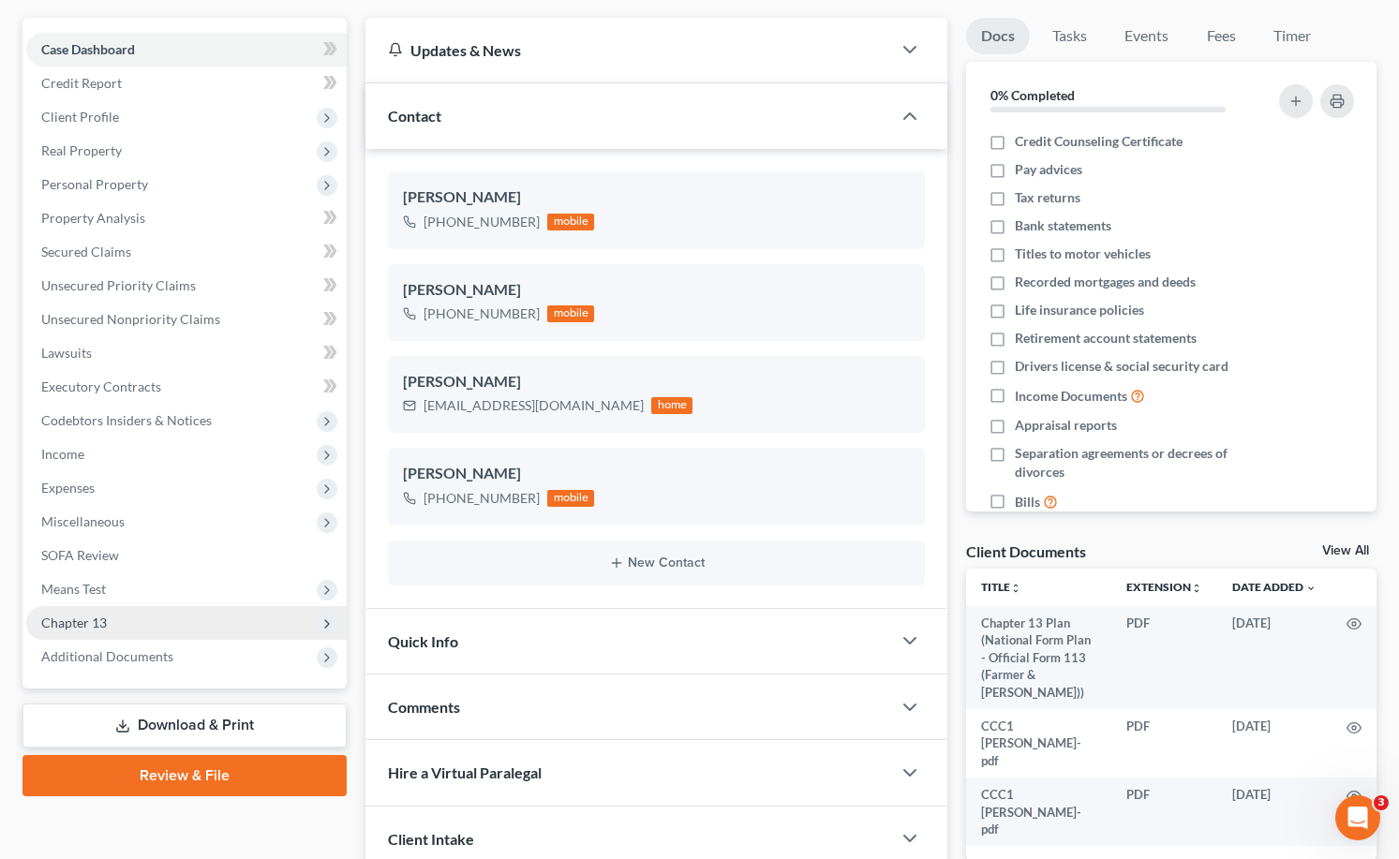
scroll to position [281, 0]
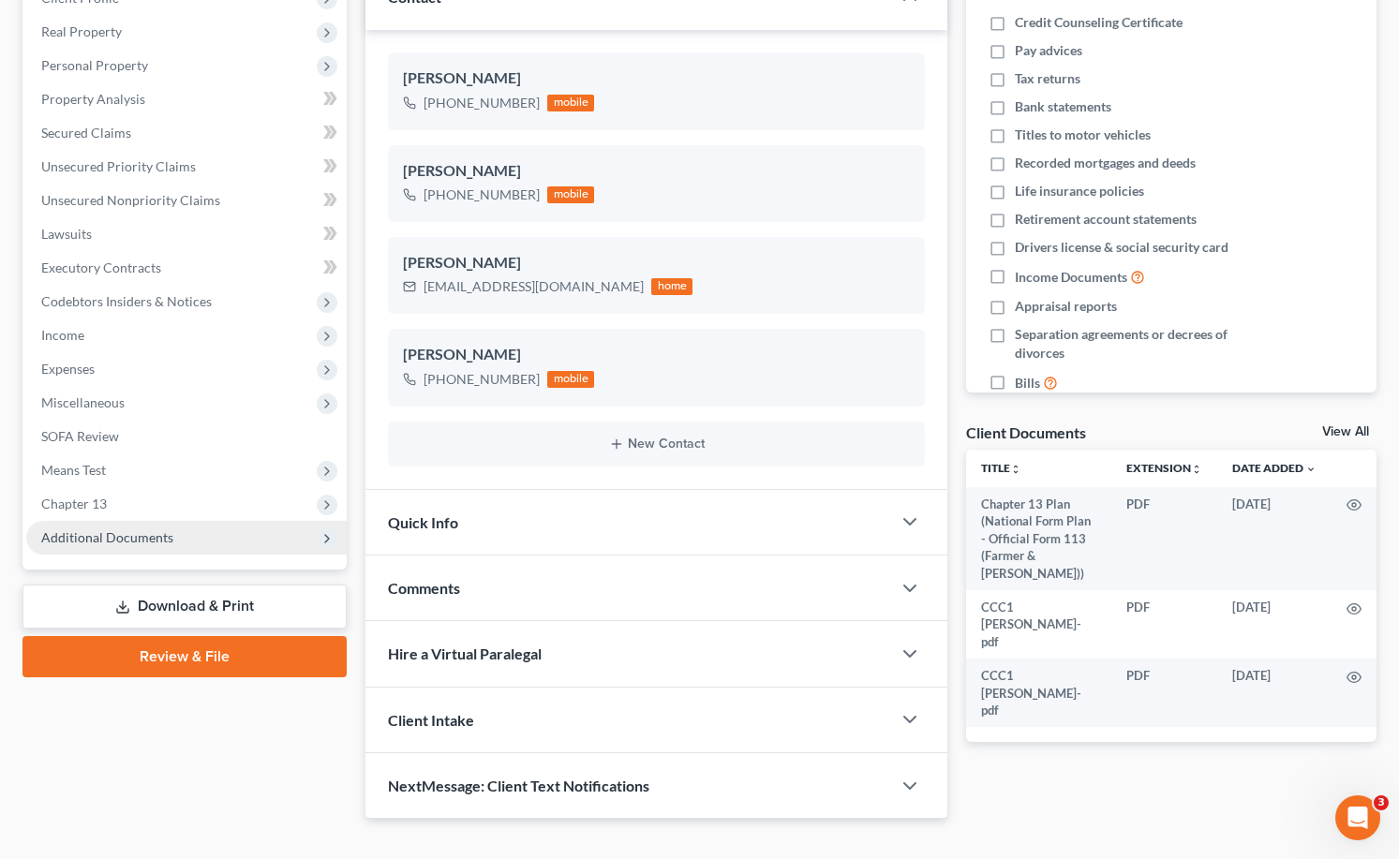
click at [133, 542] on span "Additional Documents" at bounding box center [107, 537] width 132 height 16
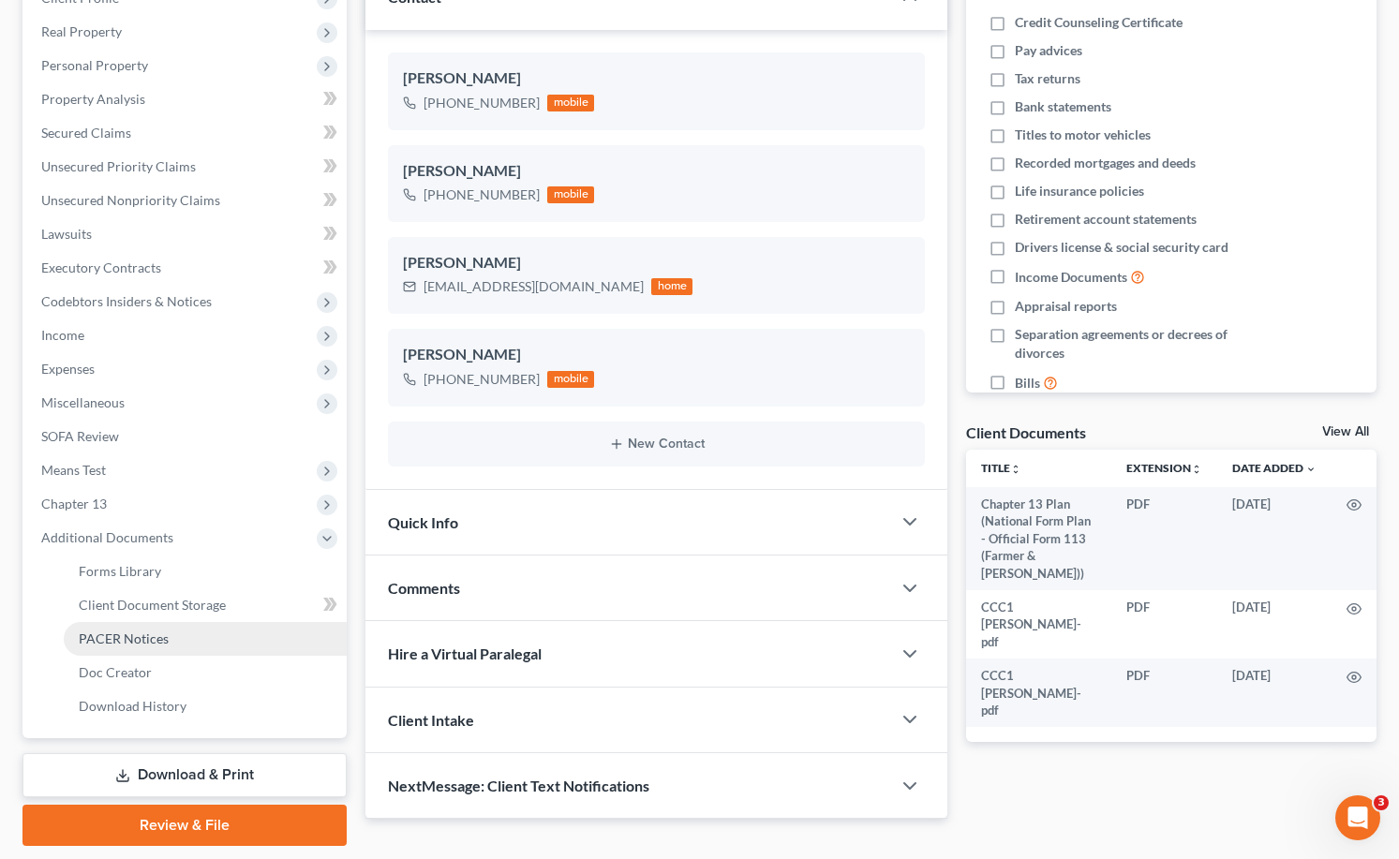
click at [141, 631] on span "PACER Notices" at bounding box center [124, 639] width 90 height 16
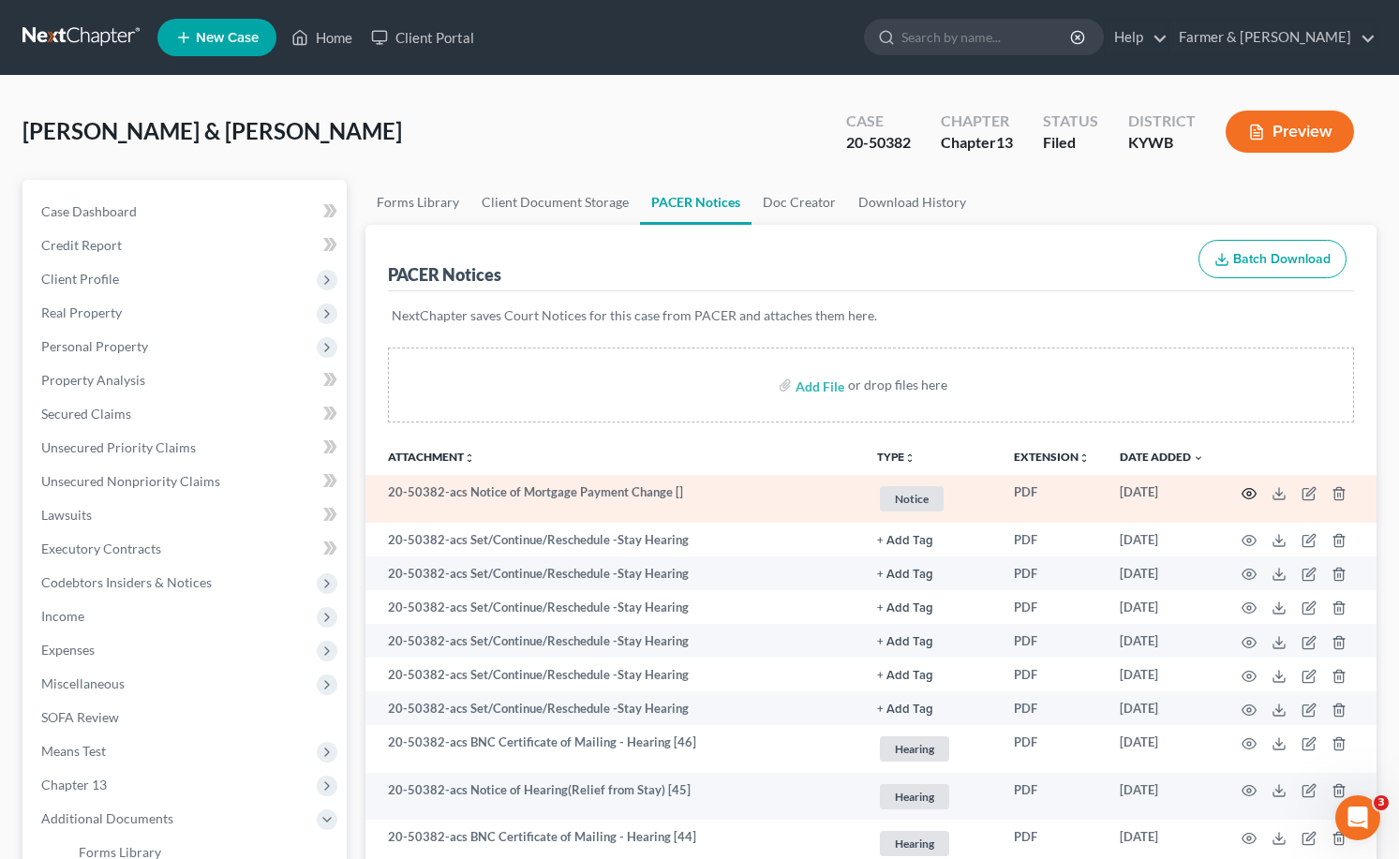
click at [1245, 492] on icon "button" at bounding box center [1248, 493] width 15 height 15
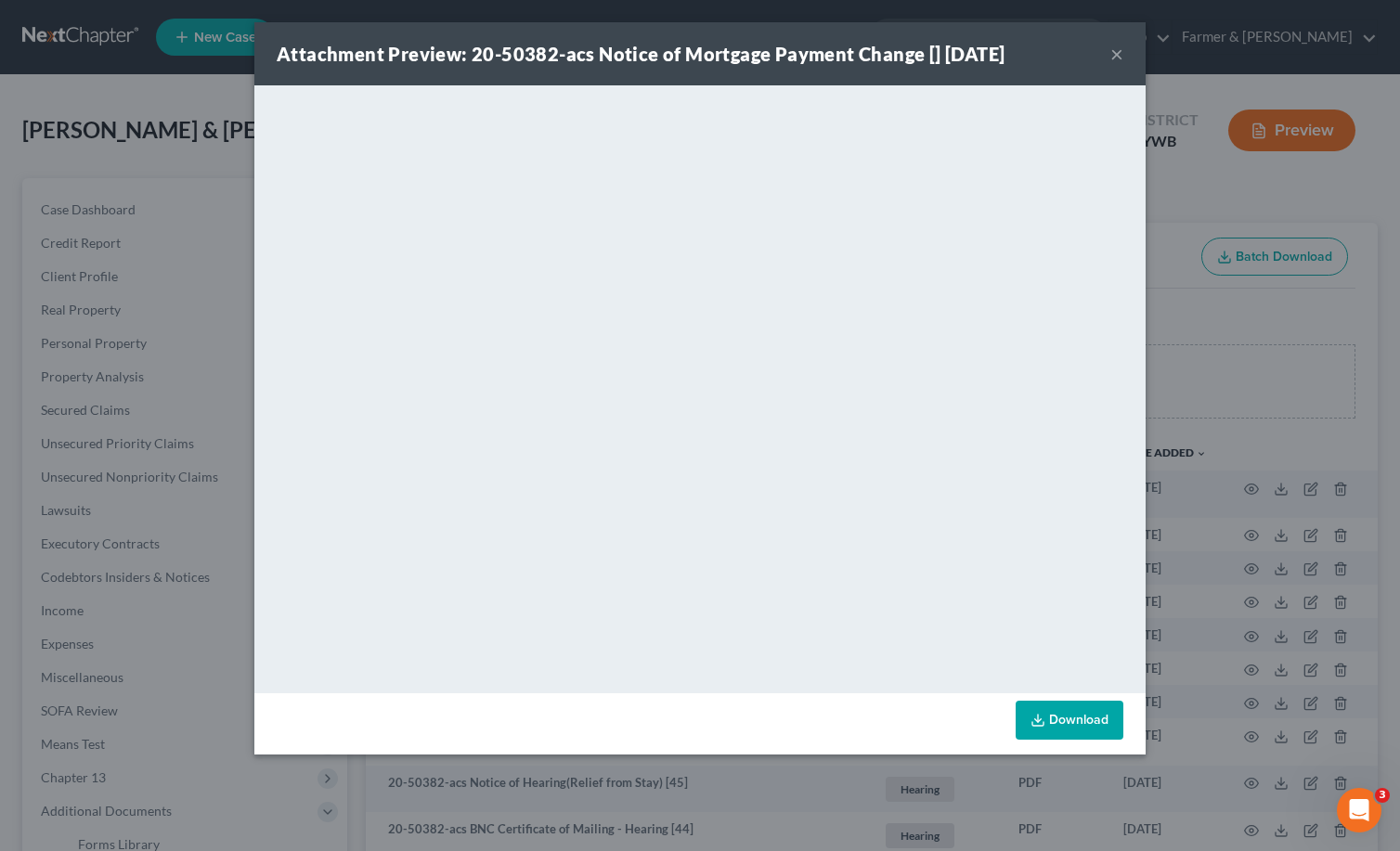
click at [1117, 53] on button "×" at bounding box center [1116, 53] width 13 height 22
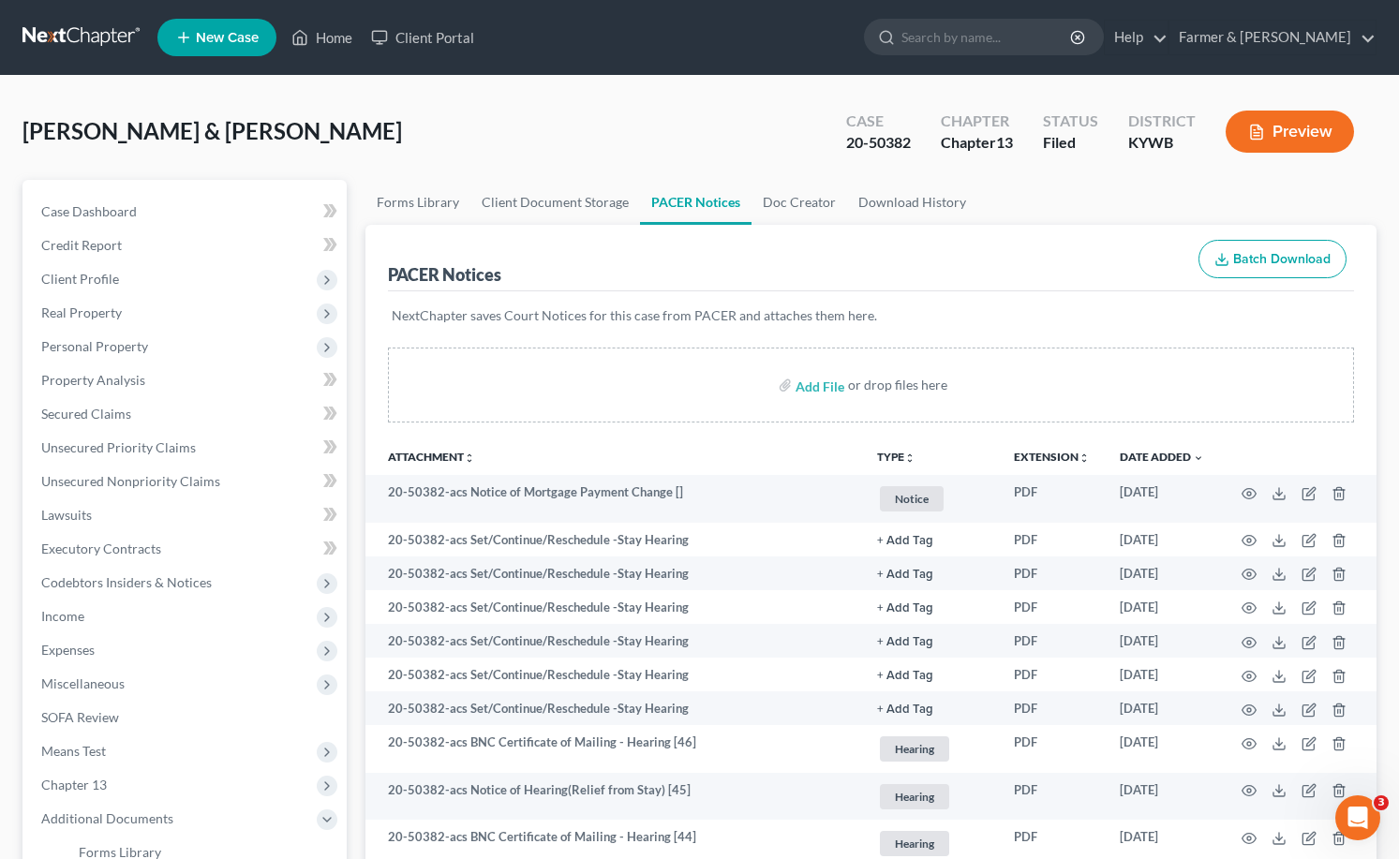
click at [56, 44] on link at bounding box center [82, 38] width 120 height 34
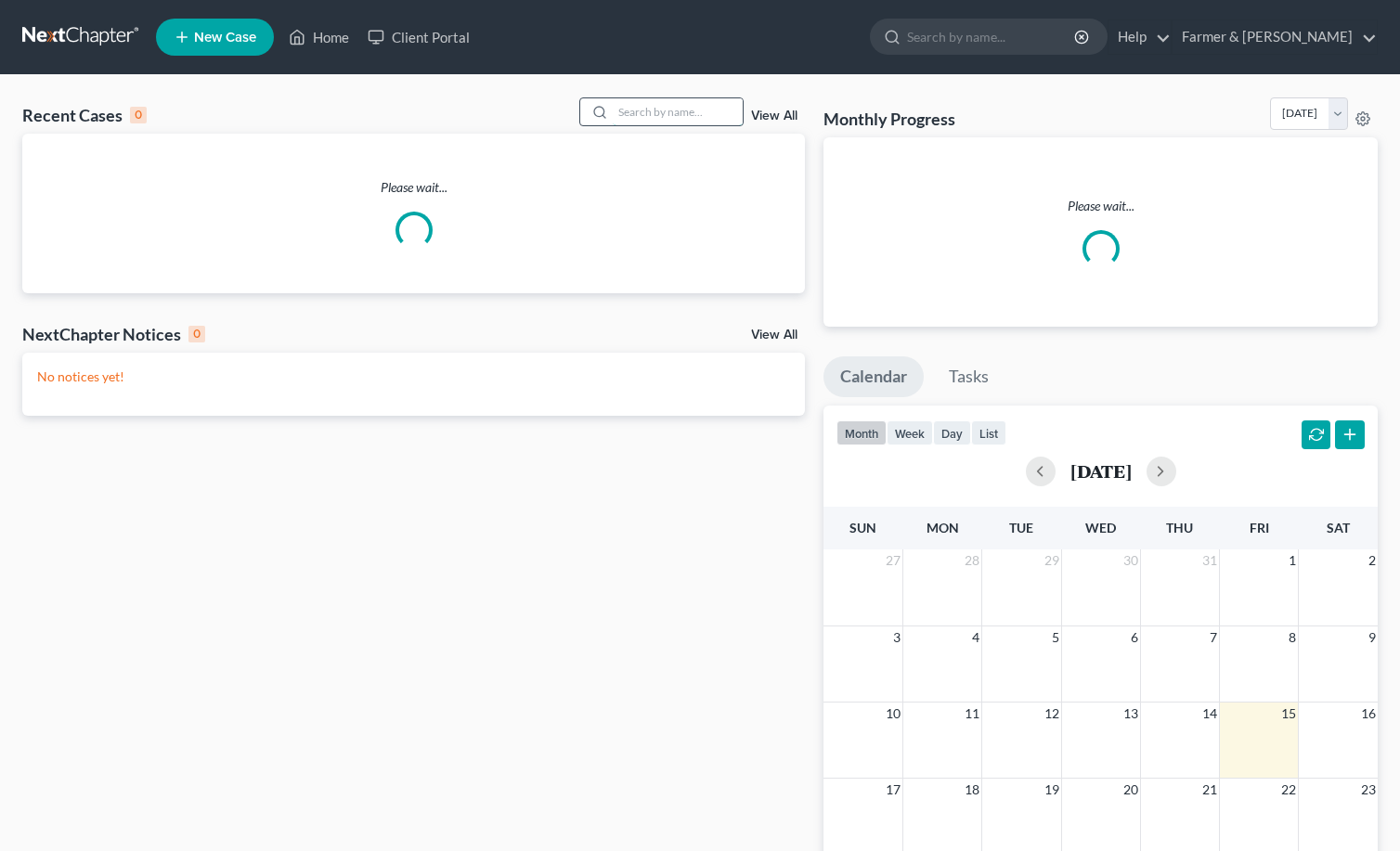
click at [676, 109] on input "search" at bounding box center [677, 111] width 130 height 27
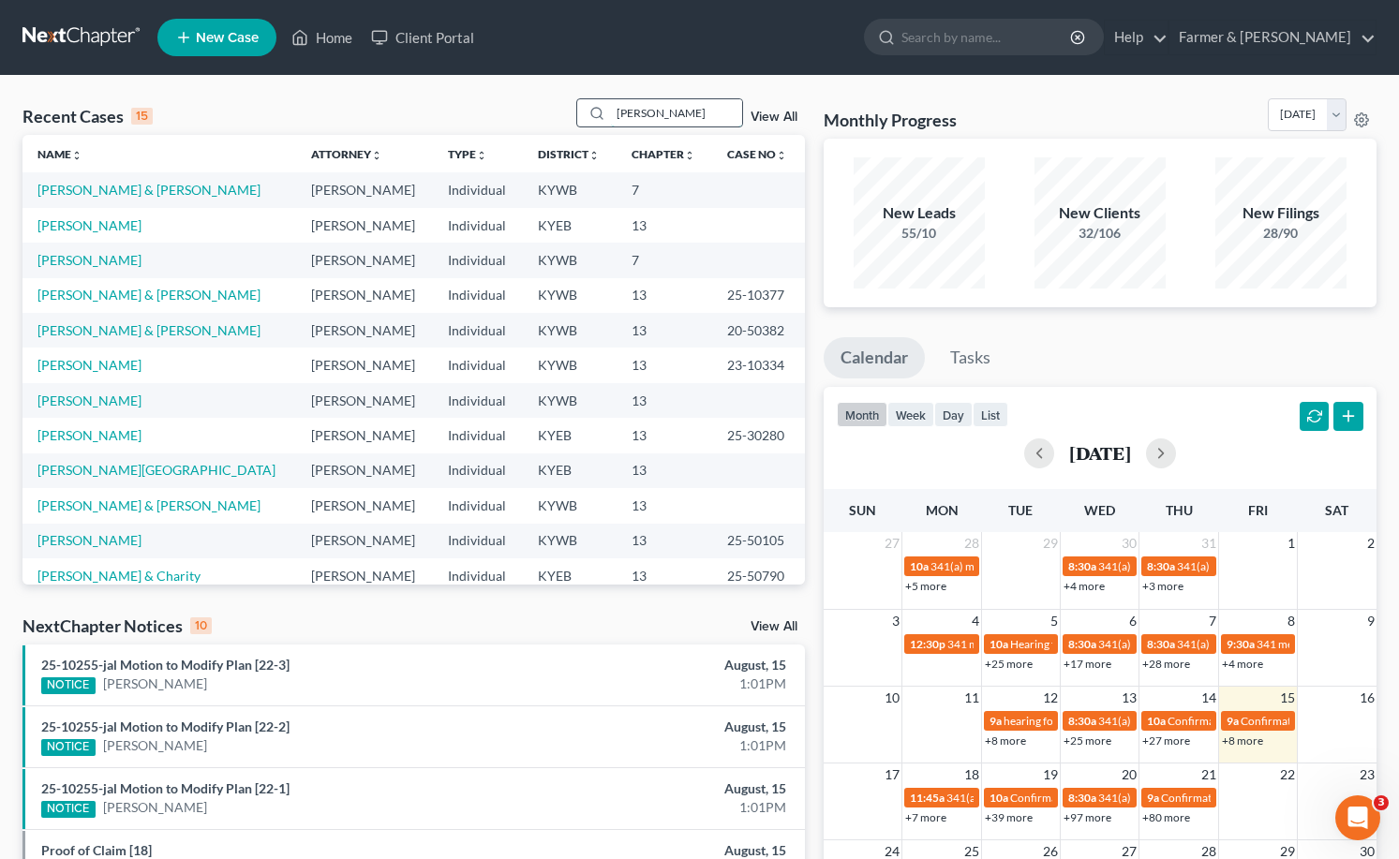
type input "[PERSON_NAME]"
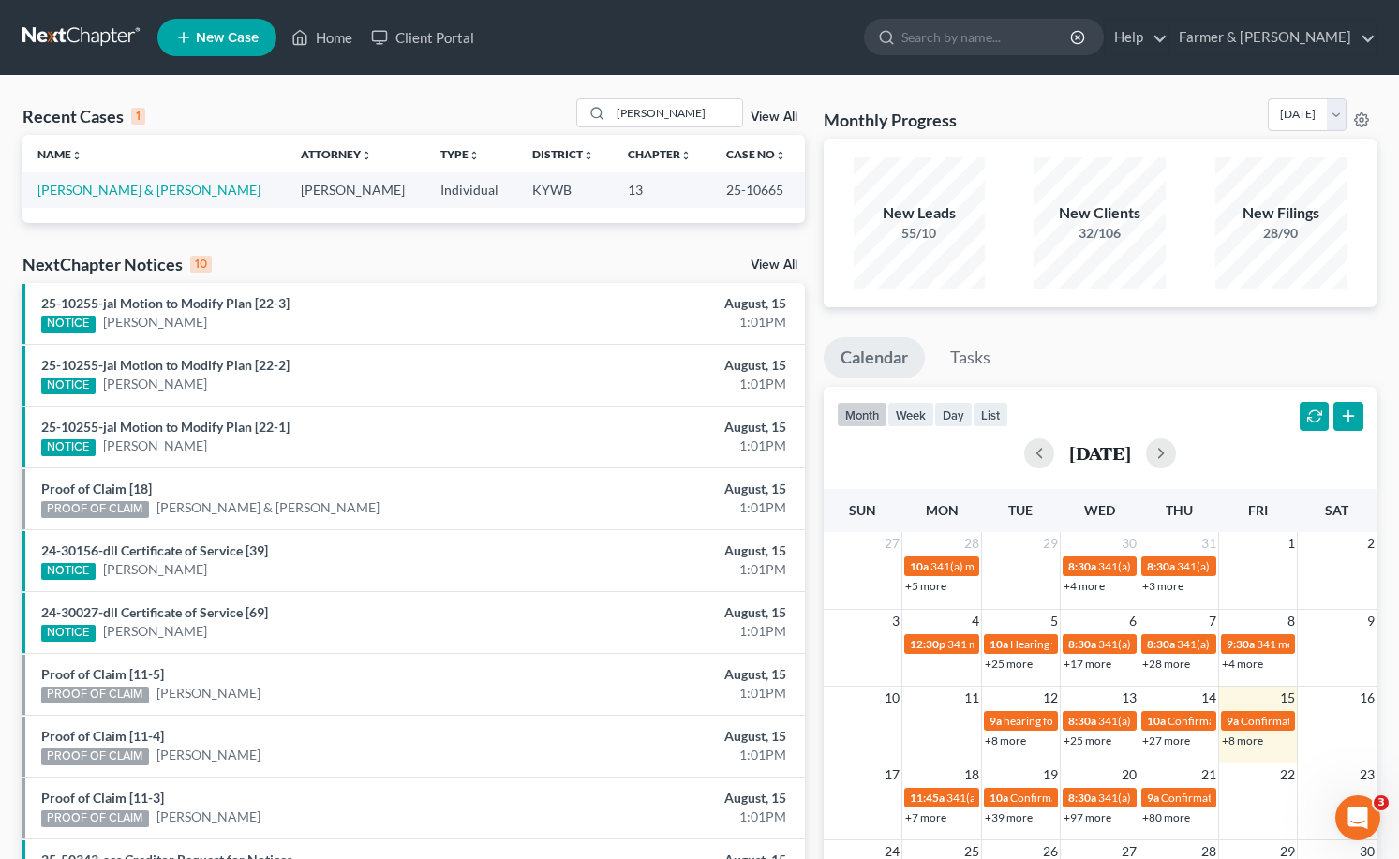
click at [166, 204] on td "[PERSON_NAME] & [PERSON_NAME]" at bounding box center [153, 189] width 263 height 35
click at [169, 185] on link "[PERSON_NAME] & [PERSON_NAME]" at bounding box center [148, 190] width 223 height 16
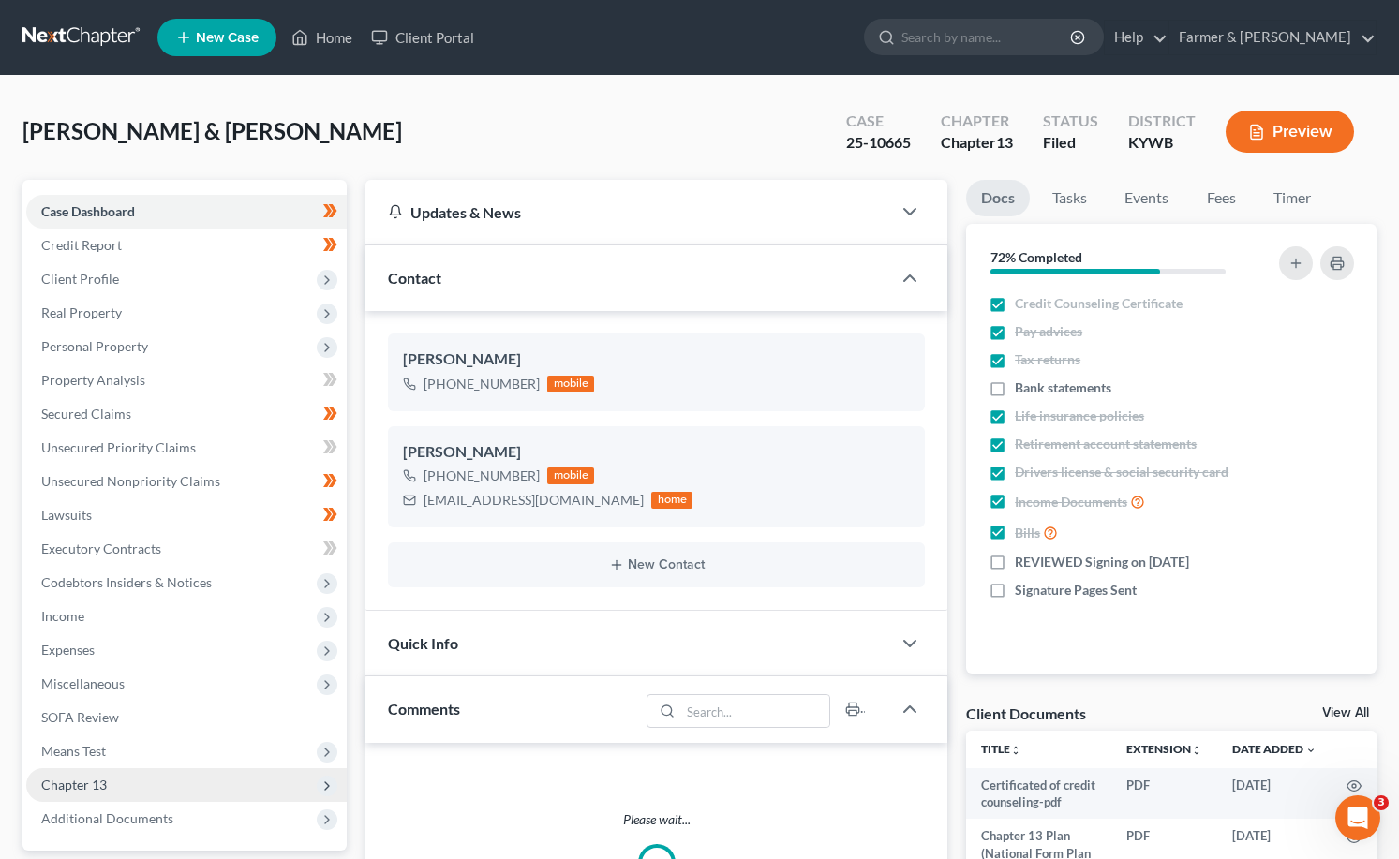
click at [90, 777] on span "Chapter 13" at bounding box center [74, 785] width 66 height 16
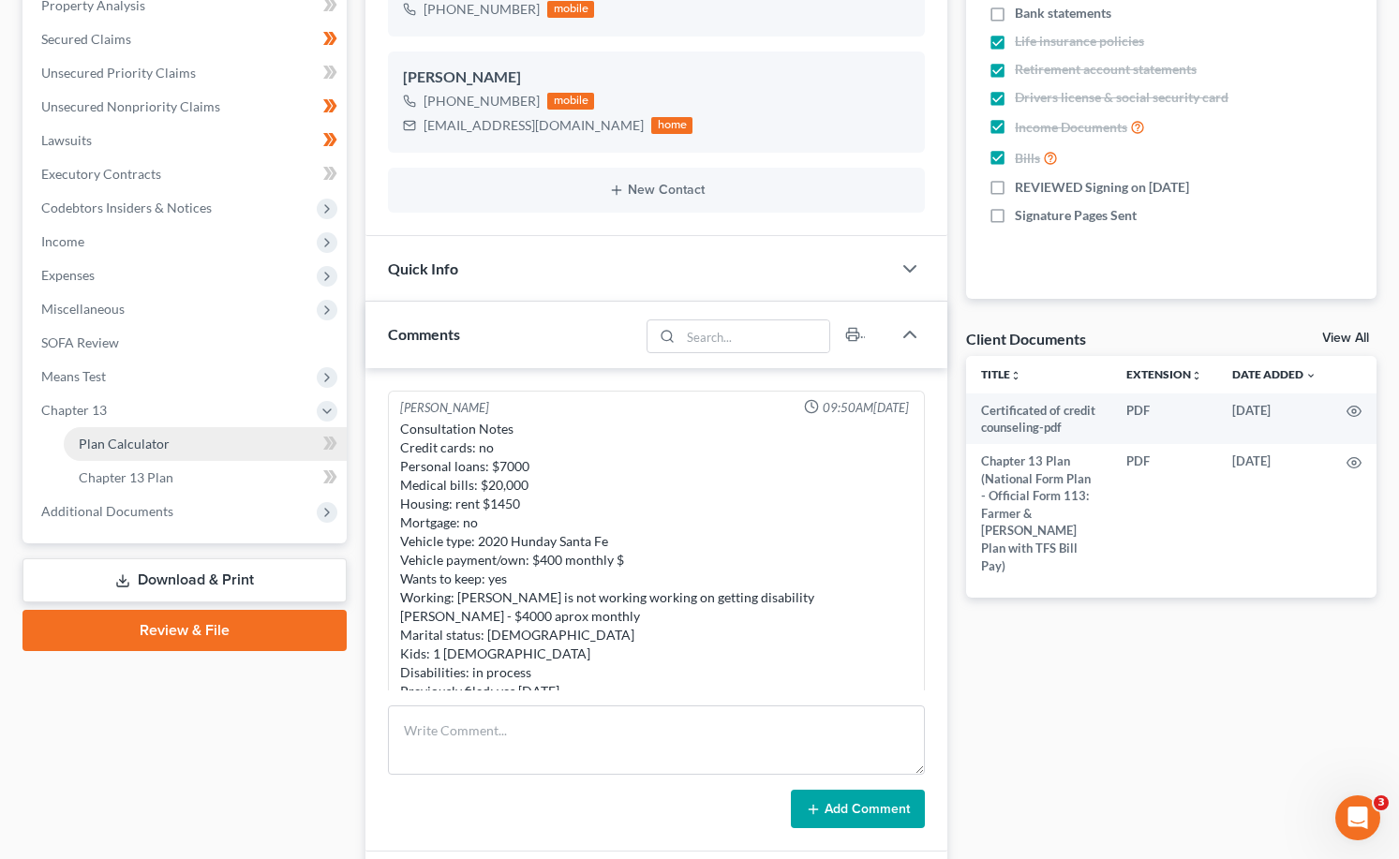
scroll to position [1209, 0]
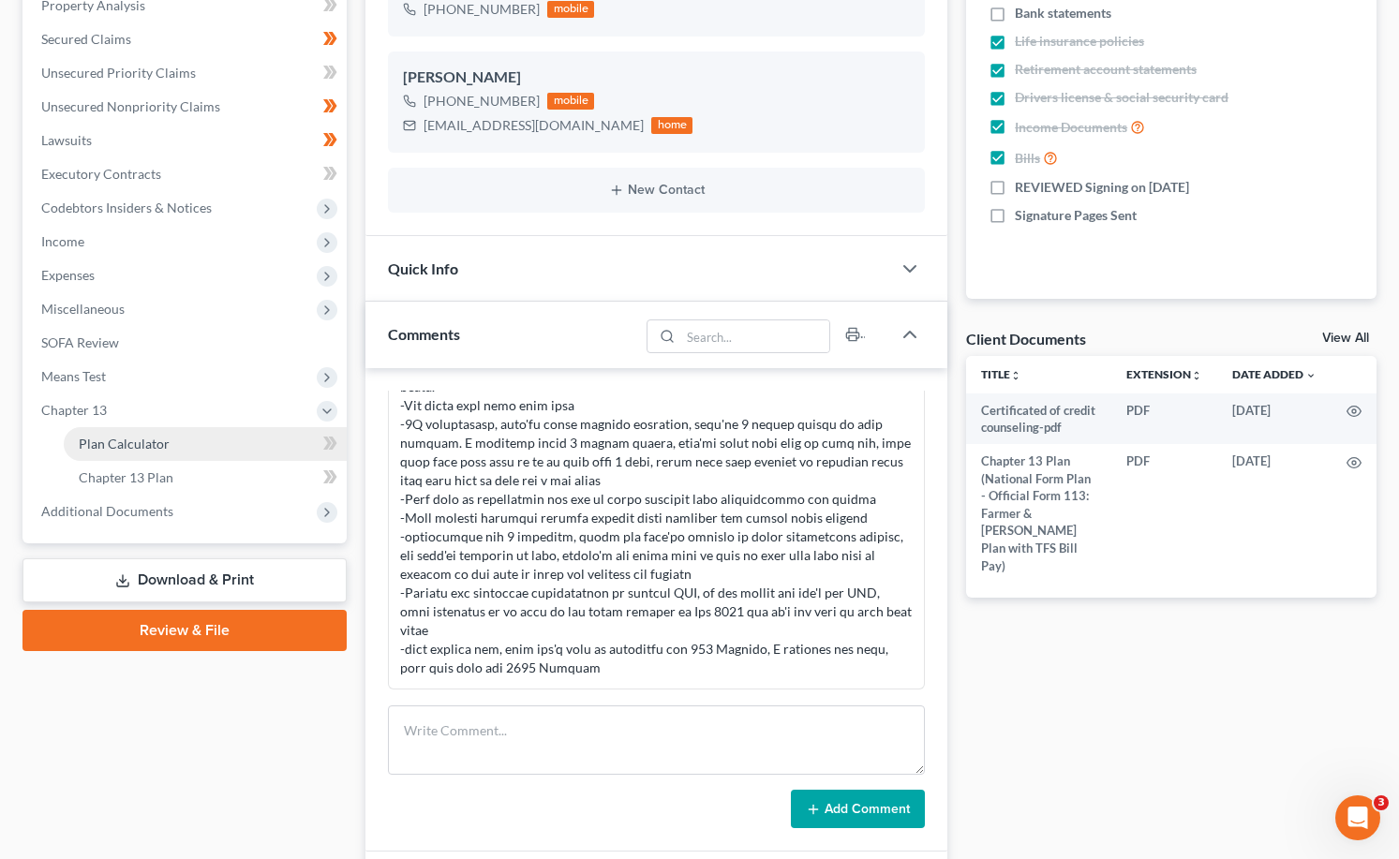
click at [134, 442] on span "Plan Calculator" at bounding box center [124, 444] width 91 height 16
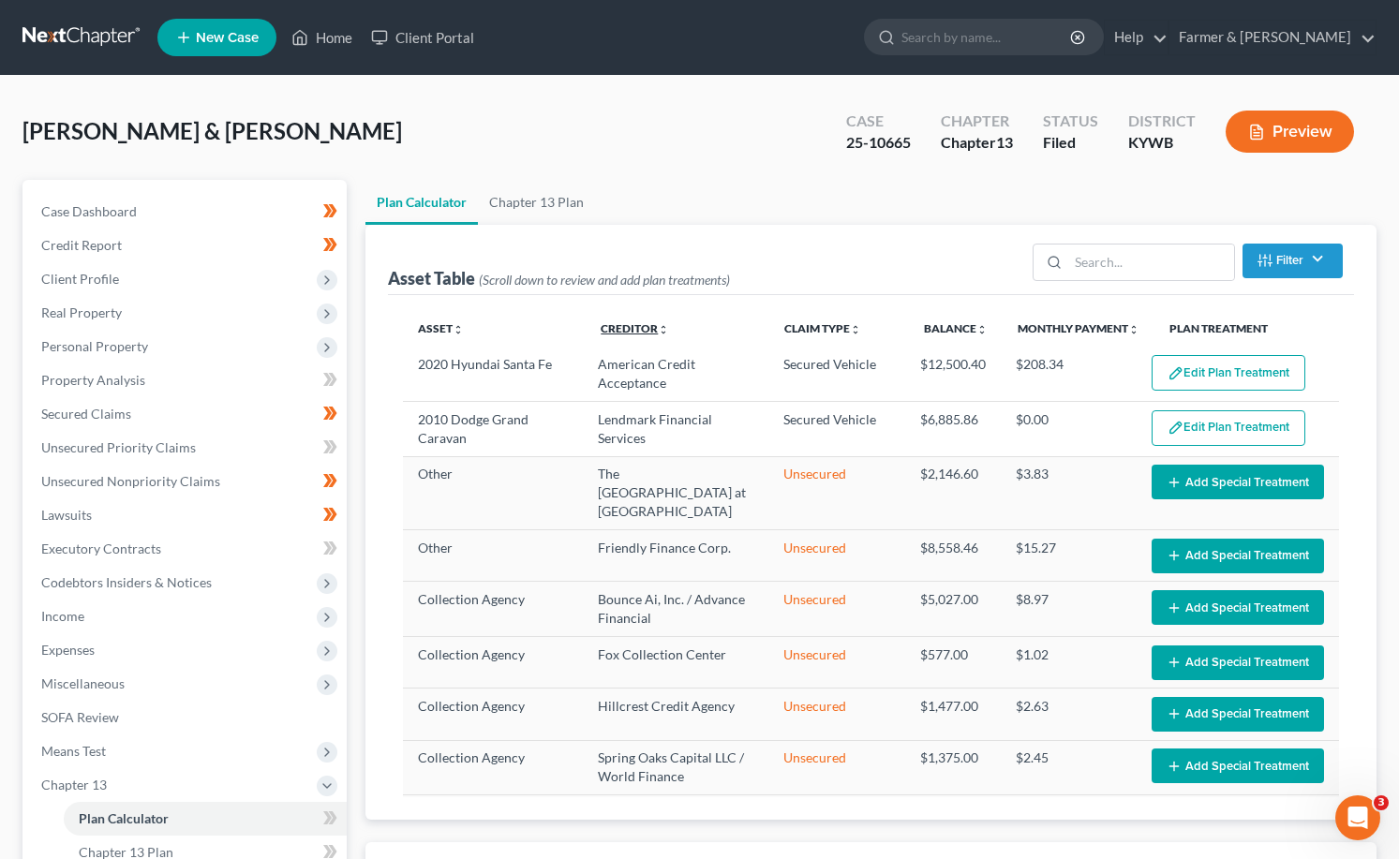
select select "59"
click at [138, 423] on link "Secured Claims" at bounding box center [186, 414] width 320 height 34
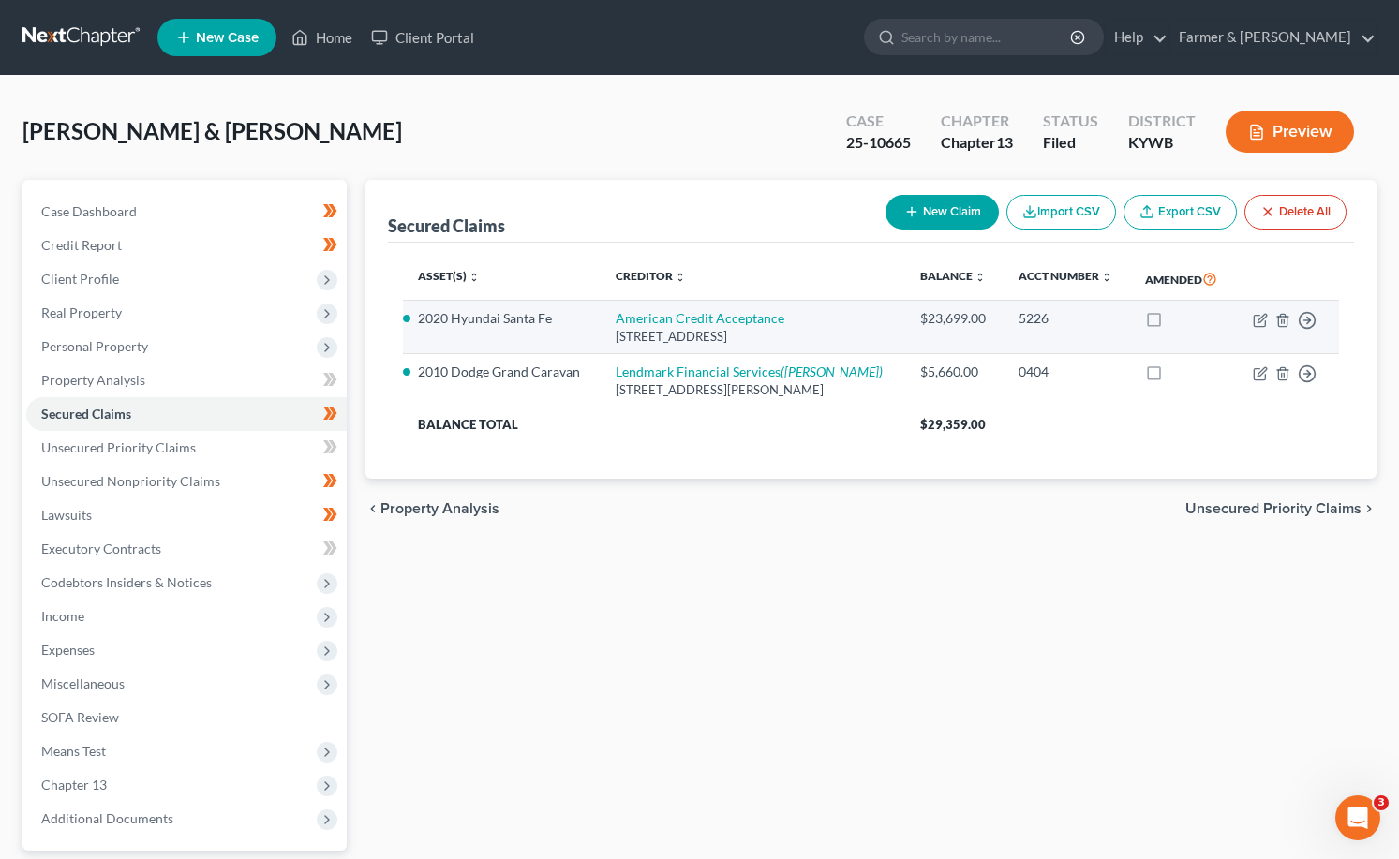
click at [1171, 323] on label at bounding box center [1171, 323] width 0 height 0
click at [1179, 319] on input "checkbox" at bounding box center [1185, 315] width 12 height 12
checkbox input "true"
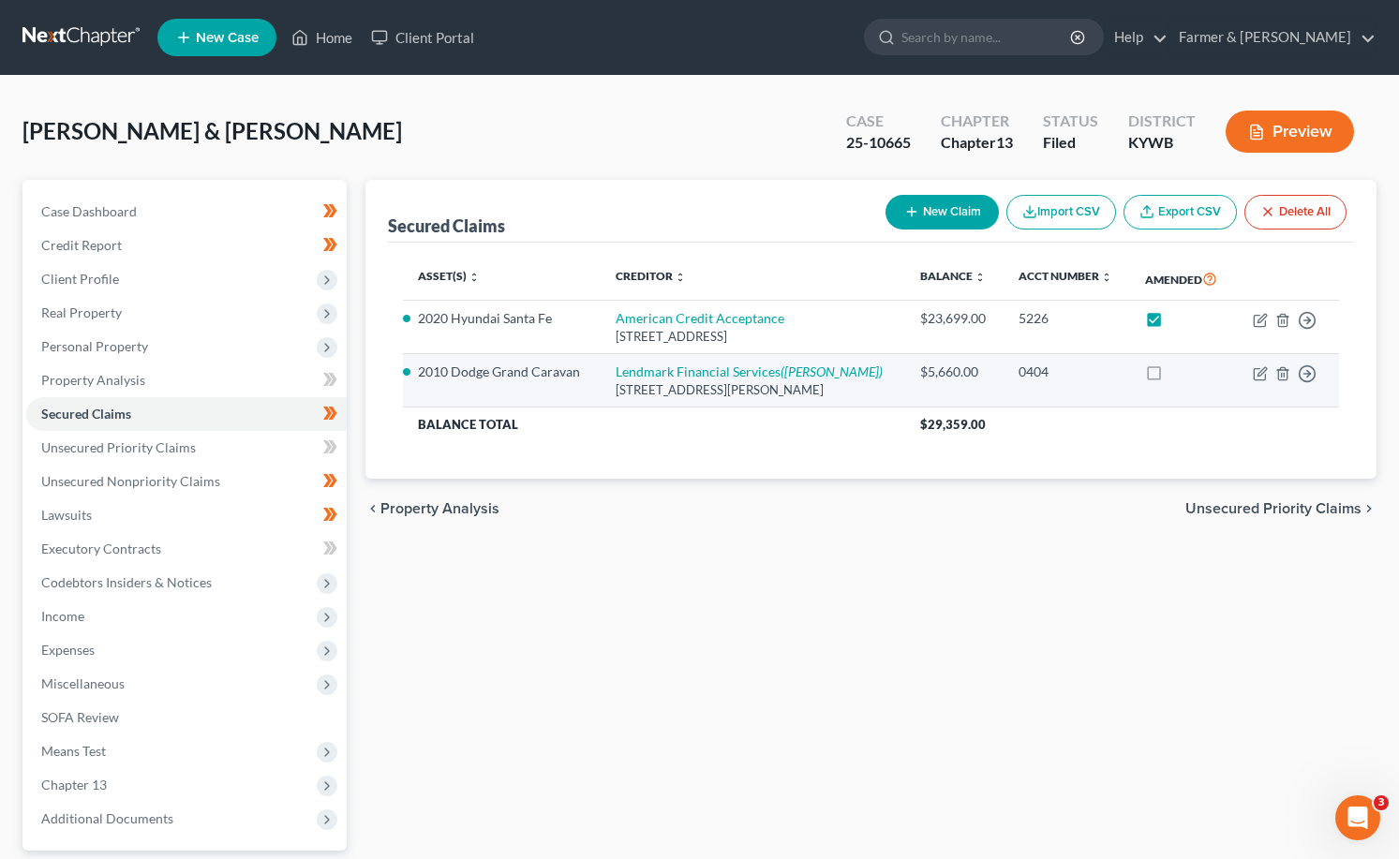
click at [1171, 377] on label at bounding box center [1171, 377] width 0 height 0
click at [1179, 374] on input "checkbox" at bounding box center [1185, 369] width 12 height 12
checkbox input "true"
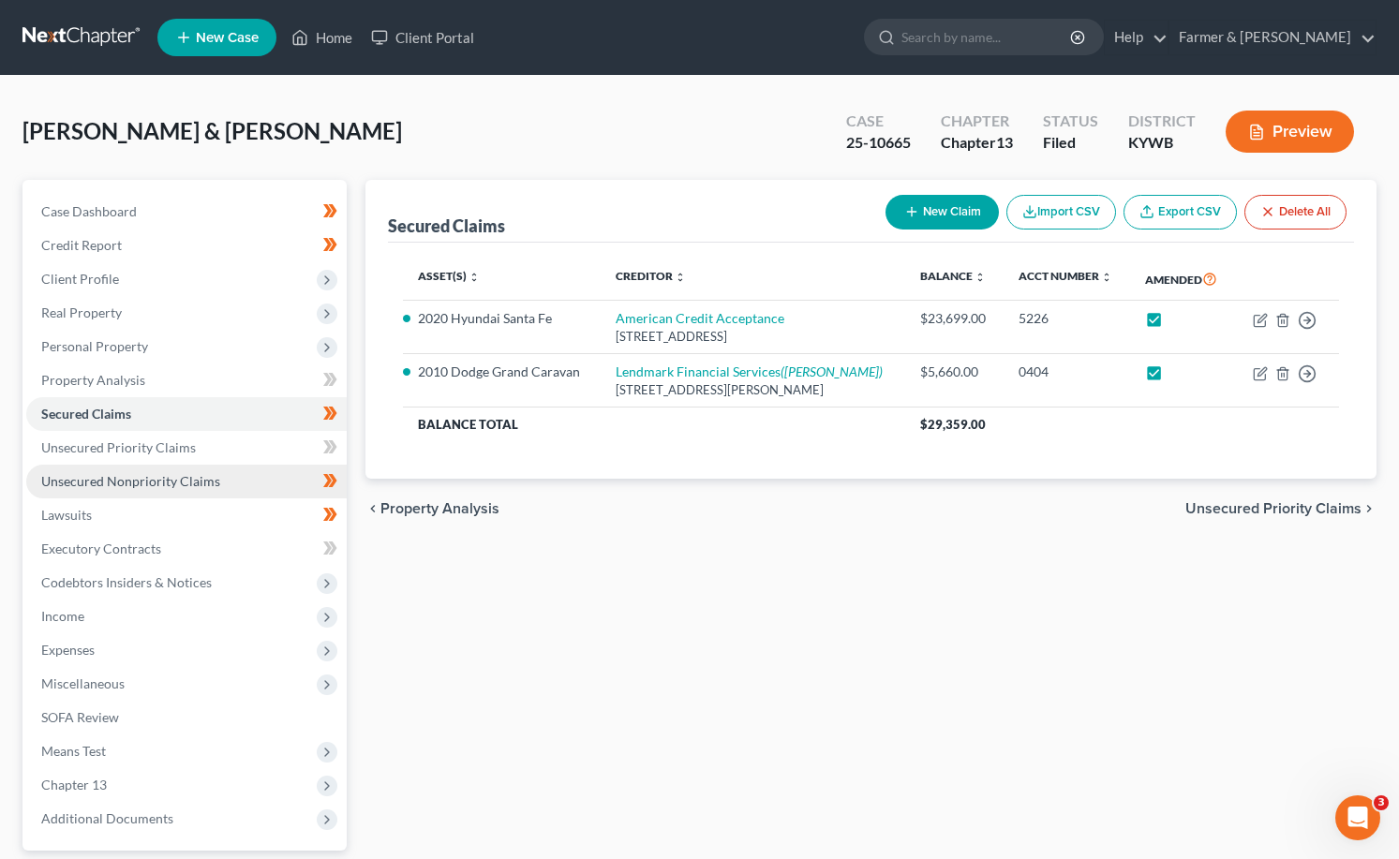
click at [119, 484] on span "Unsecured Nonpriority Claims" at bounding box center [130, 481] width 179 height 16
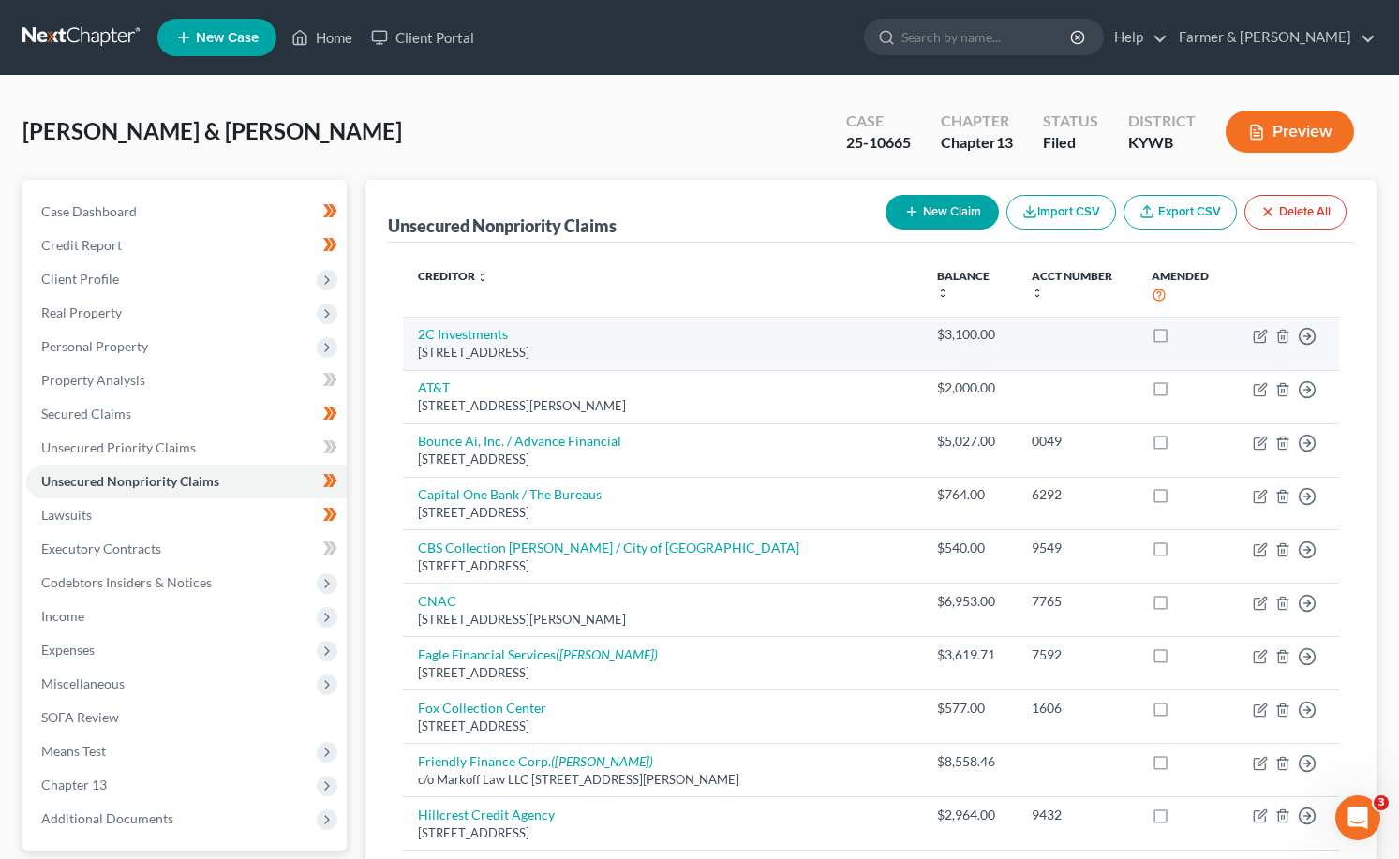
click at [1178, 339] on label at bounding box center [1178, 339] width 0 height 0
click at [1185, 325] on input "checkbox" at bounding box center [1191, 331] width 12 height 12
checkbox input "true"
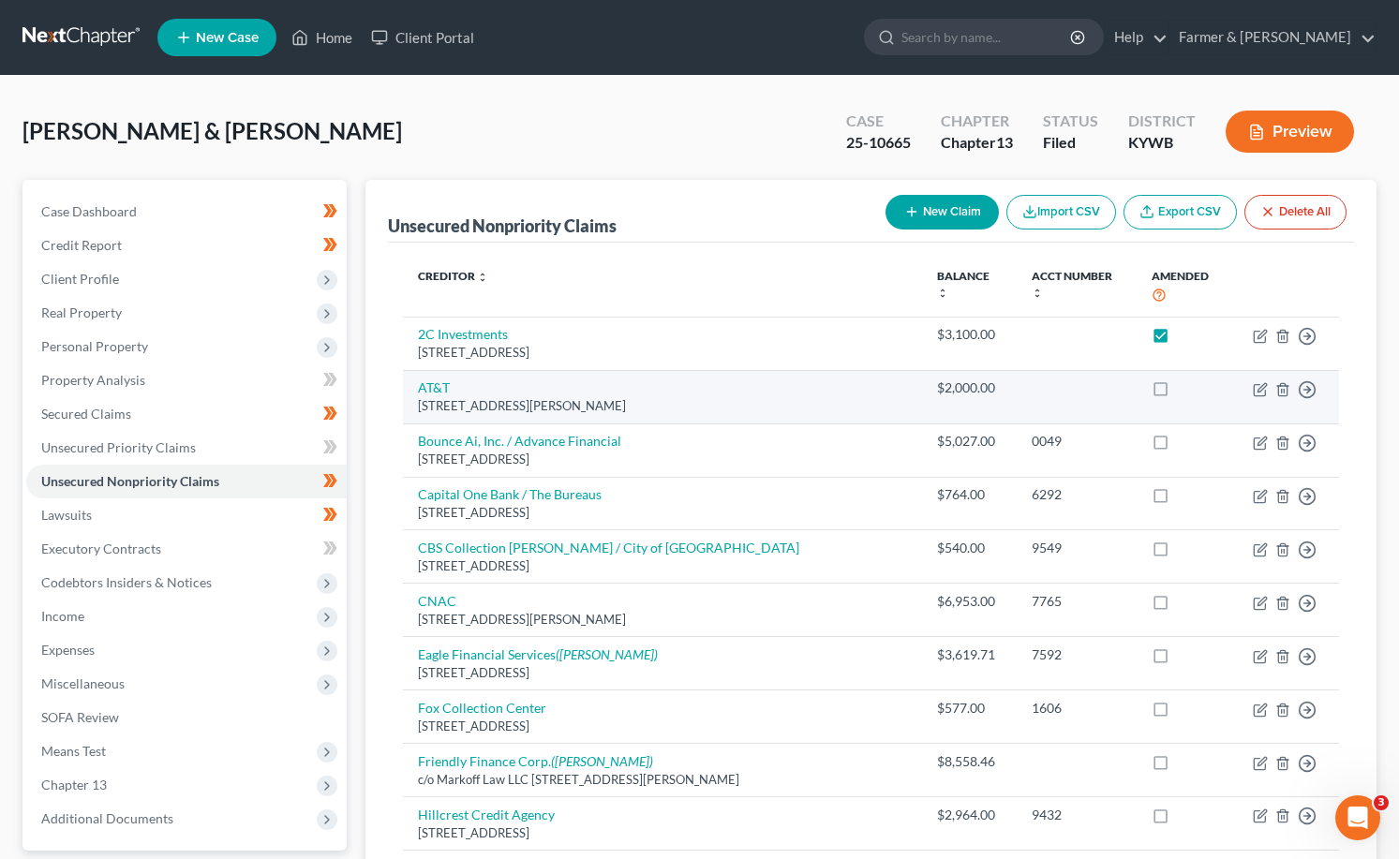
click at [1178, 393] on label at bounding box center [1178, 393] width 0 height 0
click at [1185, 378] on input "checkbox" at bounding box center [1191, 384] width 12 height 12
checkbox input "true"
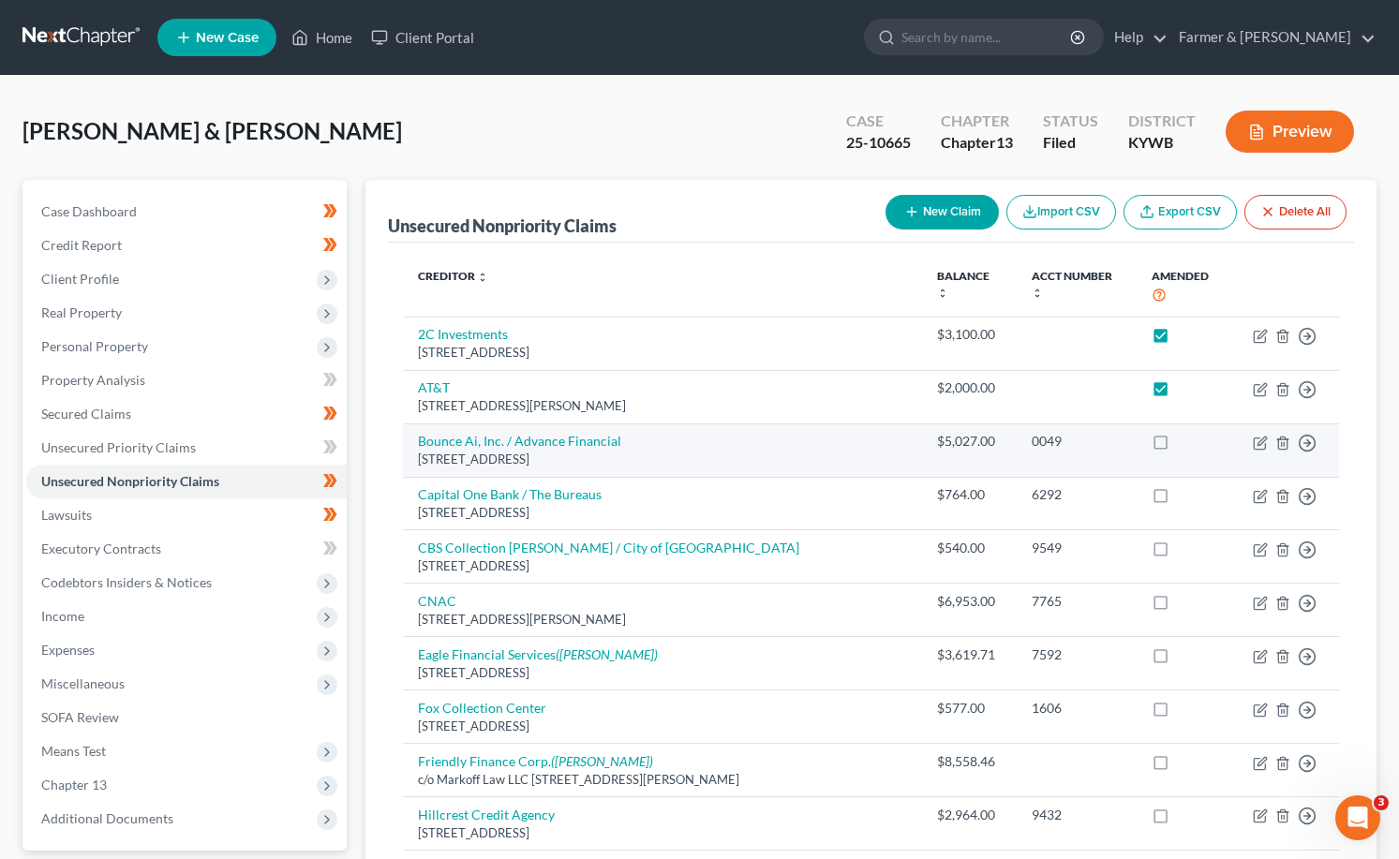
click at [1178, 446] on label at bounding box center [1178, 446] width 0 height 0
click at [1185, 432] on input "checkbox" at bounding box center [1191, 438] width 12 height 12
checkbox input "true"
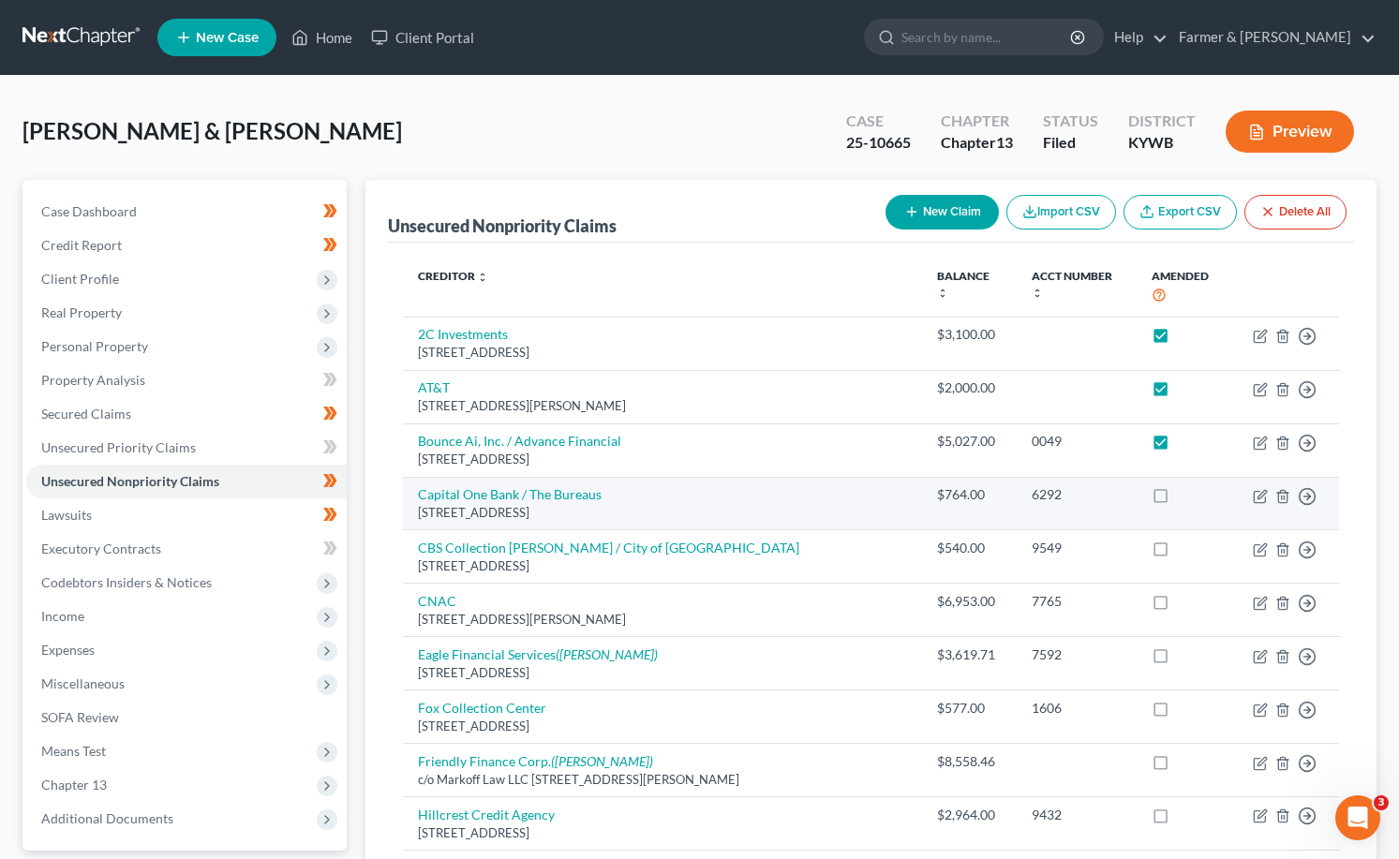
click at [1178, 499] on label at bounding box center [1178, 499] width 0 height 0
click at [1185, 485] on input "checkbox" at bounding box center [1191, 491] width 12 height 12
checkbox input "true"
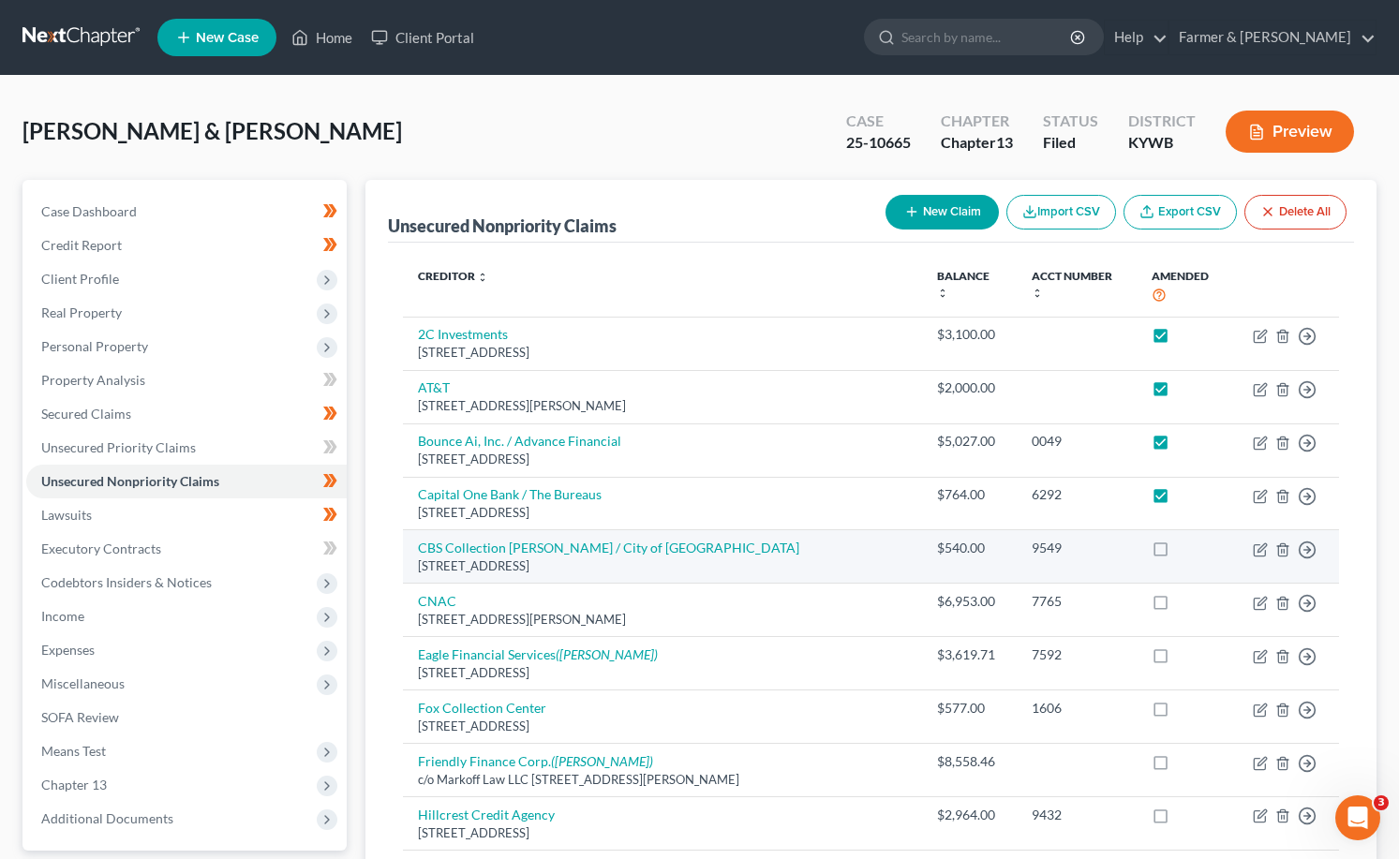
click at [1178, 553] on label at bounding box center [1178, 553] width 0 height 0
click at [1185, 539] on input "checkbox" at bounding box center [1191, 545] width 12 height 12
checkbox input "true"
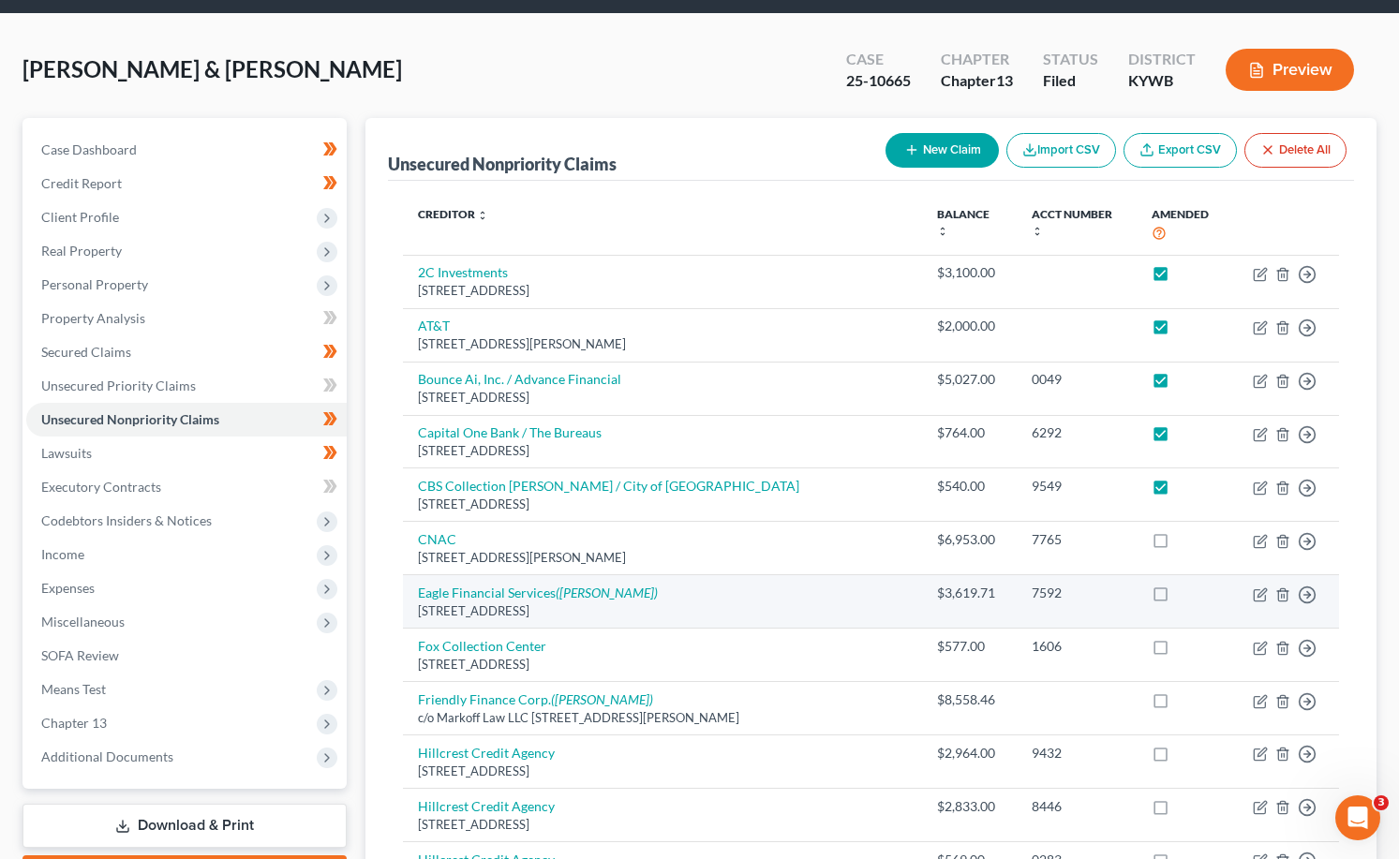
scroll to position [94, 0]
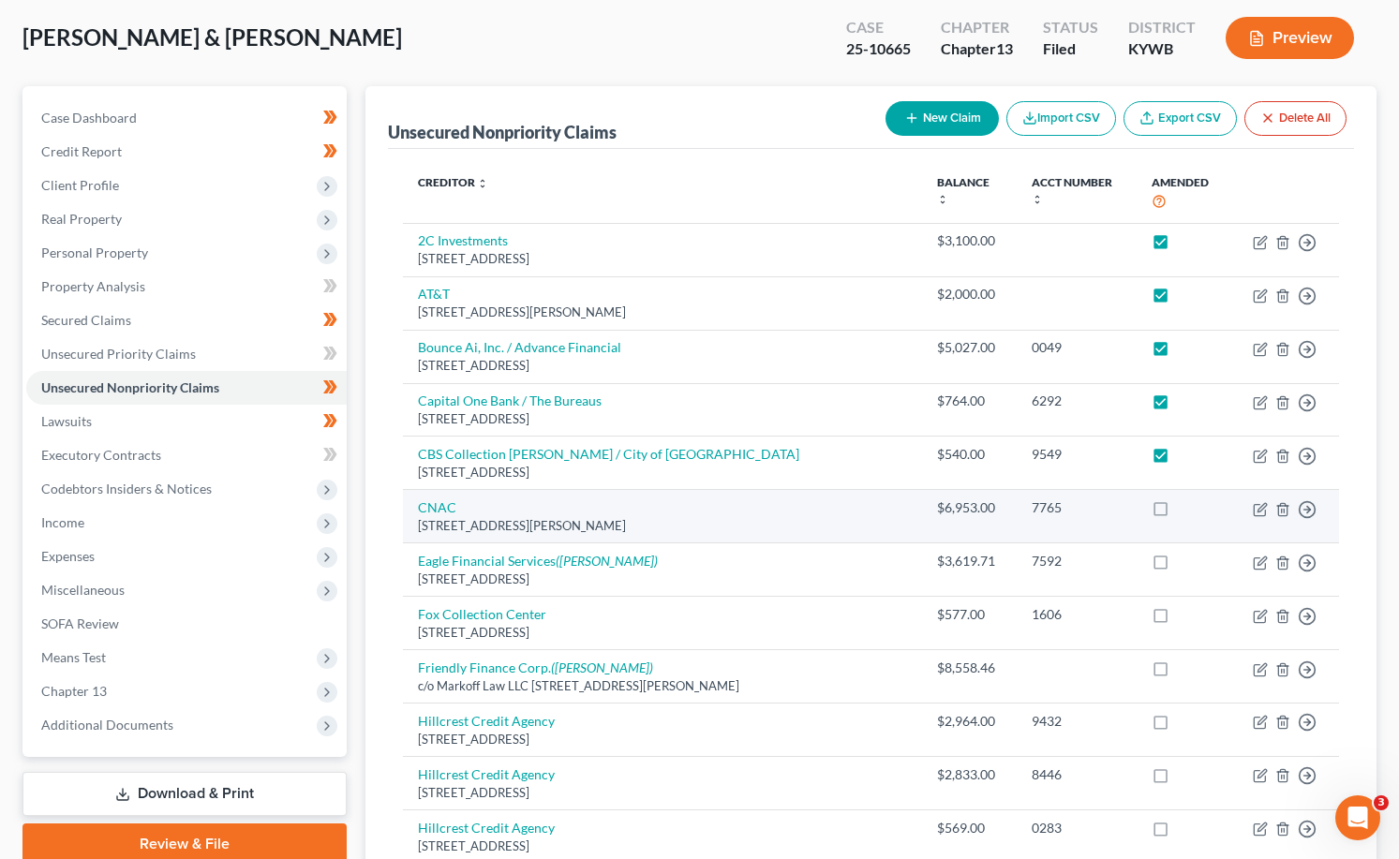
click at [1178, 512] on label at bounding box center [1178, 512] width 0 height 0
click at [1185, 498] on input "checkbox" at bounding box center [1191, 504] width 12 height 12
checkbox input "true"
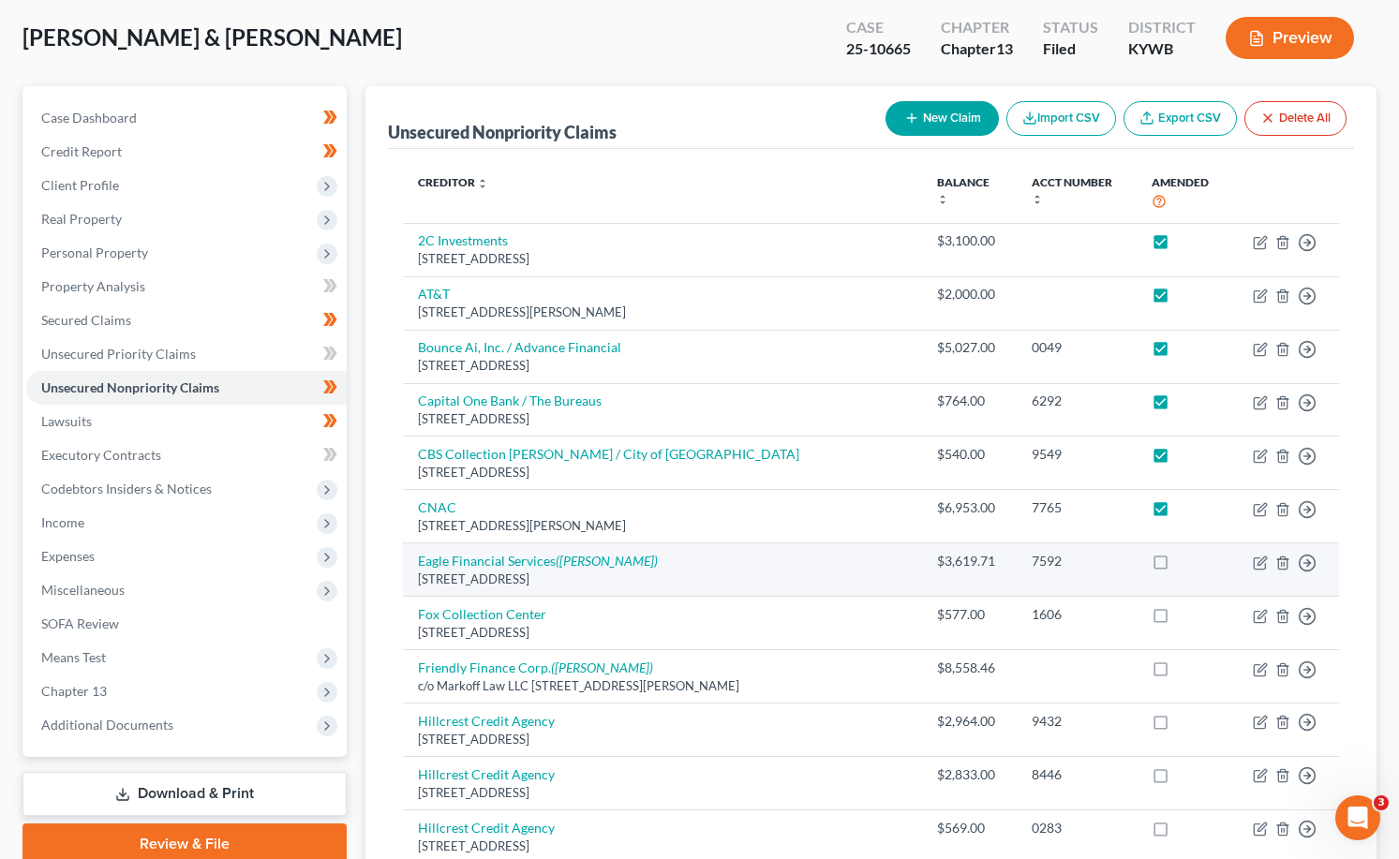
click at [1178, 566] on label at bounding box center [1178, 566] width 0 height 0
click at [1185, 552] on input "checkbox" at bounding box center [1191, 558] width 12 height 12
checkbox input "true"
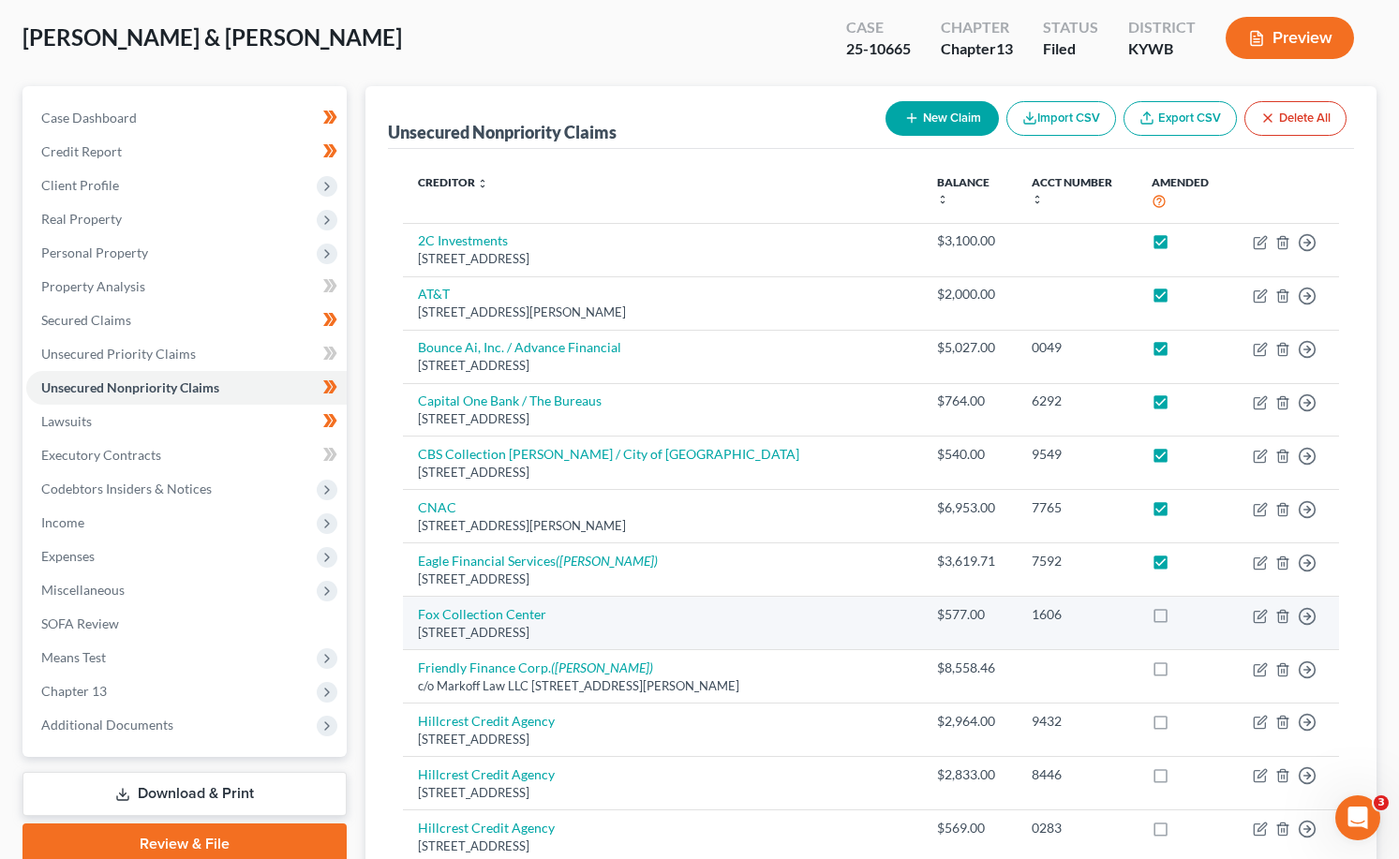
click at [1178, 619] on label at bounding box center [1178, 619] width 0 height 0
click at [1185, 605] on input "checkbox" at bounding box center [1191, 611] width 12 height 12
checkbox input "true"
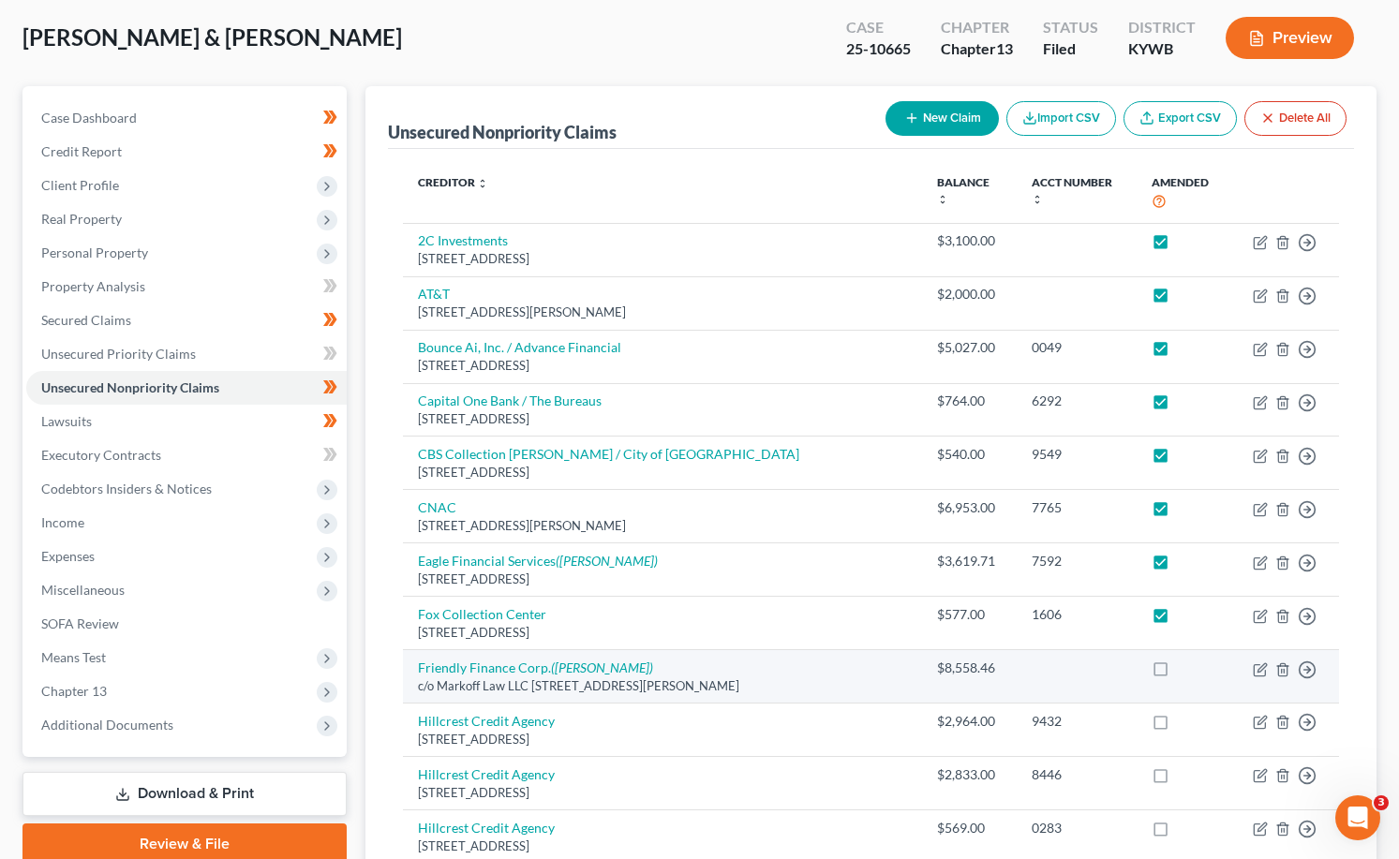
click at [1178, 673] on label at bounding box center [1178, 673] width 0 height 0
click at [1185, 659] on input "checkbox" at bounding box center [1191, 665] width 12 height 12
checkbox input "true"
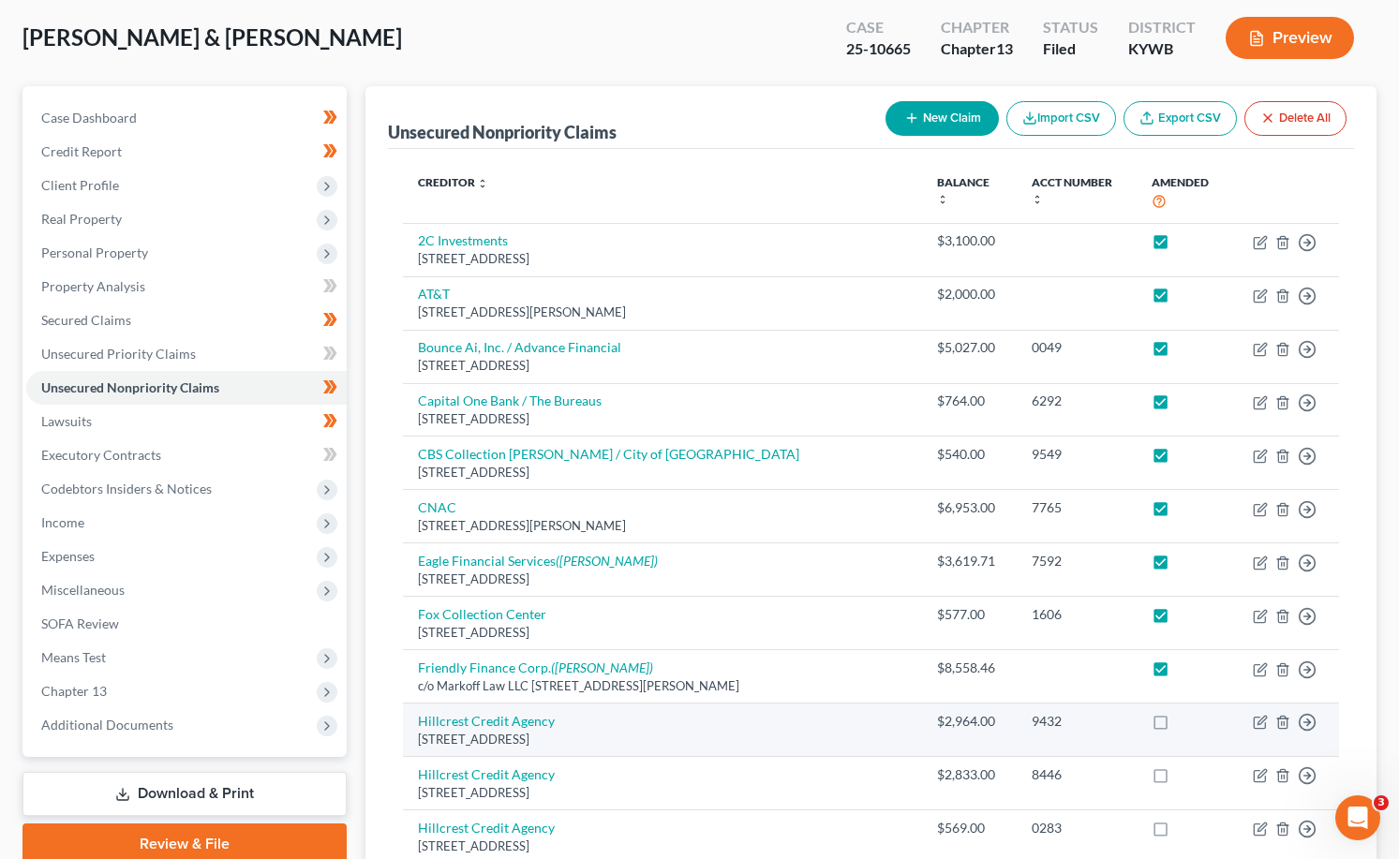
click at [1178, 726] on label at bounding box center [1178, 726] width 0 height 0
click at [1185, 712] on input "checkbox" at bounding box center [1191, 718] width 12 height 12
checkbox input "true"
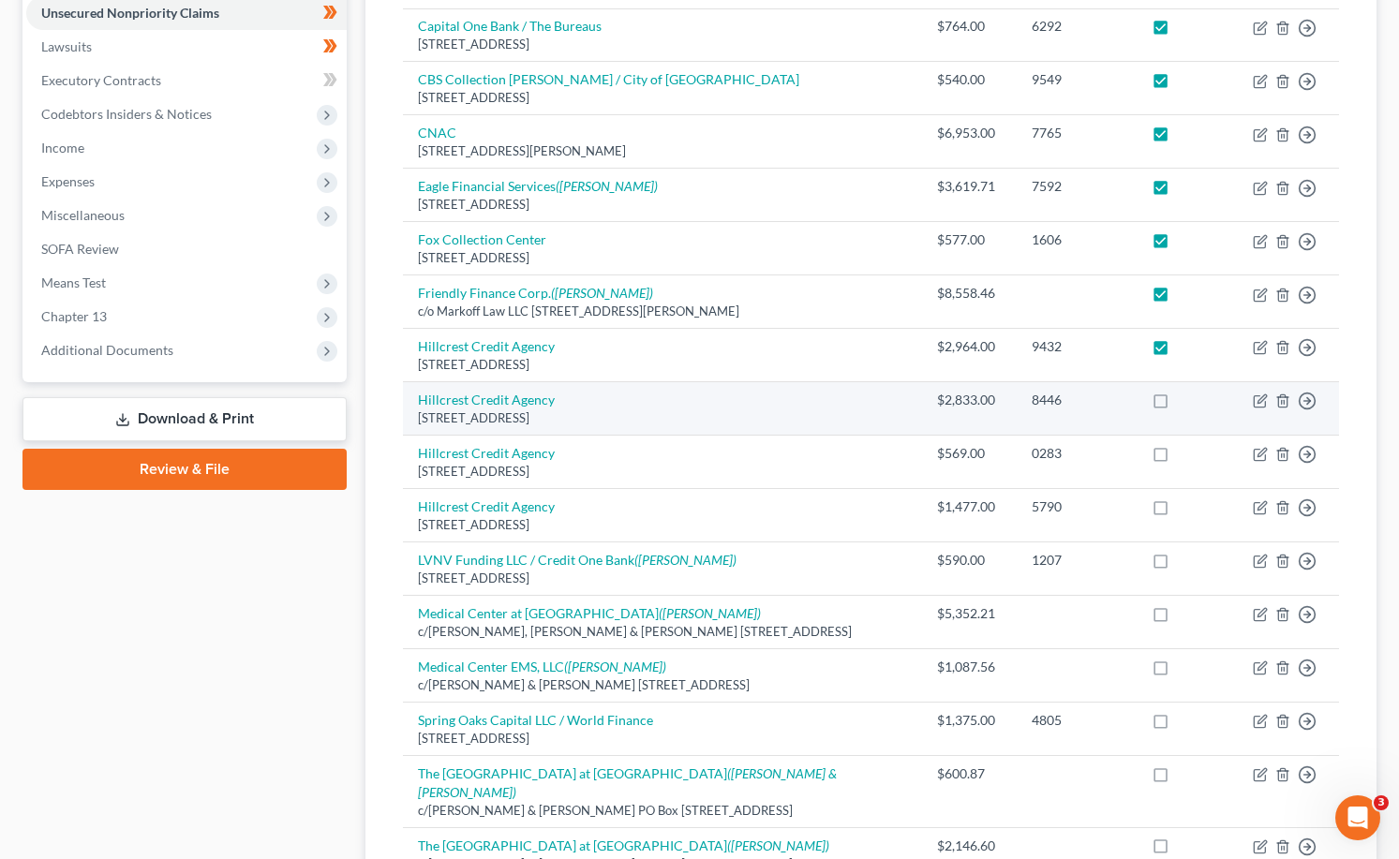
click at [1178, 405] on label at bounding box center [1178, 405] width 0 height 0
click at [1185, 391] on input "checkbox" at bounding box center [1191, 397] width 12 height 12
checkbox input "true"
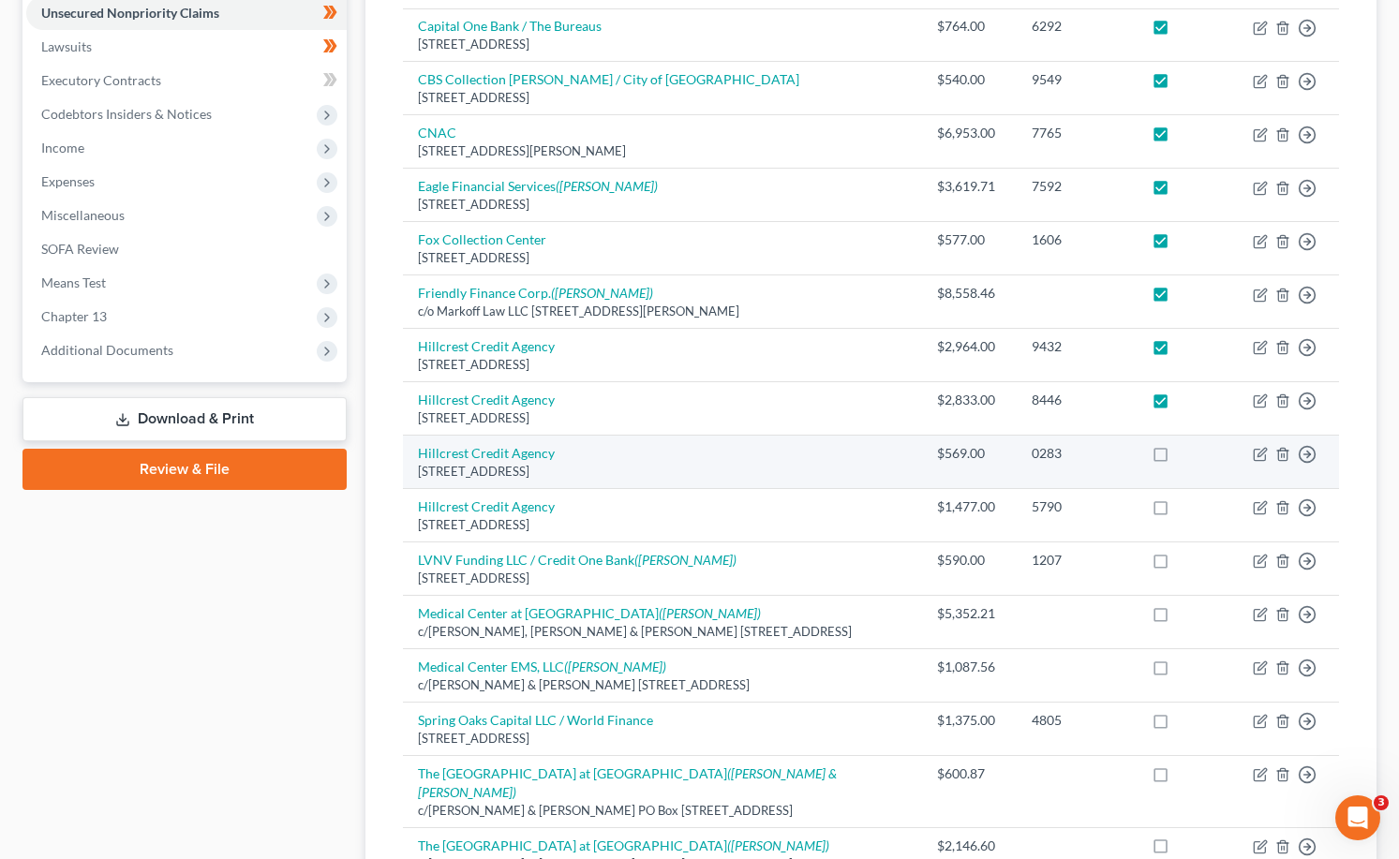
click at [1178, 458] on label at bounding box center [1178, 458] width 0 height 0
click at [1185, 444] on input "checkbox" at bounding box center [1191, 450] width 12 height 12
checkbox input "true"
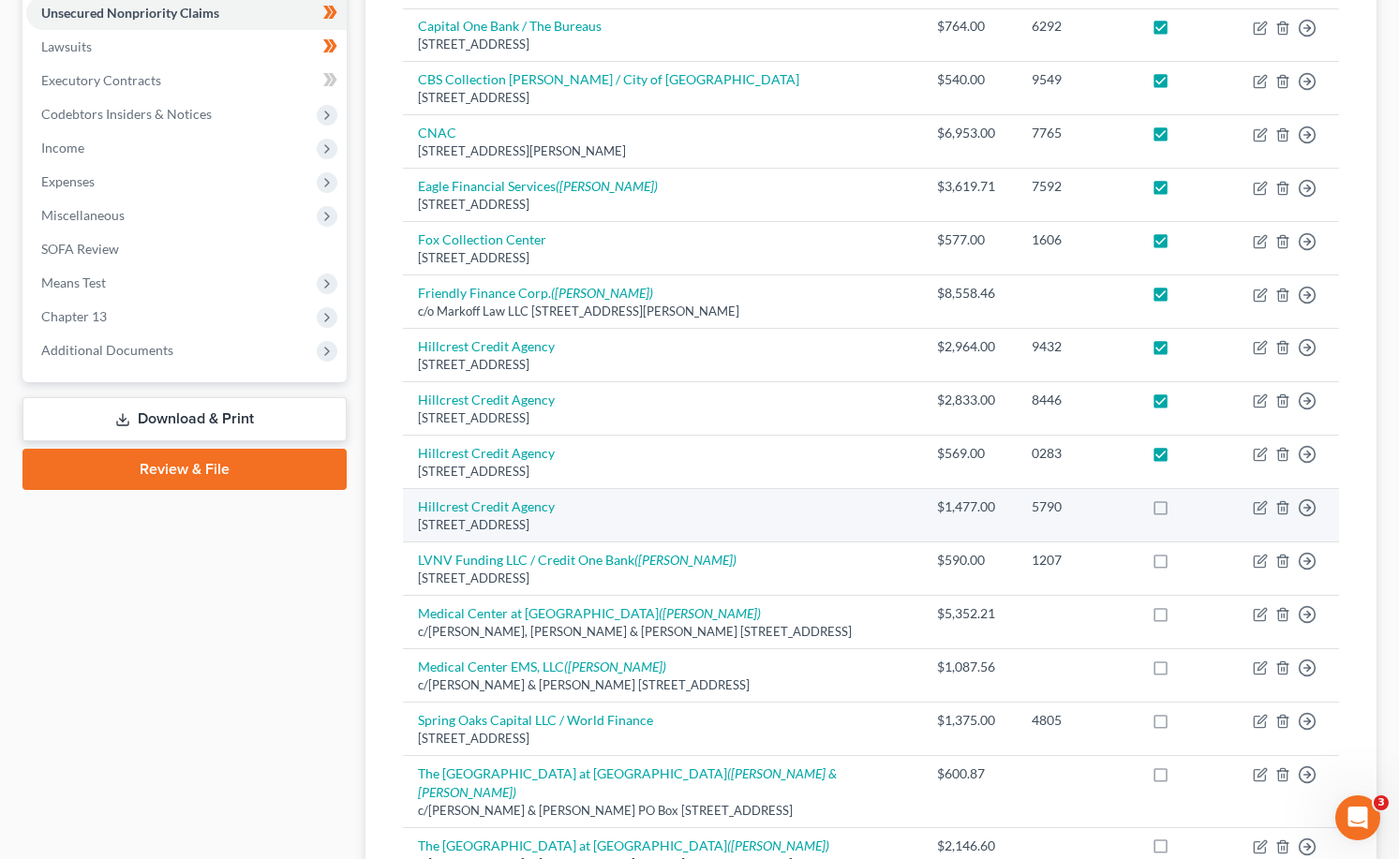
click at [1178, 512] on label at bounding box center [1178, 512] width 0 height 0
click at [1185, 497] on input "checkbox" at bounding box center [1191, 503] width 12 height 12
checkbox input "true"
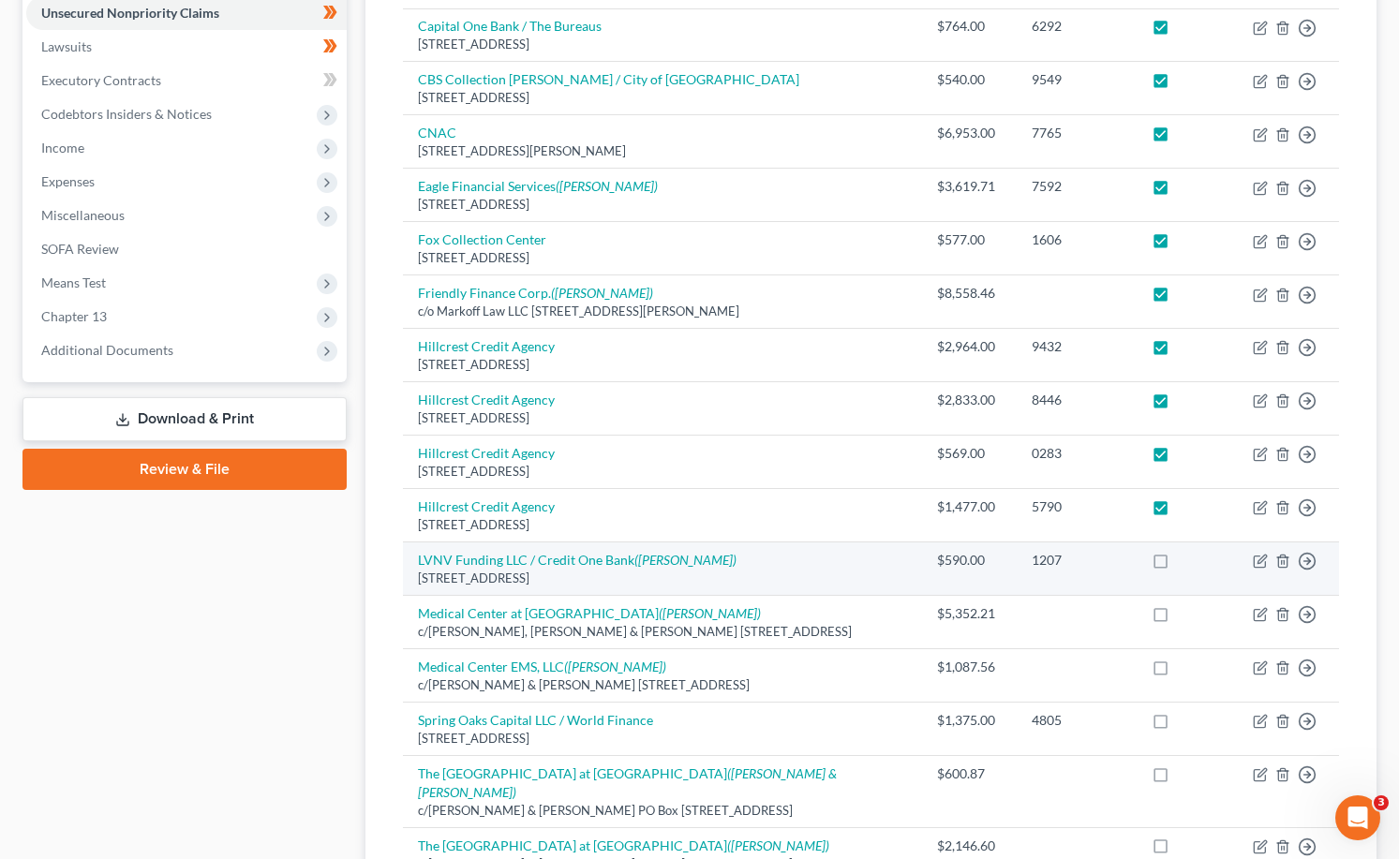
click at [1178, 565] on label at bounding box center [1178, 565] width 0 height 0
click at [1185, 555] on input "checkbox" at bounding box center [1191, 557] width 12 height 12
checkbox input "true"
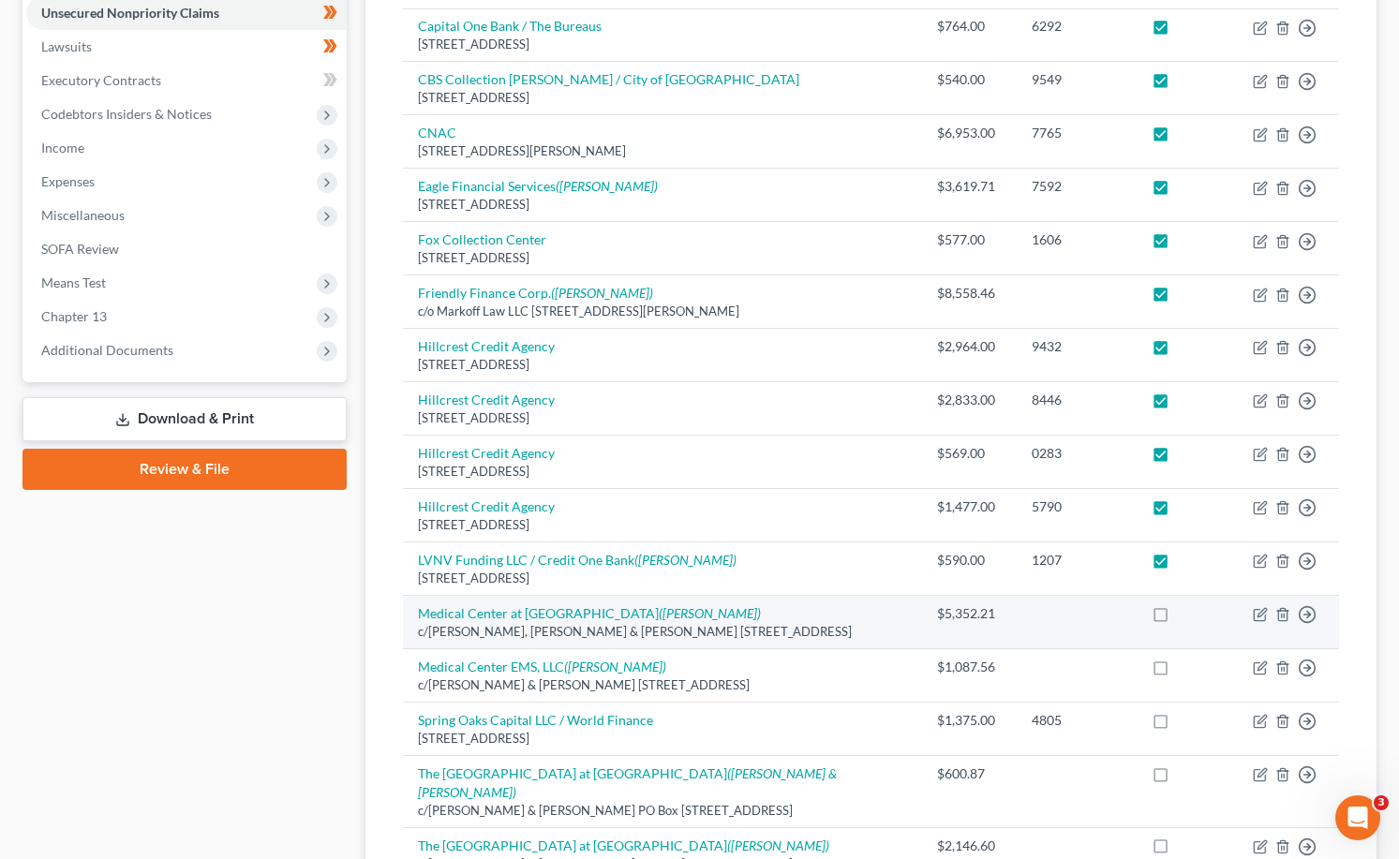
click at [1178, 618] on label at bounding box center [1178, 618] width 0 height 0
click at [1185, 608] on input "checkbox" at bounding box center [1191, 610] width 12 height 12
checkbox input "true"
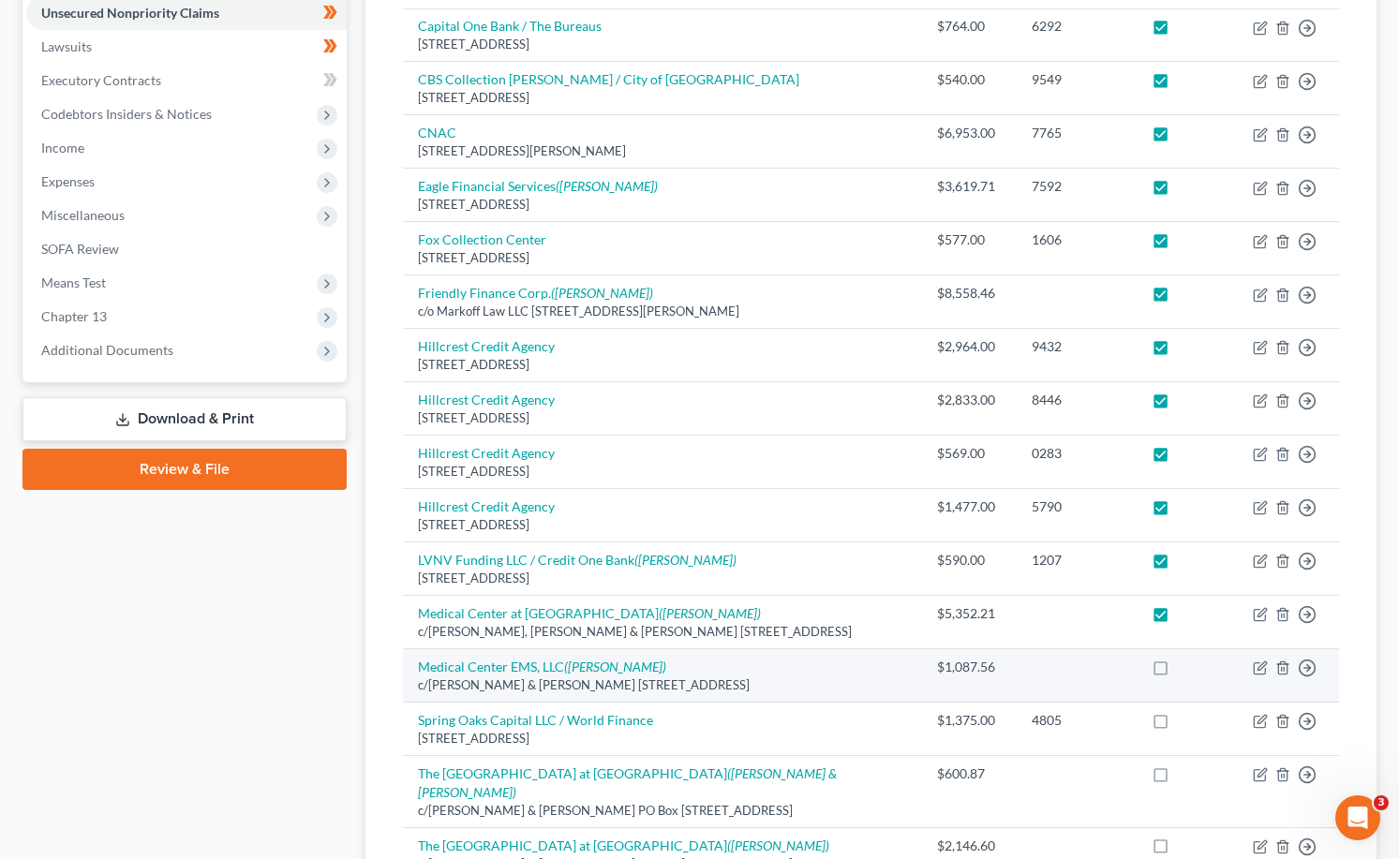
click at [1178, 672] on label at bounding box center [1178, 672] width 0 height 0
click at [1185, 659] on input "checkbox" at bounding box center [1191, 664] width 12 height 12
checkbox input "true"
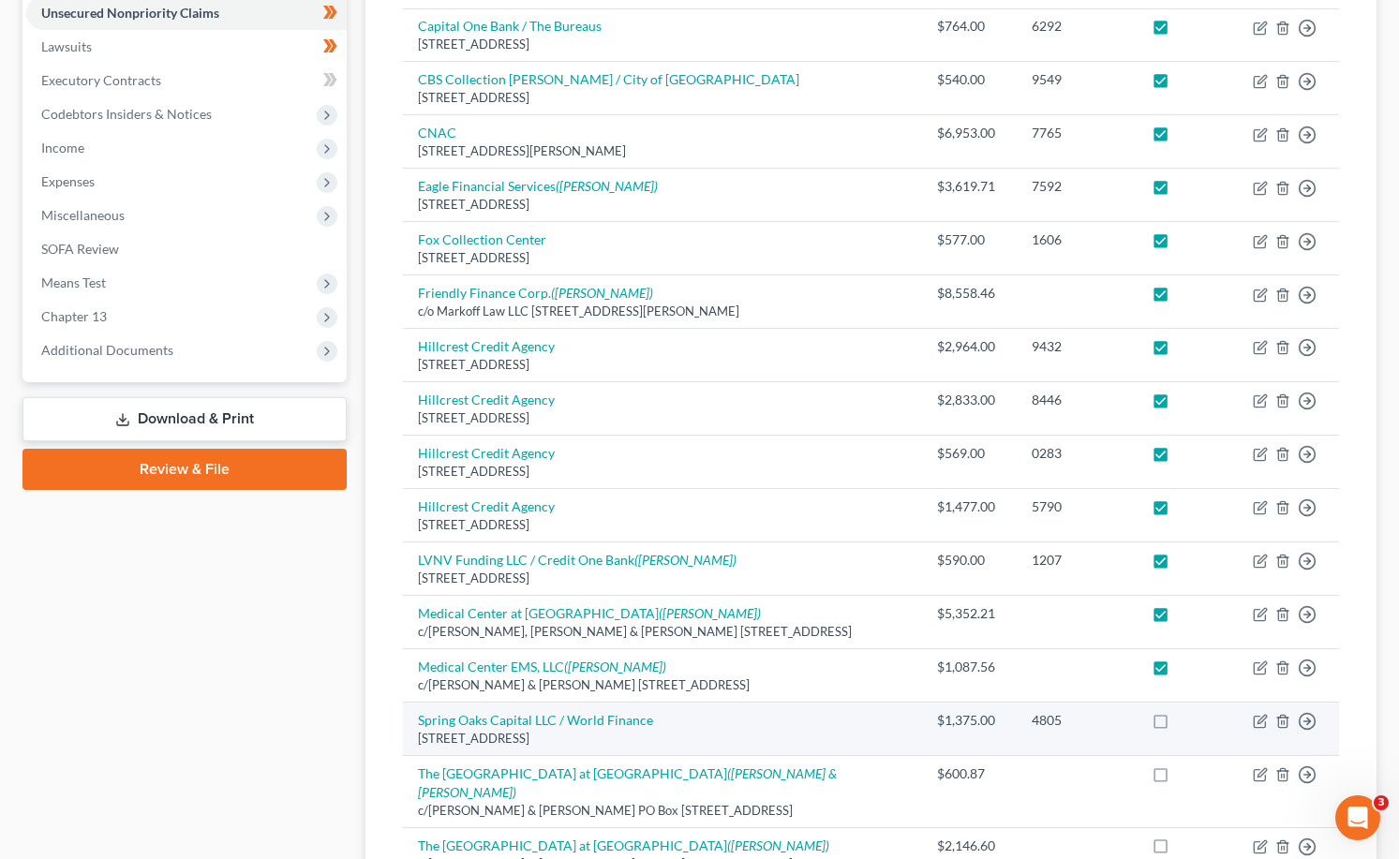
click at [1178, 725] on label at bounding box center [1178, 725] width 0 height 0
click at [1185, 711] on input "checkbox" at bounding box center [1191, 717] width 12 height 12
checkbox input "true"
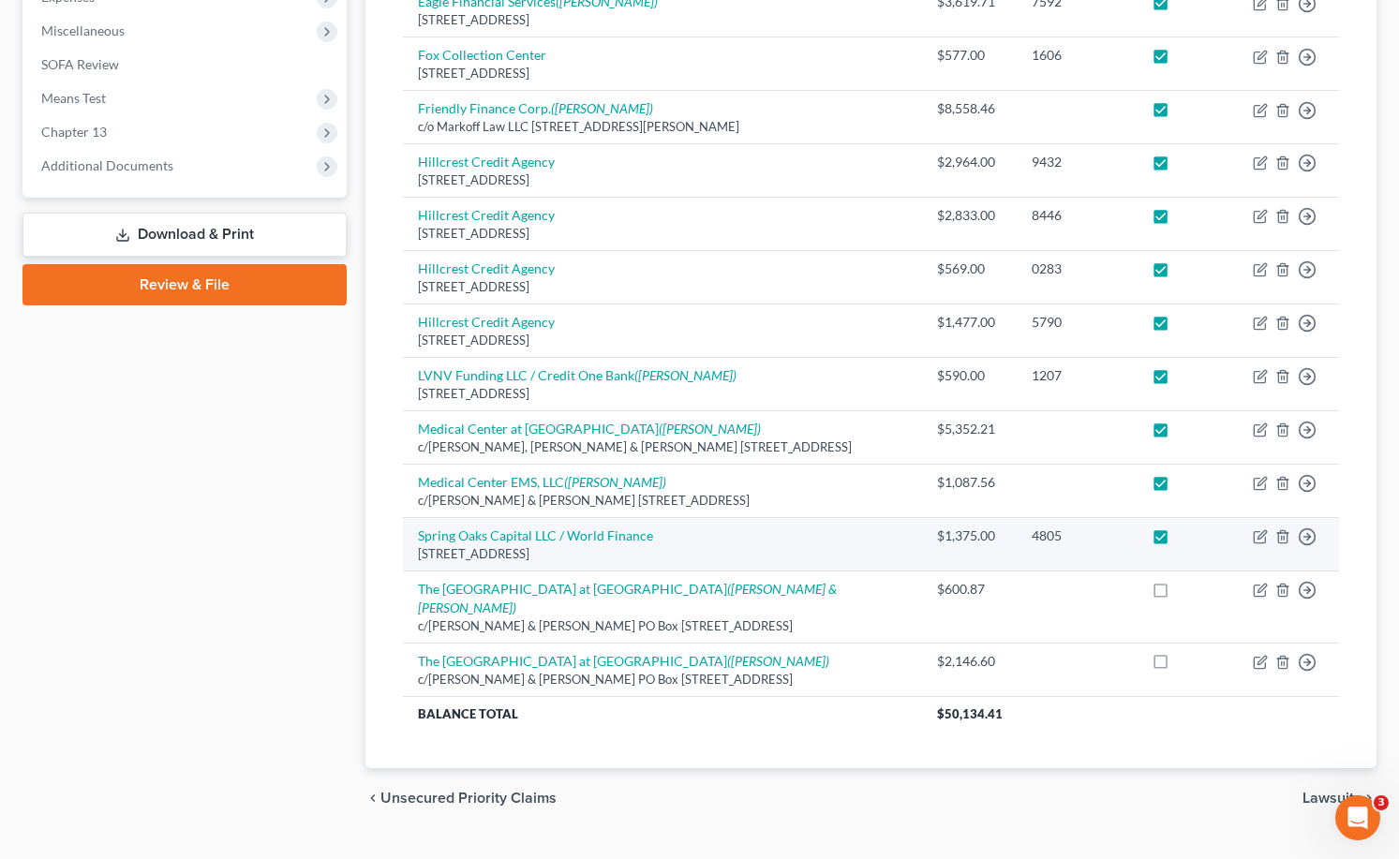
scroll to position [659, 0]
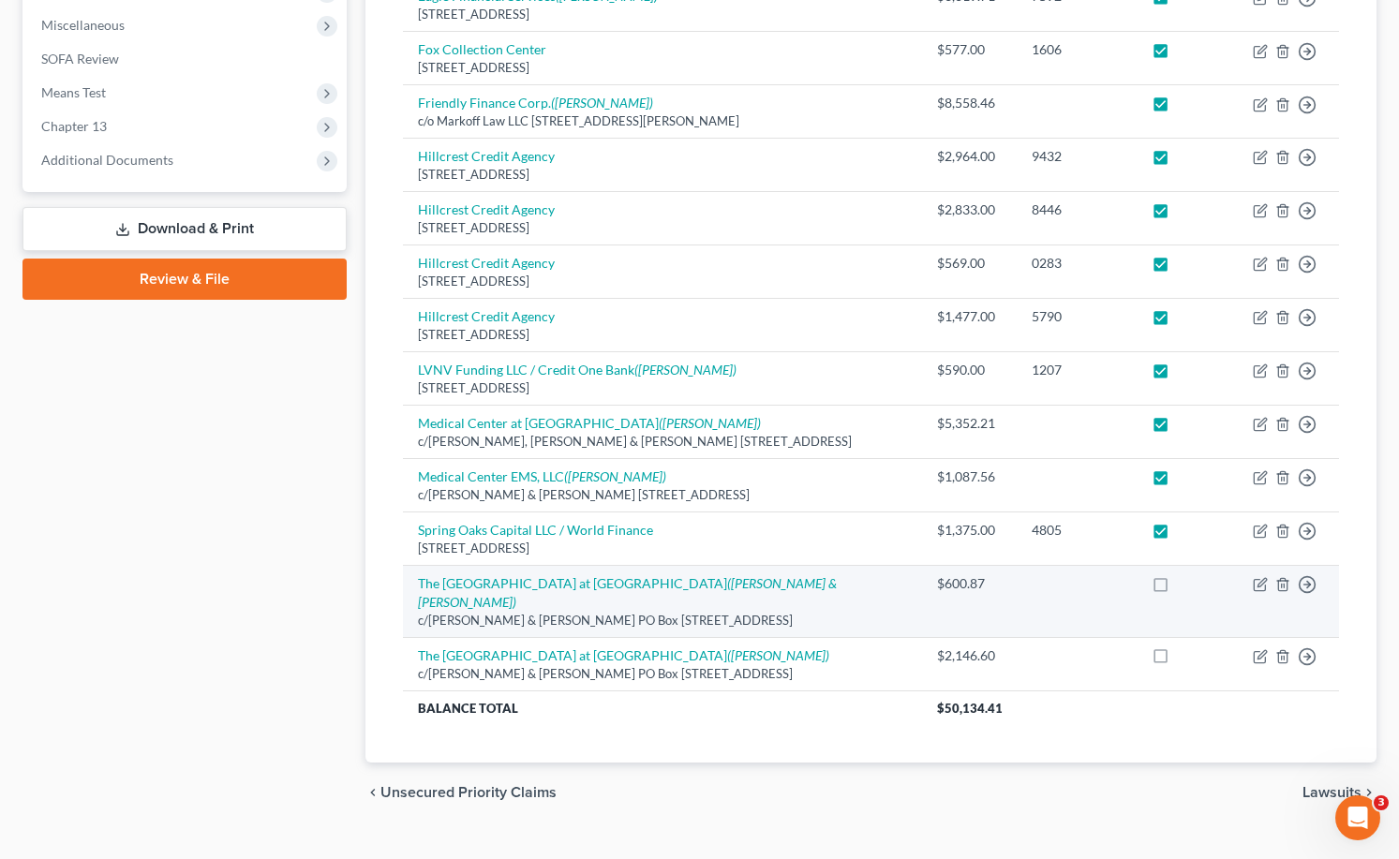
click at [1178, 588] on label at bounding box center [1178, 588] width 0 height 0
click at [1185, 574] on input "checkbox" at bounding box center [1191, 580] width 12 height 12
checkbox input "true"
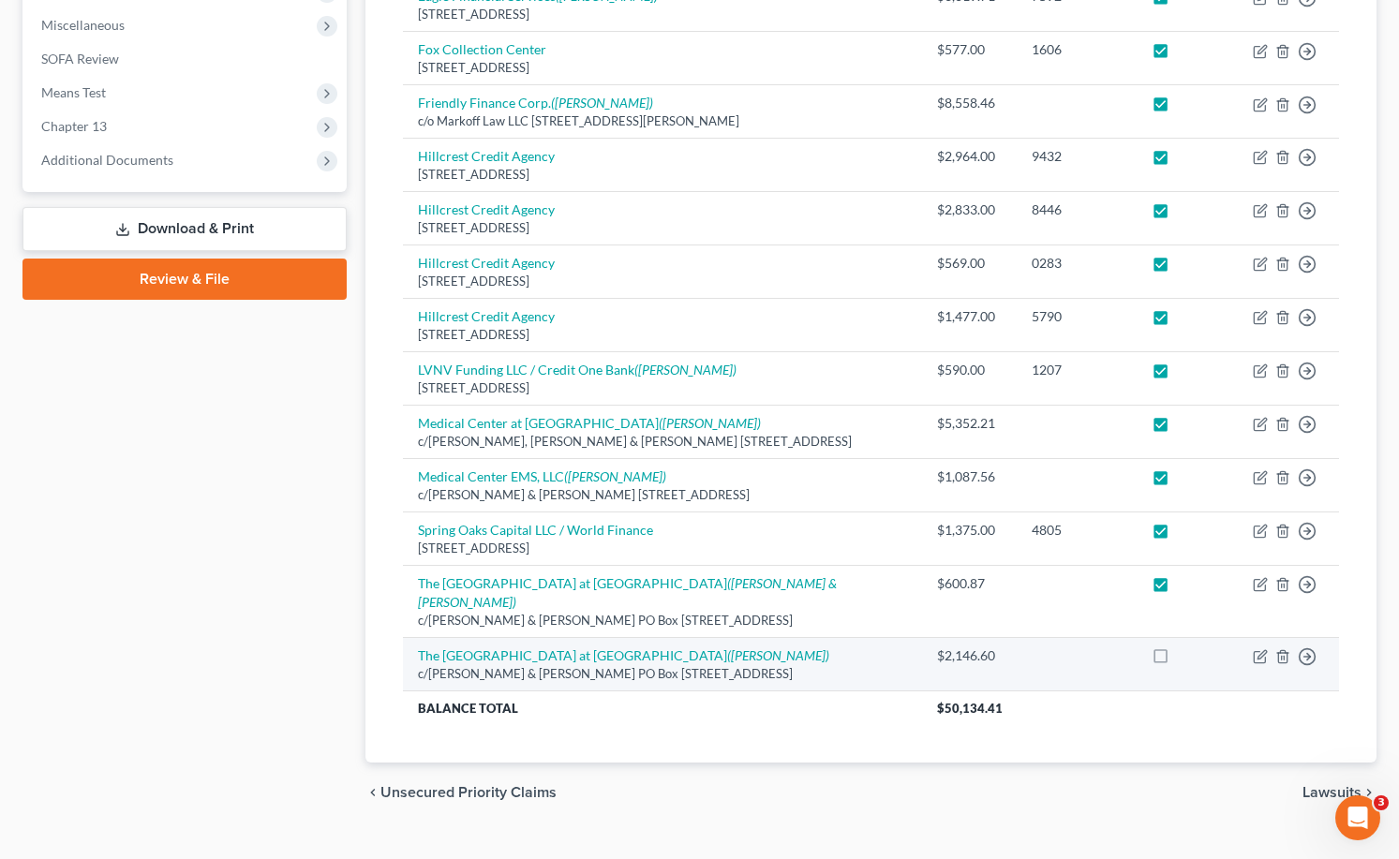
click at [1178, 660] on label at bounding box center [1178, 660] width 0 height 0
click at [1185, 646] on input "checkbox" at bounding box center [1191, 652] width 12 height 12
checkbox input "true"
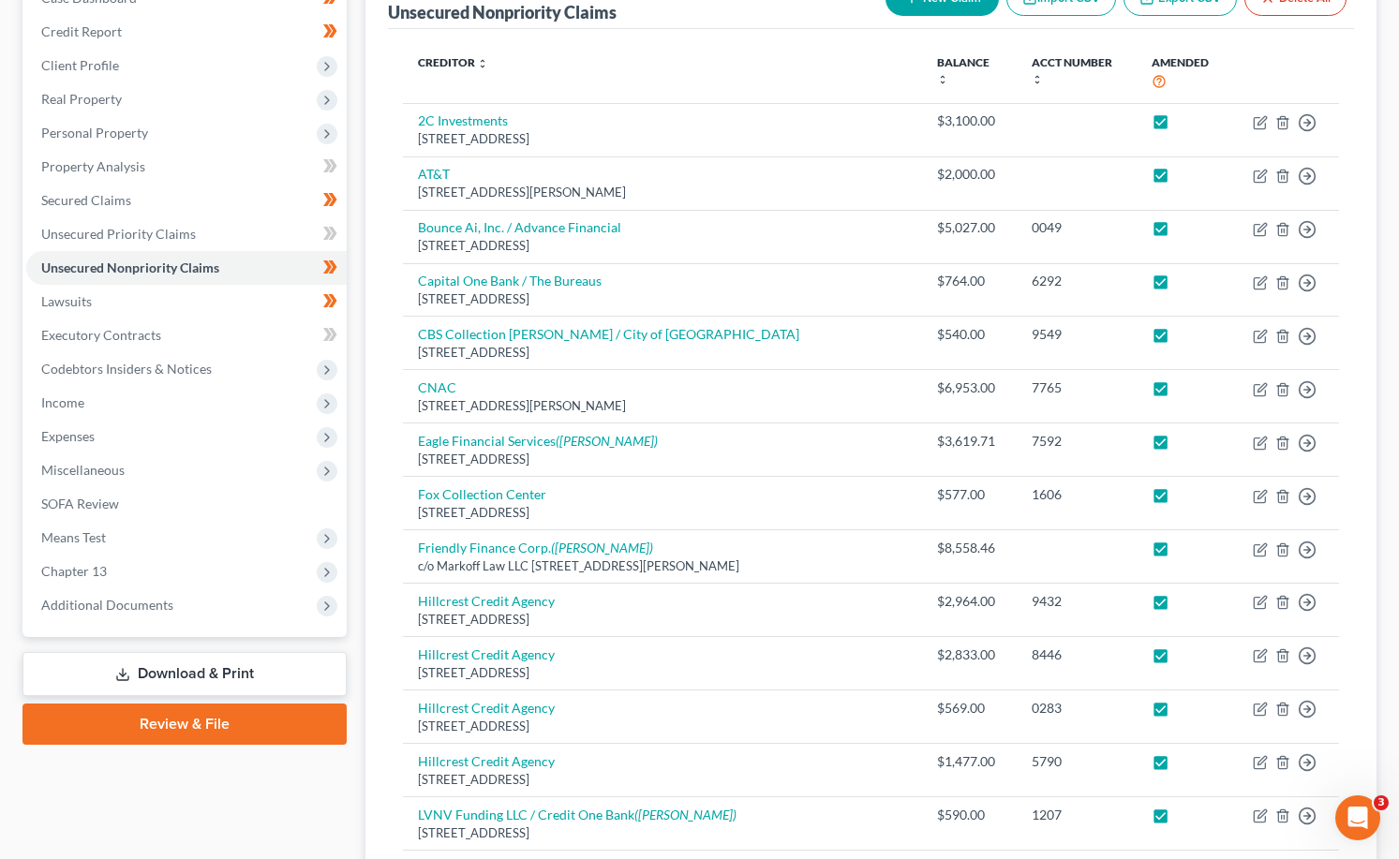
scroll to position [190, 0]
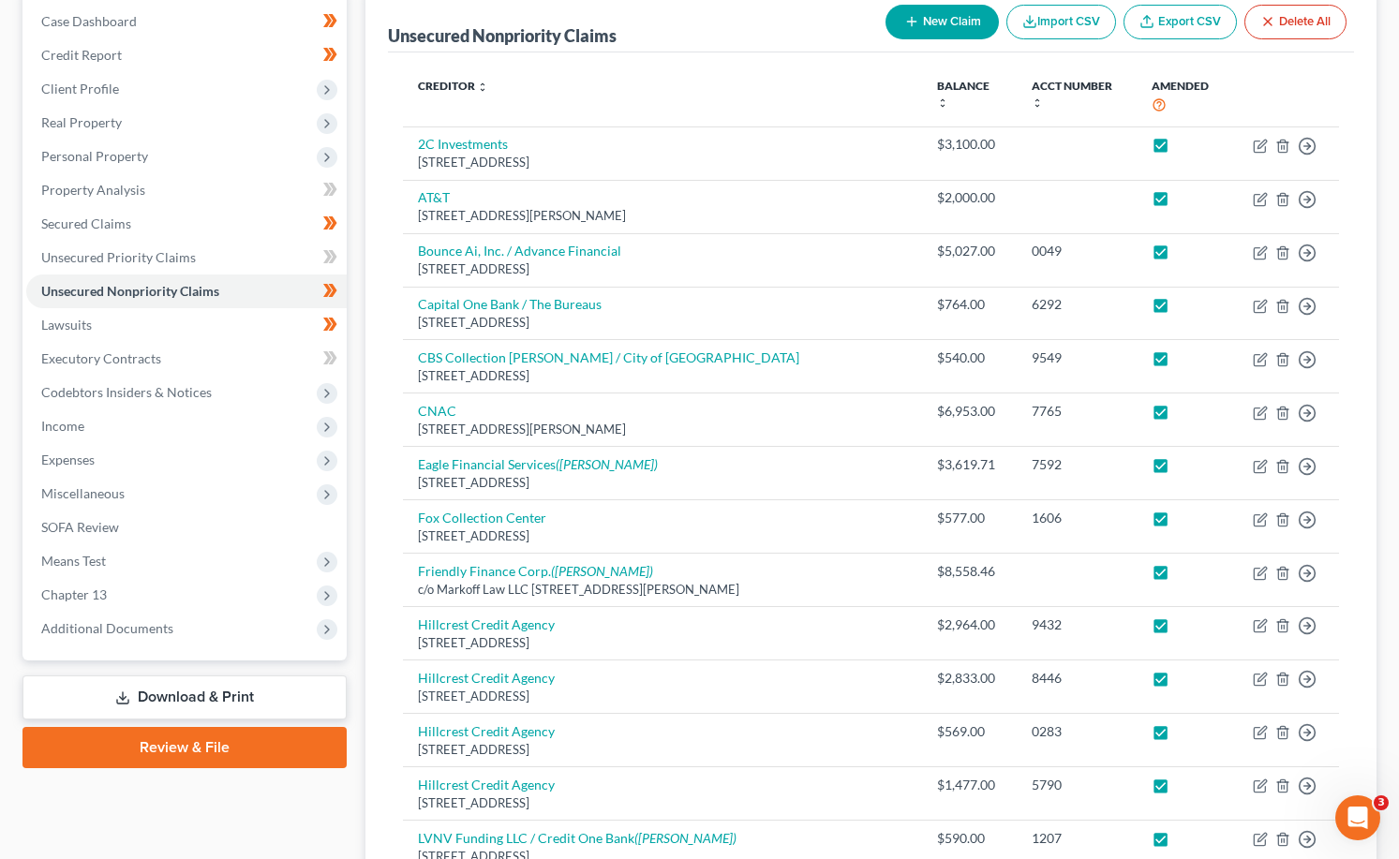
click at [169, 691] on link "Download & Print" at bounding box center [184, 697] width 324 height 44
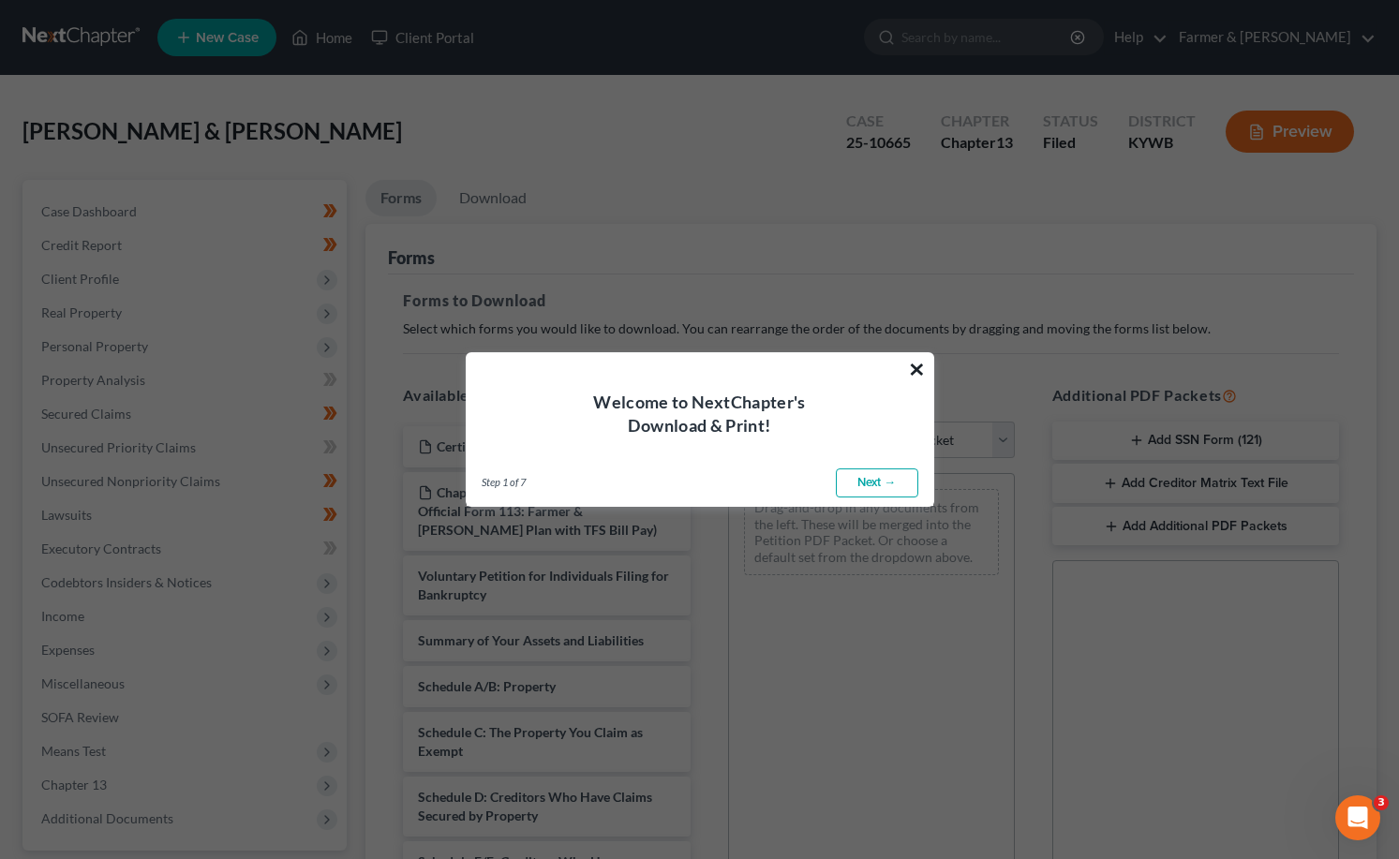
click at [919, 367] on button "×" at bounding box center [917, 369] width 18 height 30
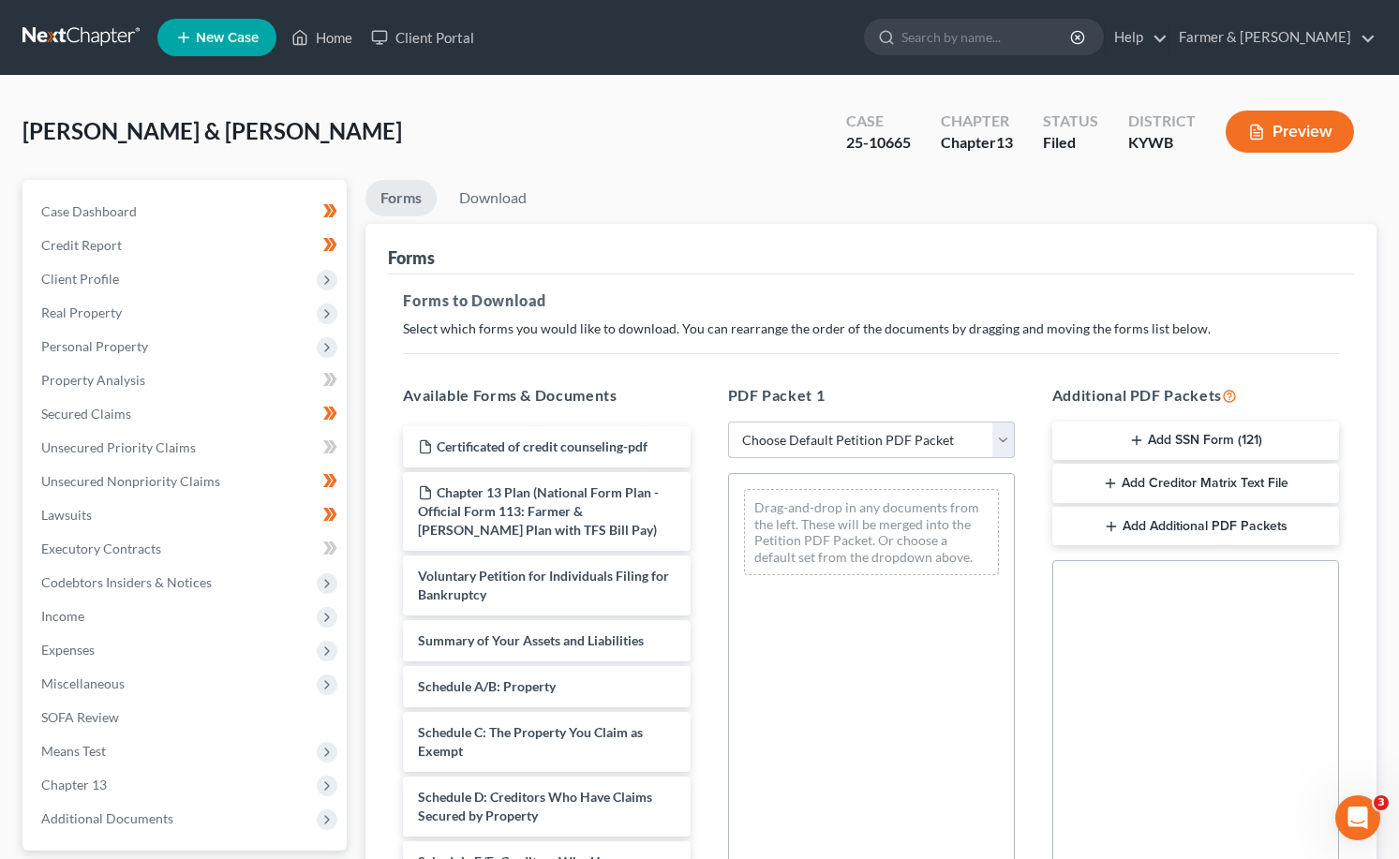
drag, startPoint x: 856, startPoint y: 444, endPoint x: 856, endPoint y: 456, distance: 12.2
click at [856, 444] on select "Choose Default Petition PDF Packet Complete Bankruptcy Petition (all forms and …" at bounding box center [871, 440] width 287 height 37
select select "2"
click at [728, 422] on select "Choose Default Petition PDF Packet Complete Bankruptcy Petition (all forms and …" at bounding box center [871, 440] width 287 height 37
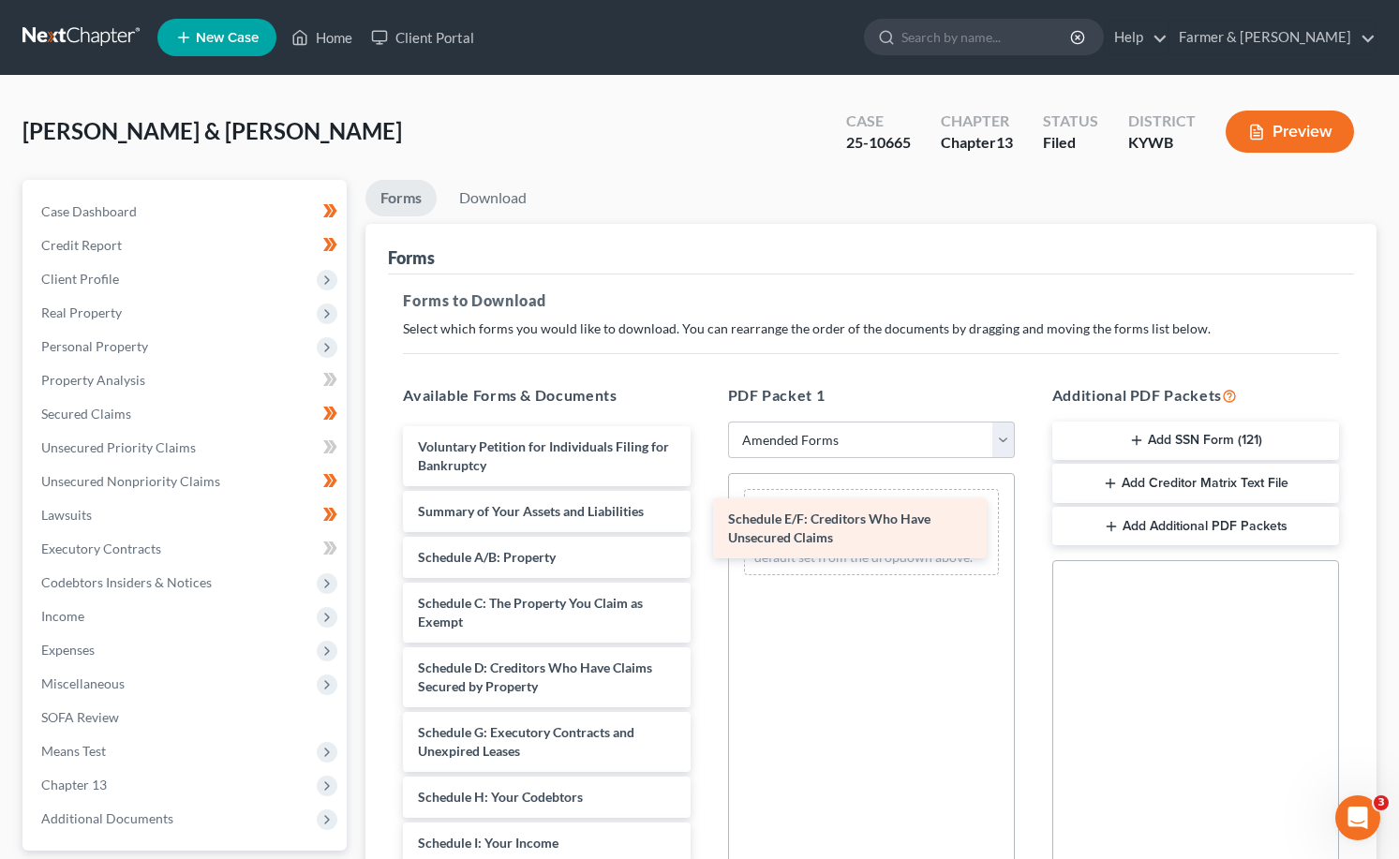
drag, startPoint x: 491, startPoint y: 736, endPoint x: 801, endPoint y: 523, distance: 376.6
click at [705, 523] on div "Schedule E/F: Creditors Who Have Unsecured Claims Voluntary Petition for Indivi…" at bounding box center [546, 866] width 317 height 880
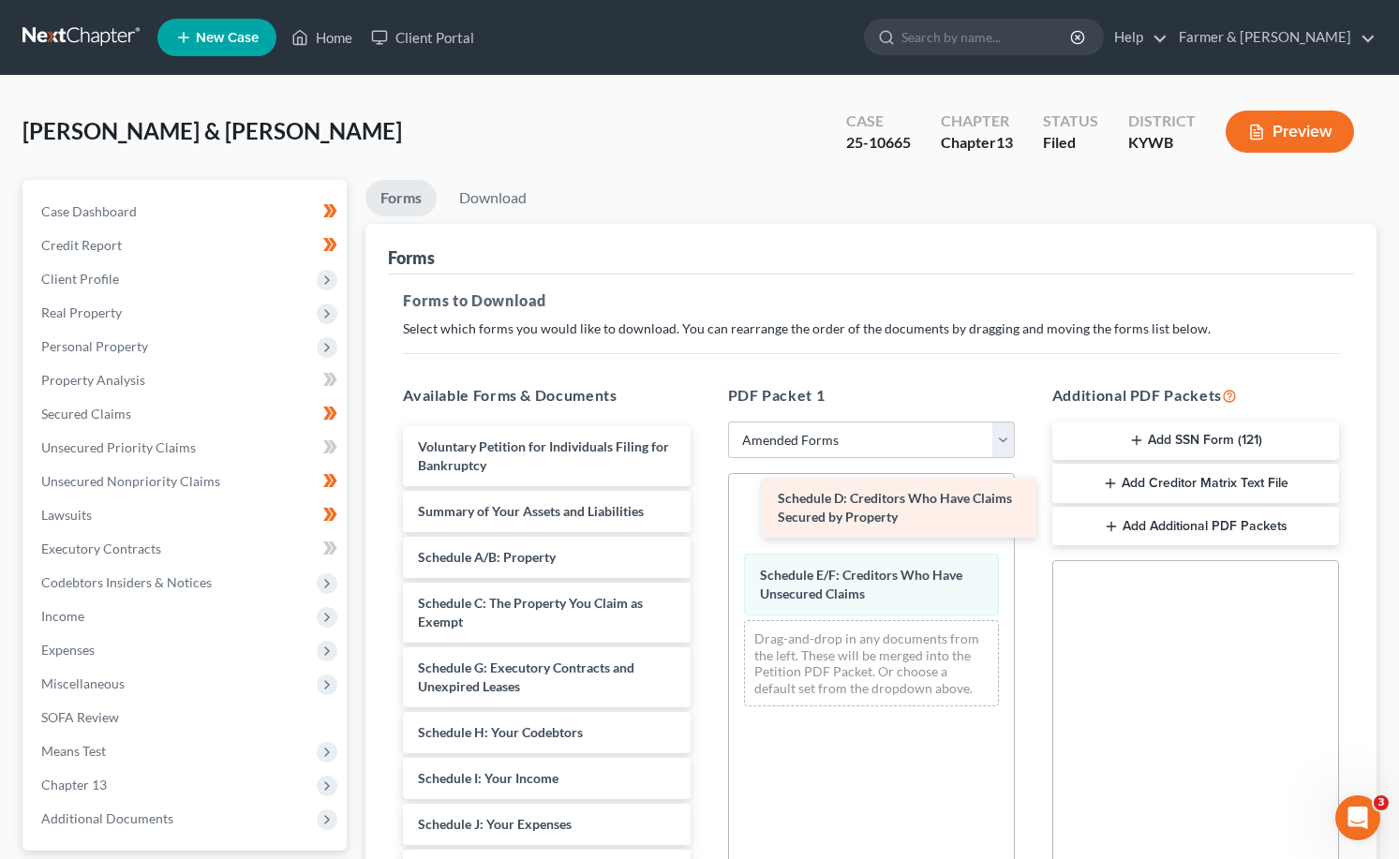
drag, startPoint x: 475, startPoint y: 674, endPoint x: 830, endPoint y: 504, distance: 393.5
click at [705, 504] on div "Schedule D: Creditors Who Have Claims Secured by Property Voluntary Petition fo…" at bounding box center [546, 833] width 317 height 815
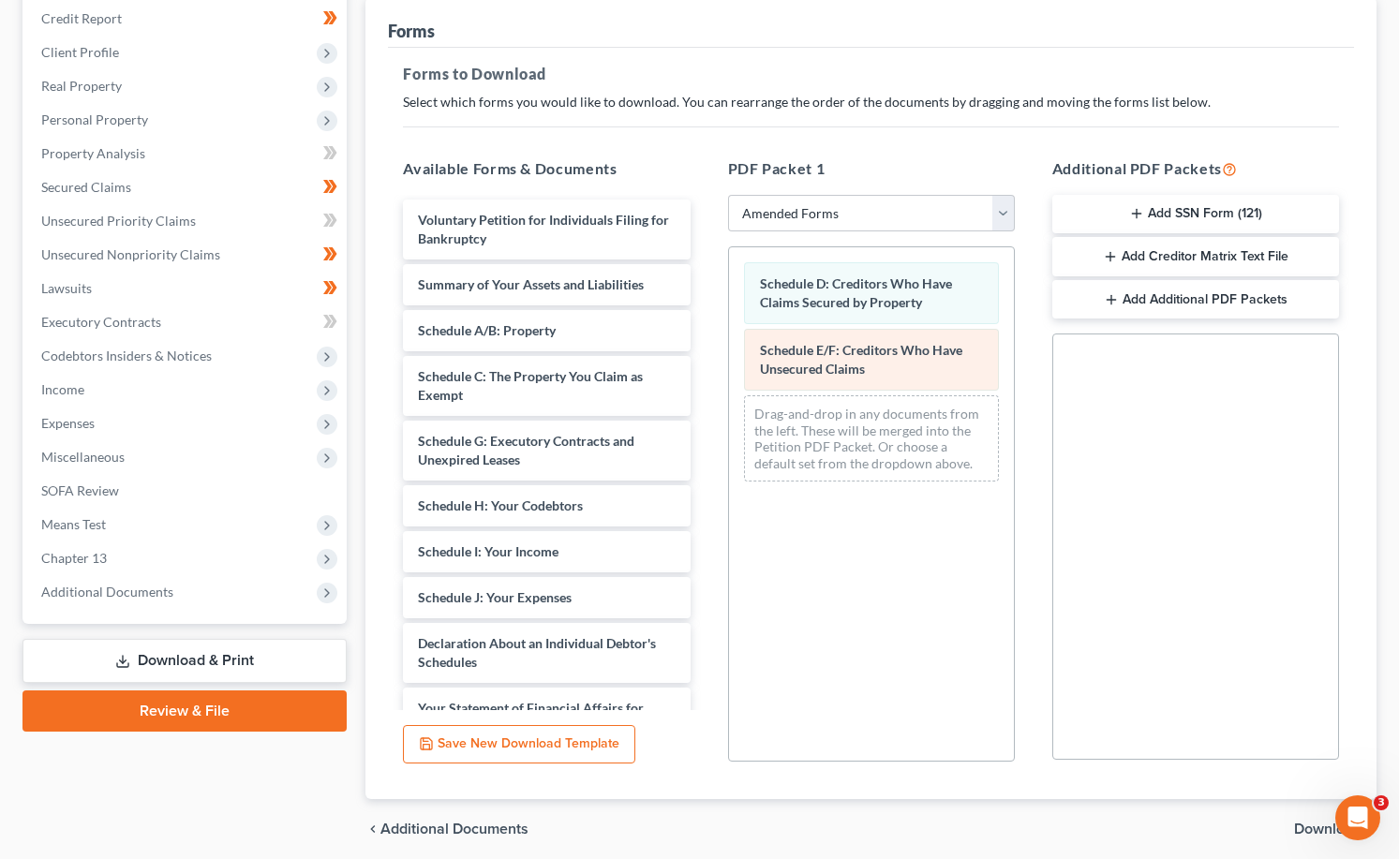
scroll to position [298, 0]
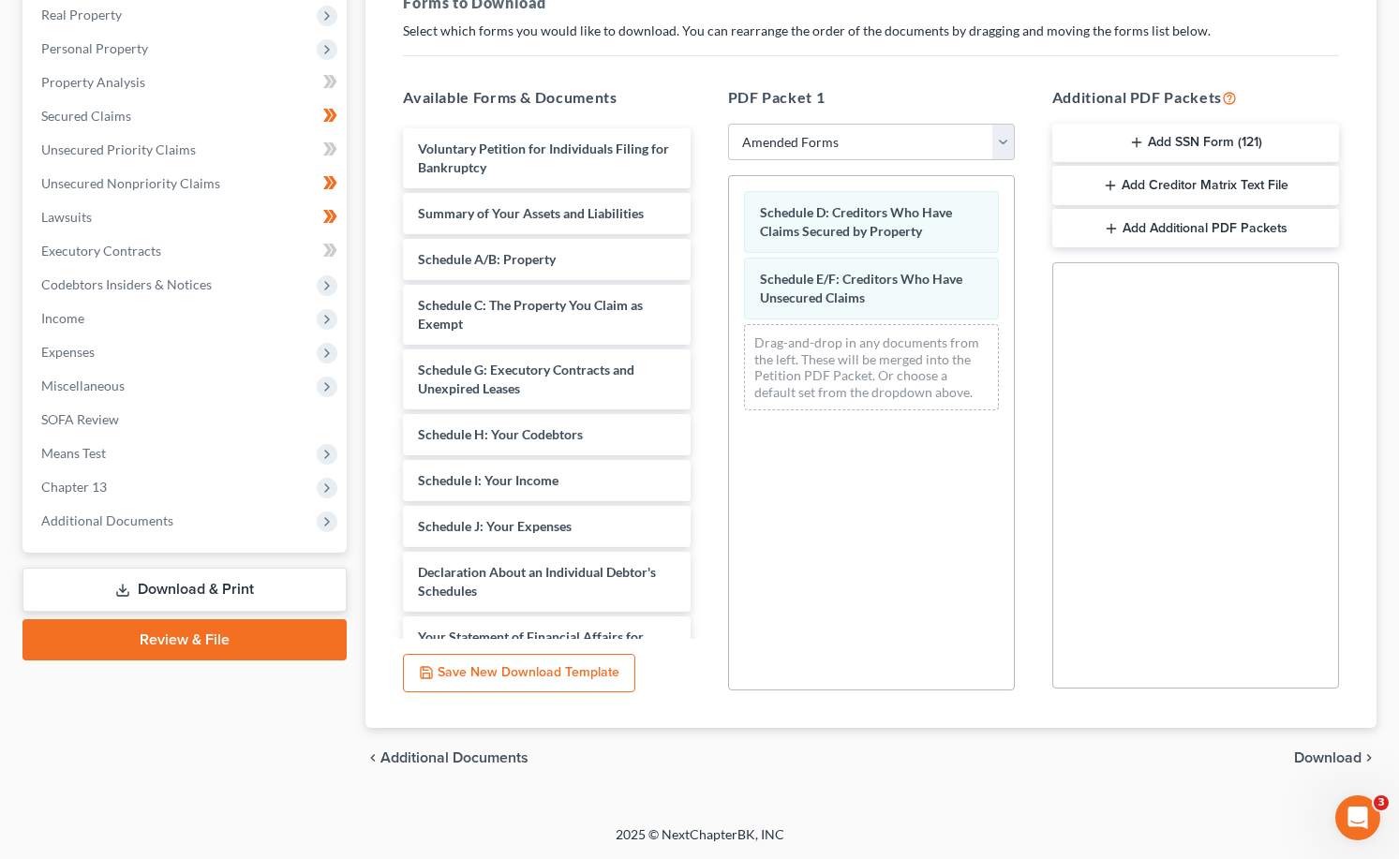
click at [1317, 754] on span "Download" at bounding box center [1327, 757] width 67 height 15
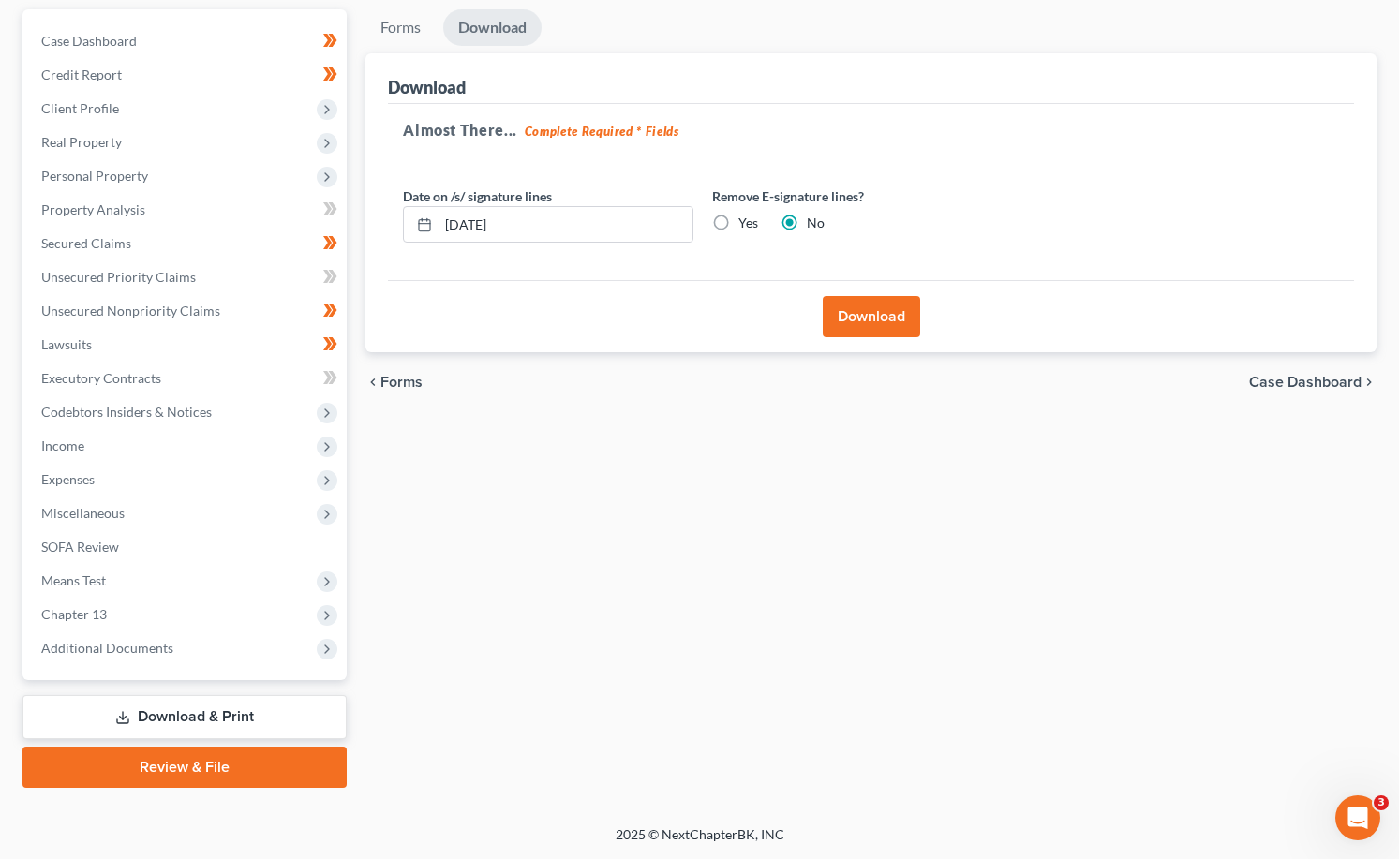
scroll to position [171, 0]
click at [902, 330] on button "Download" at bounding box center [871, 316] width 97 height 41
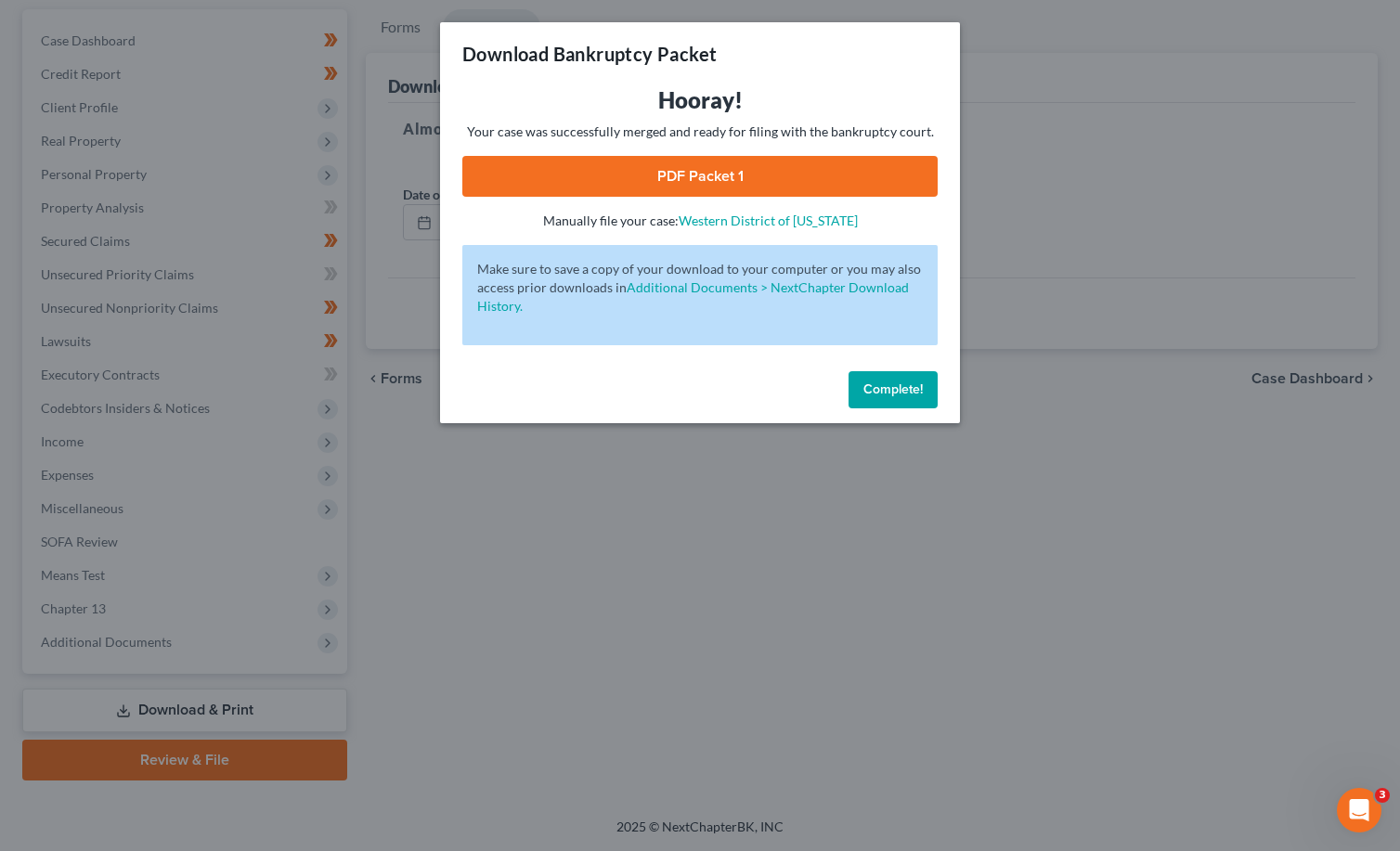
click at [757, 170] on link "PDF Packet 1" at bounding box center [700, 175] width 476 height 41
drag, startPoint x: 908, startPoint y: 383, endPoint x: 718, endPoint y: 467, distance: 207.7
click at [908, 383] on span "Complete!" at bounding box center [893, 389] width 59 height 16
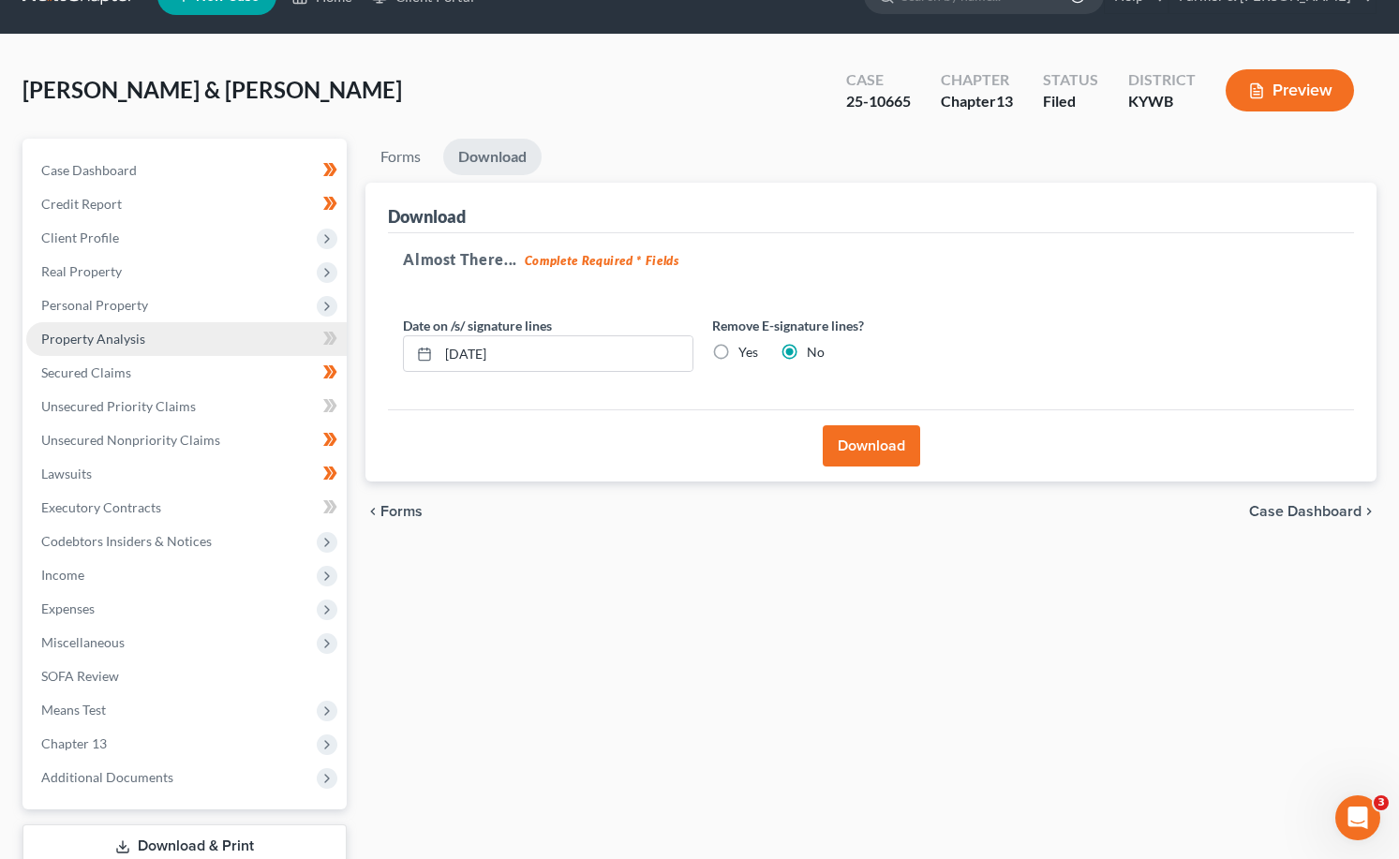
scroll to position [0, 0]
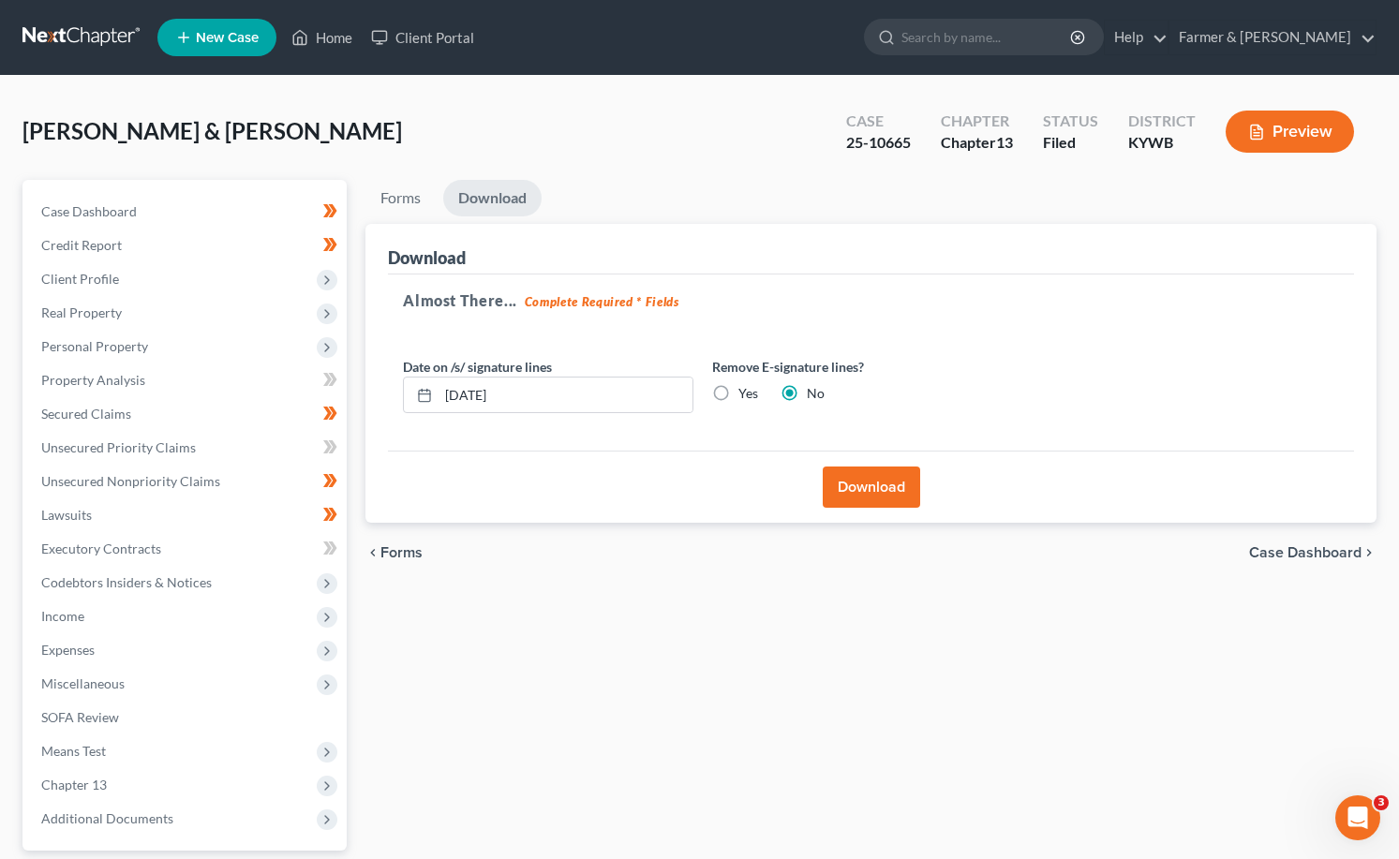
click at [89, 48] on link at bounding box center [82, 38] width 120 height 34
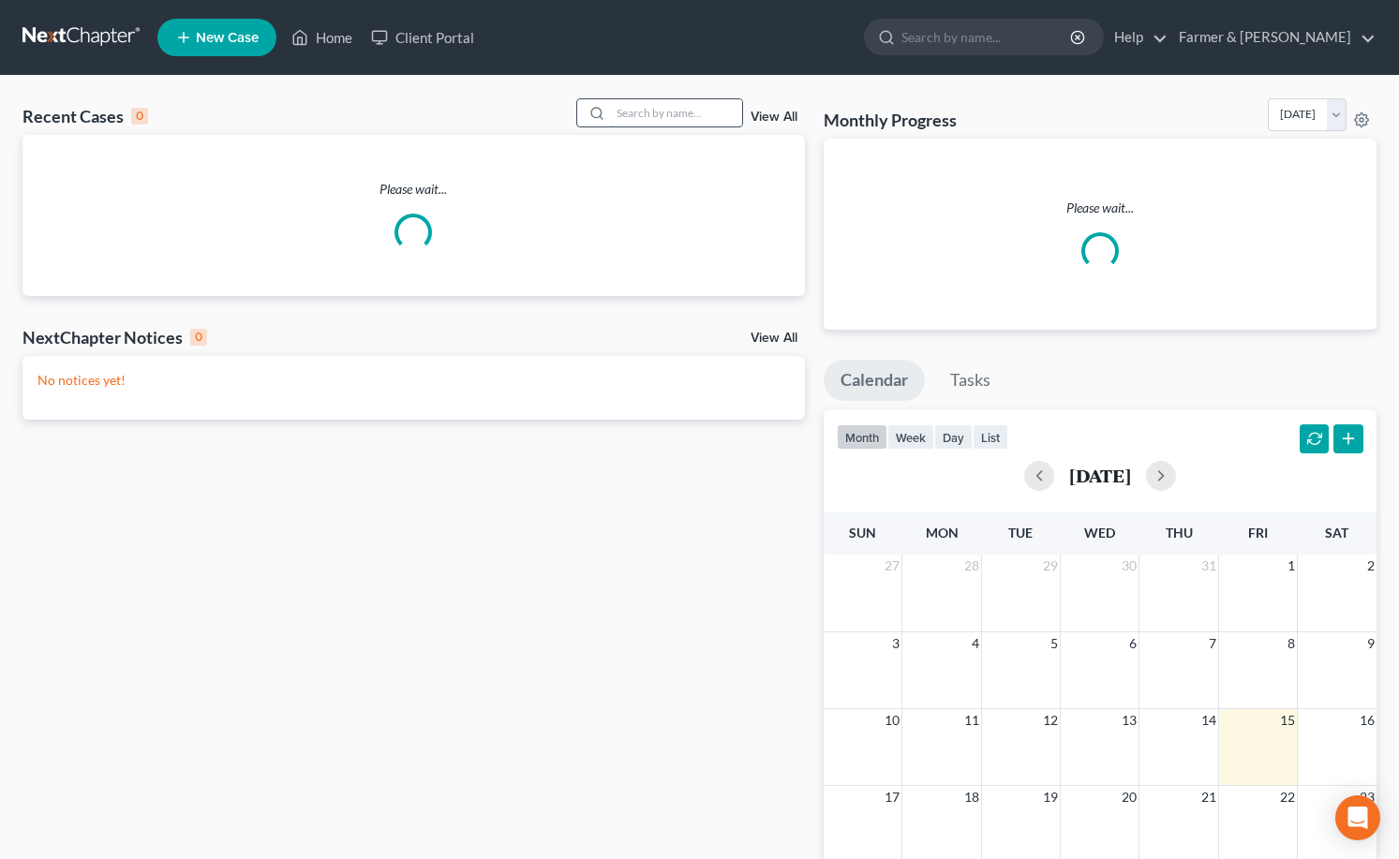
click at [620, 118] on input "search" at bounding box center [676, 112] width 131 height 27
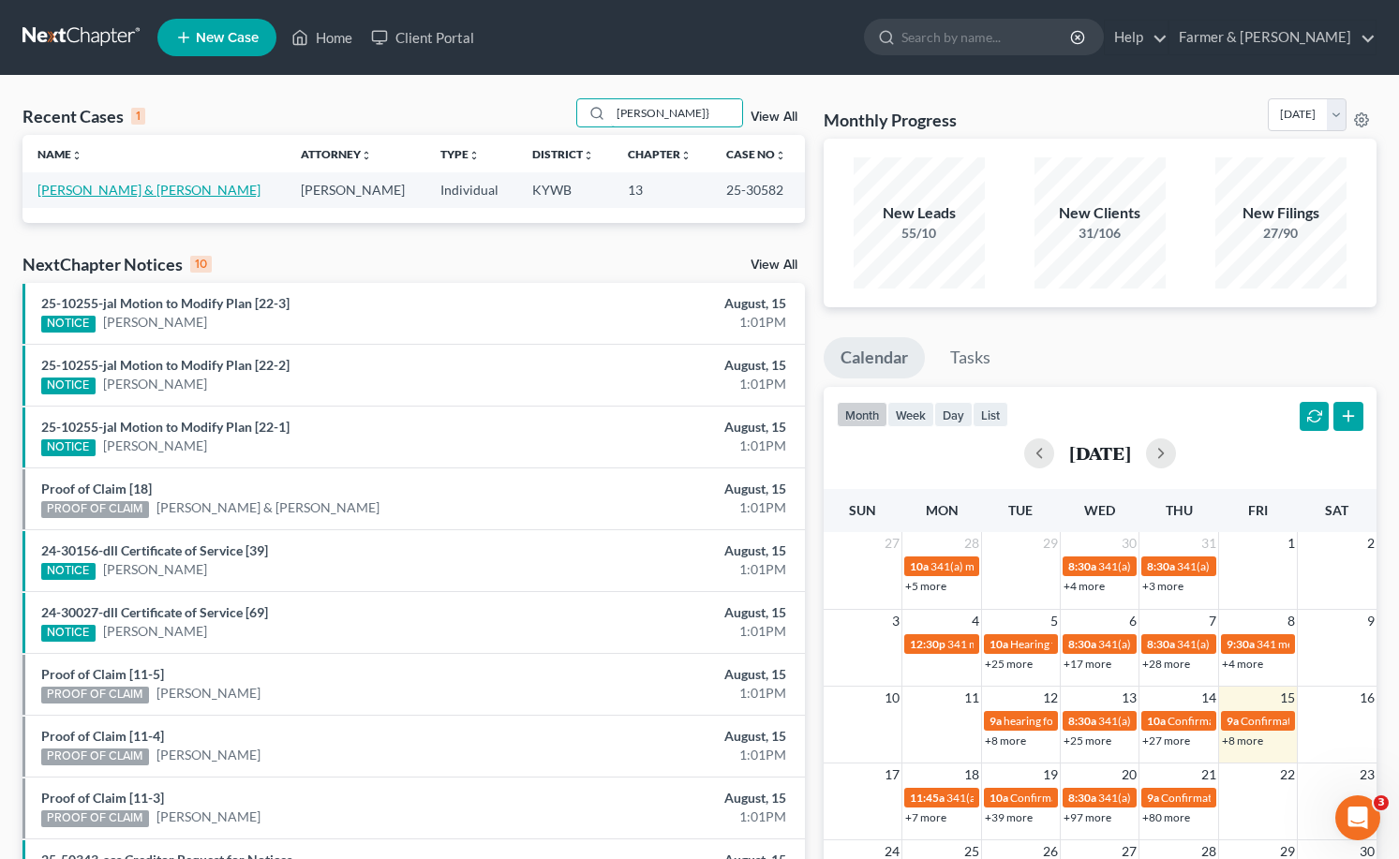
type input "[PERSON_NAME]}"
click at [52, 189] on link "[PERSON_NAME] & [PERSON_NAME]" at bounding box center [148, 190] width 223 height 16
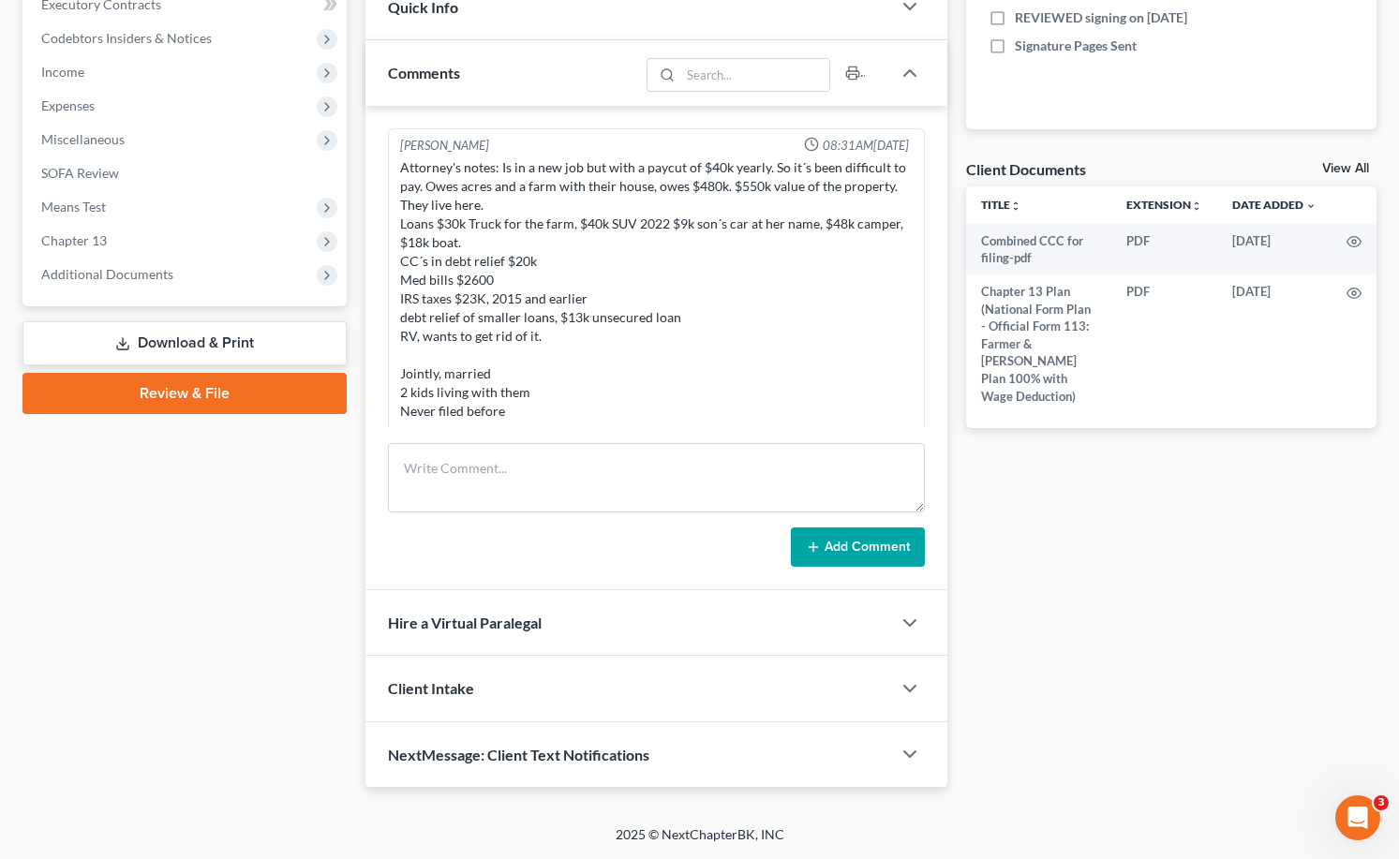
scroll to position [1040, 0]
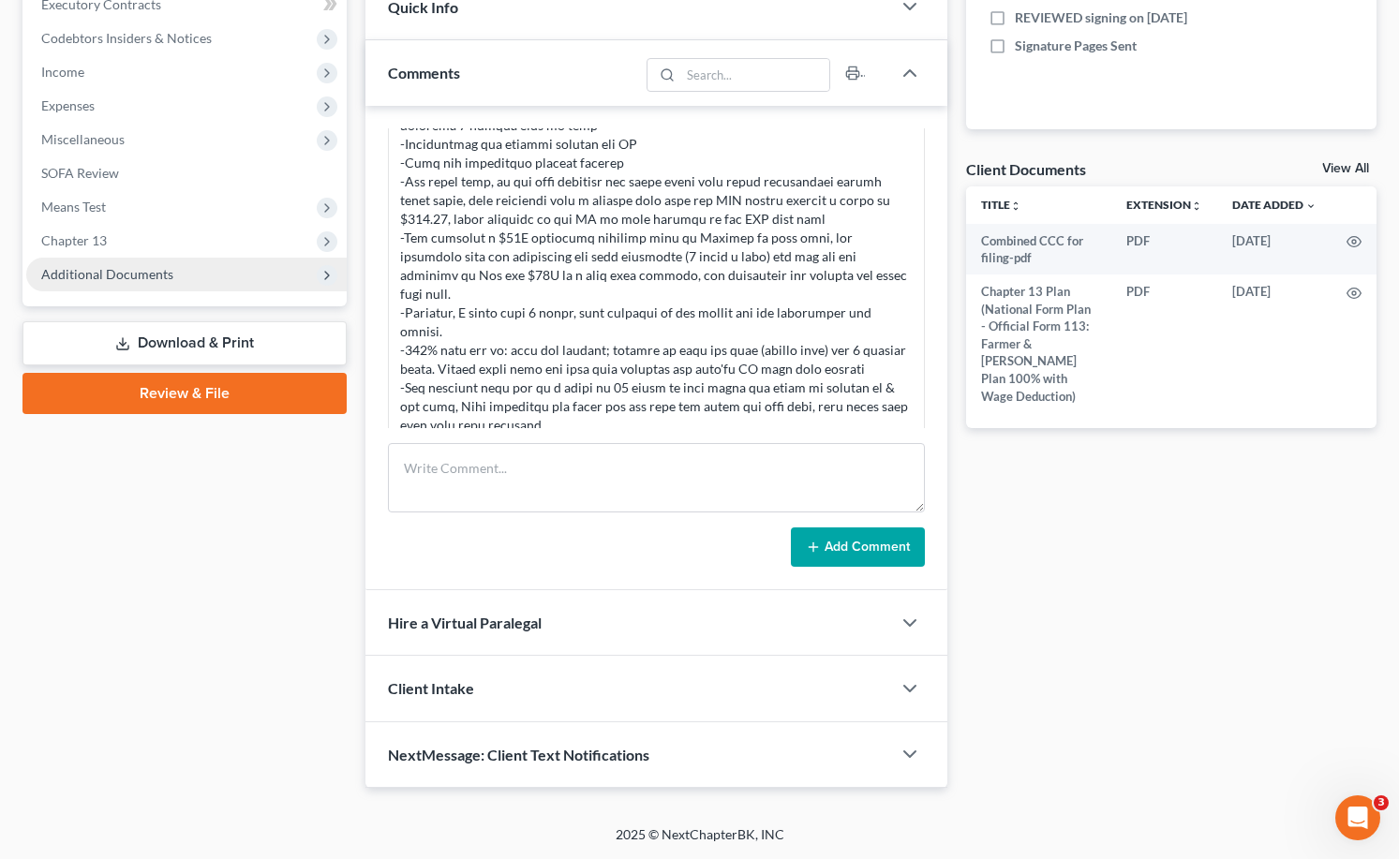
click at [179, 287] on span "Additional Documents" at bounding box center [186, 275] width 320 height 34
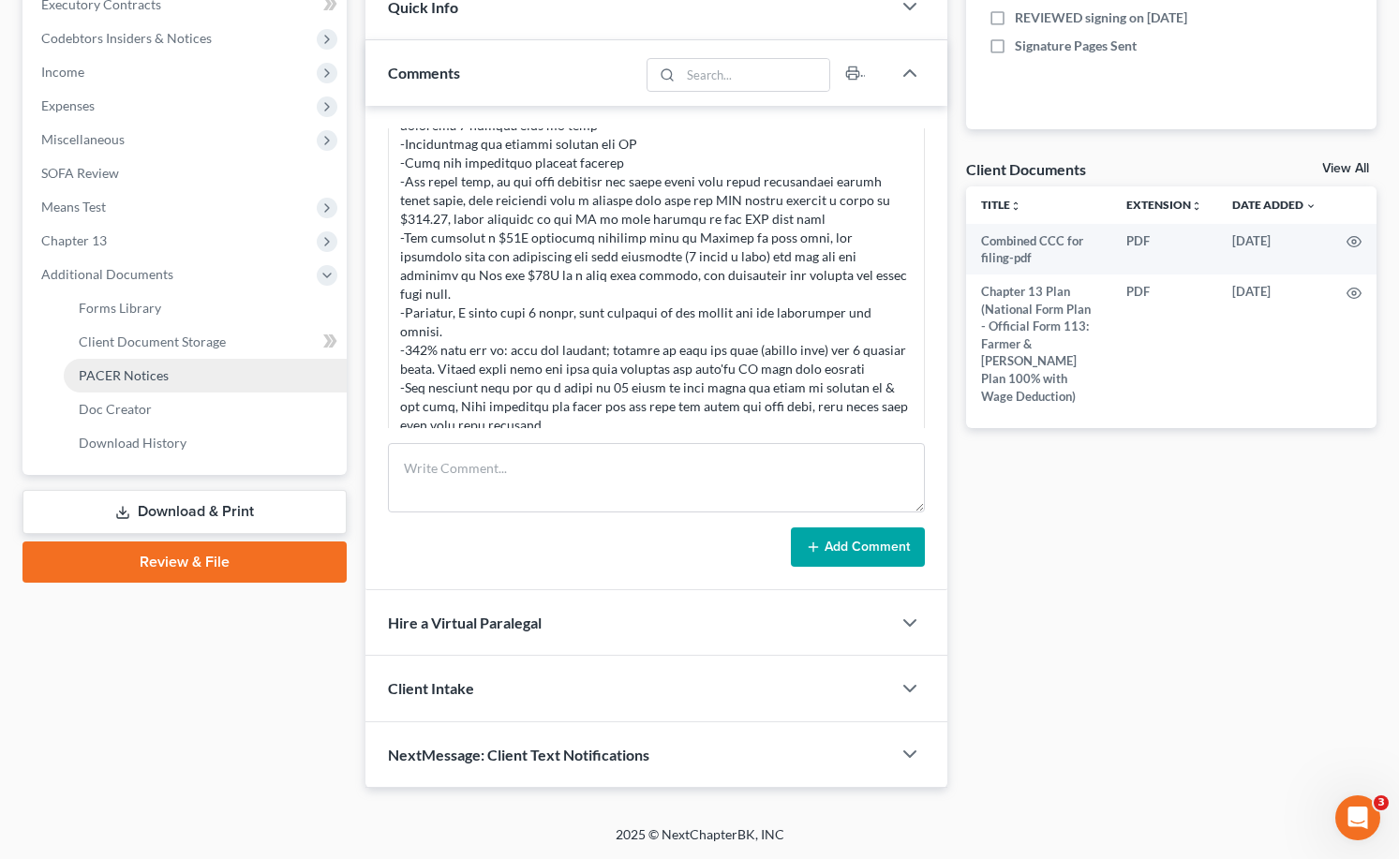
click at [148, 373] on span "PACER Notices" at bounding box center [124, 375] width 90 height 16
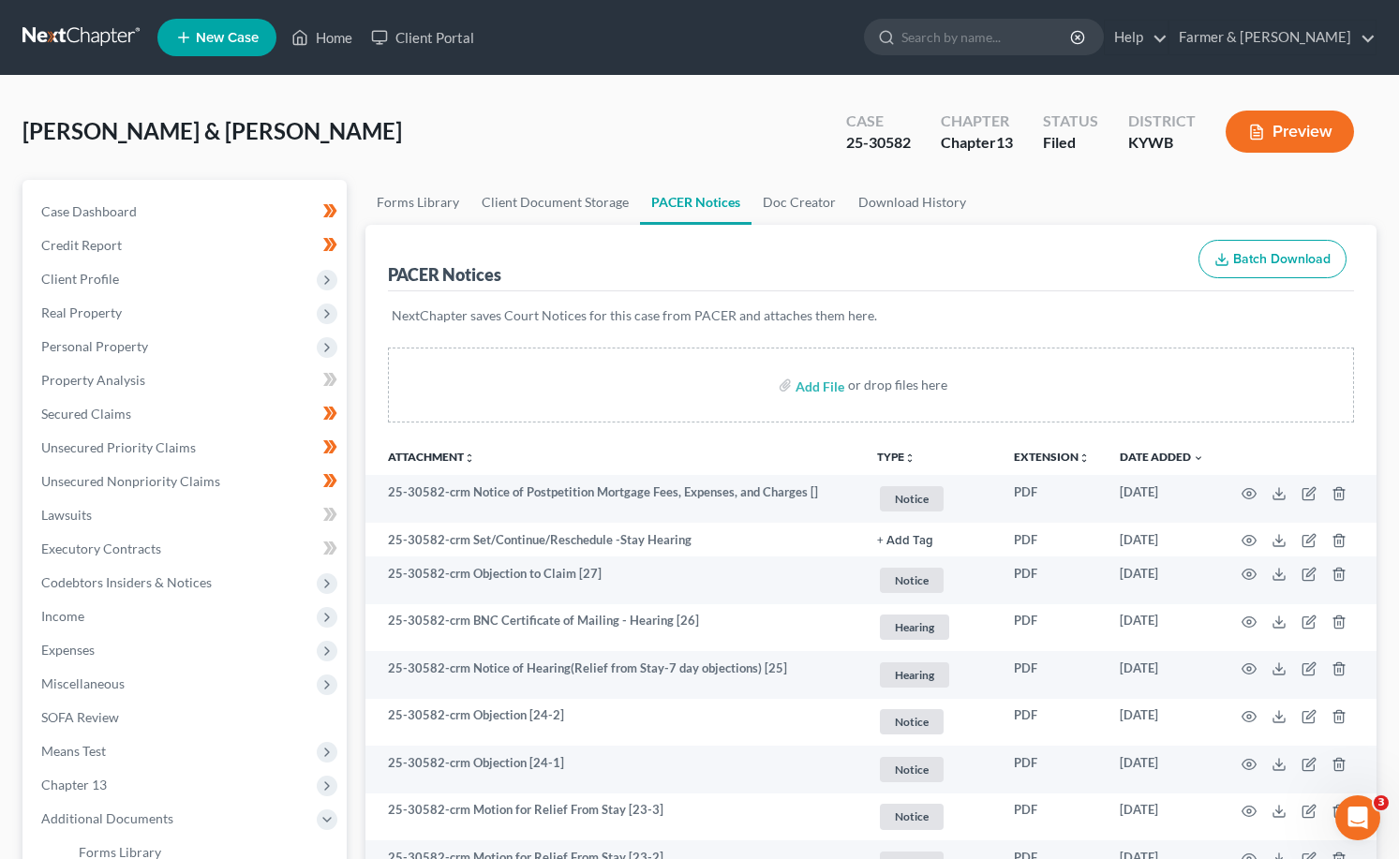
drag, startPoint x: 32, startPoint y: 31, endPoint x: 378, endPoint y: 115, distance: 355.8
click at [35, 31] on link at bounding box center [82, 38] width 120 height 34
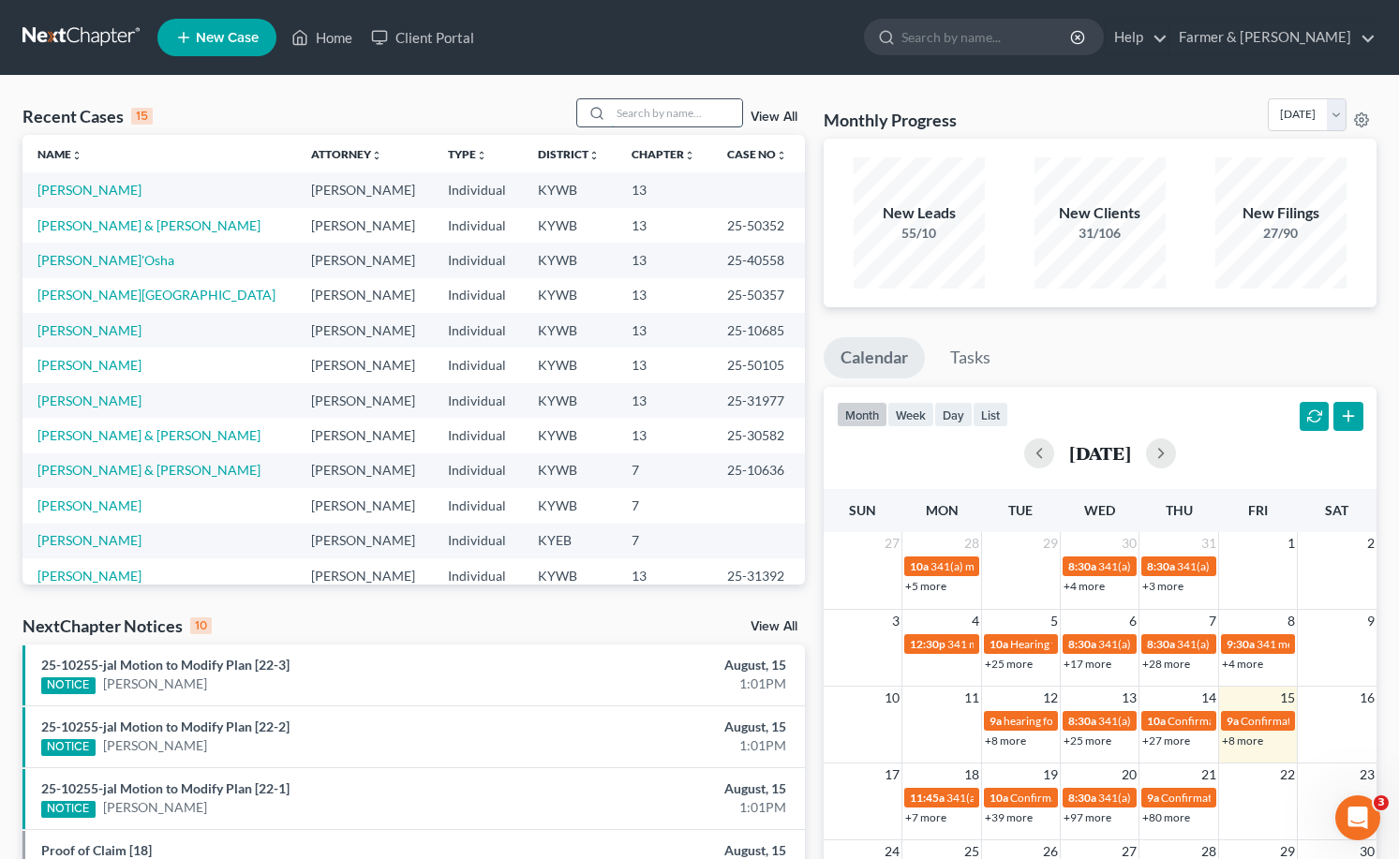
click at [670, 114] on input "search" at bounding box center [676, 112] width 131 height 27
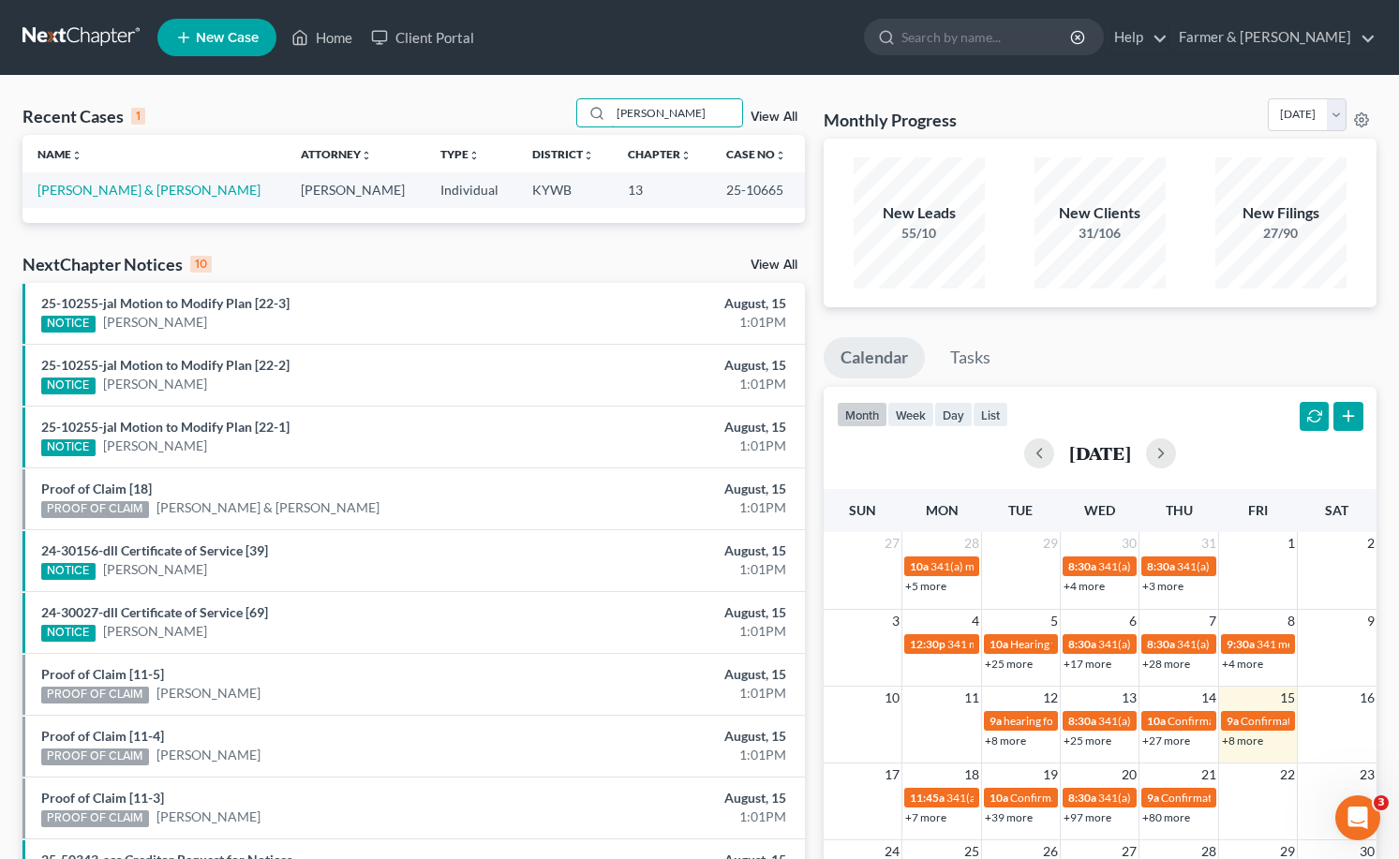
type input "[PERSON_NAME]"
click at [129, 187] on link "[PERSON_NAME] & [PERSON_NAME]" at bounding box center [148, 190] width 223 height 16
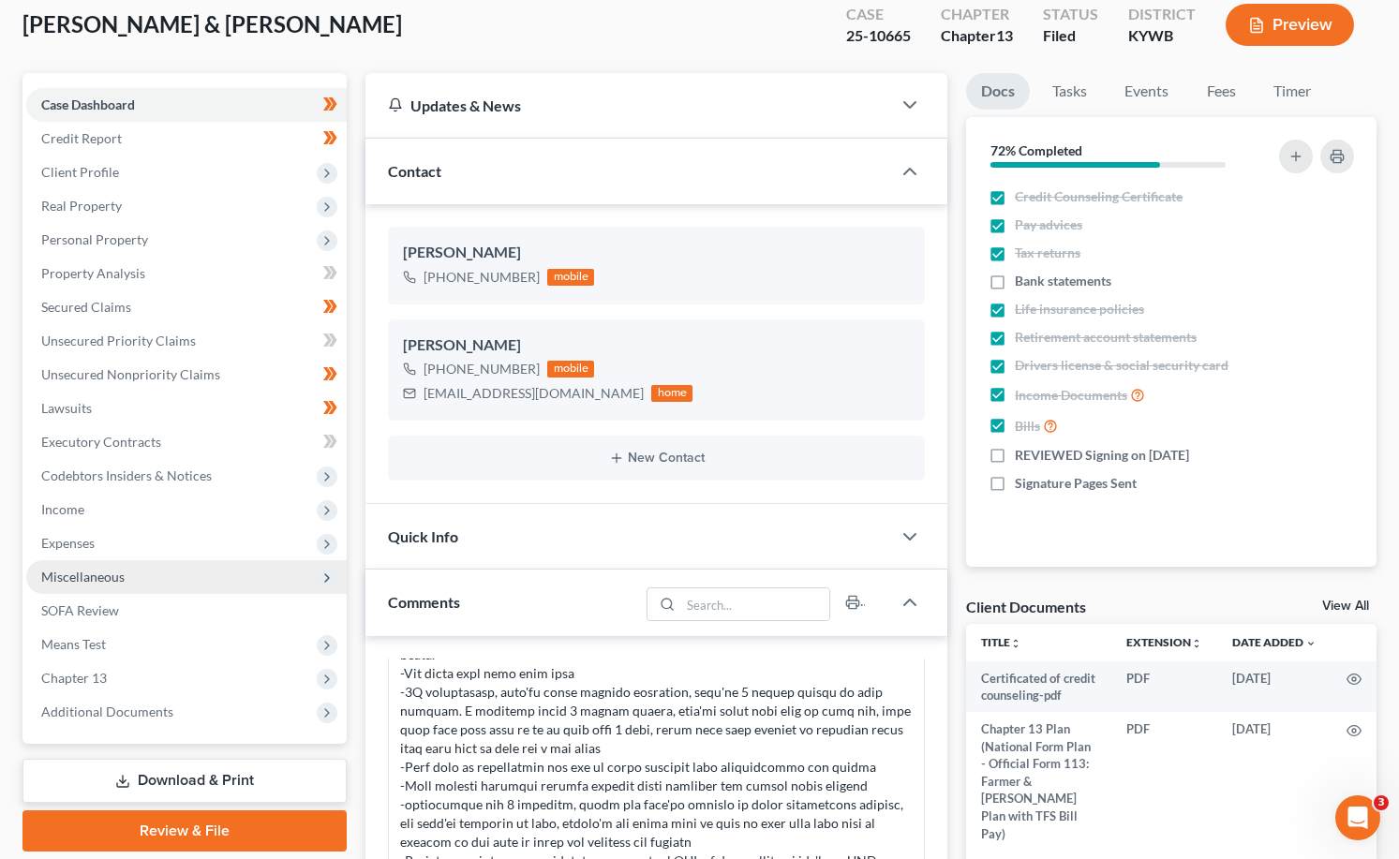
scroll to position [187, 0]
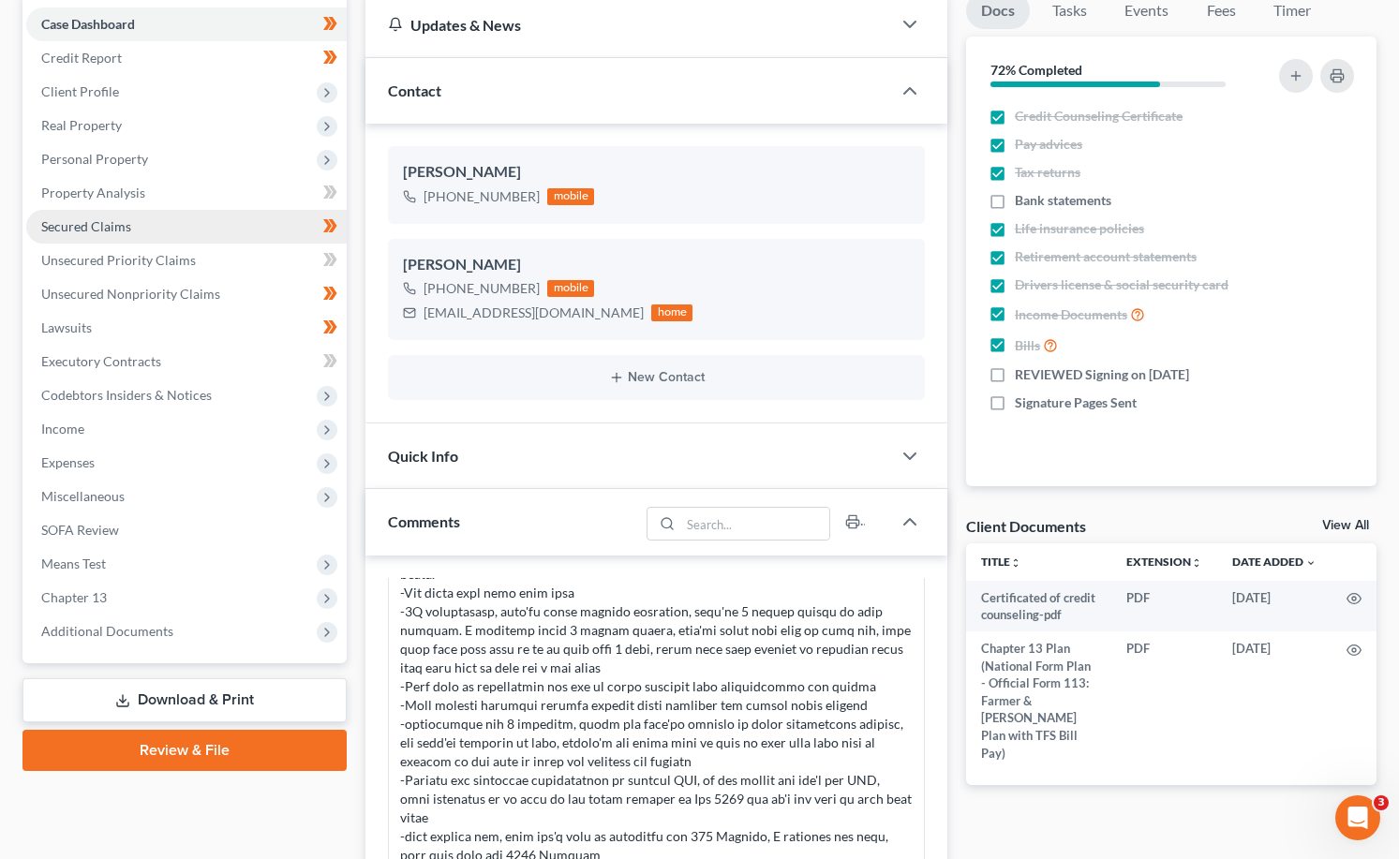
click at [93, 223] on span "Secured Claims" at bounding box center [86, 226] width 90 height 16
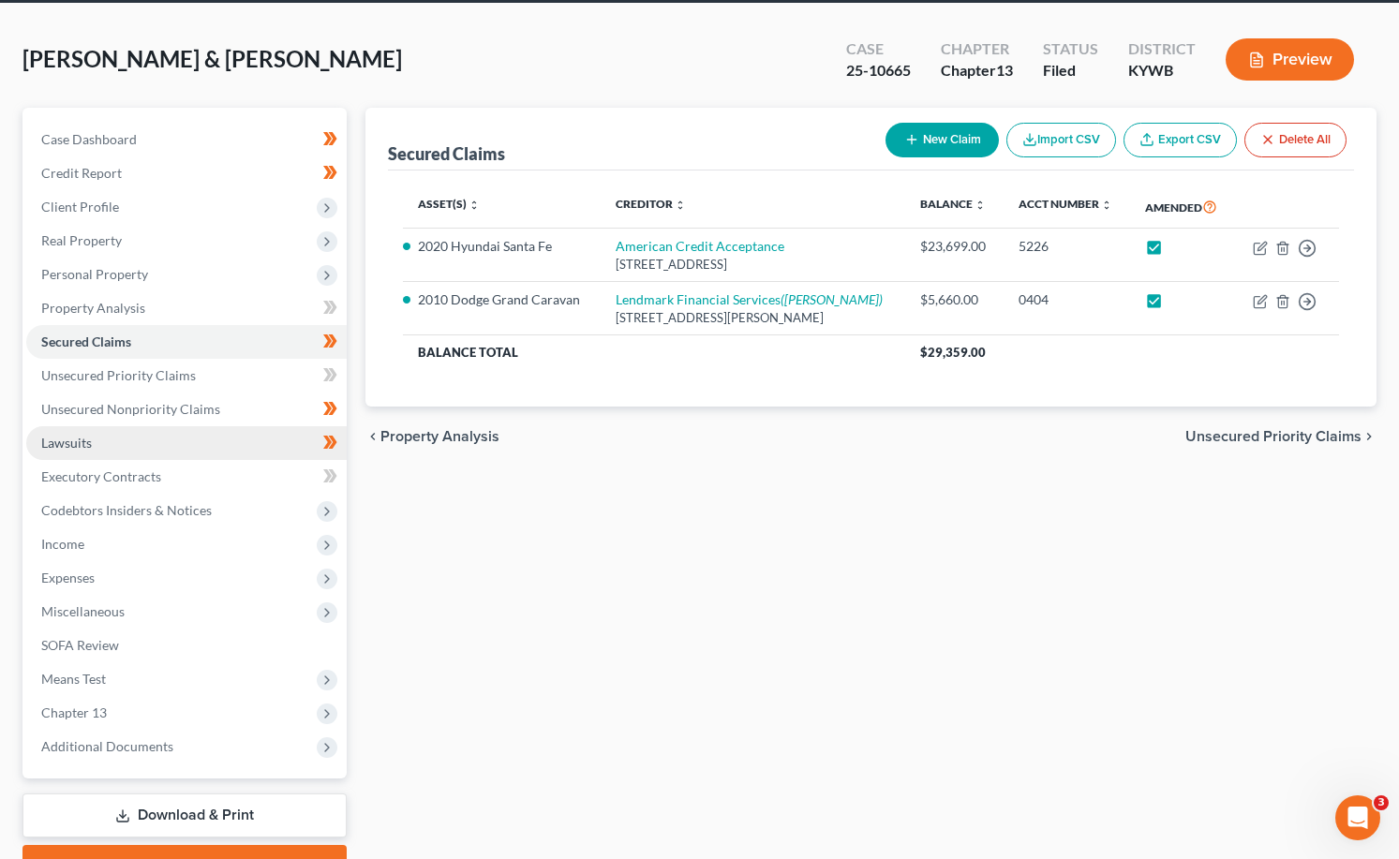
scroll to position [94, 0]
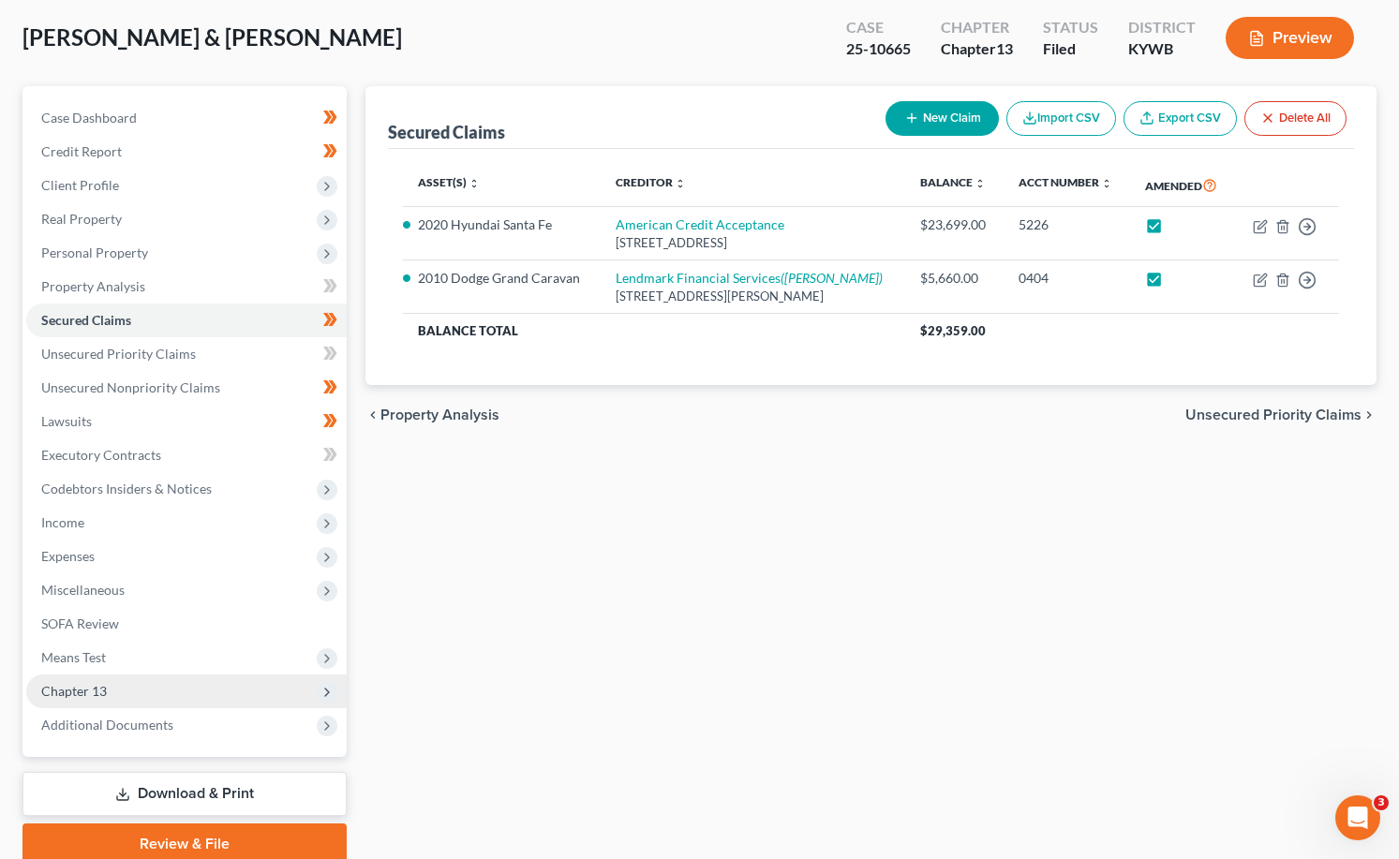
click at [85, 688] on span "Chapter 13" at bounding box center [74, 691] width 66 height 16
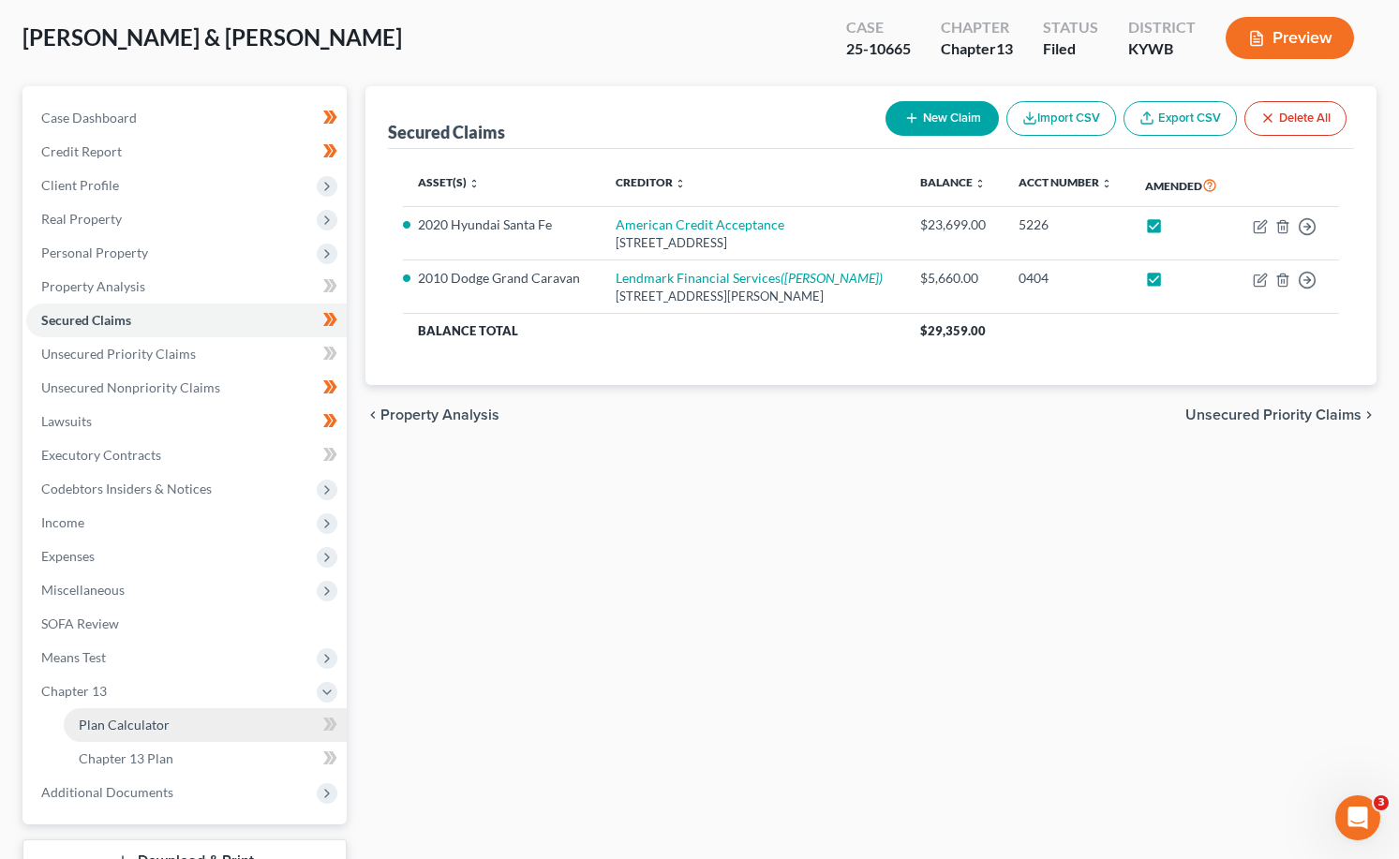
click at [112, 715] on link "Plan Calculator" at bounding box center [205, 725] width 283 height 34
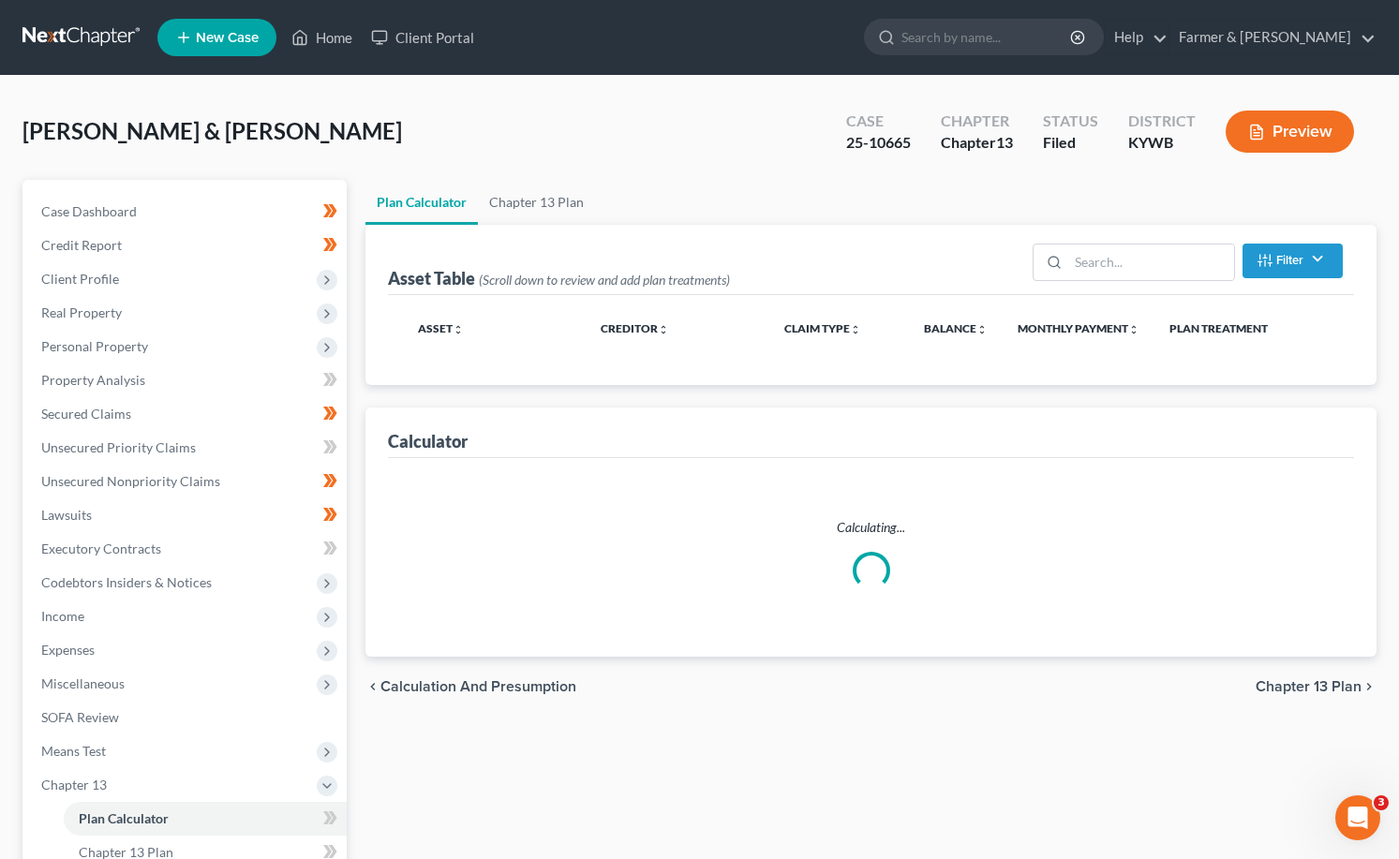
select select "59"
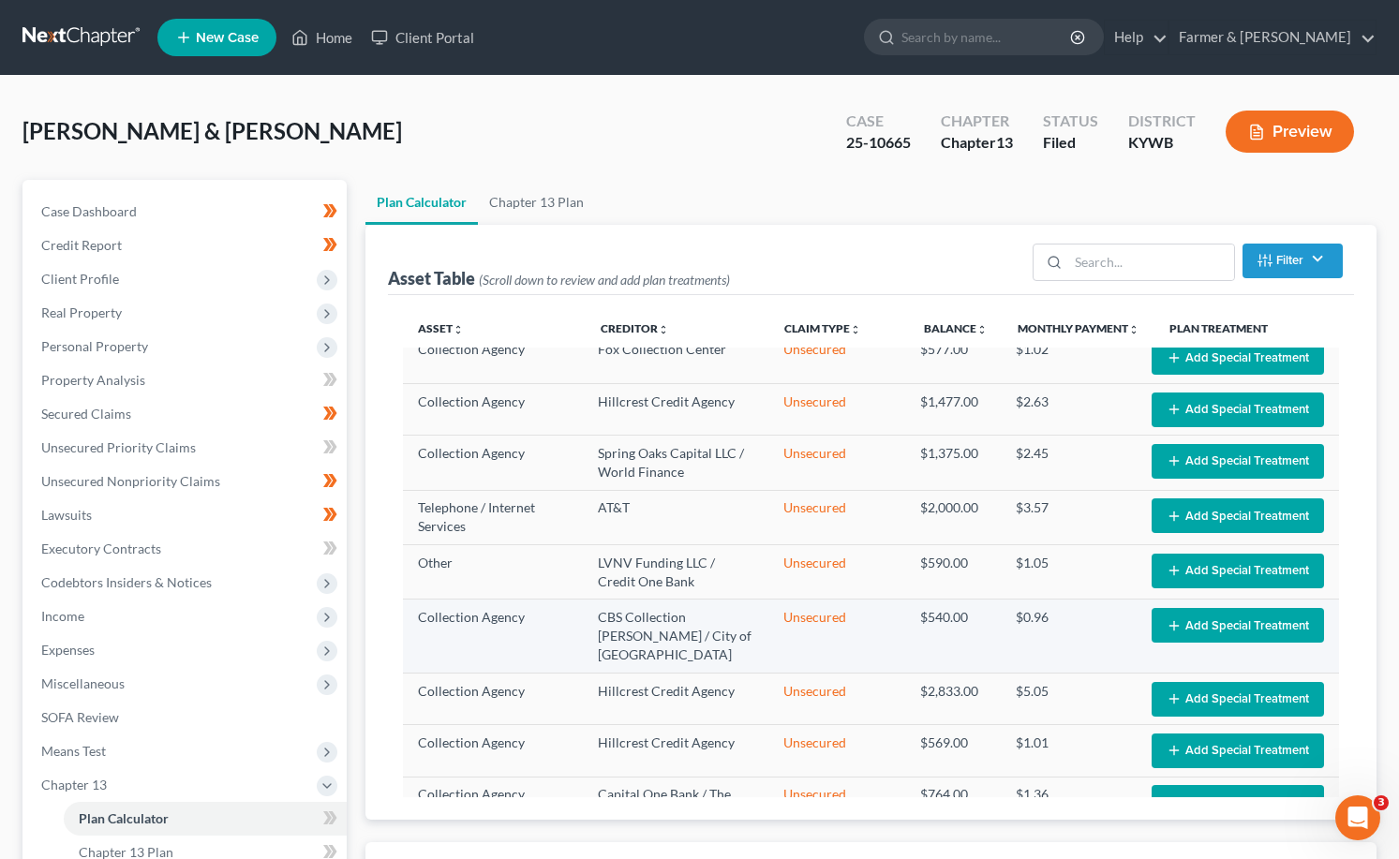
scroll to position [281, 0]
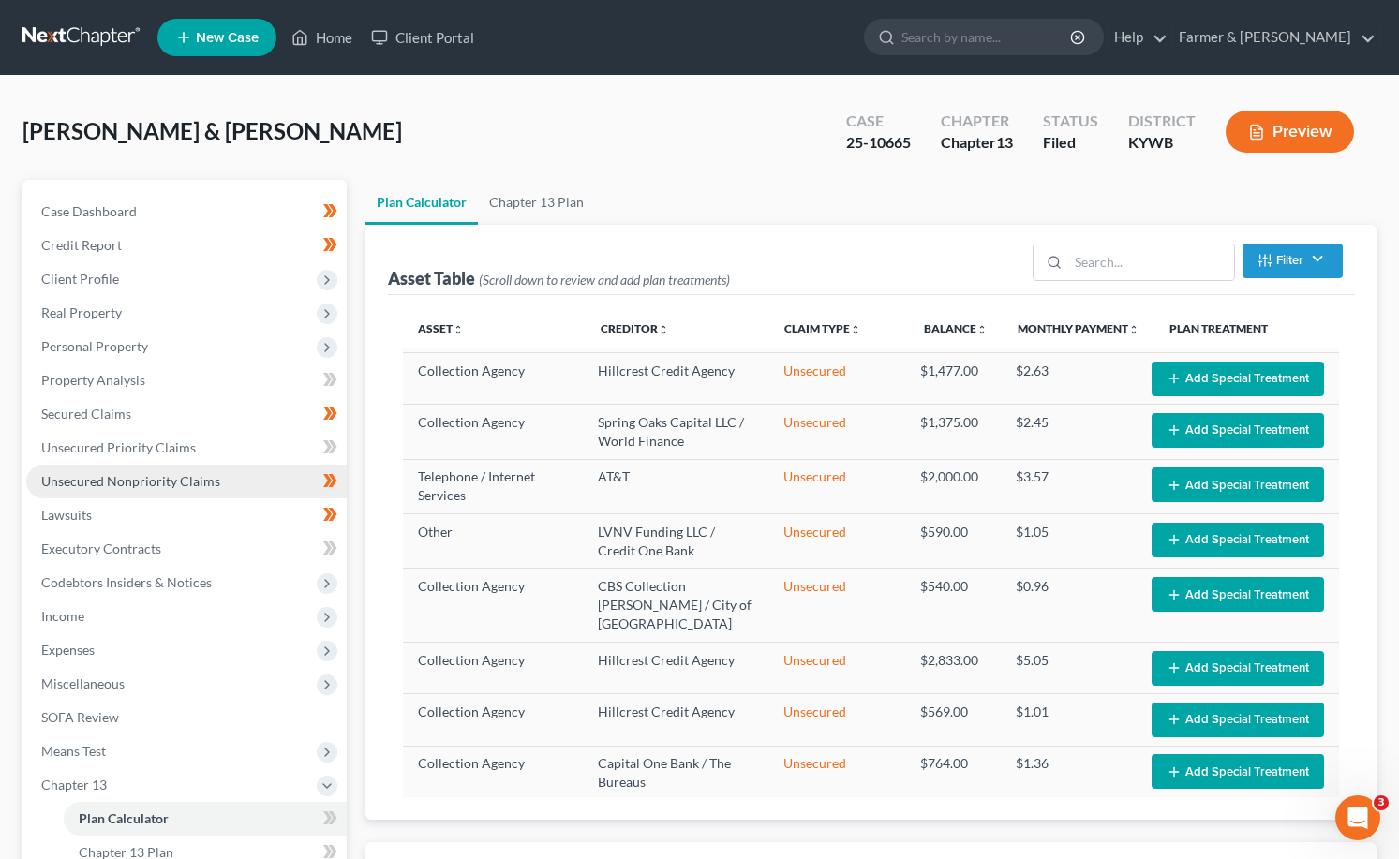
click at [104, 487] on span "Unsecured Nonpriority Claims" at bounding box center [130, 481] width 179 height 16
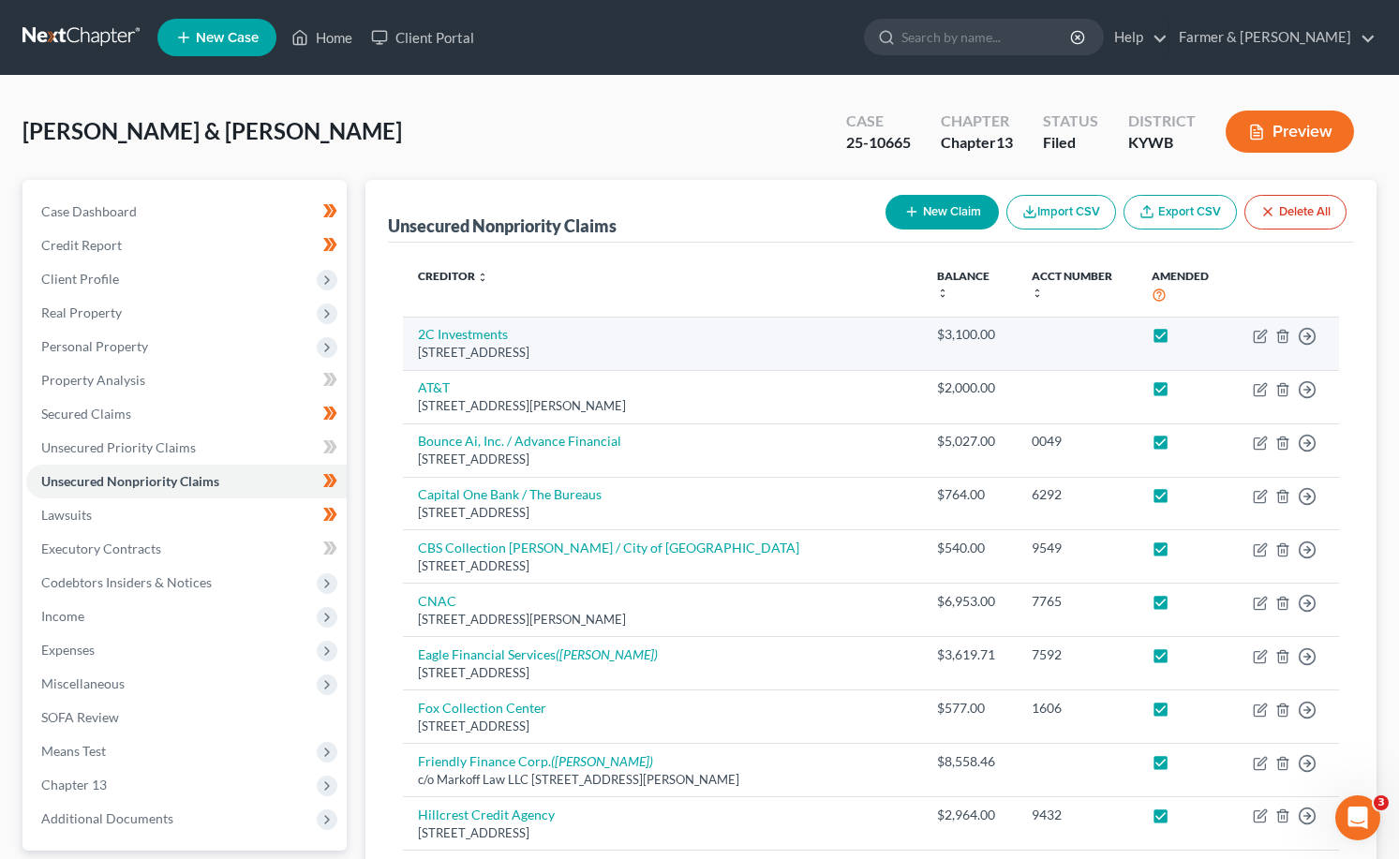
click at [1178, 339] on label at bounding box center [1178, 339] width 0 height 0
click at [1185, 325] on input "checkbox" at bounding box center [1191, 331] width 12 height 12
checkbox input "false"
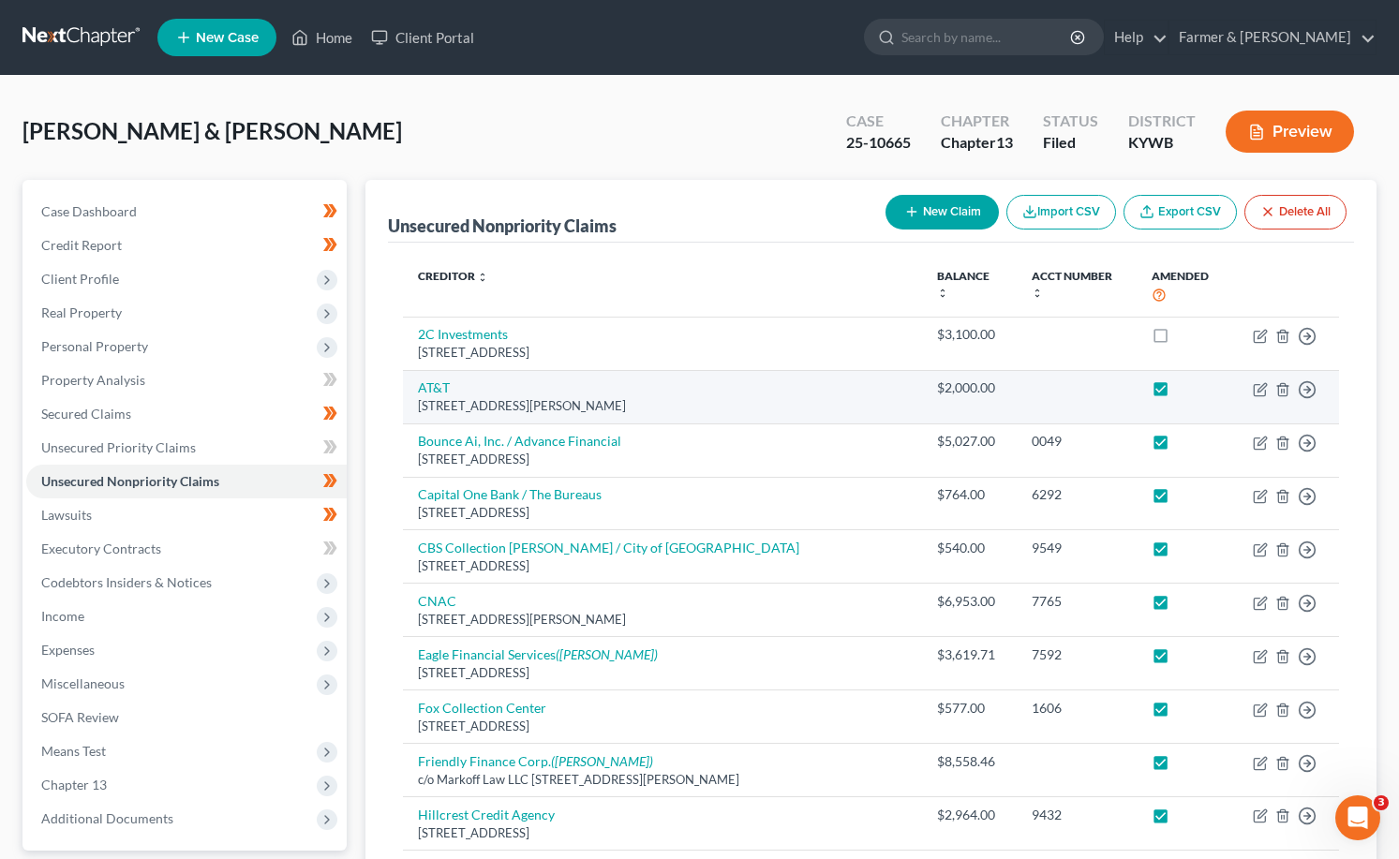
click at [1178, 393] on label at bounding box center [1178, 393] width 0 height 0
click at [1185, 378] on input "checkbox" at bounding box center [1191, 384] width 12 height 12
checkbox input "false"
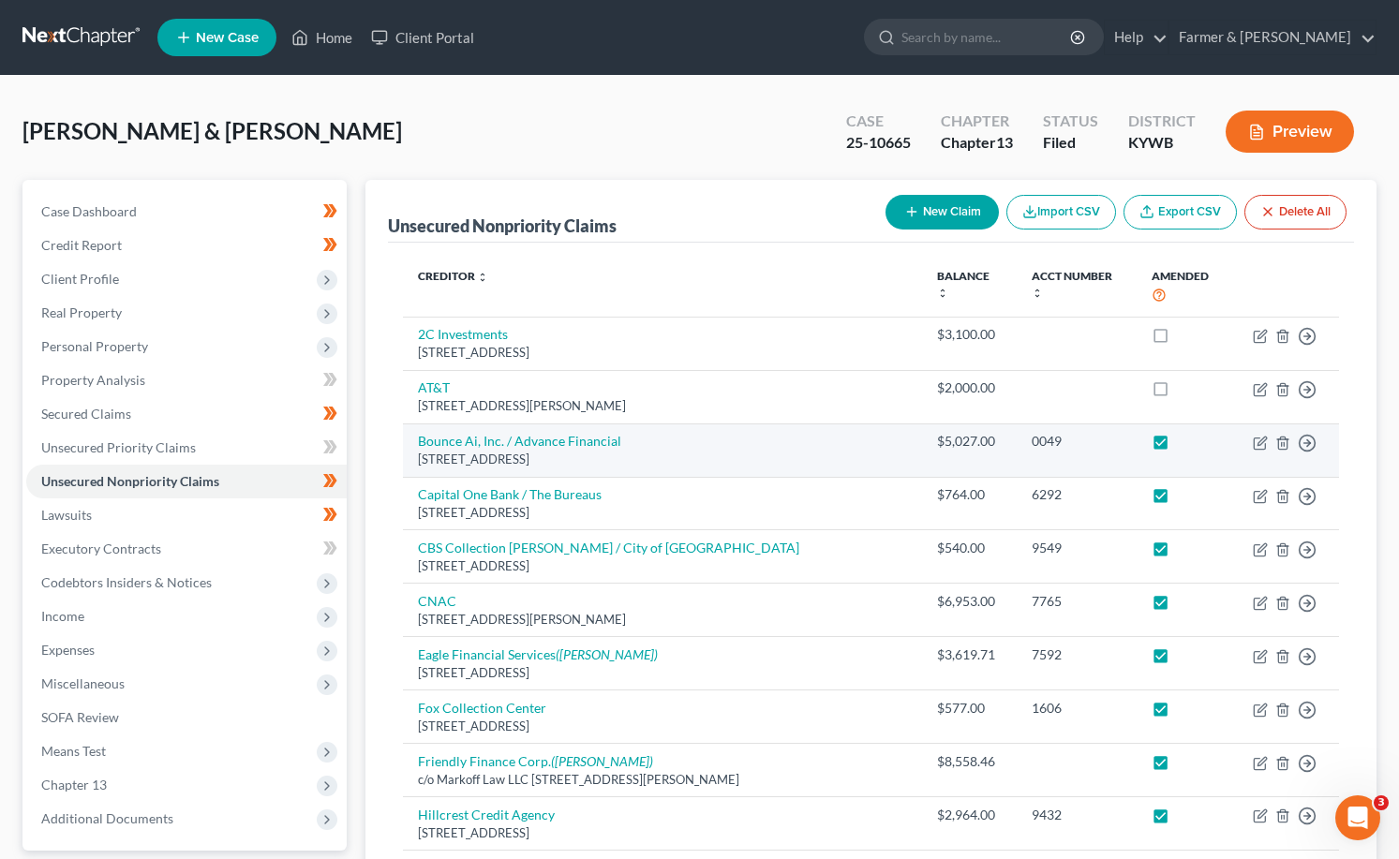
click at [1178, 446] on label at bounding box center [1178, 446] width 0 height 0
click at [1185, 432] on input "checkbox" at bounding box center [1191, 438] width 12 height 12
checkbox input "false"
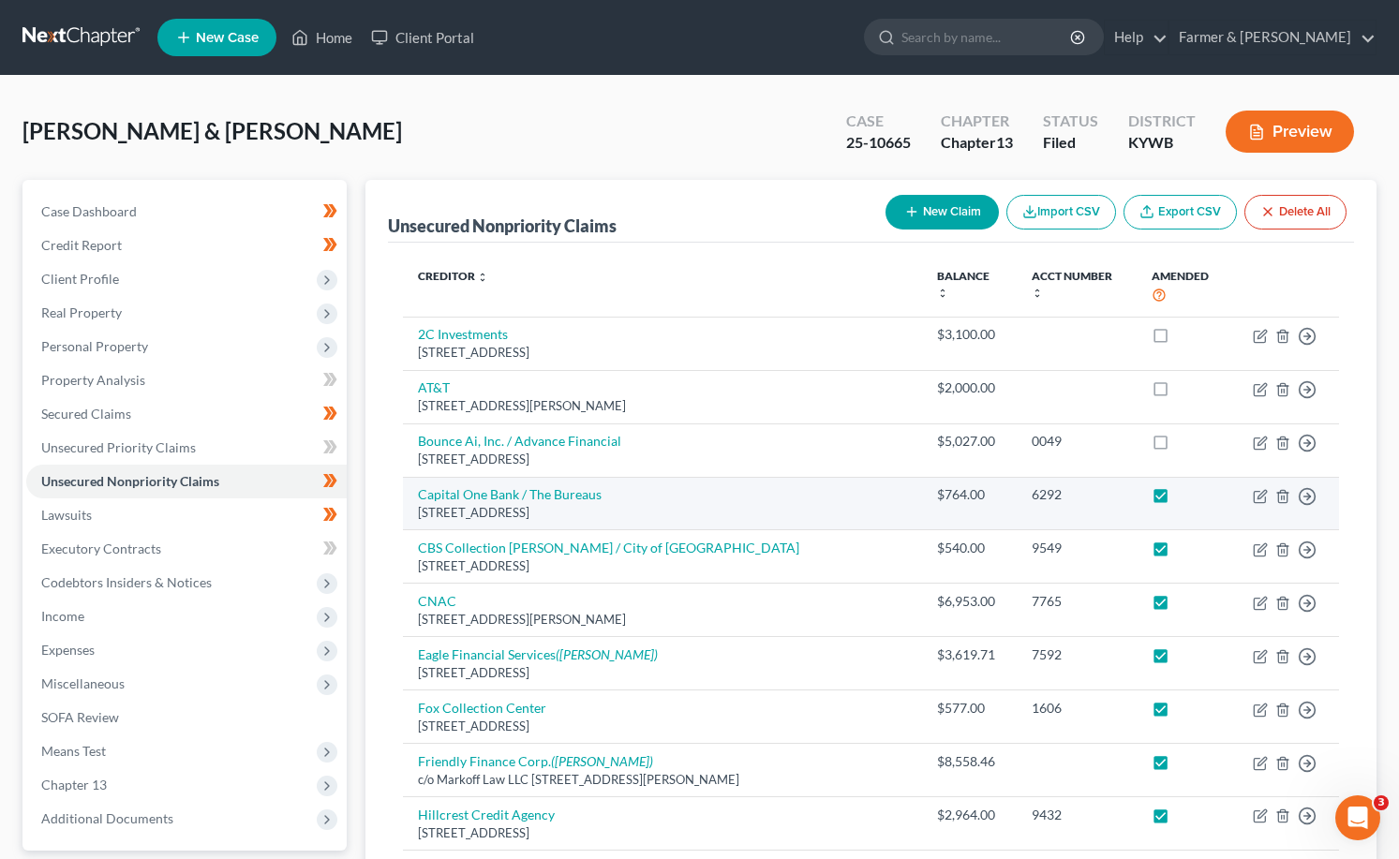
click at [1178, 499] on label at bounding box center [1178, 499] width 0 height 0
click at [1185, 485] on input "checkbox" at bounding box center [1191, 491] width 12 height 12
checkbox input "false"
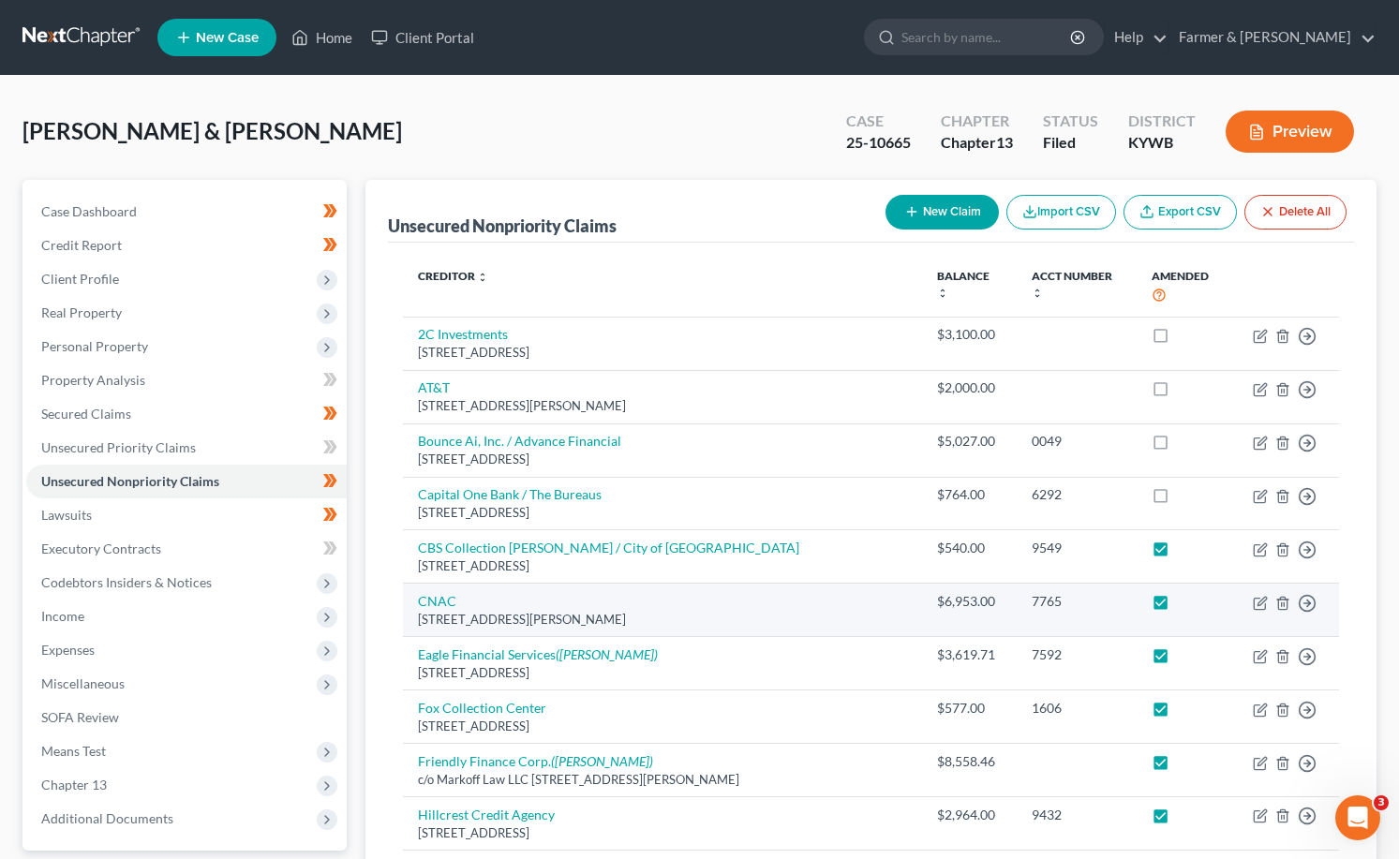
click at [1178, 606] on label at bounding box center [1178, 606] width 0 height 0
click at [1185, 592] on input "checkbox" at bounding box center [1191, 598] width 12 height 12
checkbox input "false"
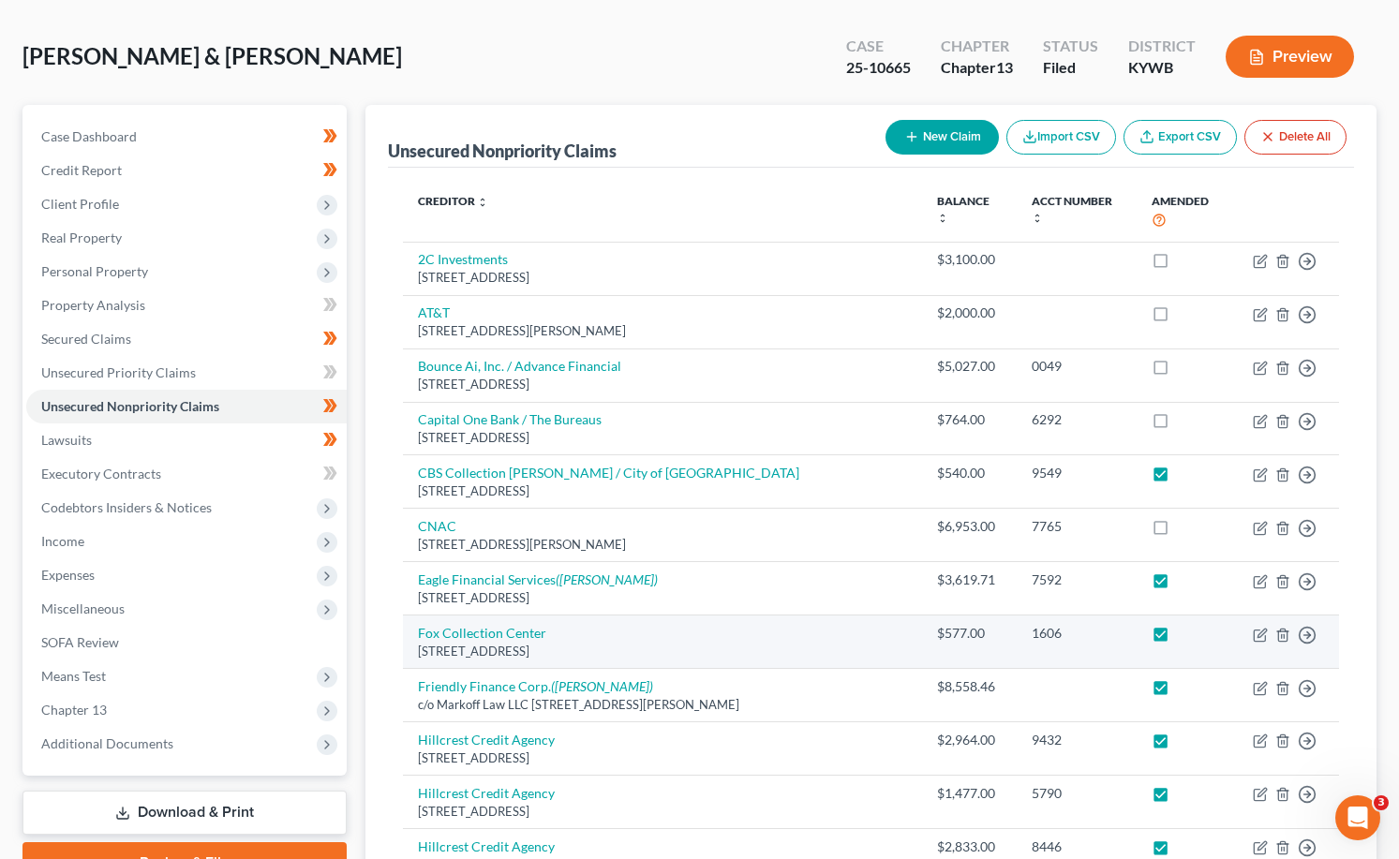
scroll to position [94, 0]
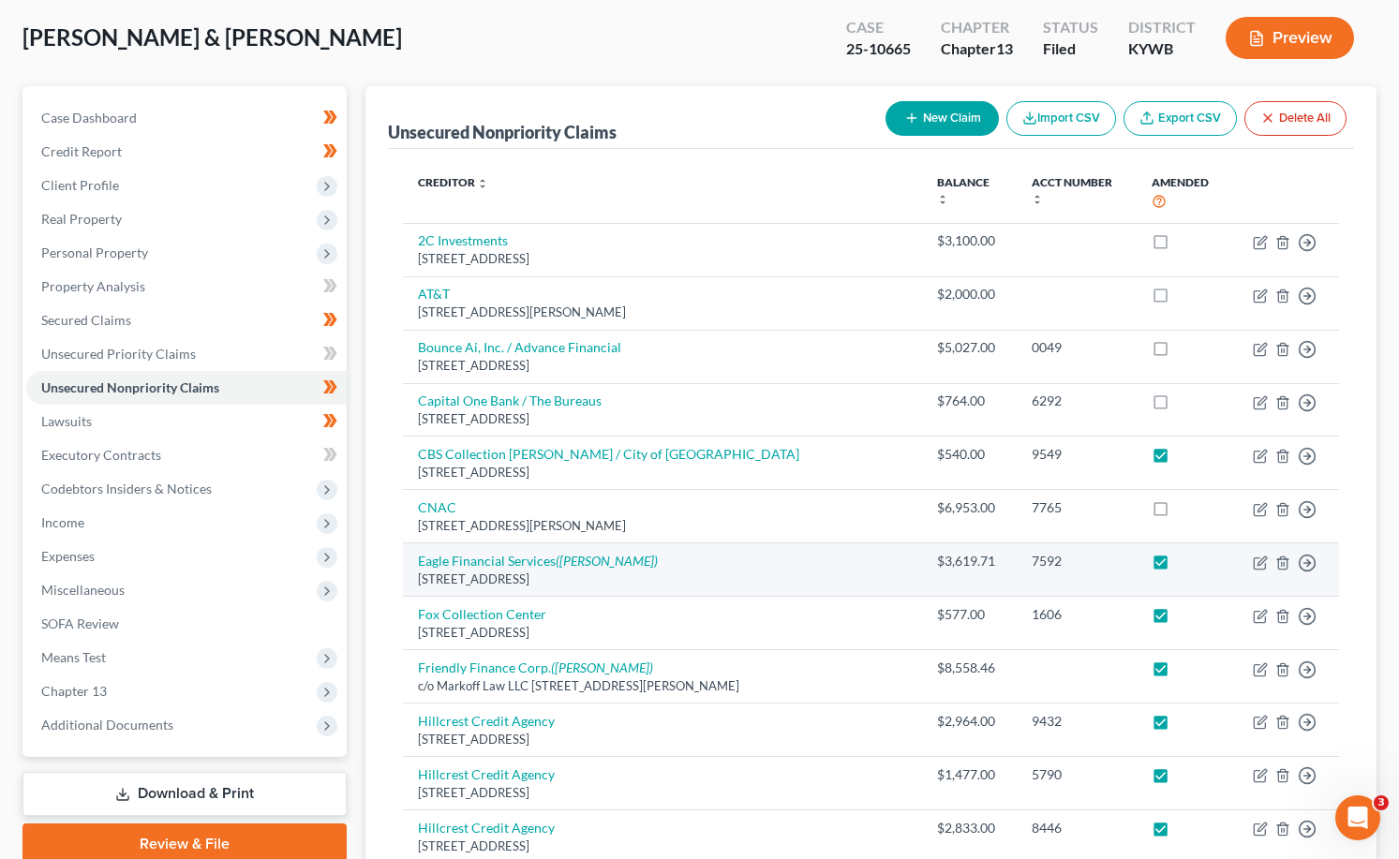
click at [1178, 566] on label at bounding box center [1178, 566] width 0 height 0
click at [1185, 552] on input "checkbox" at bounding box center [1191, 558] width 12 height 12
checkbox input "false"
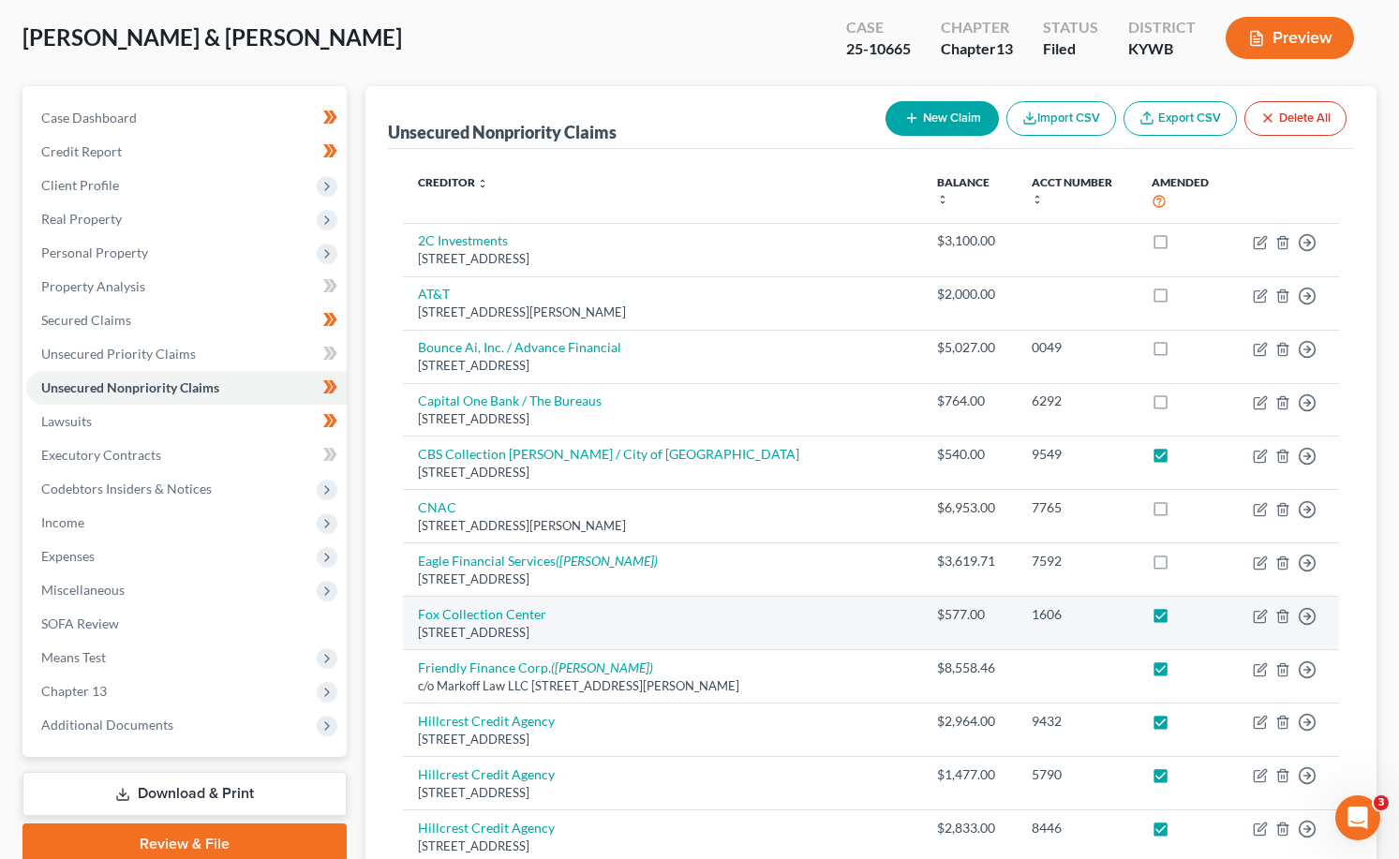
click at [1178, 619] on label at bounding box center [1178, 619] width 0 height 0
click at [1185, 606] on input "checkbox" at bounding box center [1191, 611] width 12 height 12
checkbox input "false"
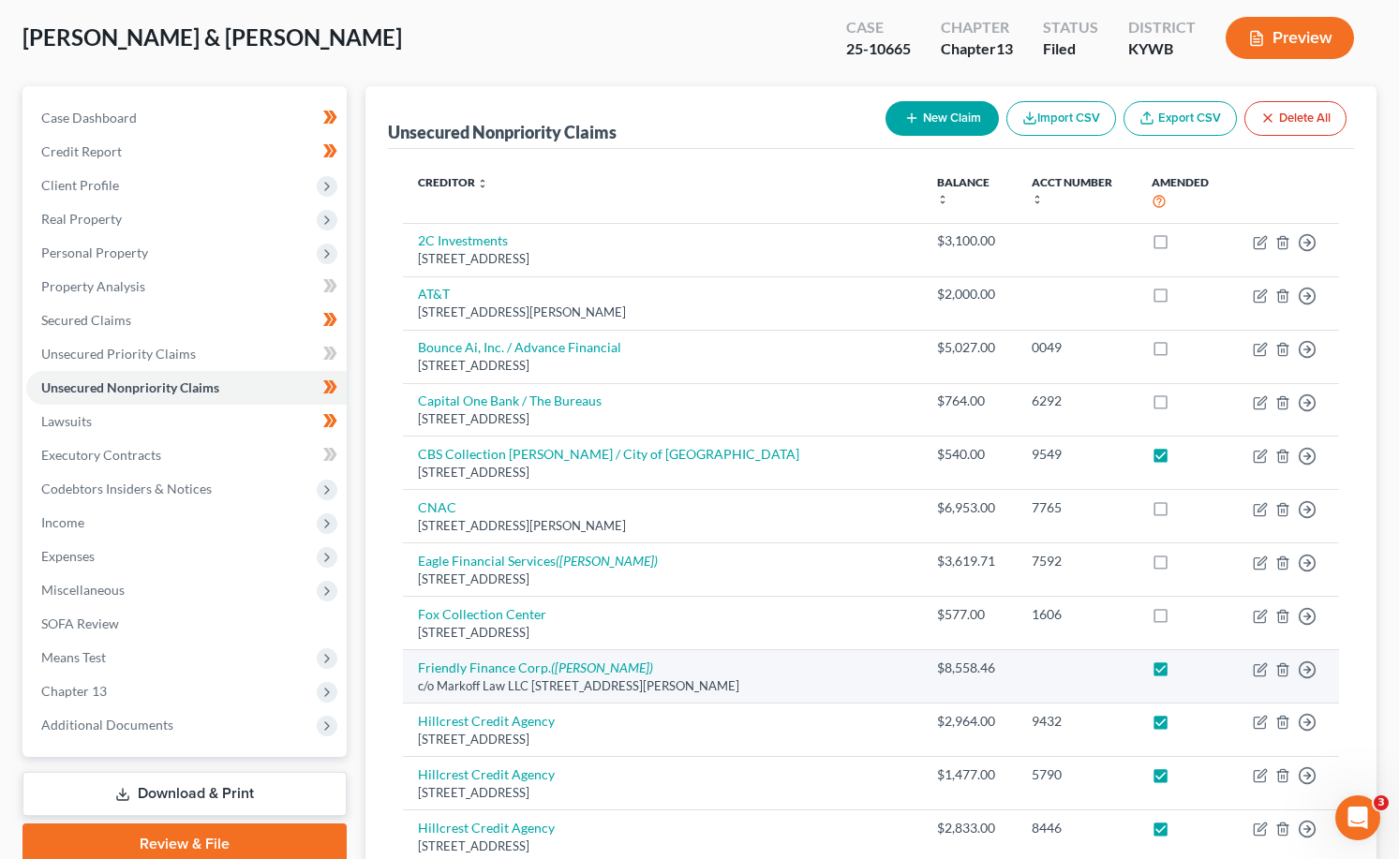
click at [1178, 673] on label at bounding box center [1178, 673] width 0 height 0
click at [1185, 659] on input "checkbox" at bounding box center [1191, 665] width 12 height 12
checkbox input "false"
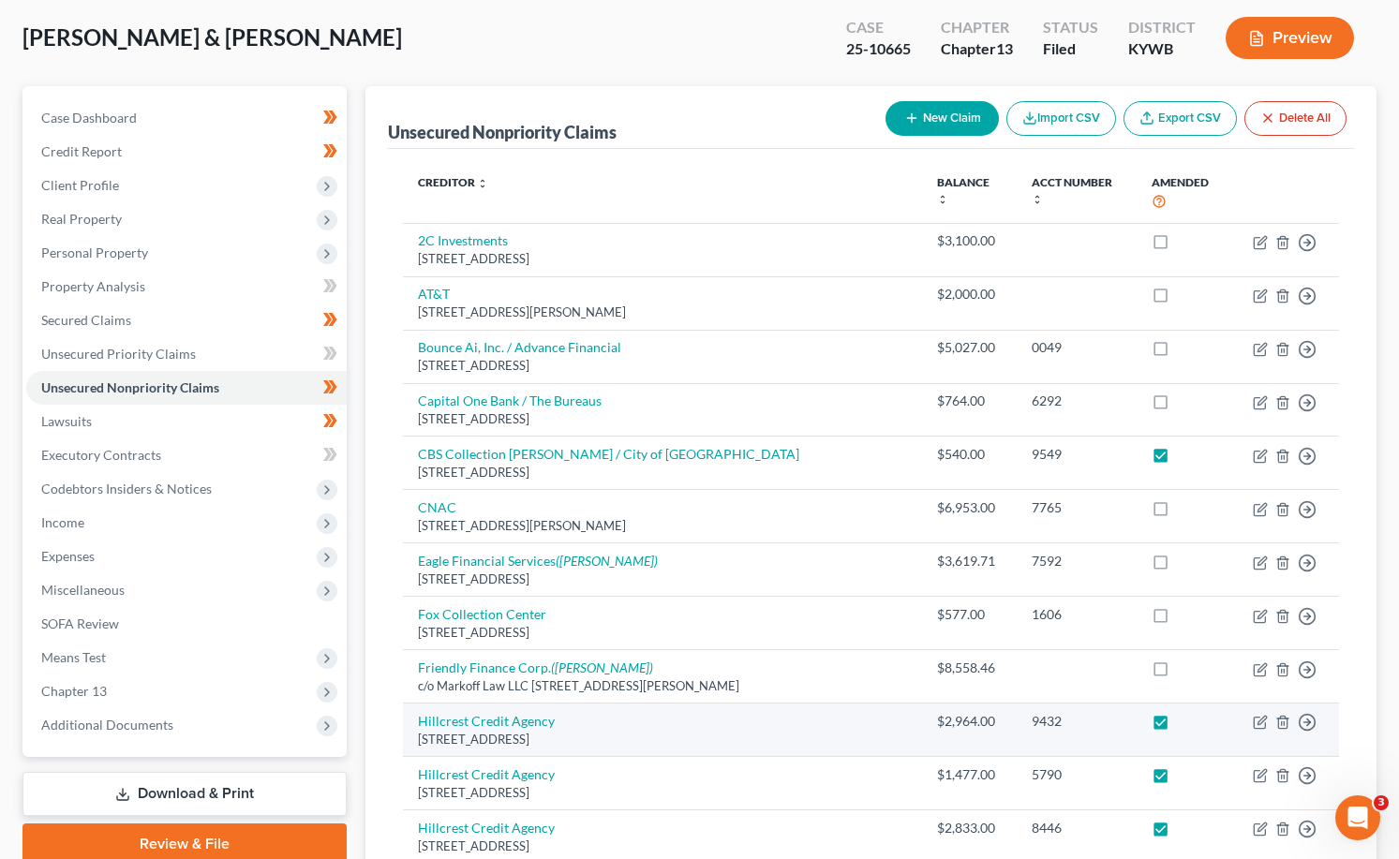
click at [1178, 726] on label at bounding box center [1178, 726] width 0 height 0
click at [1185, 712] on input "checkbox" at bounding box center [1191, 718] width 12 height 12
checkbox input "false"
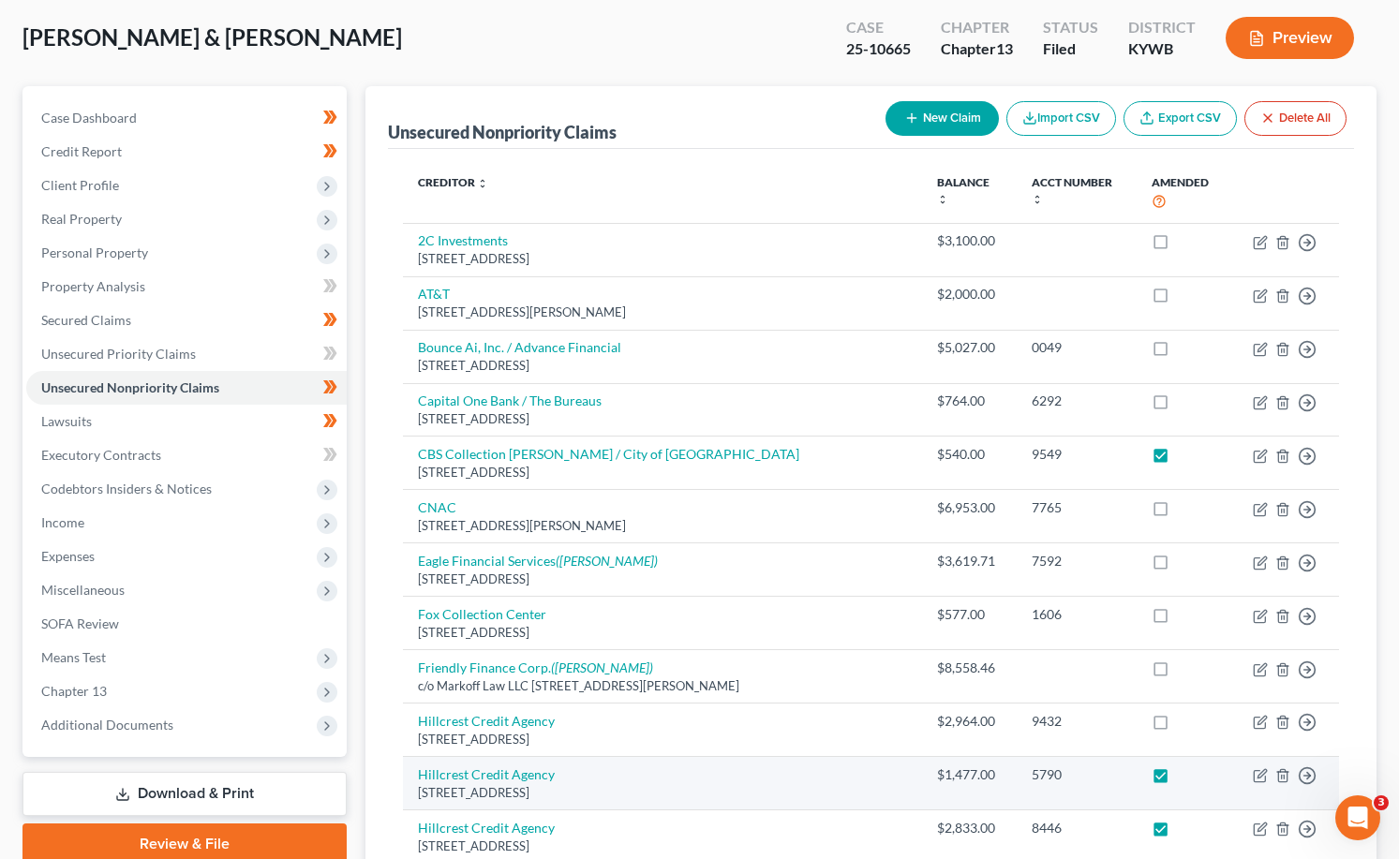
click at [1178, 779] on label at bounding box center [1178, 779] width 0 height 0
click at [1185, 765] on input "checkbox" at bounding box center [1191, 771] width 12 height 12
checkbox input "false"
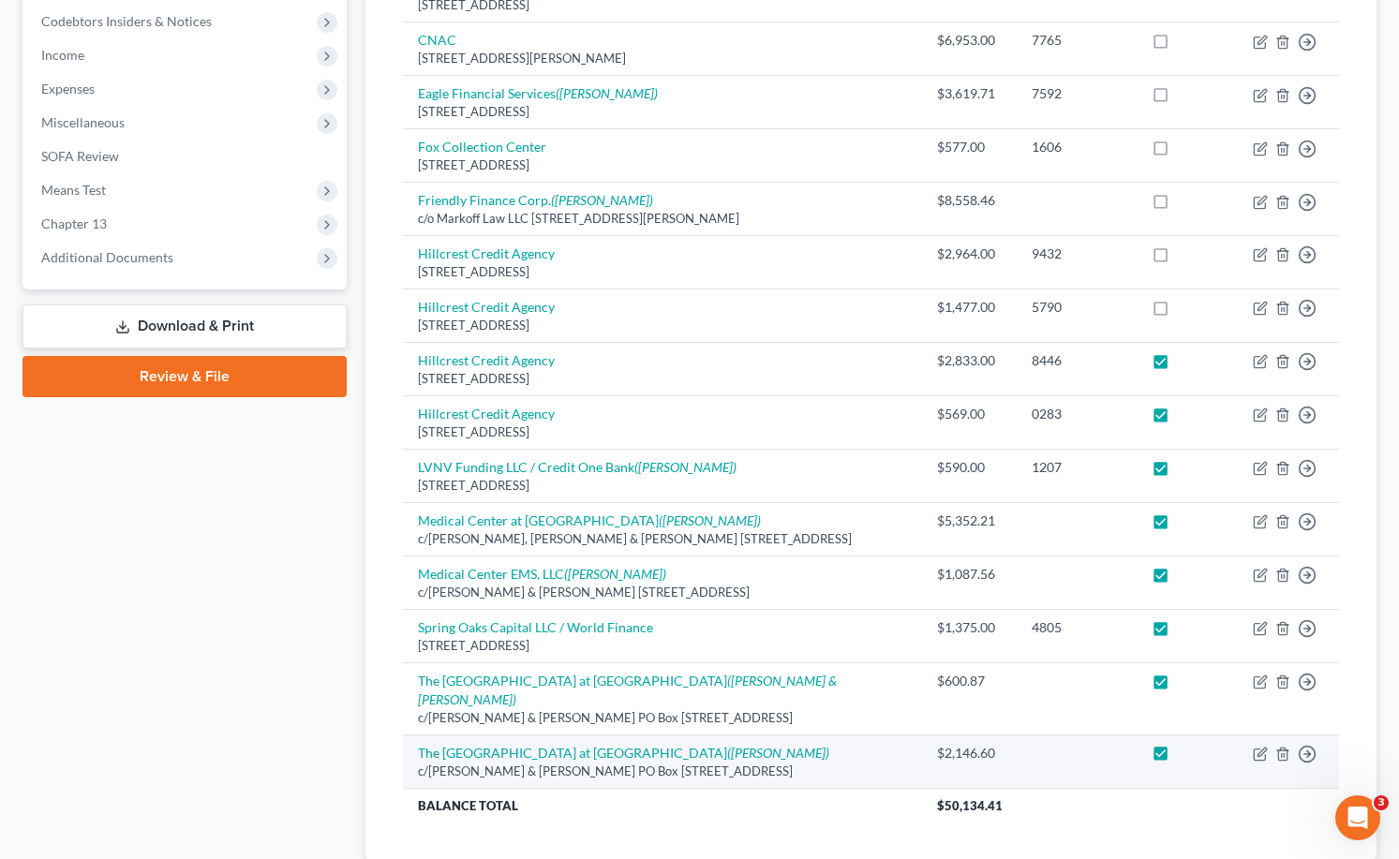
scroll to position [562, 0]
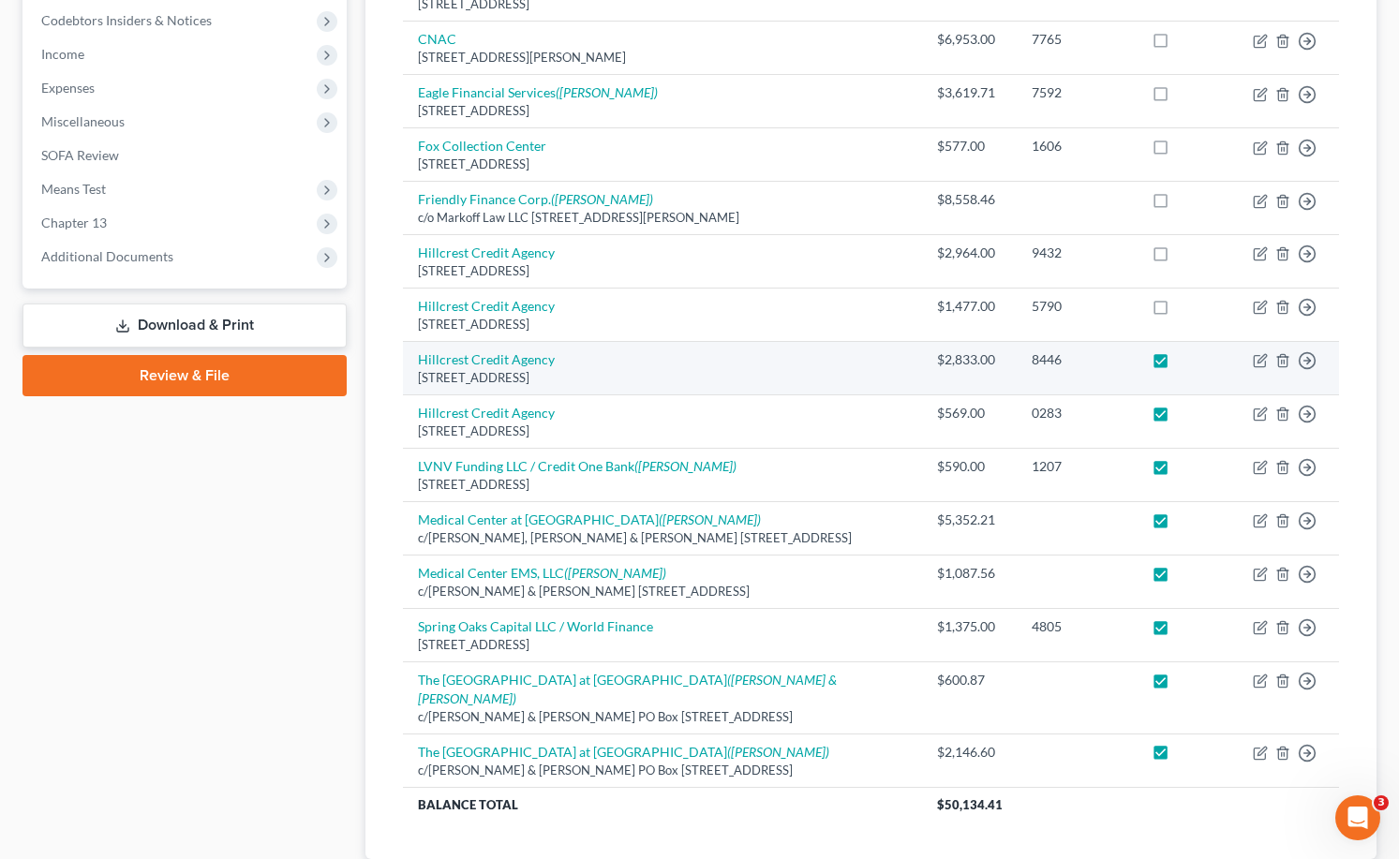
click at [1178, 364] on label at bounding box center [1178, 364] width 0 height 0
click at [1185, 355] on input "checkbox" at bounding box center [1191, 356] width 12 height 12
checkbox input "false"
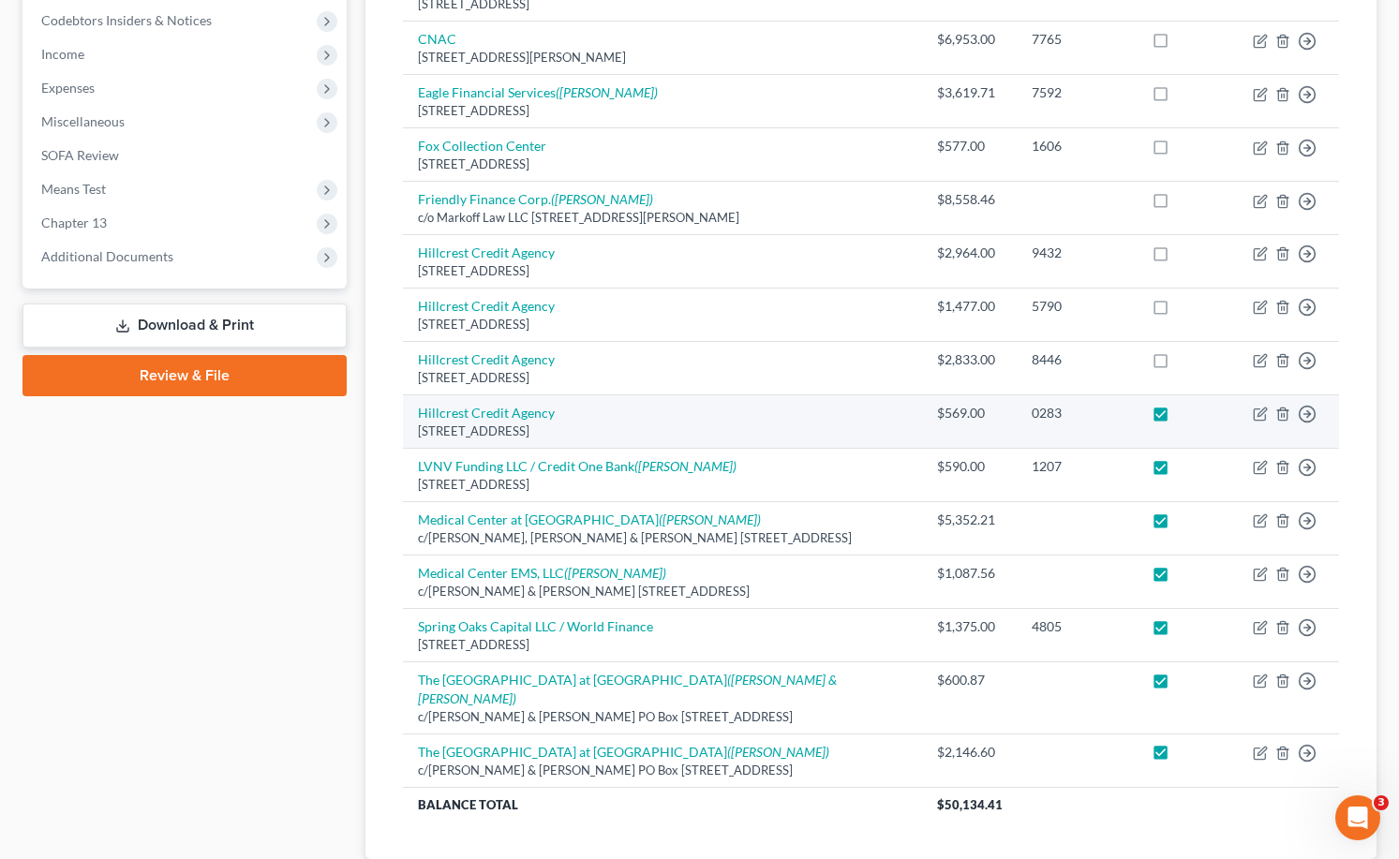
click at [1140, 413] on td at bounding box center [1186, 421] width 101 height 53
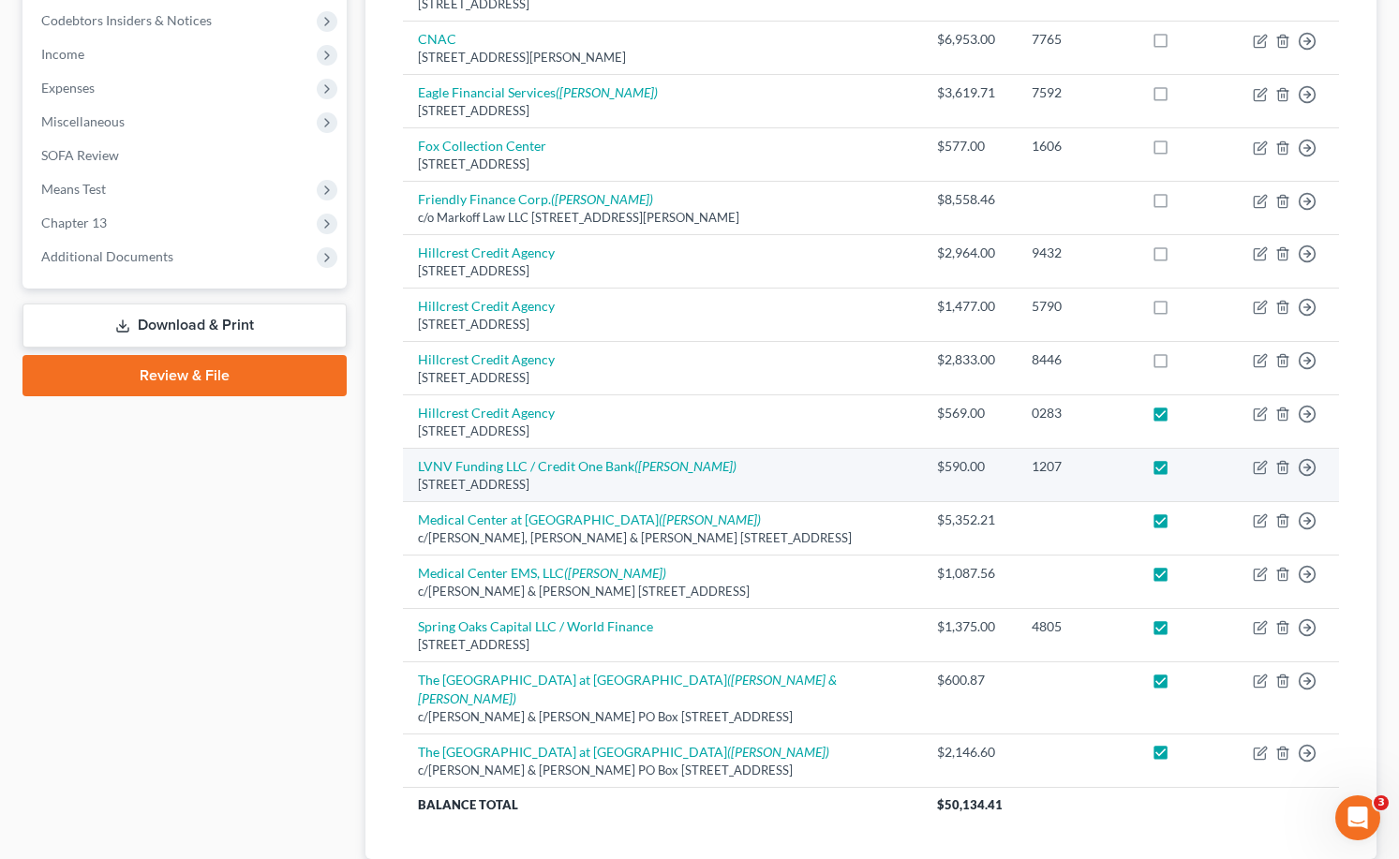
click at [1178, 471] on label at bounding box center [1178, 471] width 0 height 0
click at [1185, 457] on input "checkbox" at bounding box center [1191, 463] width 12 height 12
checkbox input "false"
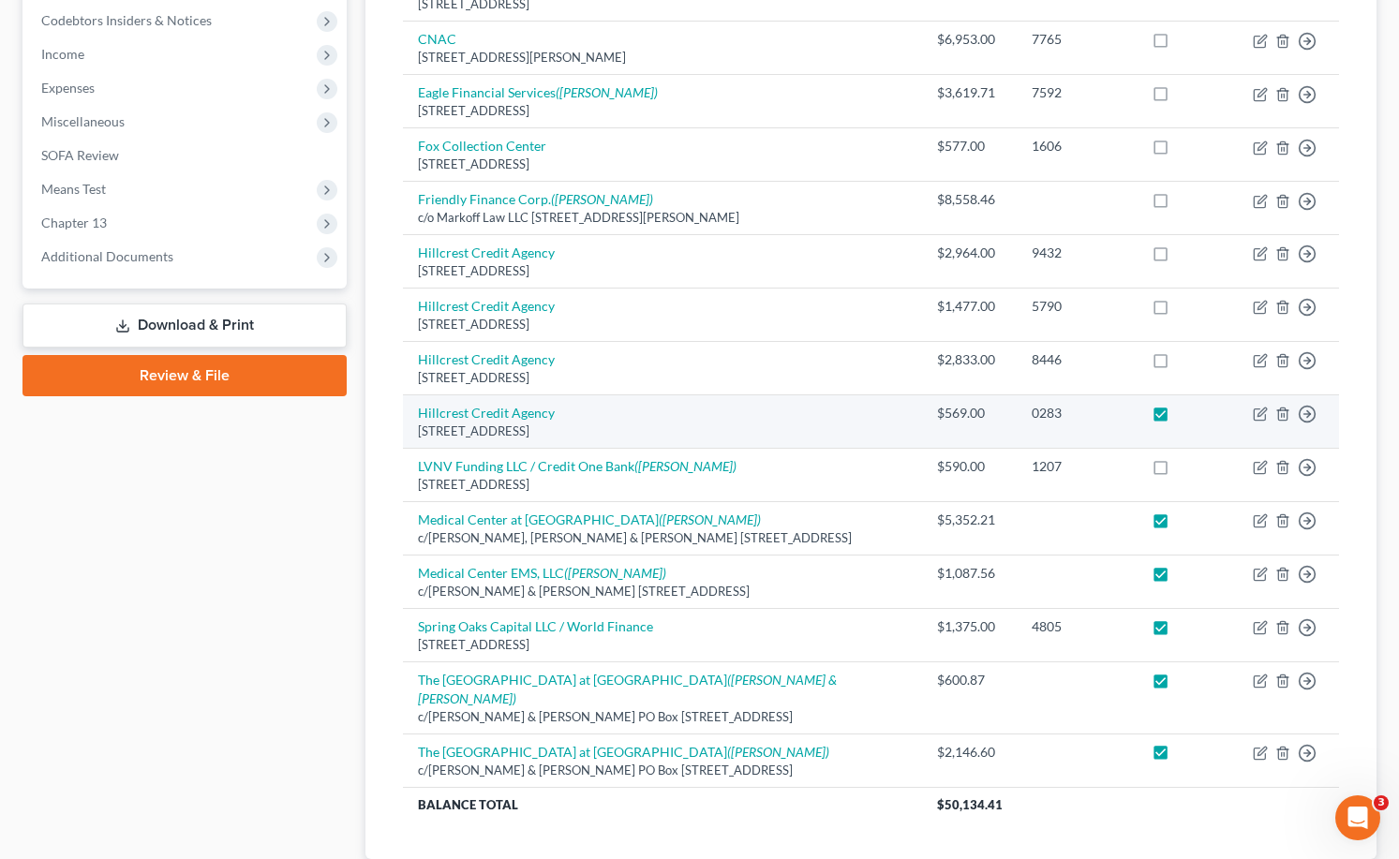
click at [1178, 418] on label at bounding box center [1178, 418] width 0 height 0
click at [1185, 404] on input "checkbox" at bounding box center [1191, 410] width 12 height 12
checkbox input "false"
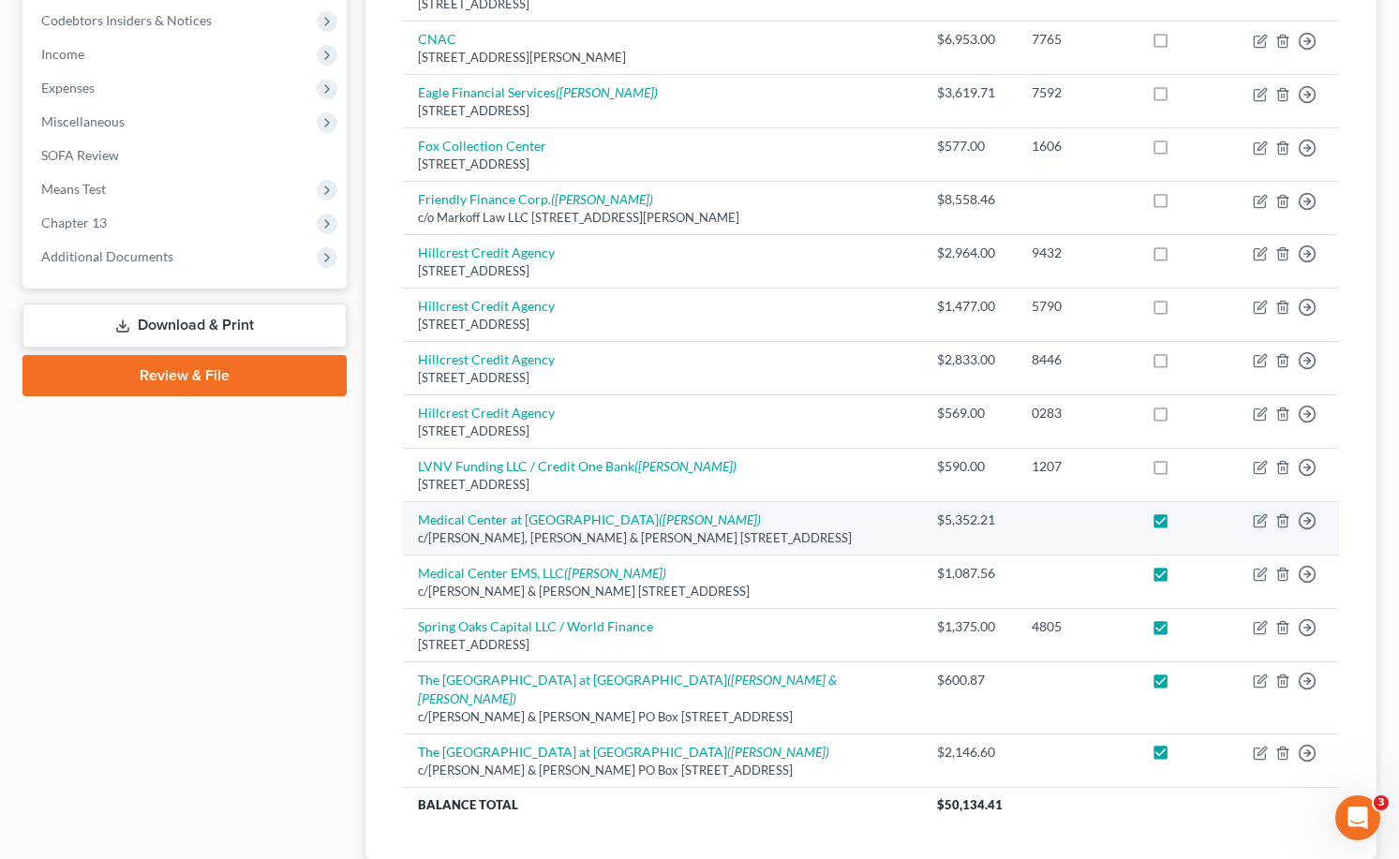
click at [1178, 525] on label at bounding box center [1178, 525] width 0 height 0
click at [1185, 511] on input "checkbox" at bounding box center [1191, 517] width 12 height 12
checkbox input "false"
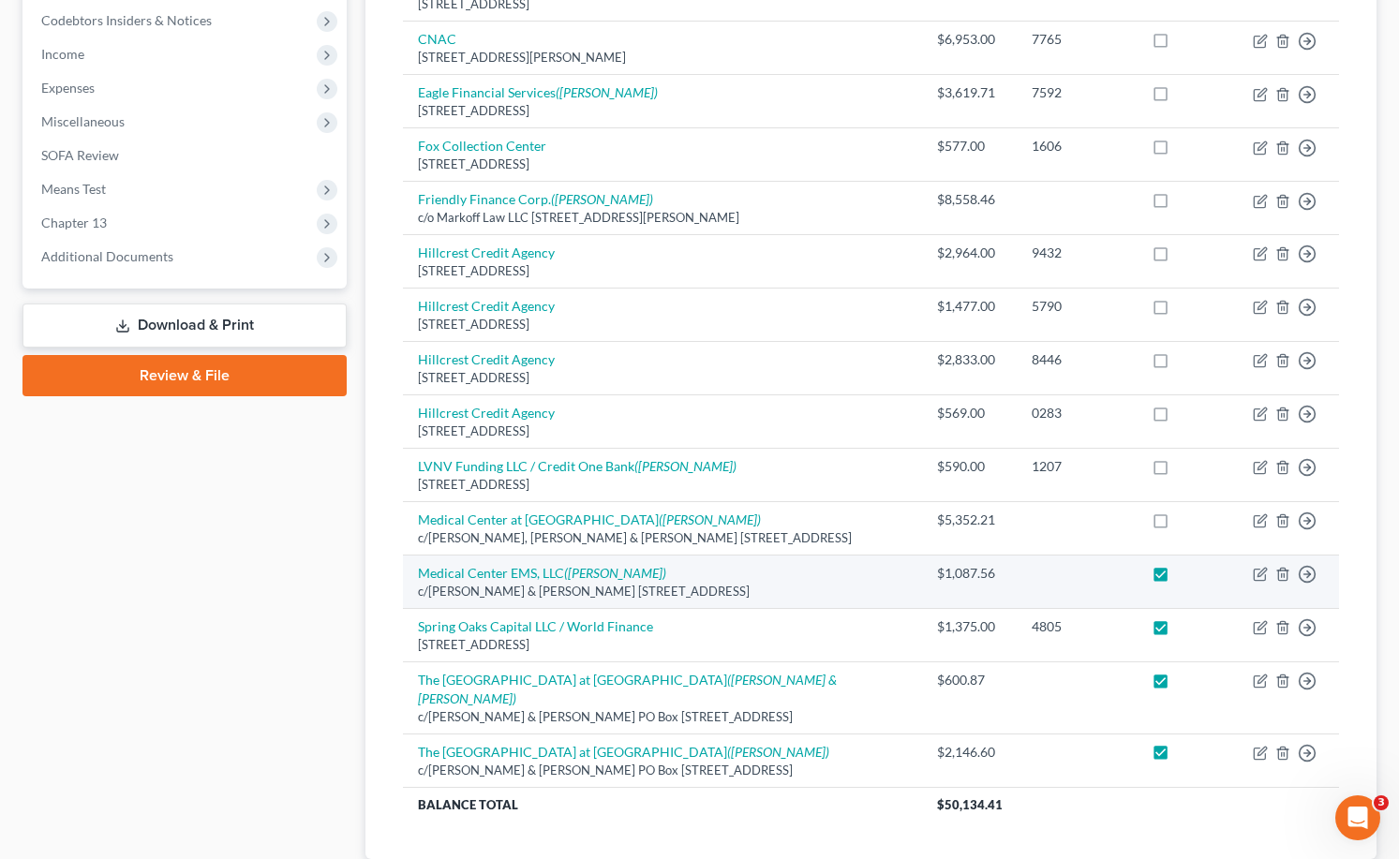
click at [1140, 572] on td at bounding box center [1186, 582] width 101 height 53
click at [1178, 578] on label at bounding box center [1178, 578] width 0 height 0
click at [1185, 564] on input "checkbox" at bounding box center [1191, 570] width 12 height 12
checkbox input "false"
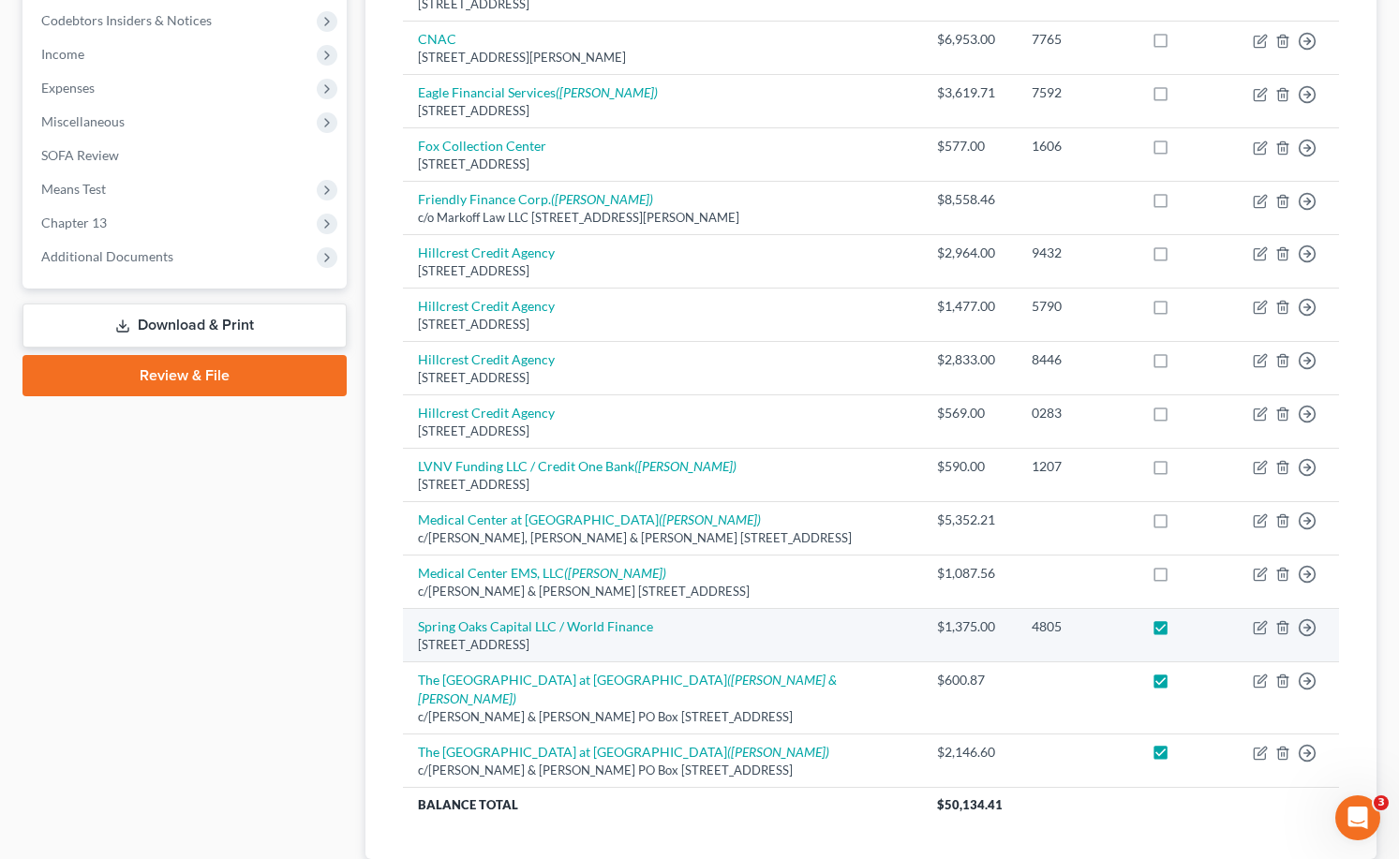
click at [1178, 631] on label at bounding box center [1178, 631] width 0 height 0
click at [1185, 617] on input "checkbox" at bounding box center [1191, 623] width 12 height 12
checkbox input "false"
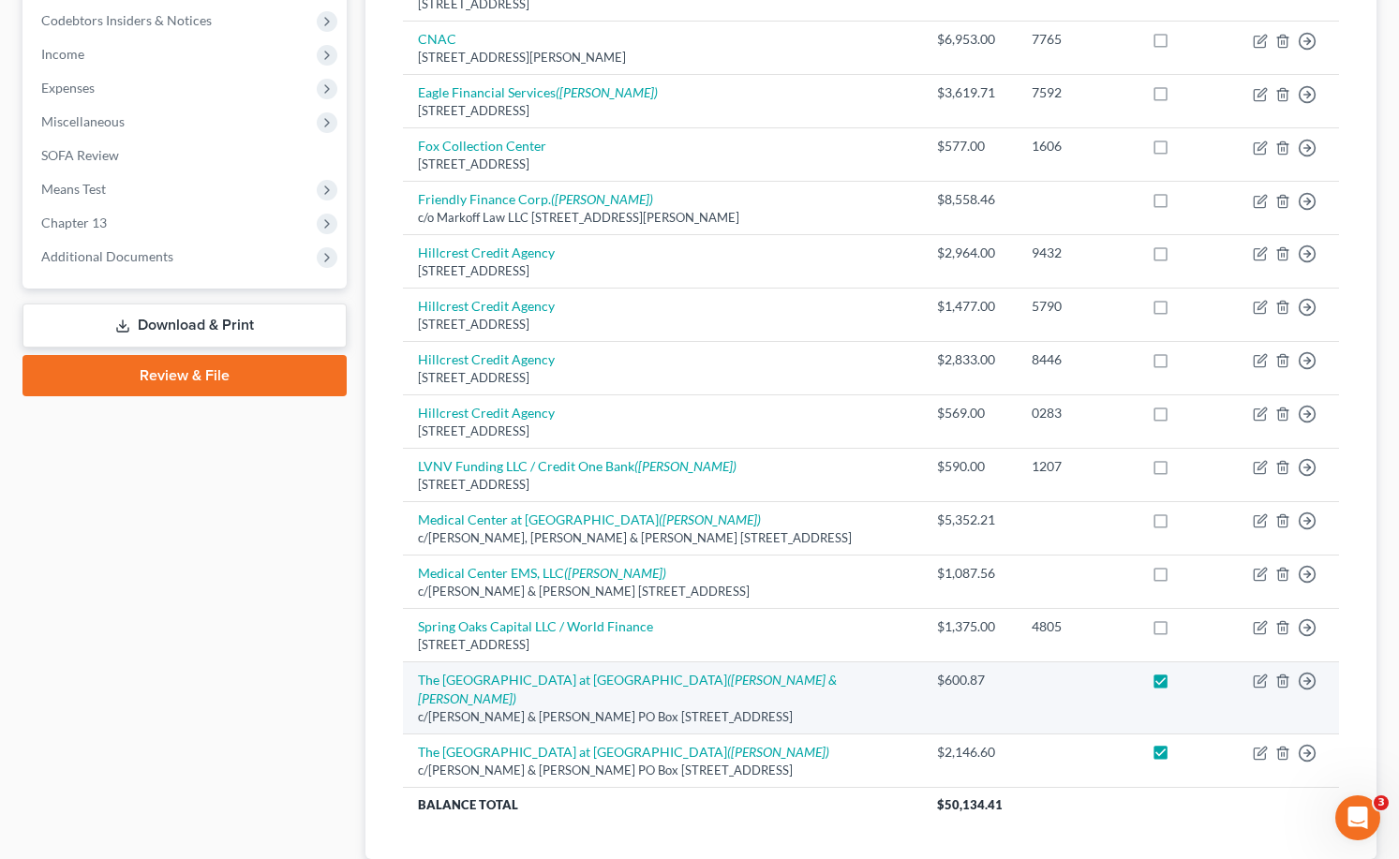
click at [1178, 685] on label at bounding box center [1178, 685] width 0 height 0
click at [1185, 671] on input "checkbox" at bounding box center [1191, 677] width 12 height 12
checkbox input "false"
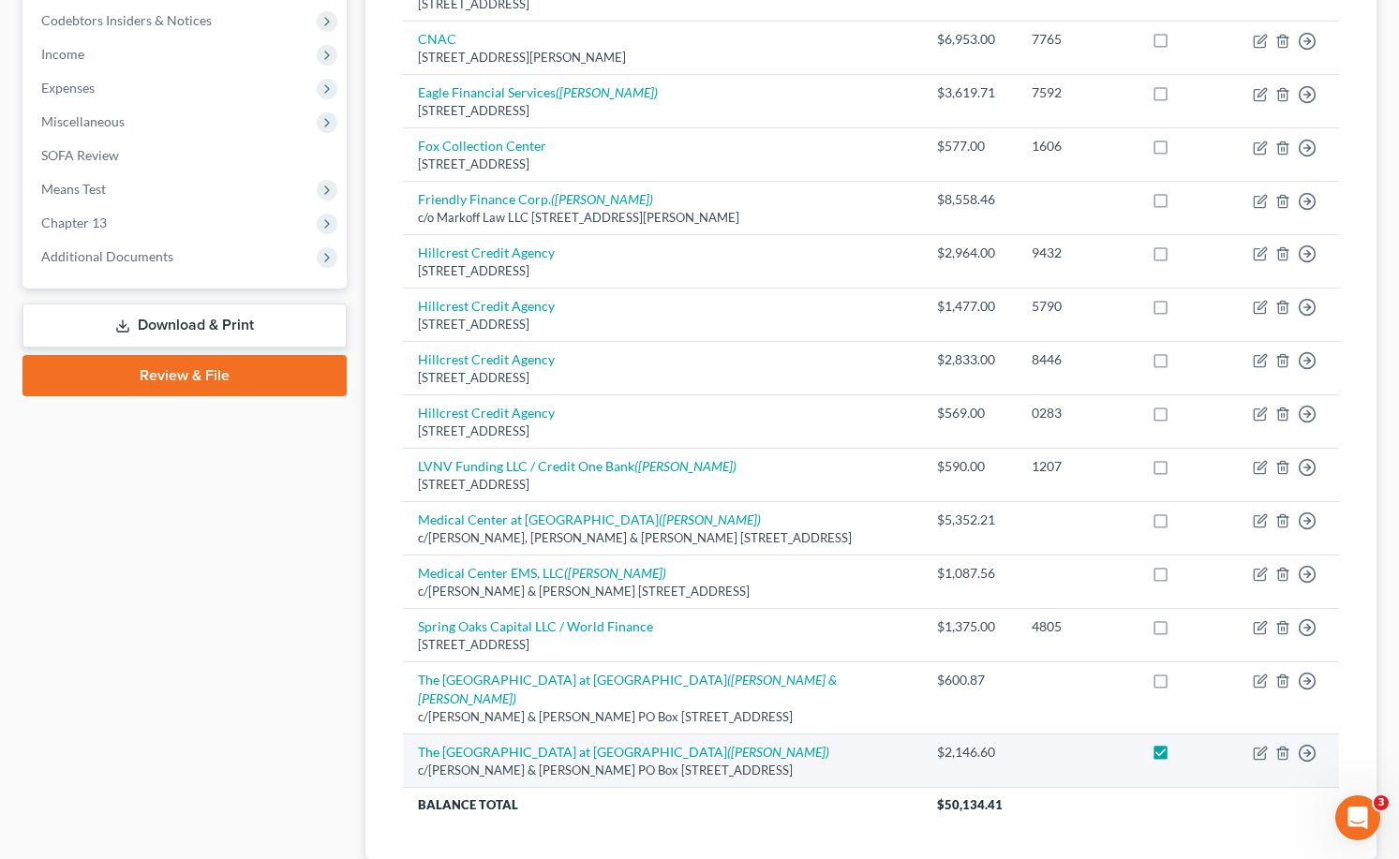
click at [1178, 757] on label at bounding box center [1178, 757] width 0 height 0
click at [1185, 743] on input "checkbox" at bounding box center [1191, 749] width 12 height 12
checkbox input "false"
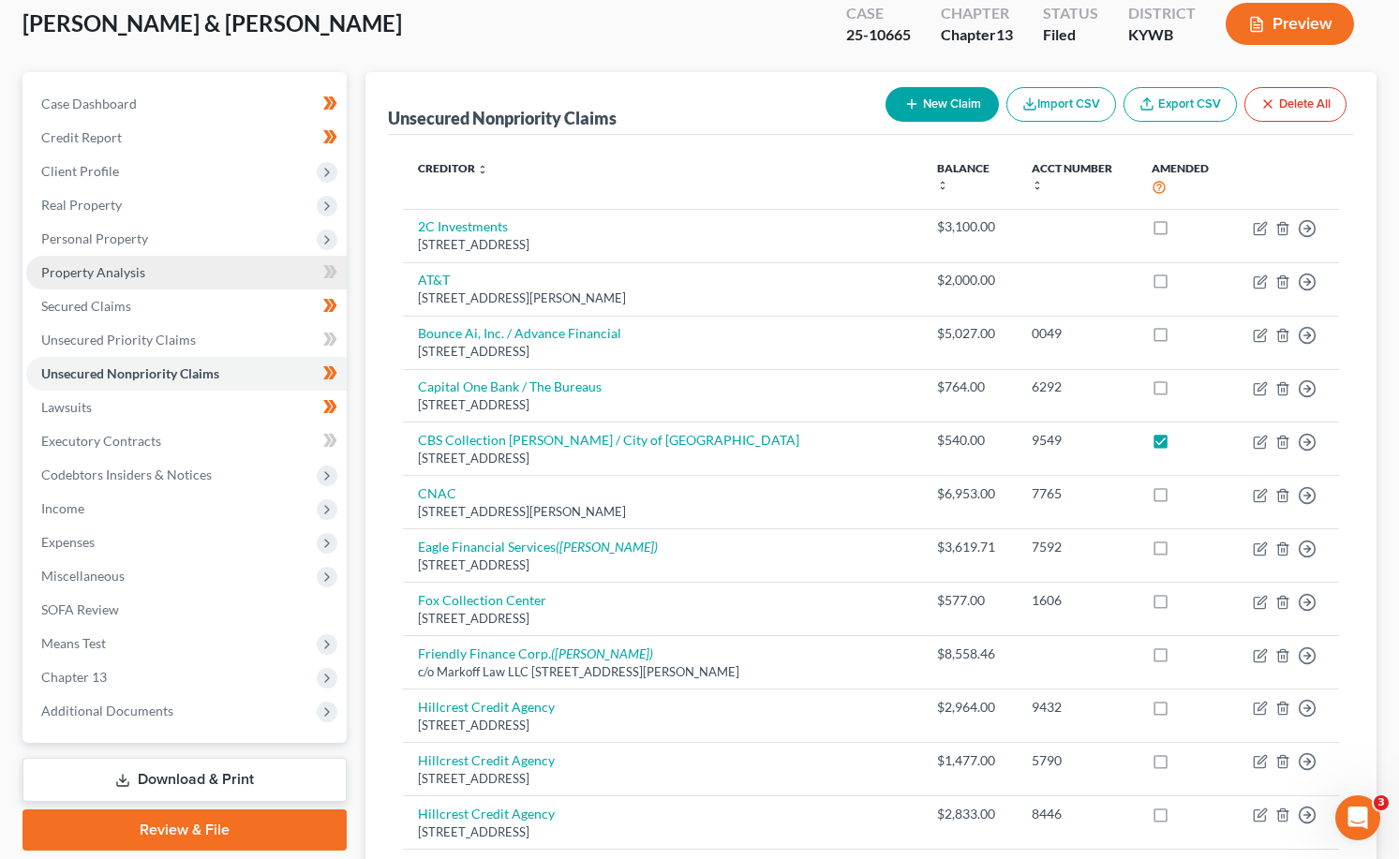
scroll to position [0, 0]
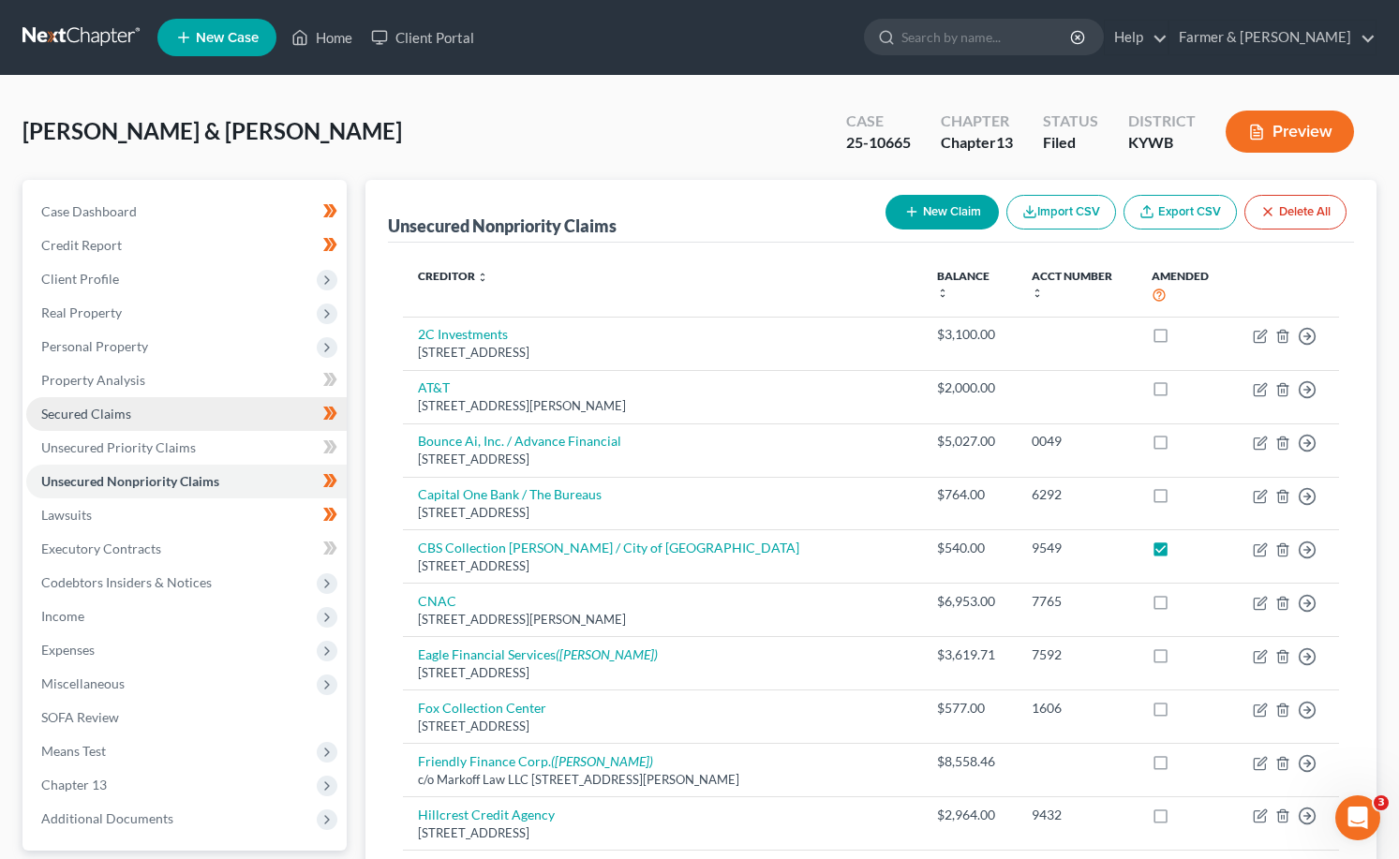
click at [111, 412] on span "Secured Claims" at bounding box center [86, 414] width 90 height 16
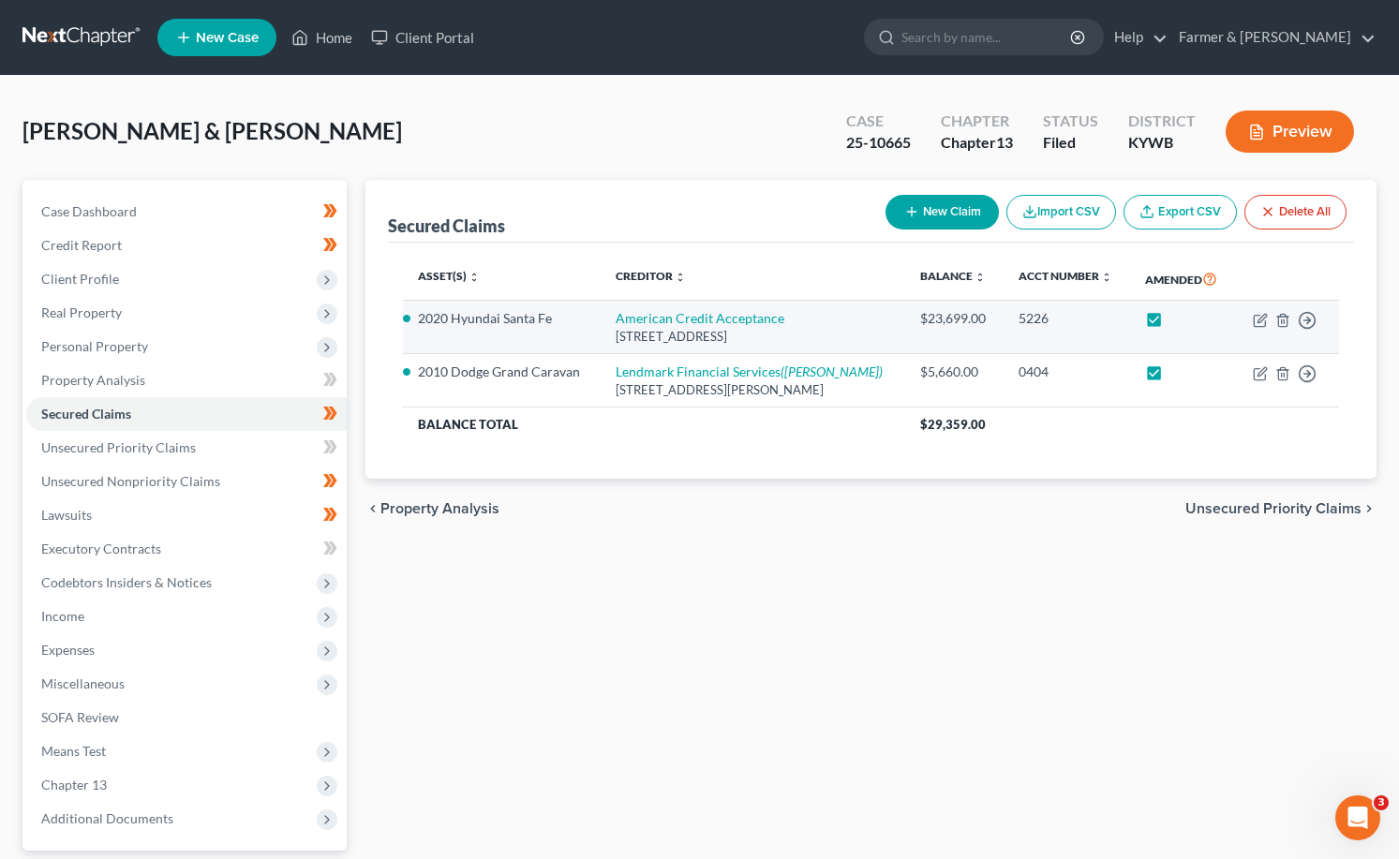
click at [1171, 323] on label at bounding box center [1171, 323] width 0 height 0
click at [1179, 314] on input "checkbox" at bounding box center [1185, 315] width 12 height 12
checkbox input "false"
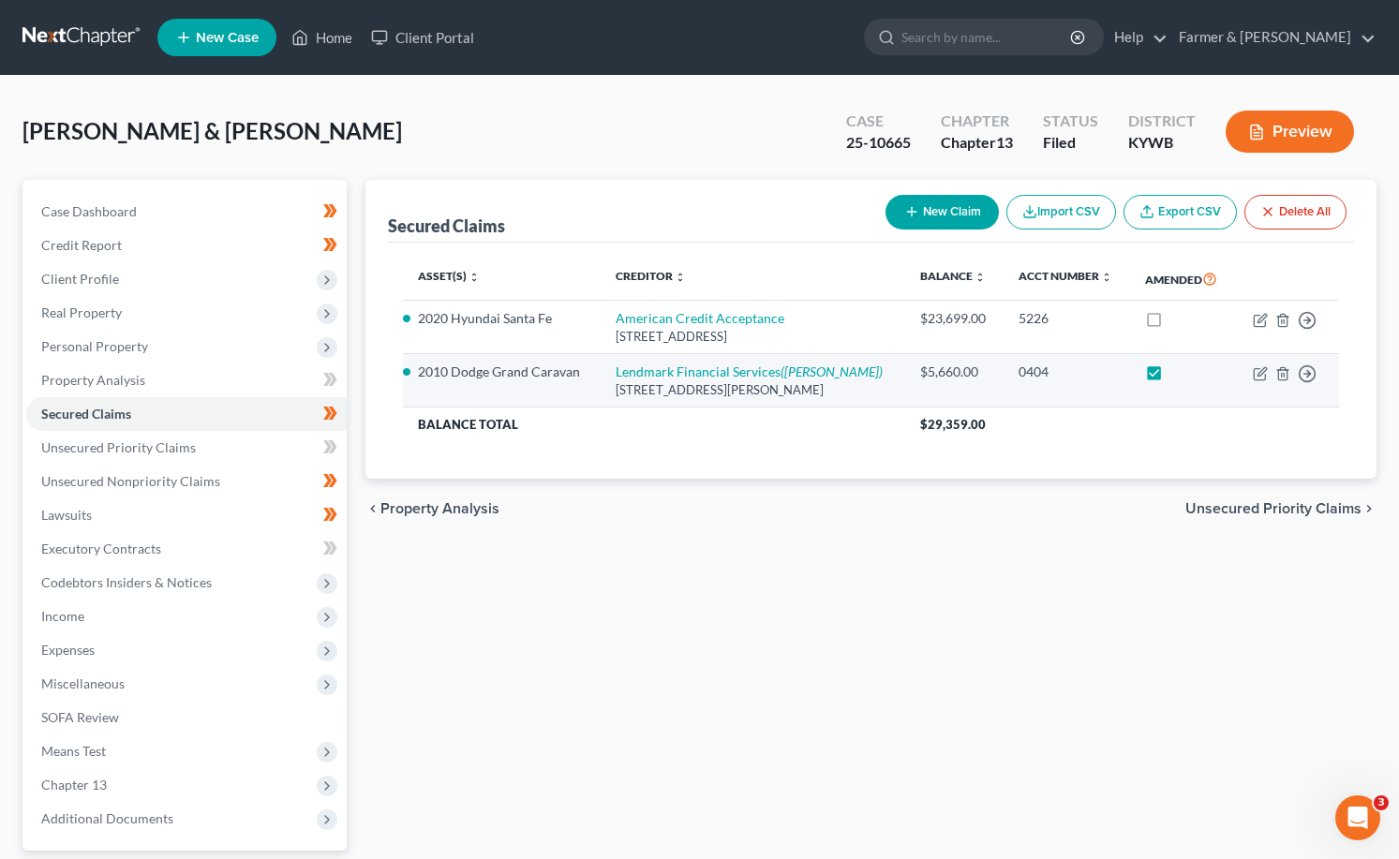
click at [1171, 377] on label at bounding box center [1171, 377] width 0 height 0
click at [1179, 367] on input "checkbox" at bounding box center [1185, 369] width 12 height 12
checkbox input "false"
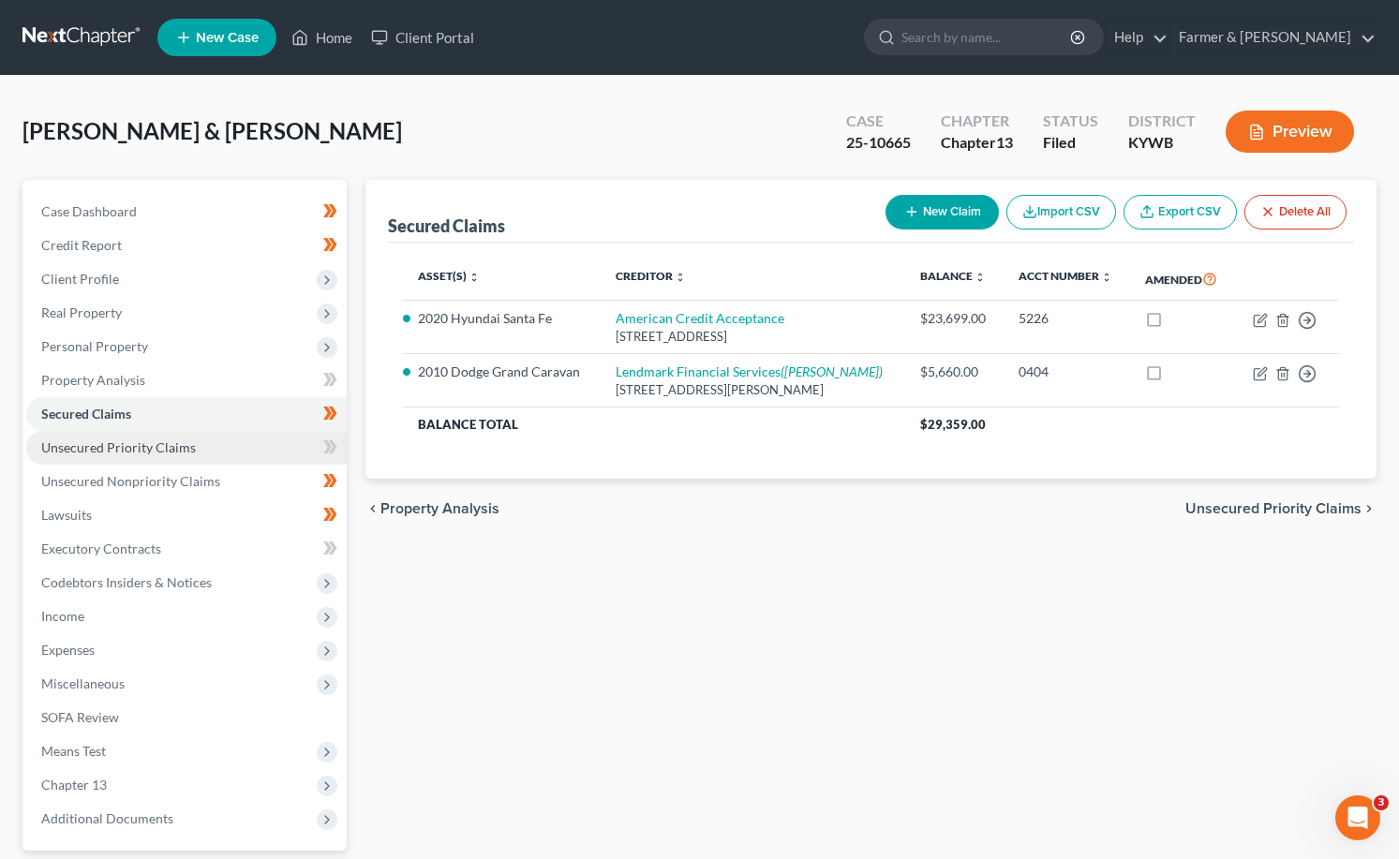
click at [101, 452] on span "Unsecured Priority Claims" at bounding box center [118, 447] width 155 height 16
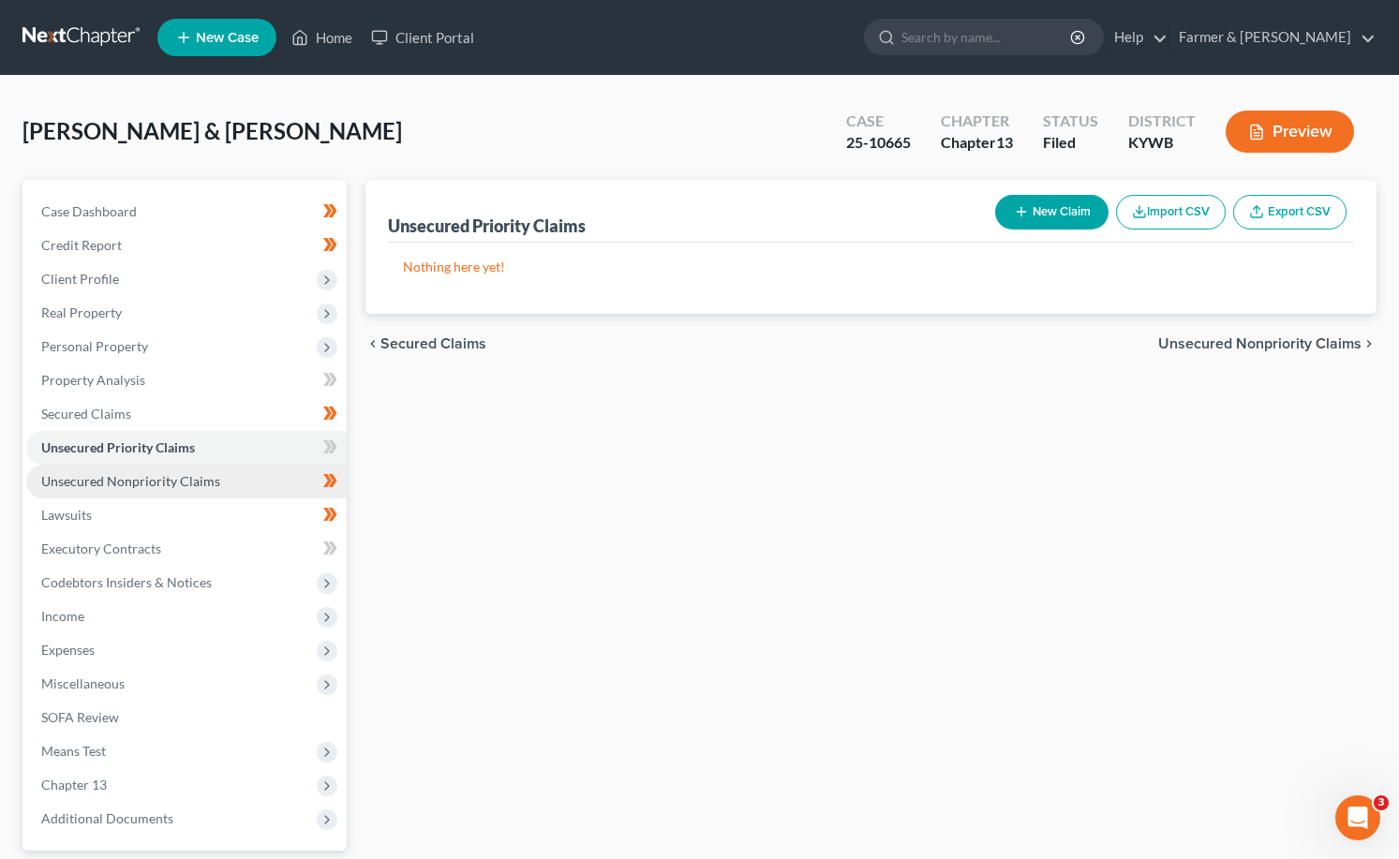
click at [116, 486] on span "Unsecured Nonpriority Claims" at bounding box center [130, 481] width 179 height 16
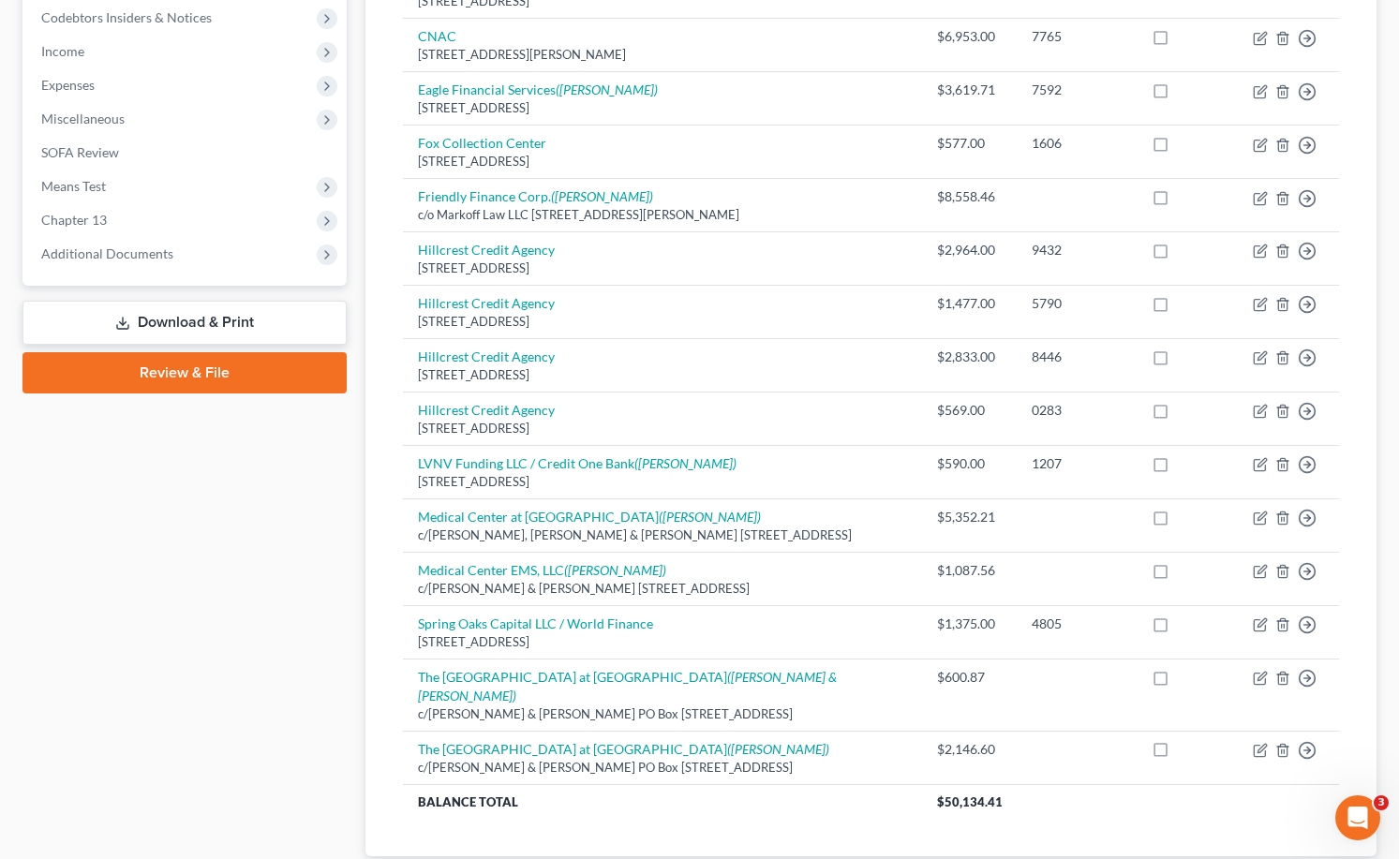
scroll to position [659, 0]
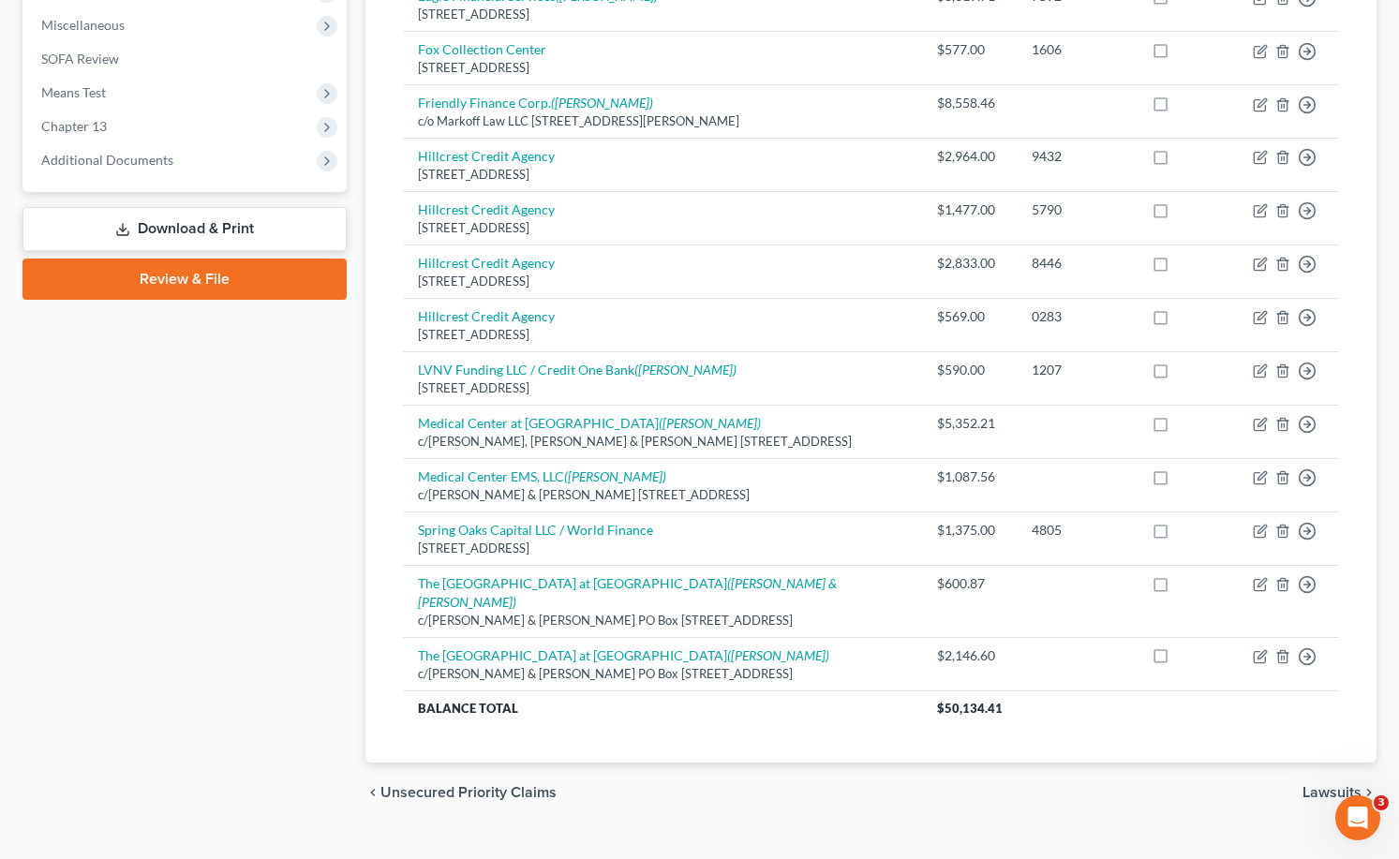
click at [139, 217] on link "Download & Print" at bounding box center [184, 229] width 324 height 44
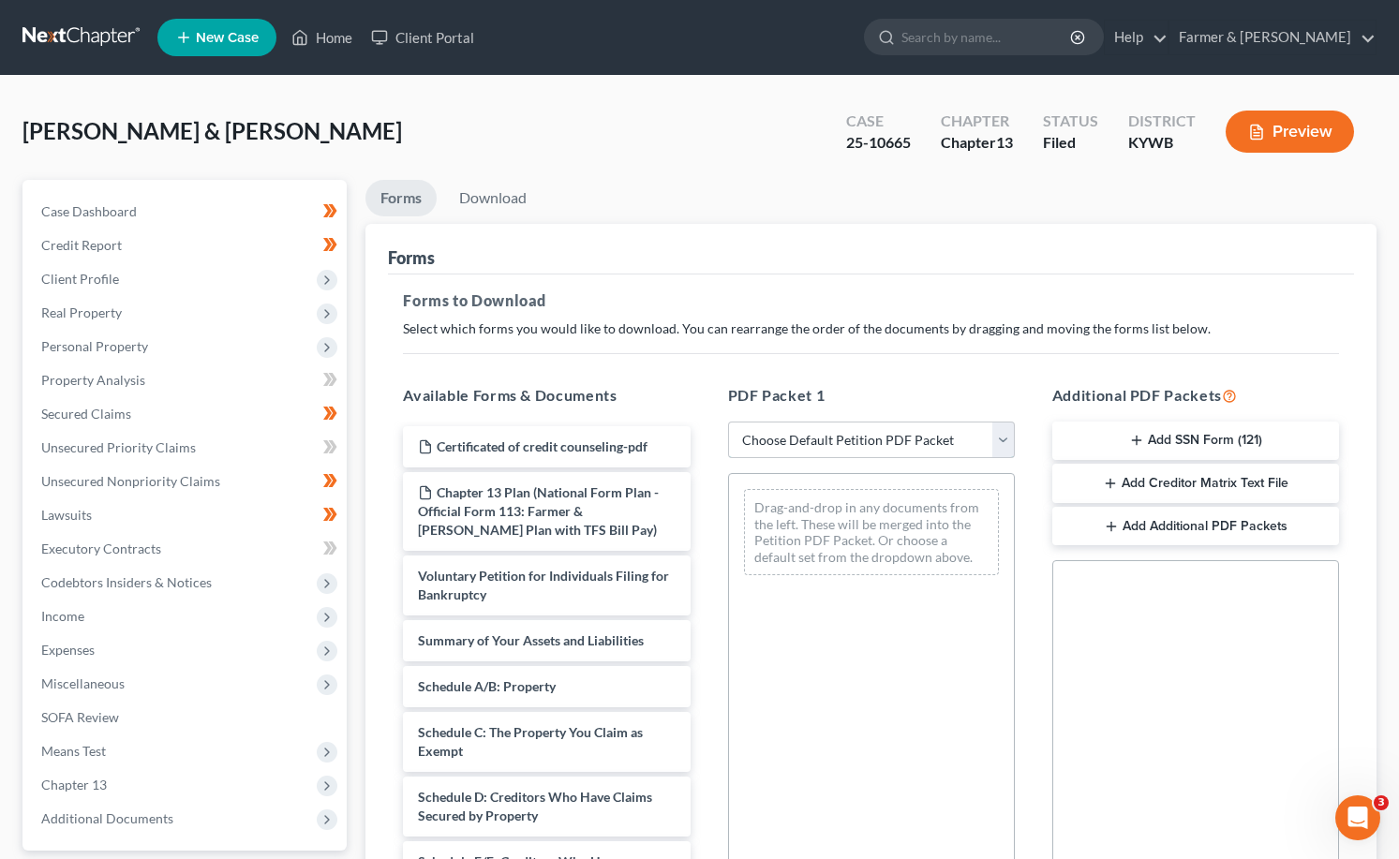
click at [824, 444] on select "Choose Default Petition PDF Packet Complete Bankruptcy Petition (all forms and …" at bounding box center [871, 440] width 287 height 37
select select "2"
click at [728, 422] on select "Choose Default Petition PDF Packet Complete Bankruptcy Petition (all forms and …" at bounding box center [871, 440] width 287 height 37
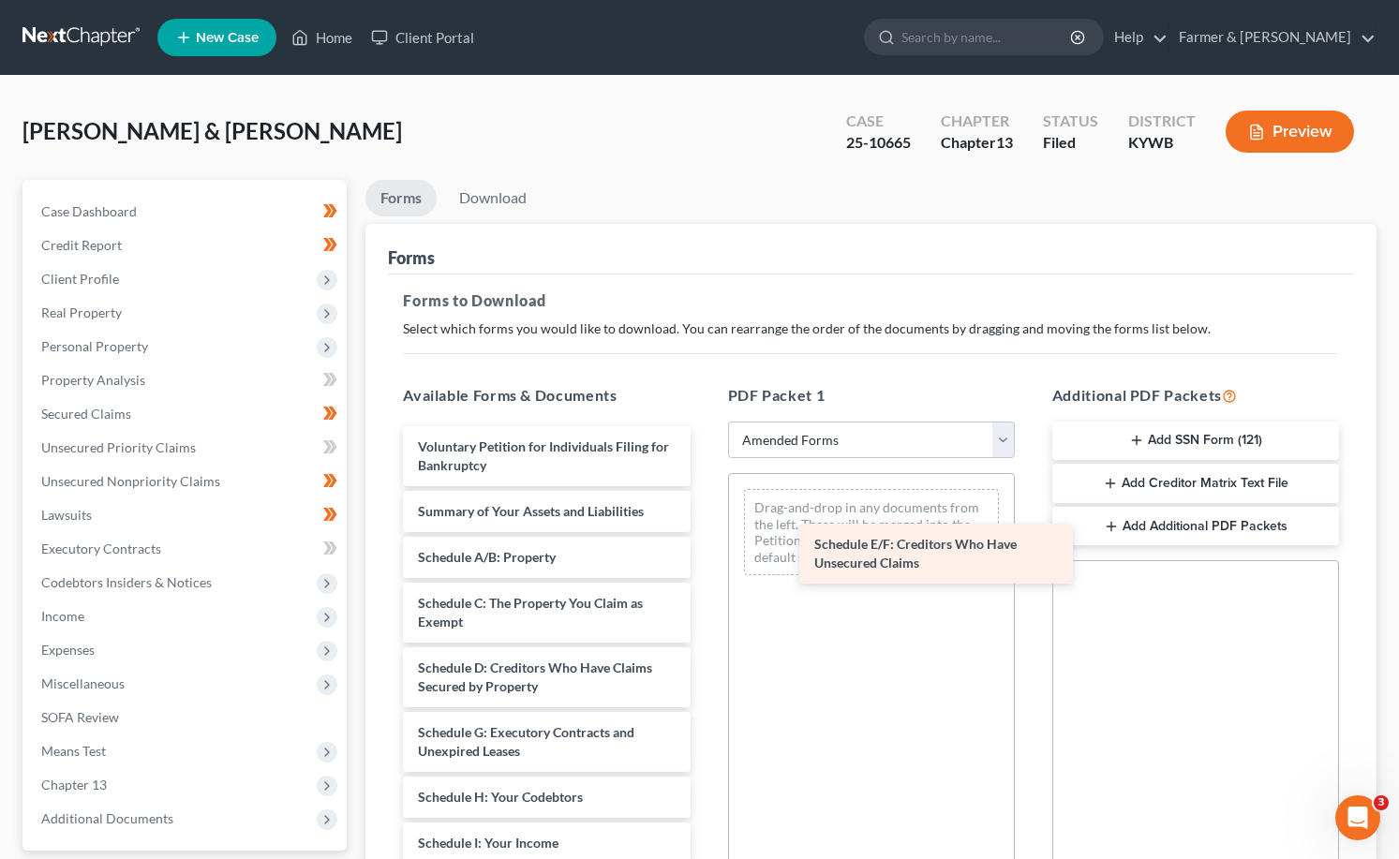
drag, startPoint x: 519, startPoint y: 725, endPoint x: 914, endPoint y: 534, distance: 439.1
click at [705, 534] on div "Schedule E/F: Creditors Who Have Unsecured Claims Voluntary Petition for Indivi…" at bounding box center [546, 866] width 317 height 880
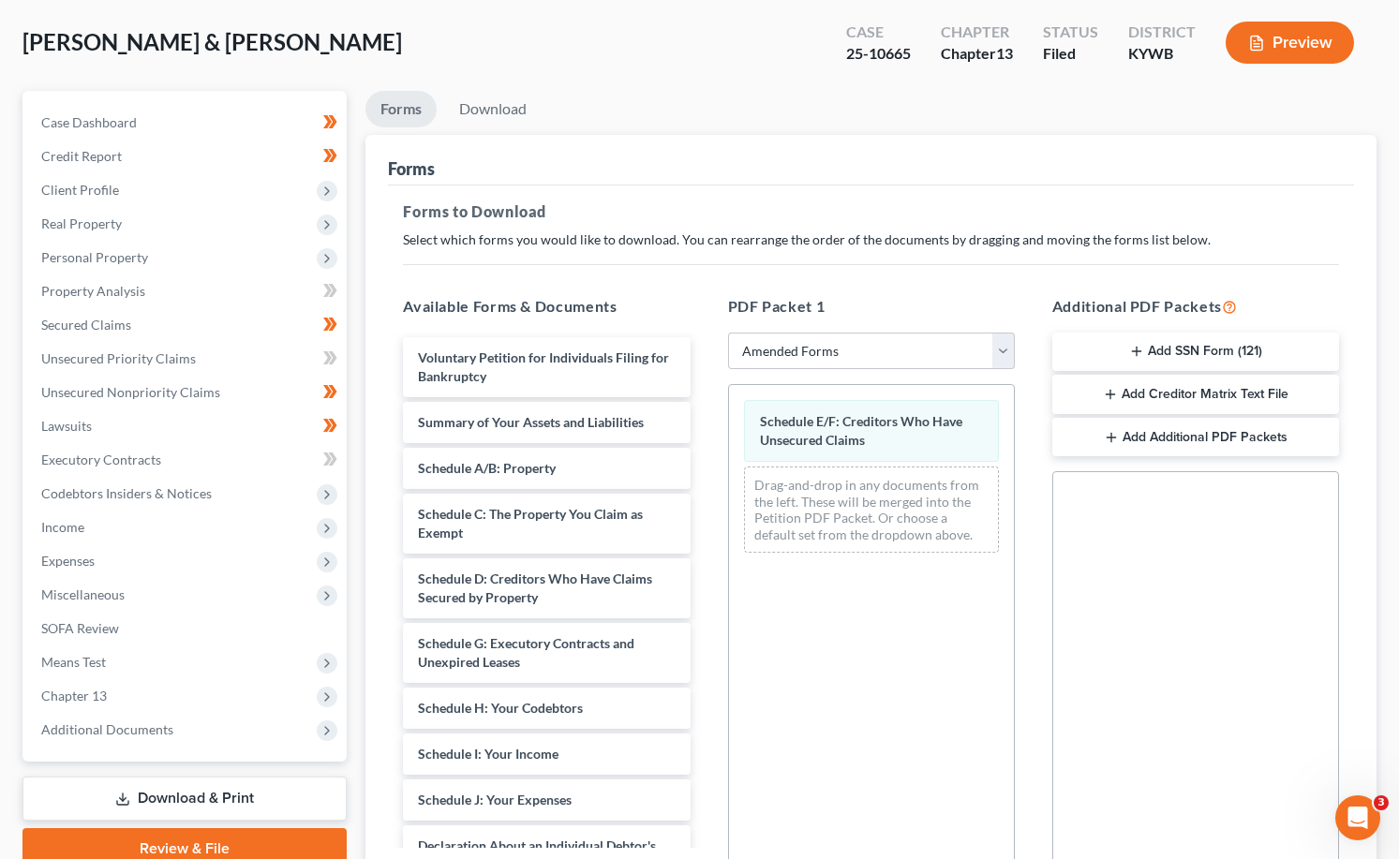
scroll to position [298, 0]
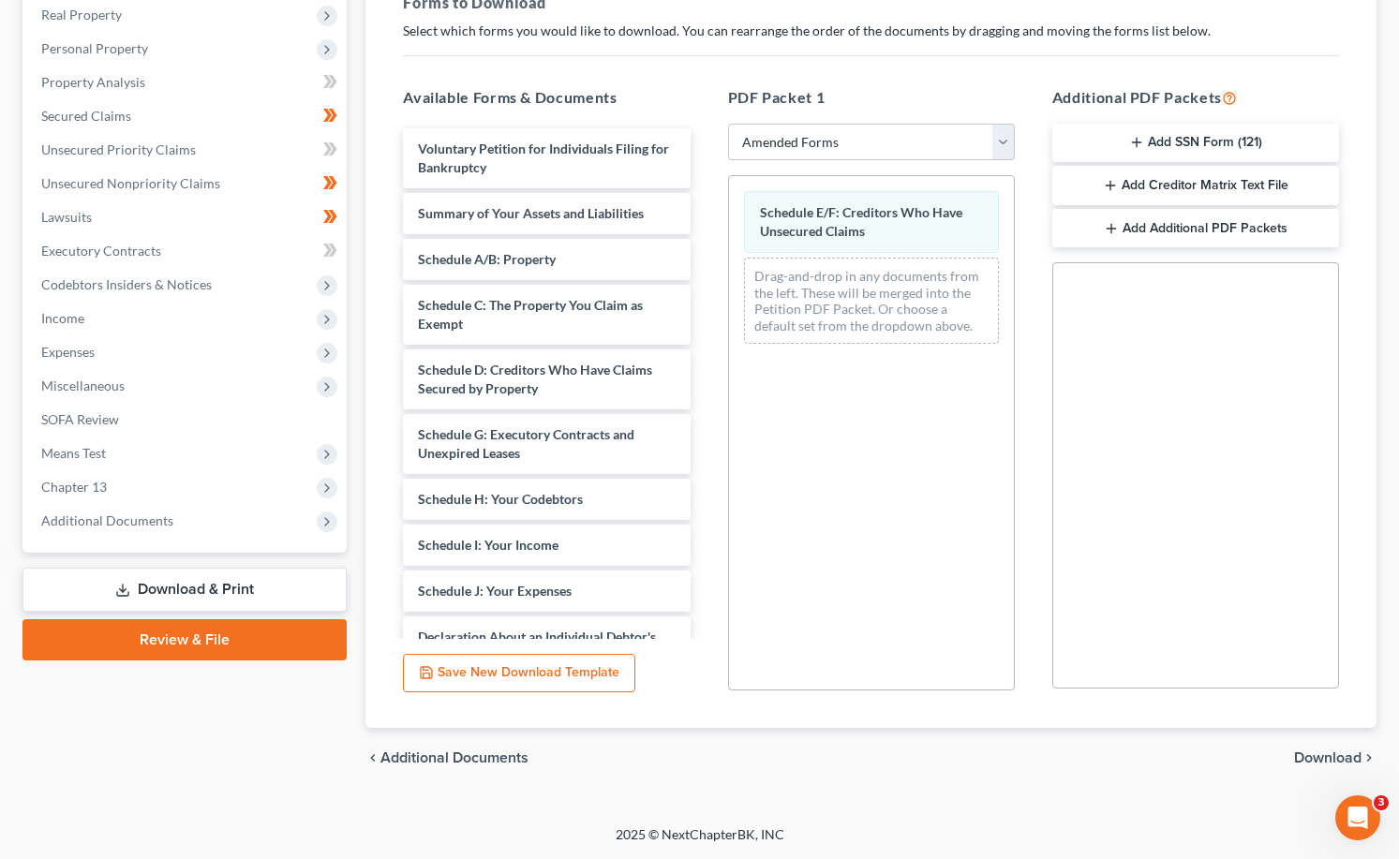
click at [1332, 769] on div "chevron_left Additional Documents Download chevron_right" at bounding box center [870, 758] width 1011 height 60
click at [1343, 754] on span "Download" at bounding box center [1327, 757] width 67 height 15
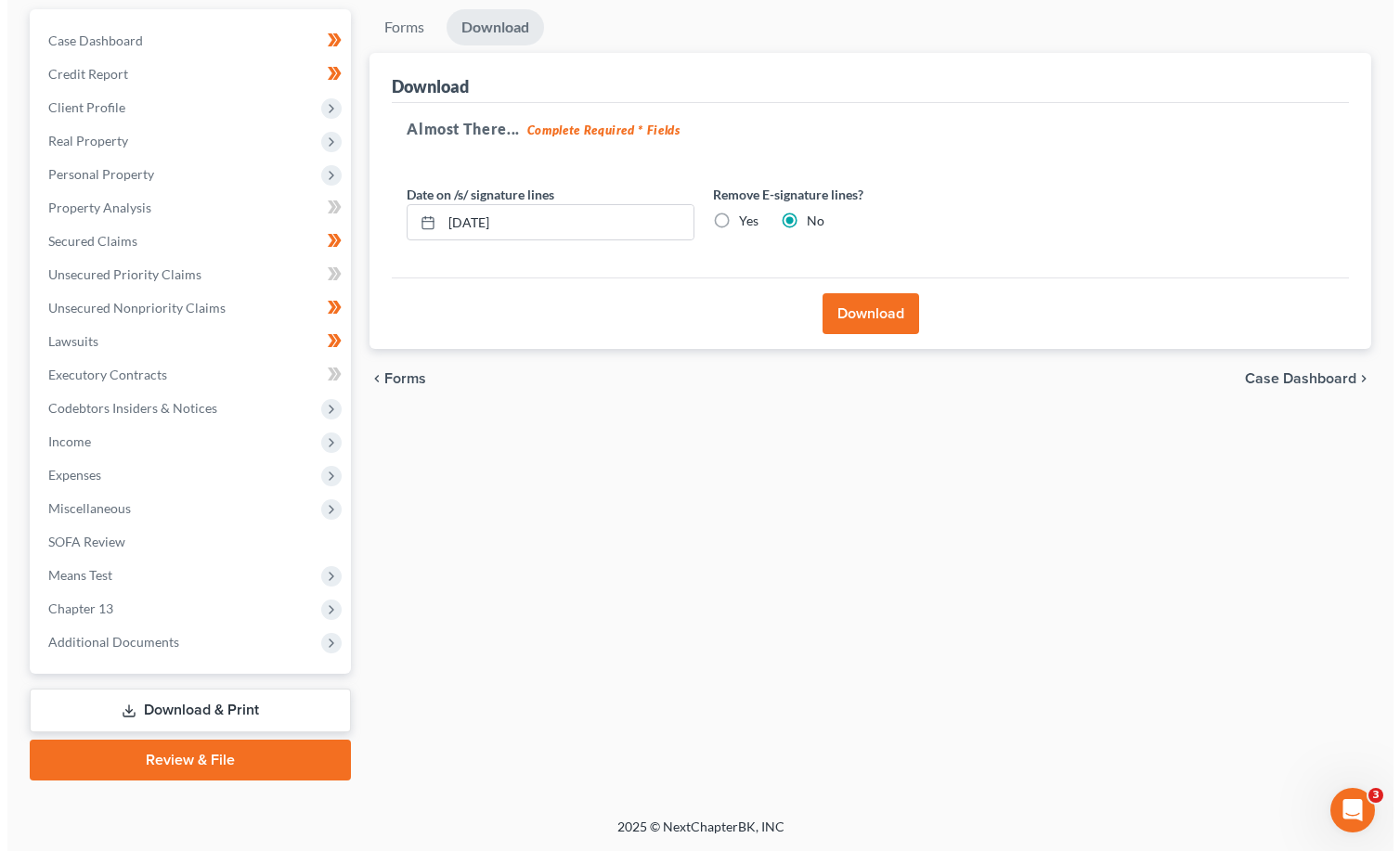
scroll to position [169, 0]
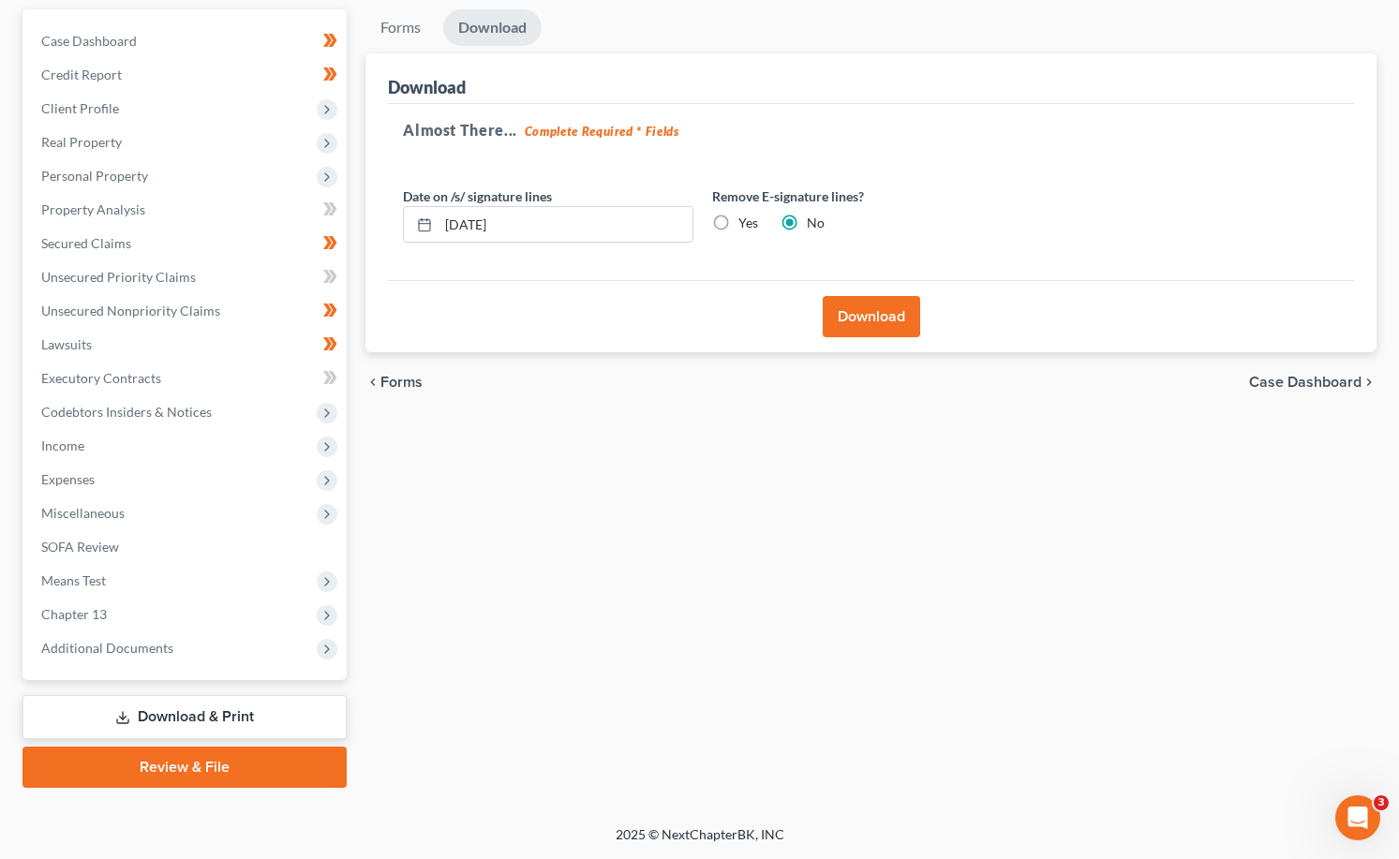
click at [850, 303] on button "Download" at bounding box center [871, 316] width 97 height 41
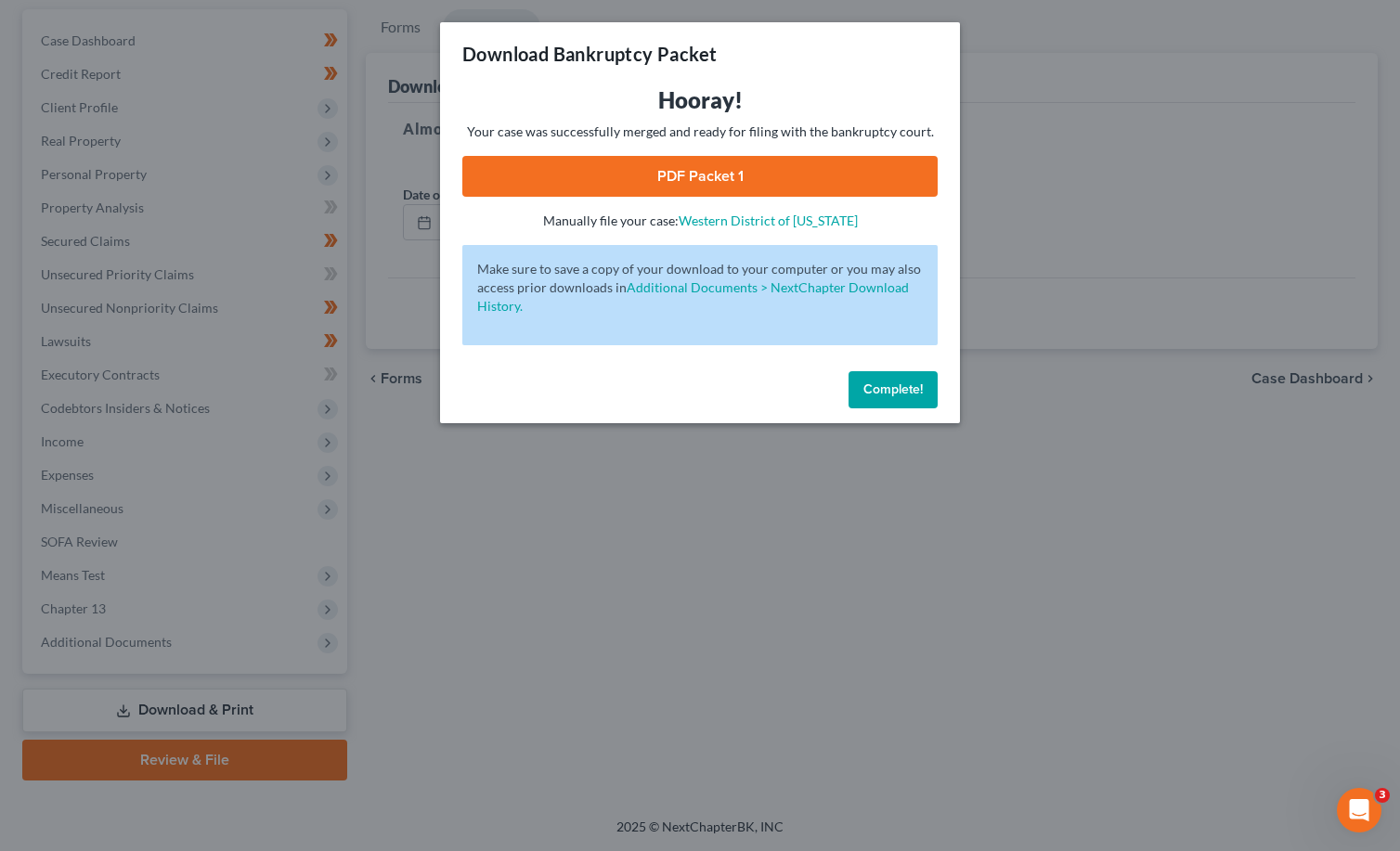
click at [737, 188] on link "PDF Packet 1" at bounding box center [700, 175] width 476 height 41
click at [883, 379] on button "Complete!" at bounding box center [893, 389] width 89 height 37
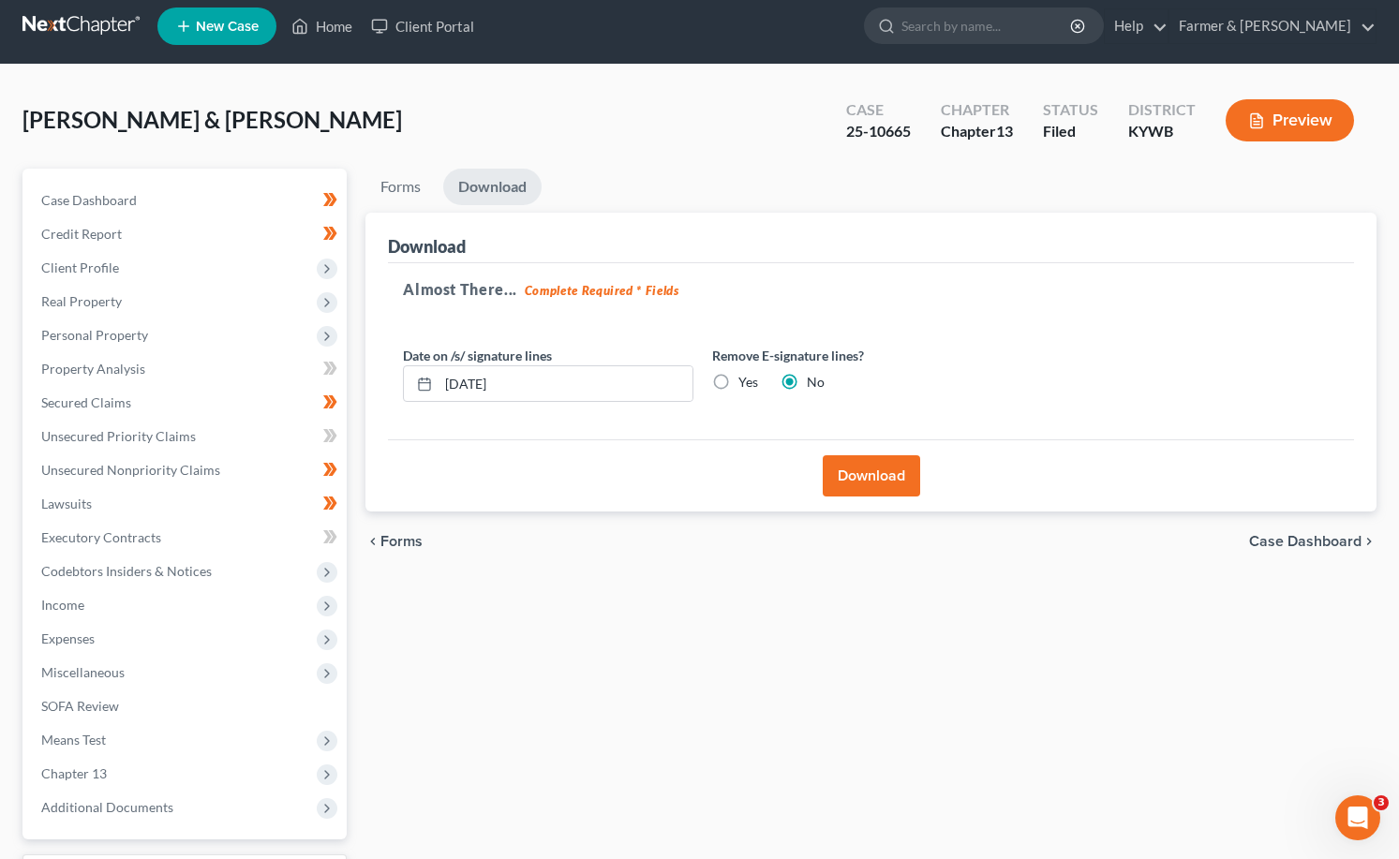
scroll to position [0, 0]
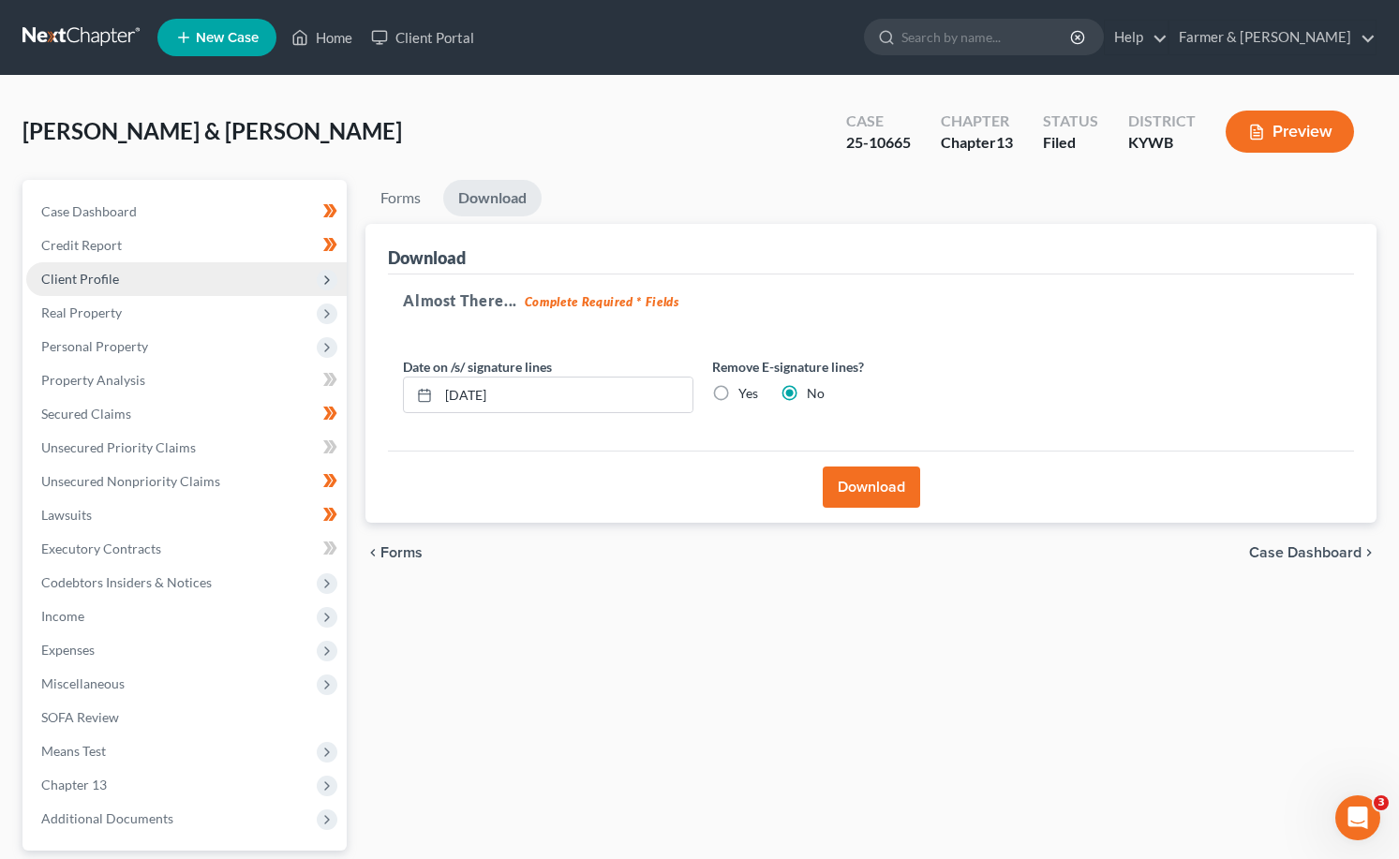
click at [109, 275] on span "Client Profile" at bounding box center [80, 279] width 78 height 16
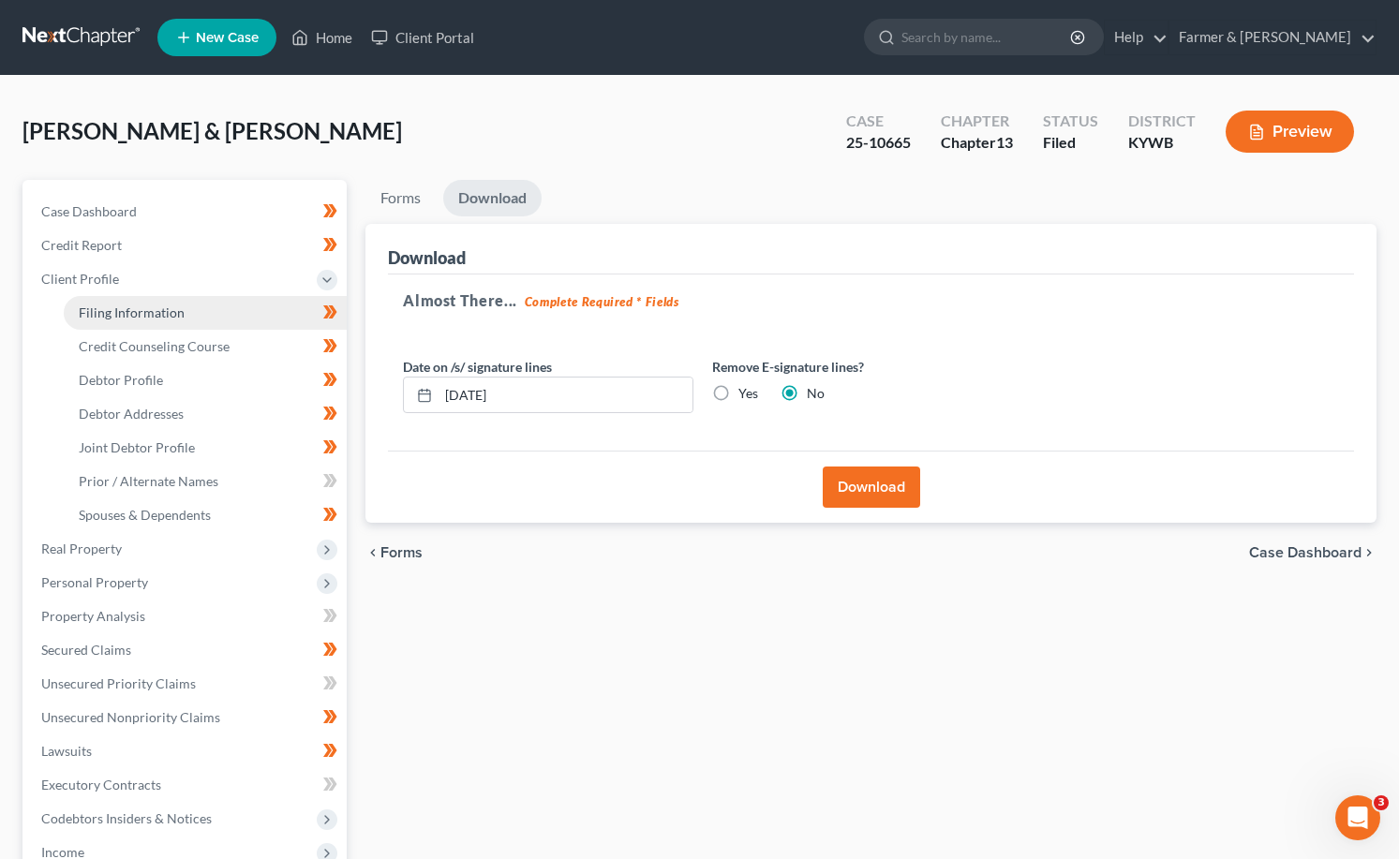
click at [202, 323] on link "Filing Information" at bounding box center [205, 313] width 283 height 34
select select "1"
select select "3"
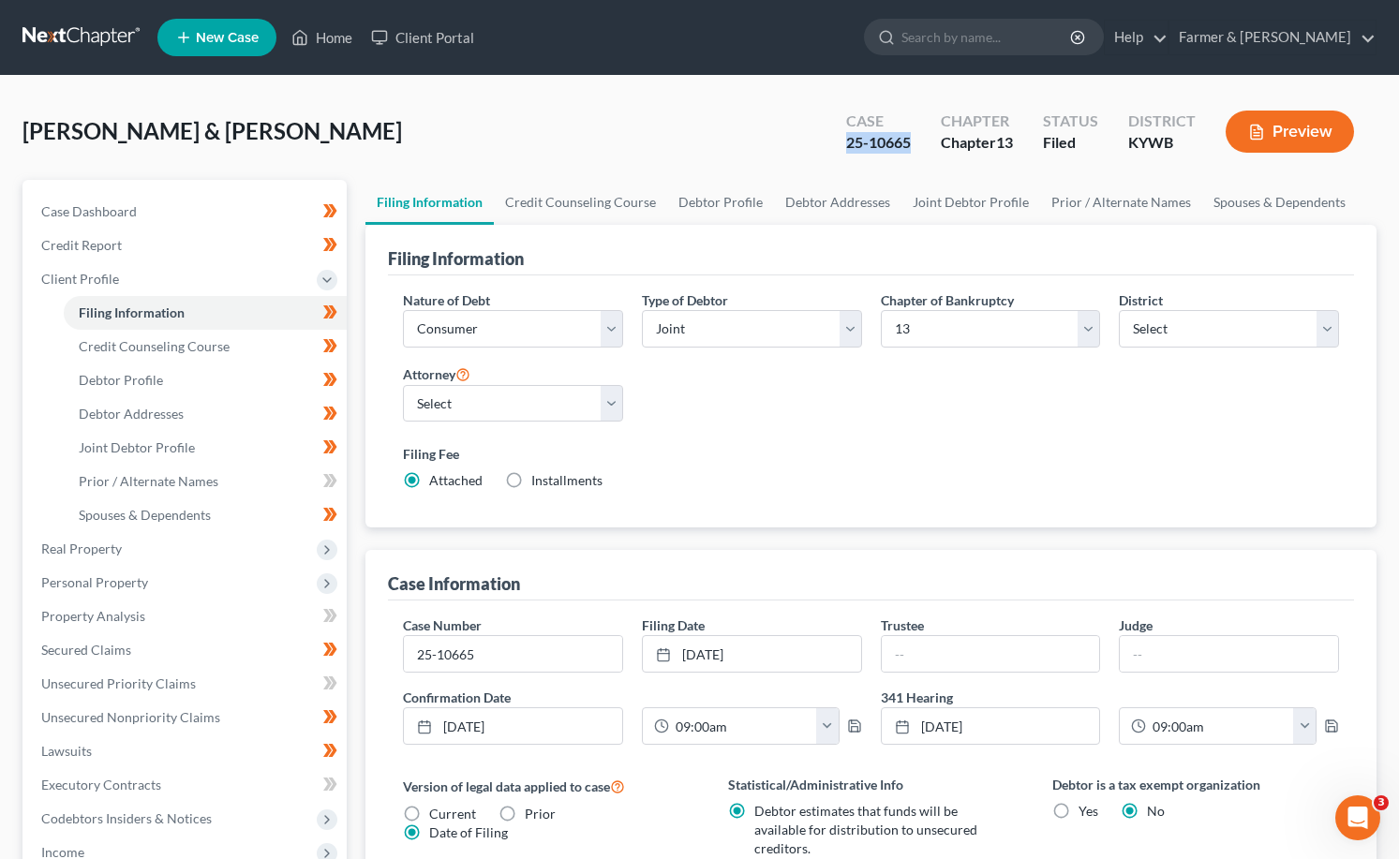
drag, startPoint x: 911, startPoint y: 145, endPoint x: 847, endPoint y: 144, distance: 63.7
click at [847, 144] on div "25-10665" at bounding box center [878, 143] width 65 height 22
copy div "25-10665"
click at [84, 26] on link at bounding box center [82, 38] width 120 height 34
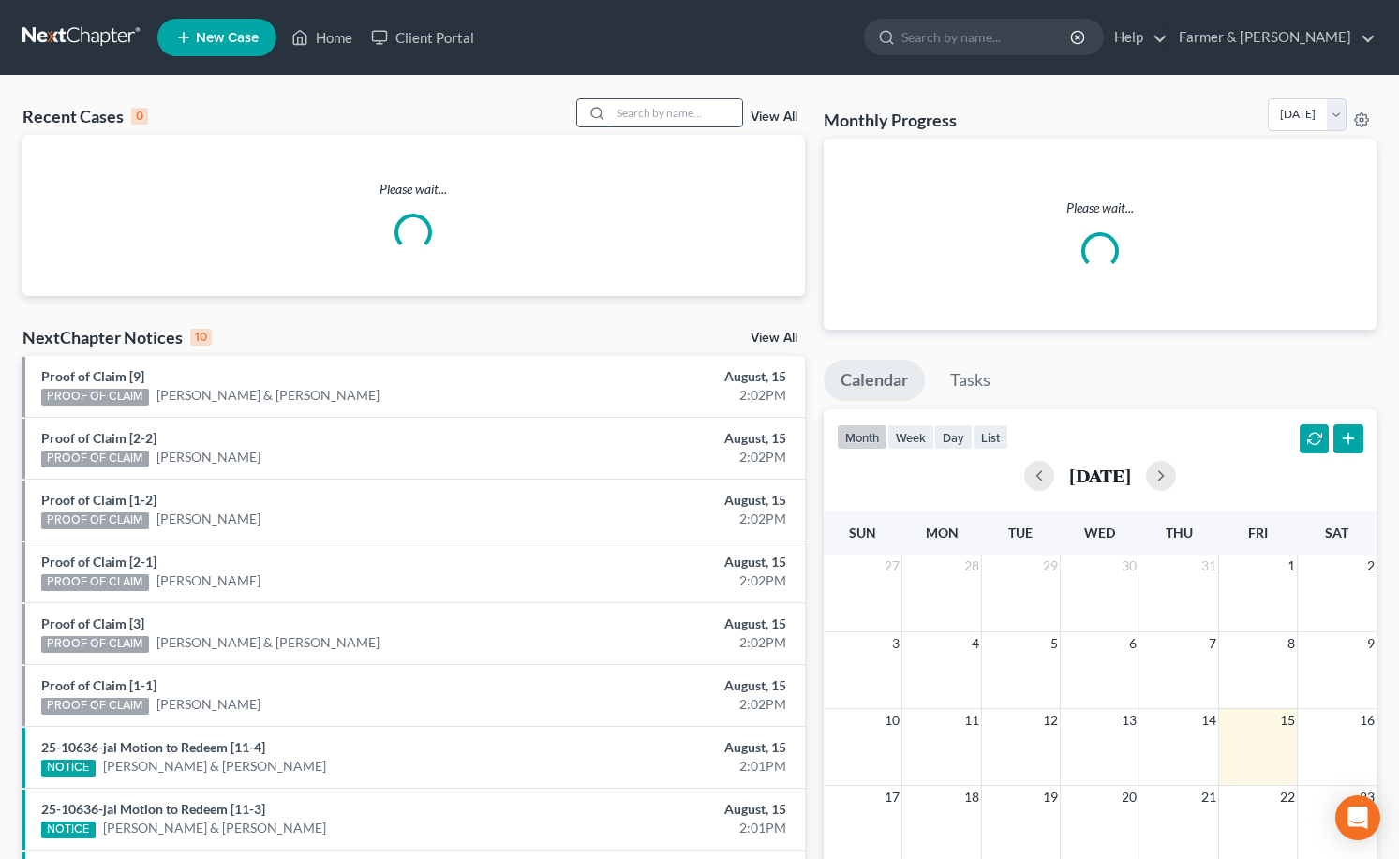
drag, startPoint x: 676, startPoint y: 120, endPoint x: 729, endPoint y: 113, distance: 52.9
click at [678, 120] on input "search" at bounding box center [676, 112] width 131 height 27
